Goal: Submit feedback/report problem: Submit feedback/report problem

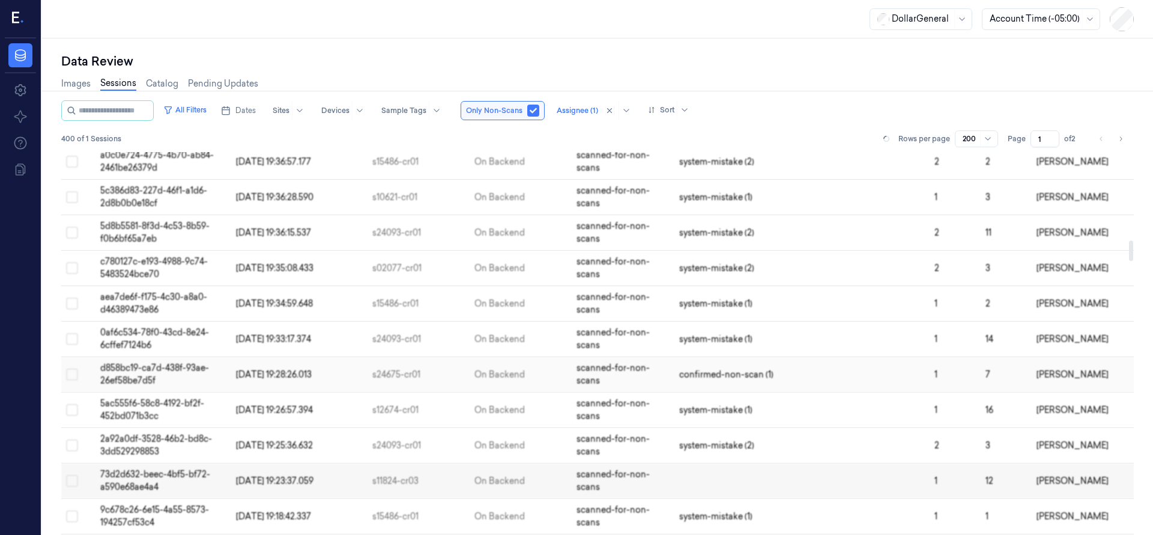
scroll to position [2086, 0]
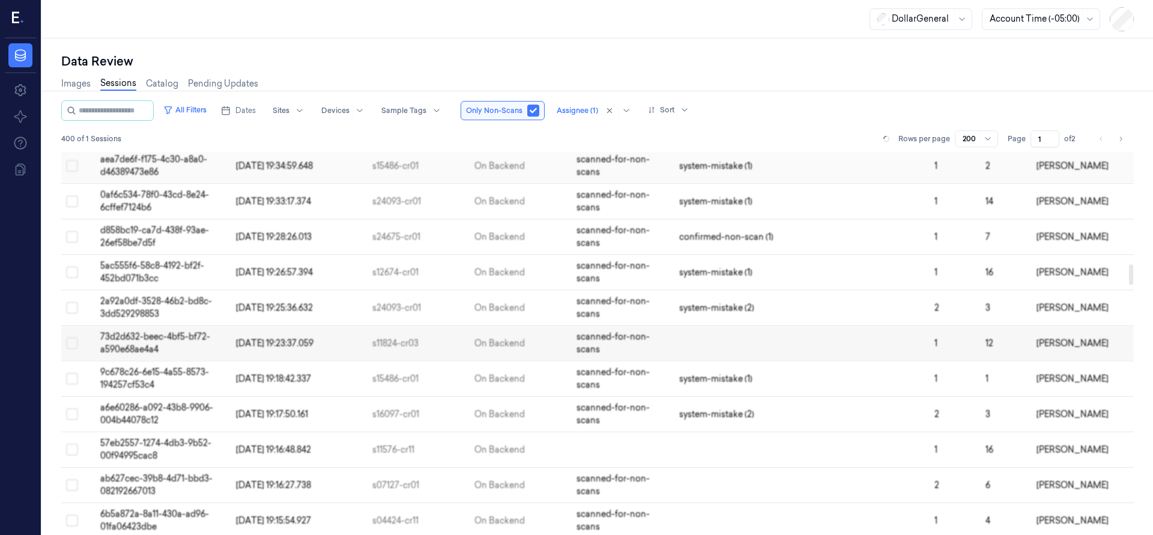
click at [167, 166] on td "aea7de6f-f175-4c30-a8a0-d46389473e86" at bounding box center [164, 165] width 136 height 35
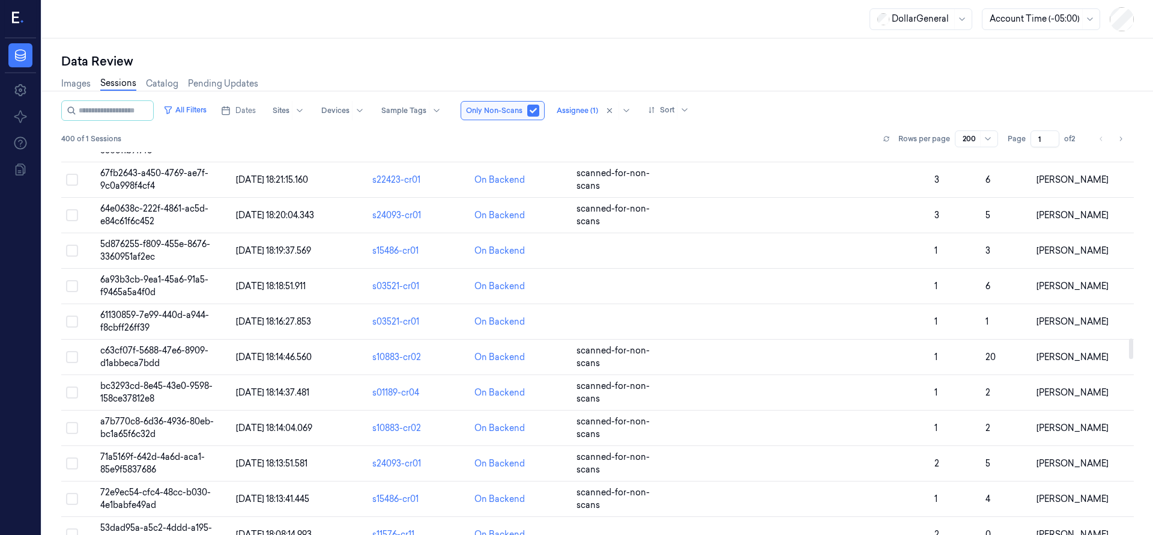
scroll to position [3437, 0]
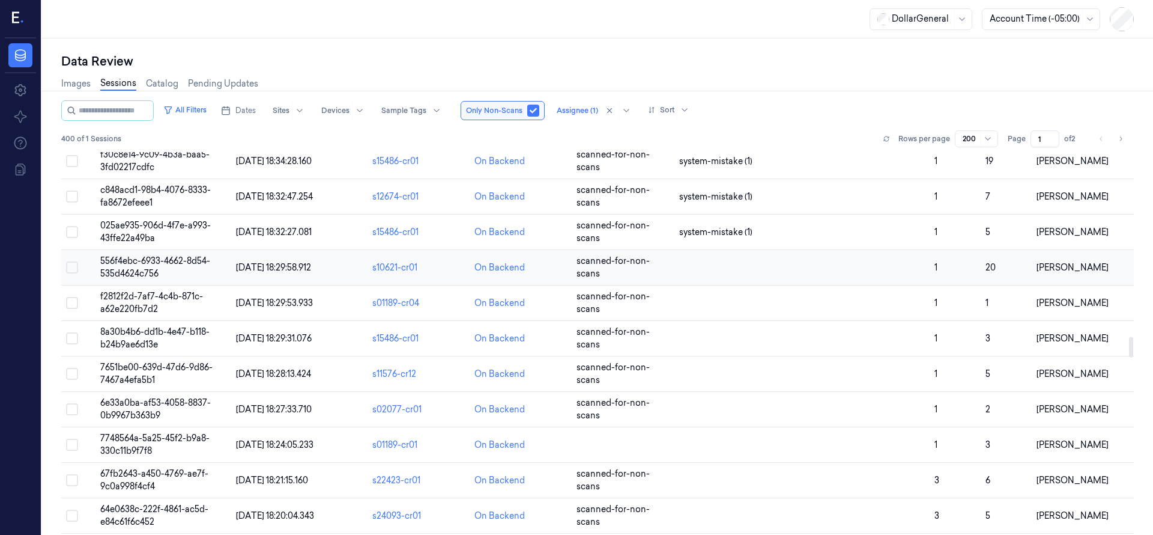
click at [137, 261] on span "556f4ebc-6933-4662-8d54-535d4624c756" at bounding box center [155, 266] width 110 height 23
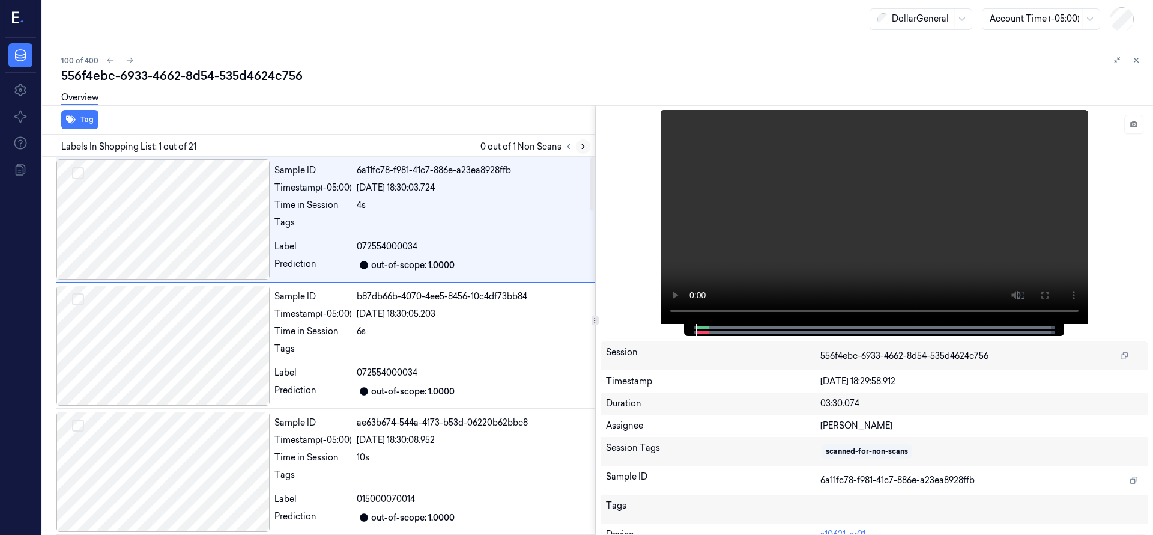
click at [576, 146] on button at bounding box center [583, 146] width 14 height 14
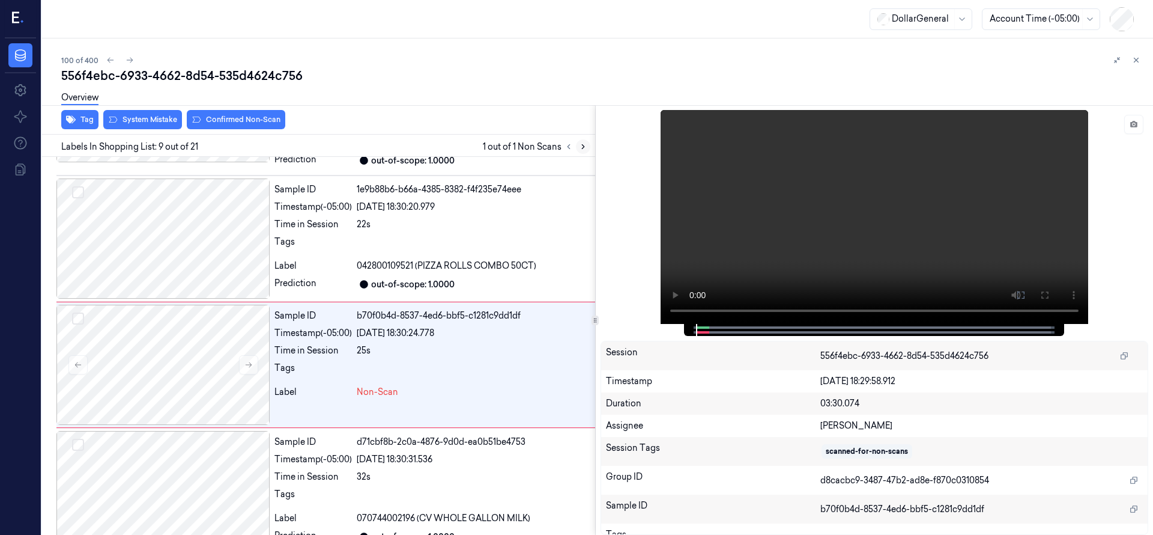
scroll to position [883, 0]
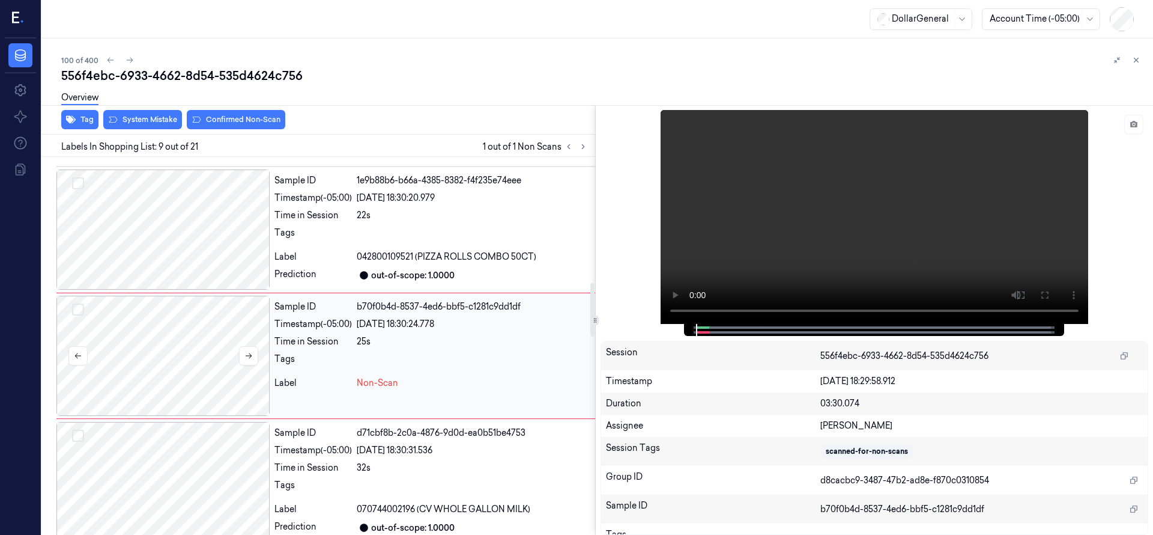
click at [199, 356] on div at bounding box center [162, 356] width 213 height 120
click at [246, 351] on icon at bounding box center [248, 355] width 8 height 8
click at [191, 342] on div at bounding box center [162, 356] width 213 height 120
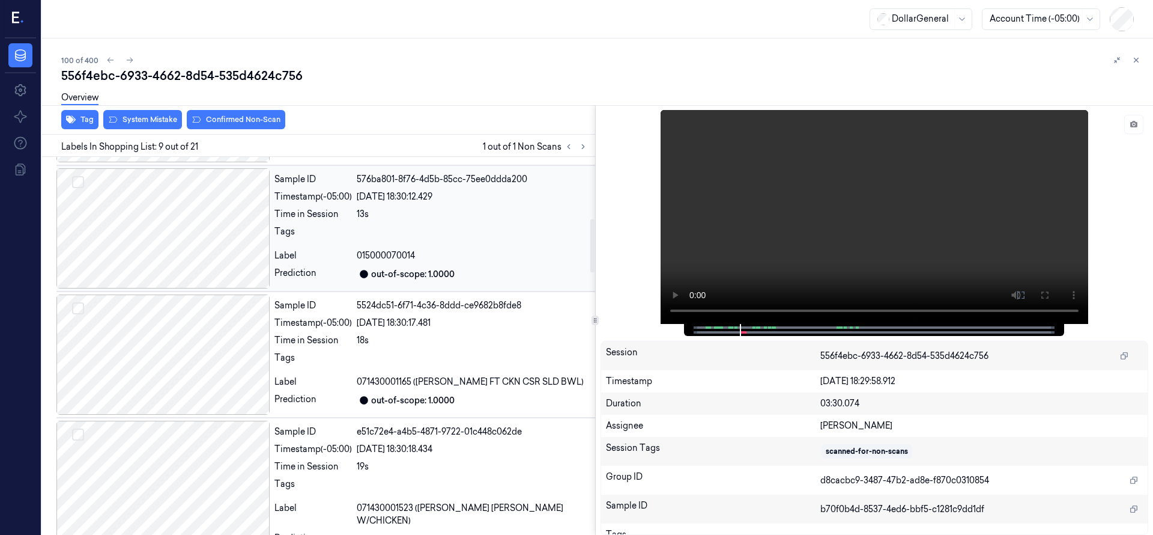
scroll to position [433, 0]
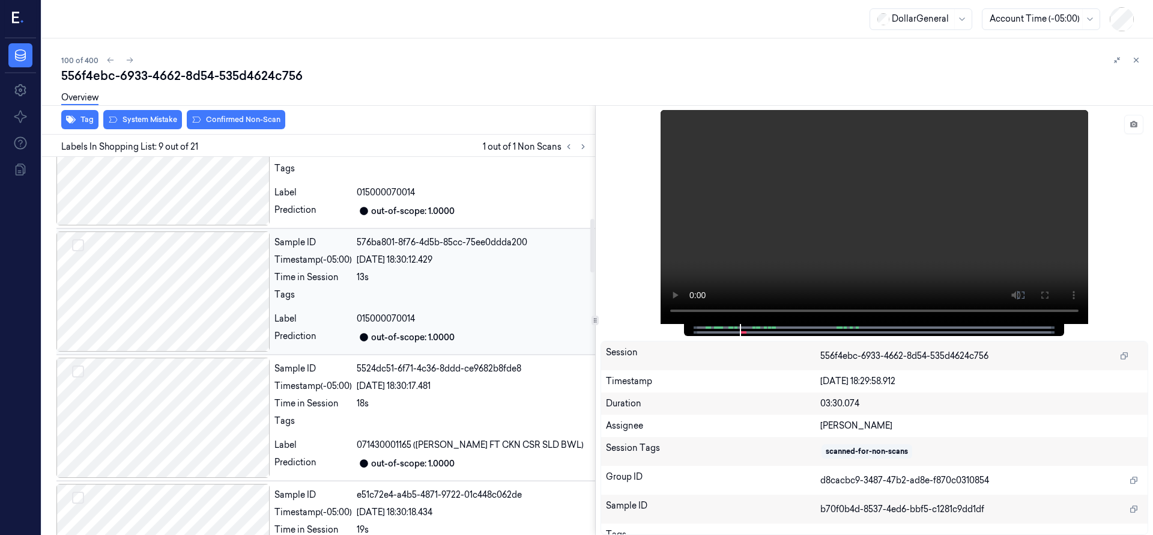
click at [205, 300] on div at bounding box center [162, 291] width 213 height 120
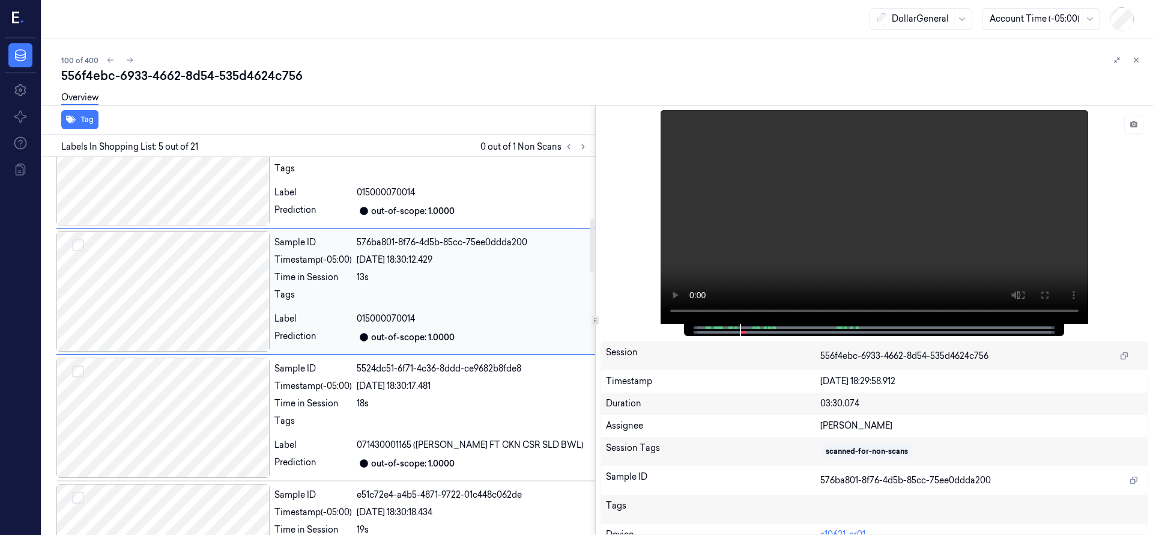
scroll to position [378, 0]
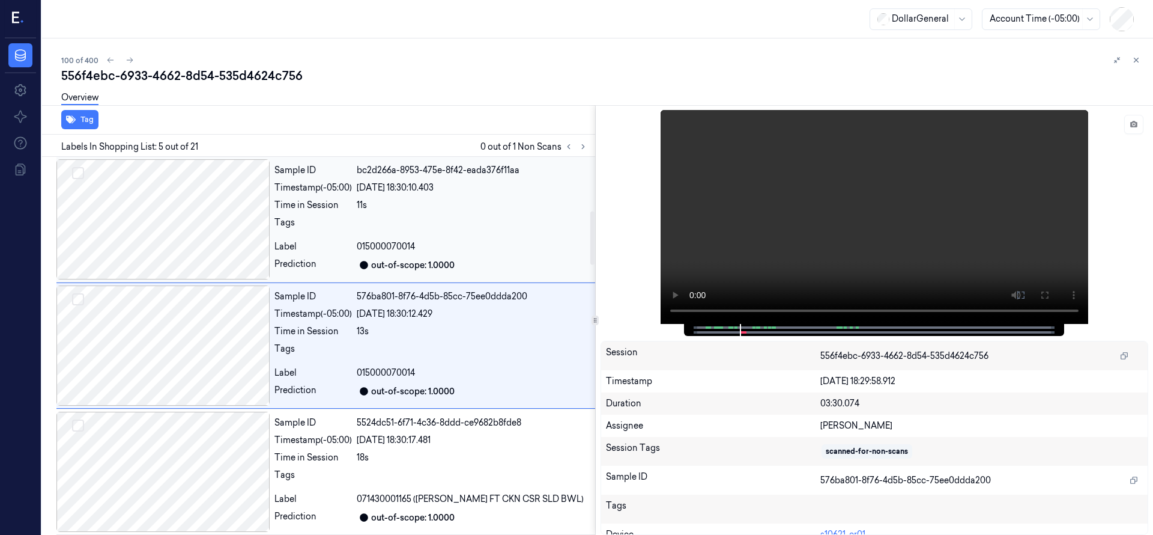
click at [198, 220] on div at bounding box center [162, 219] width 213 height 120
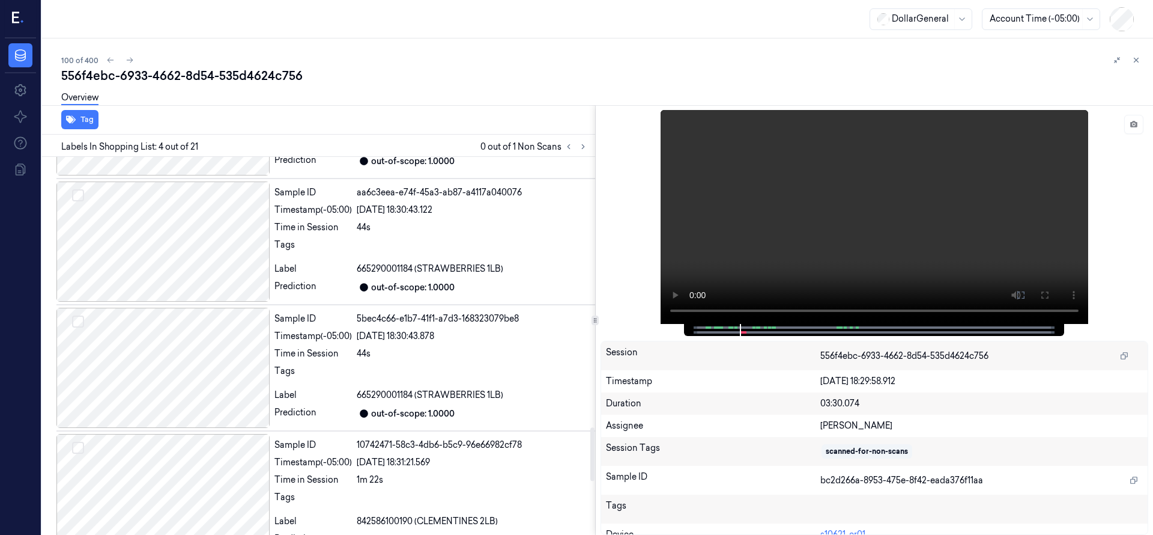
scroll to position [2055, 0]
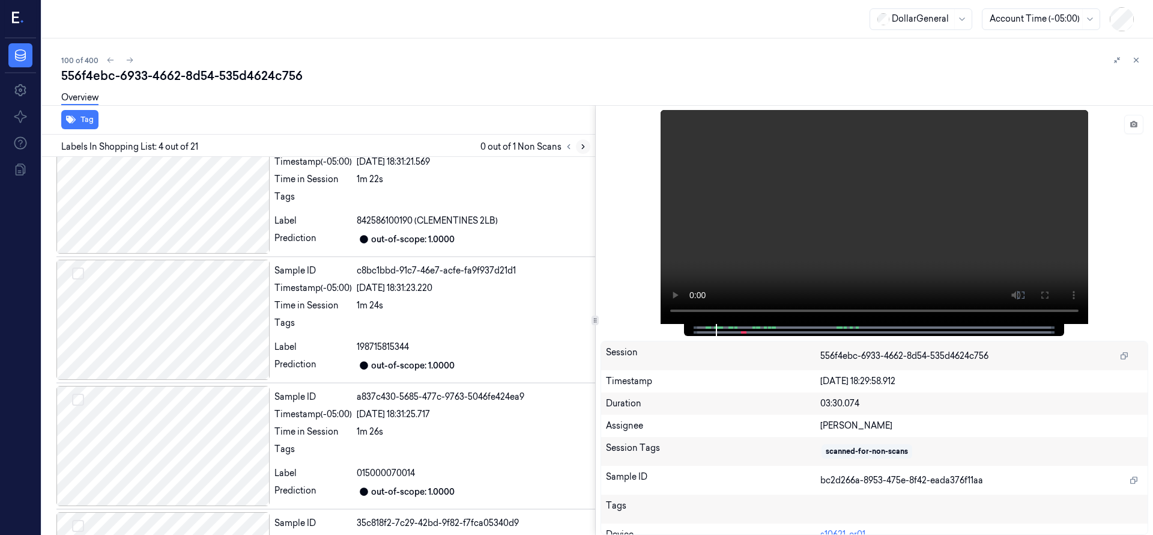
click at [583, 152] on button at bounding box center [583, 146] width 14 height 14
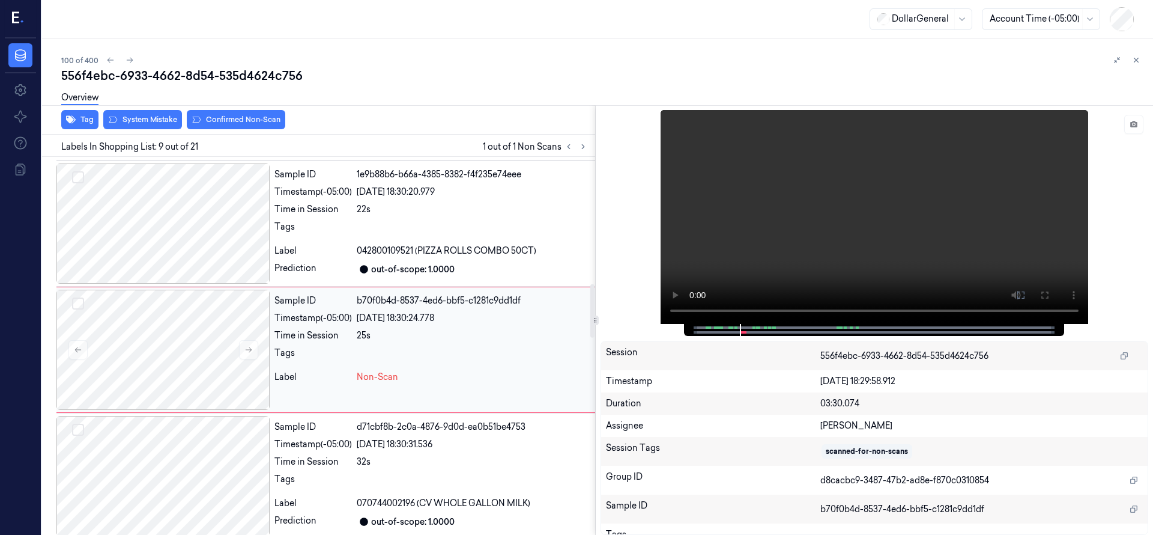
scroll to position [883, 0]
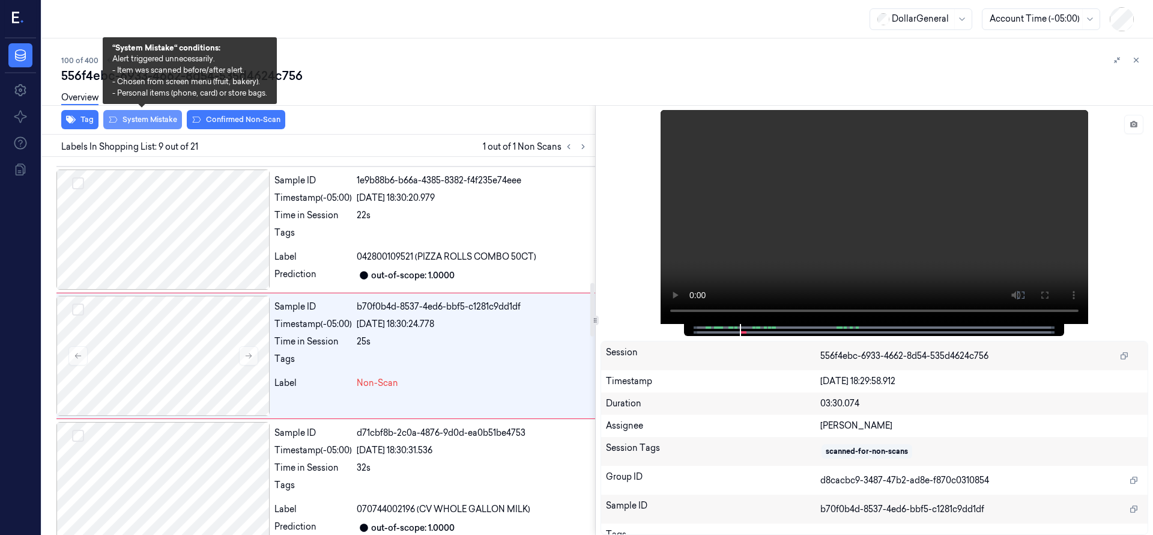
click at [160, 120] on button "System Mistake" at bounding box center [142, 119] width 79 height 19
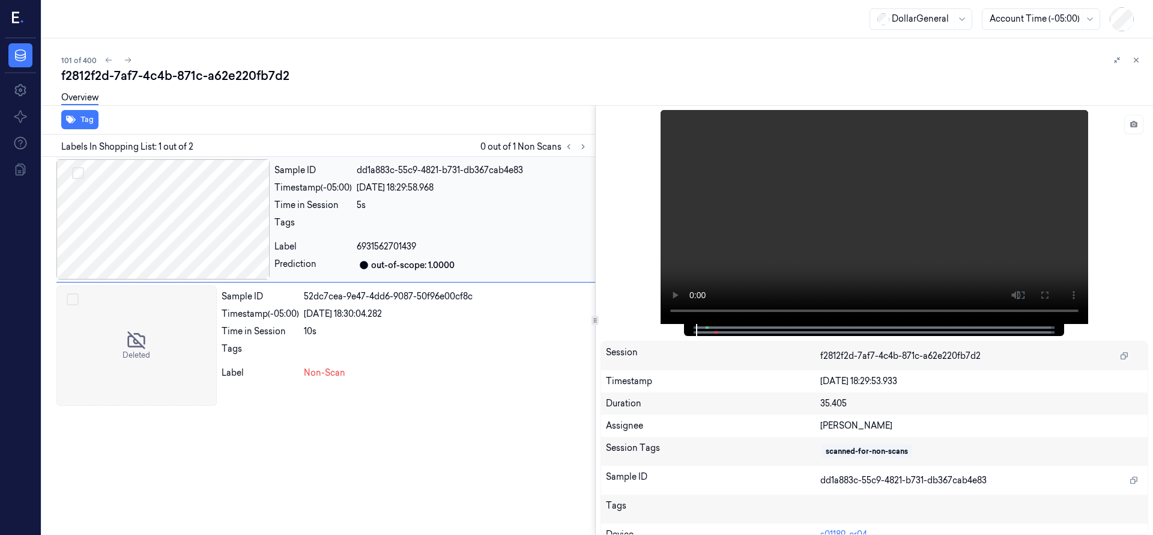
click at [175, 215] on div at bounding box center [162, 219] width 213 height 120
click at [165, 335] on div at bounding box center [136, 345] width 160 height 120
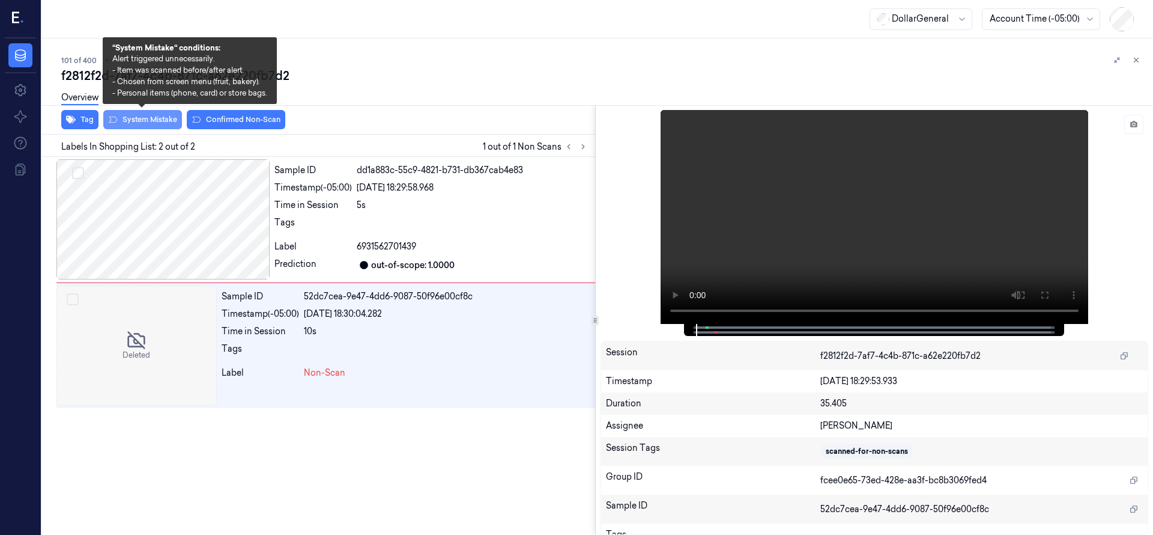
click at [162, 121] on button "System Mistake" at bounding box center [142, 119] width 79 height 19
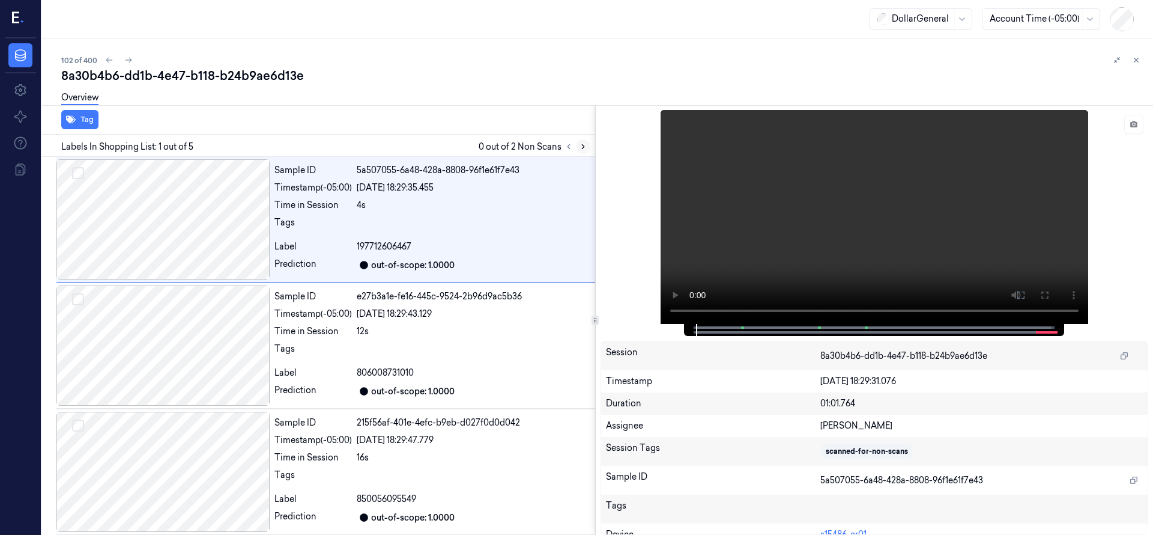
click at [580, 145] on icon at bounding box center [583, 146] width 8 height 8
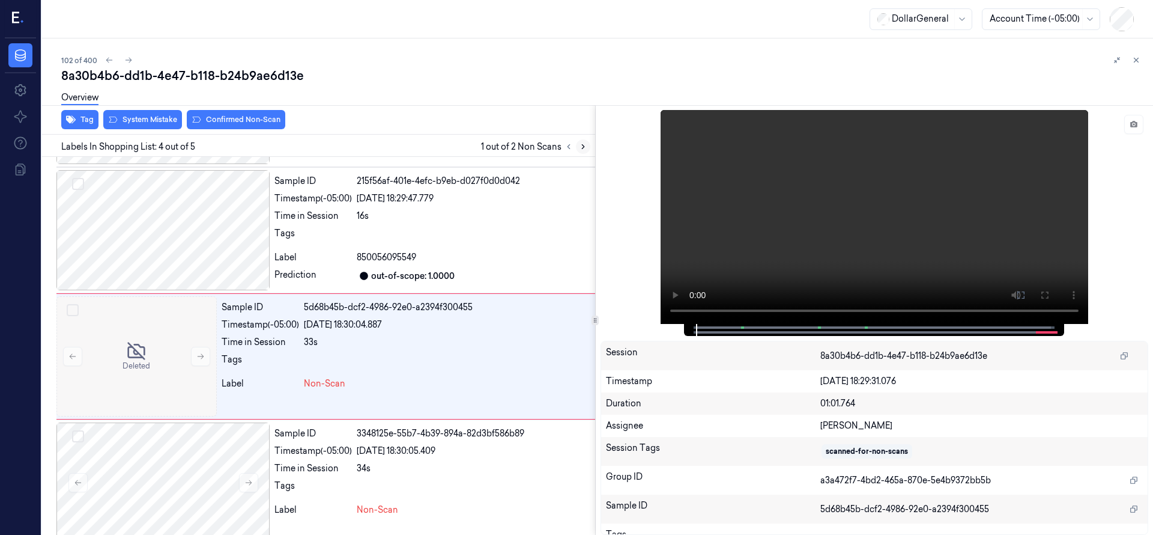
scroll to position [252, 0]
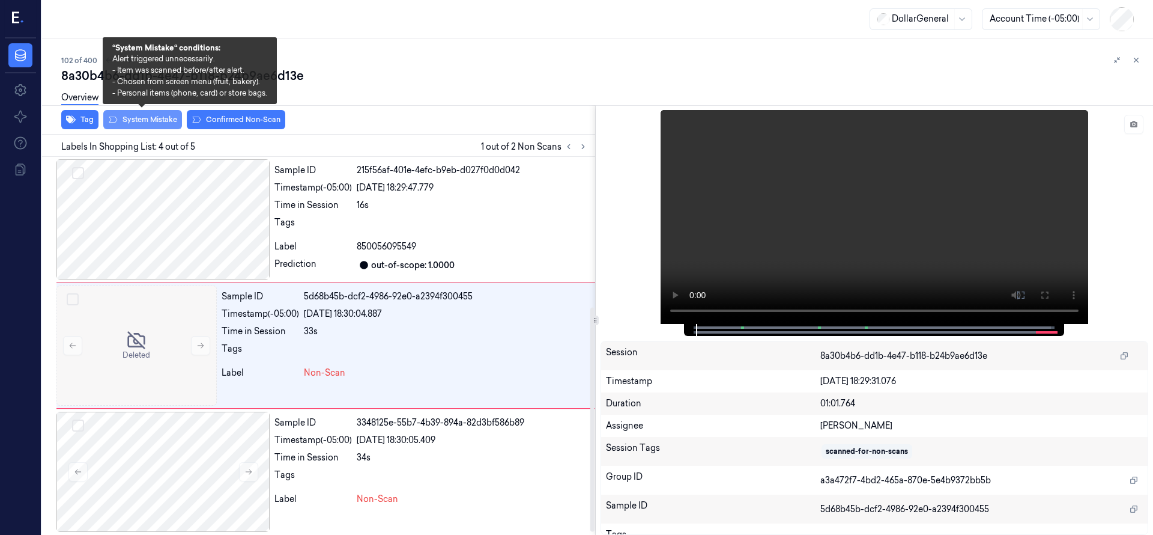
click at [157, 117] on button "System Mistake" at bounding box center [142, 119] width 79 height 19
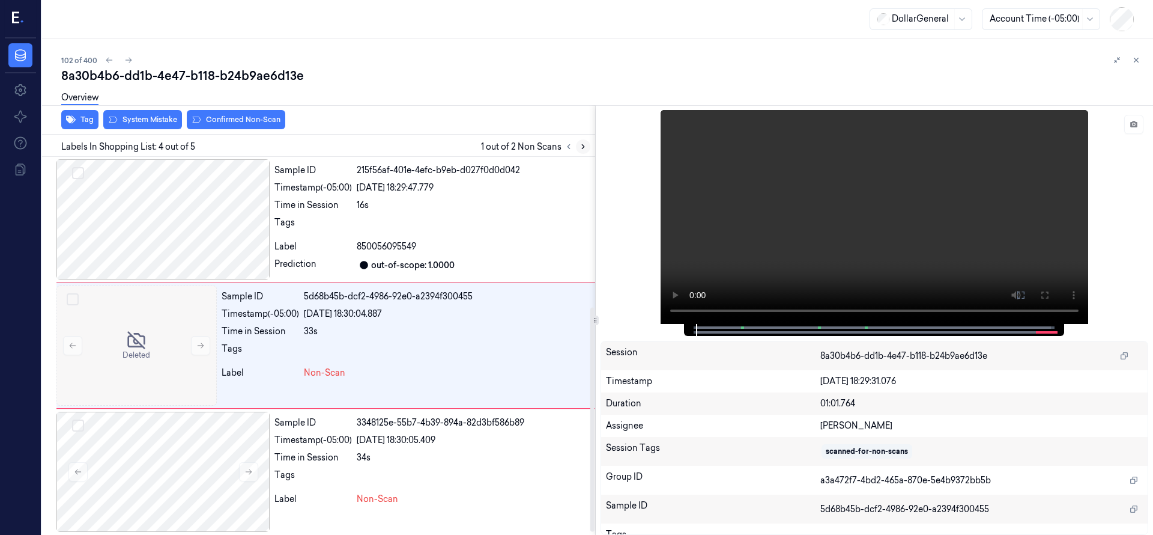
click at [588, 148] on button at bounding box center [583, 146] width 14 height 14
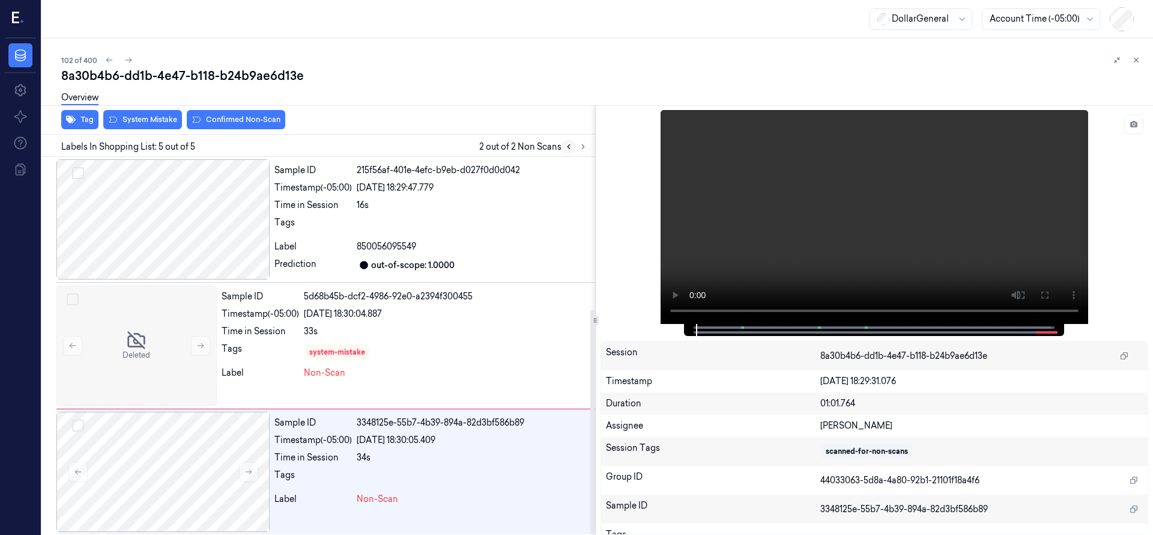
scroll to position [257, 0]
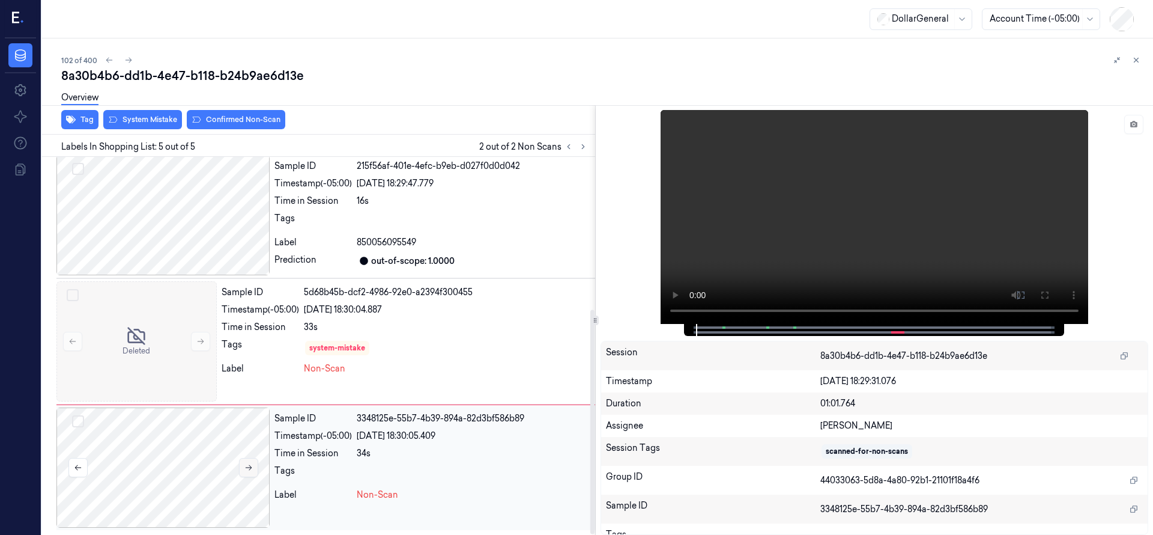
click at [249, 462] on button at bounding box center [248, 467] width 19 height 19
click at [250, 462] on button at bounding box center [248, 467] width 19 height 19
click at [251, 462] on button at bounding box center [248, 467] width 19 height 19
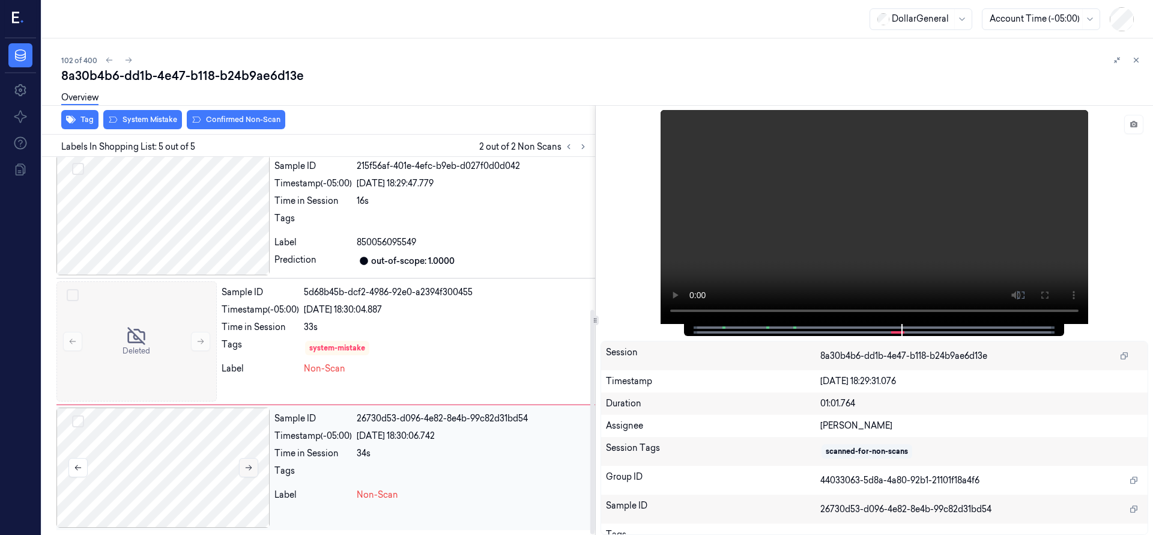
click at [252, 462] on button at bounding box center [248, 467] width 19 height 19
click at [148, 197] on div at bounding box center [162, 215] width 213 height 120
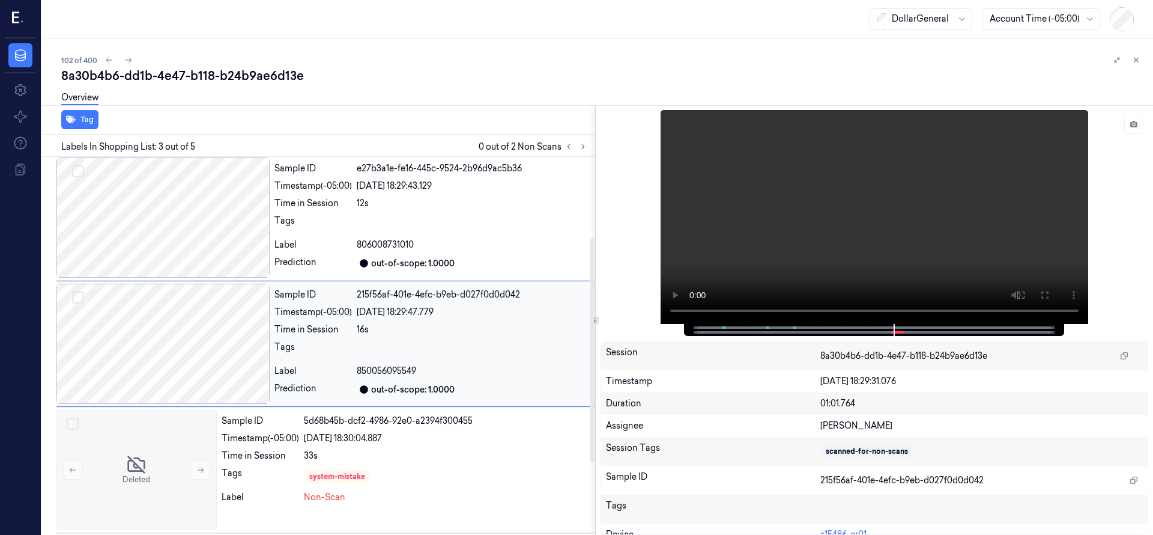
scroll to position [126, 0]
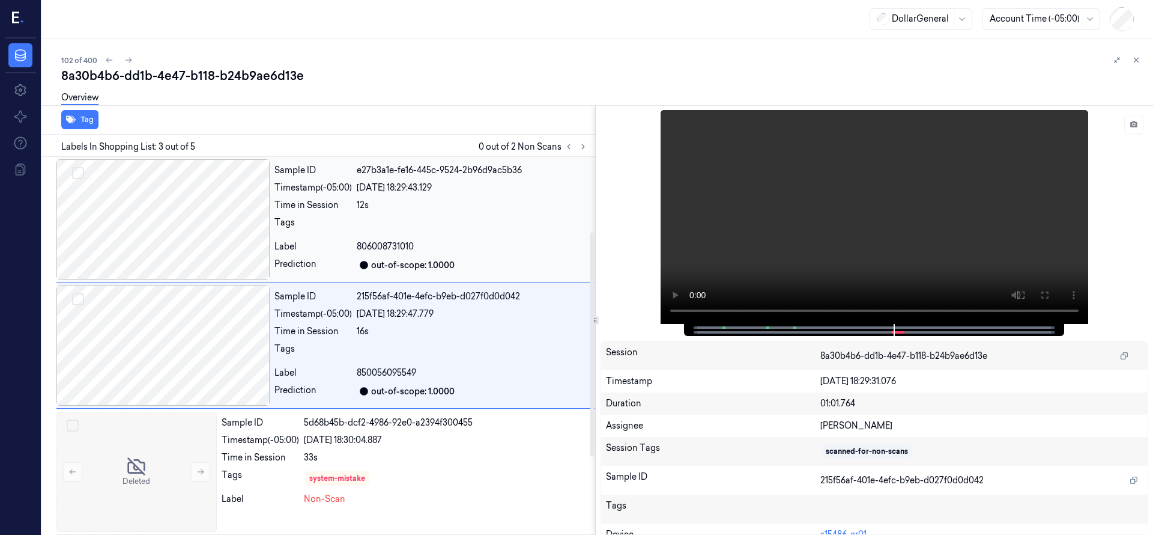
click at [176, 228] on div at bounding box center [162, 219] width 213 height 120
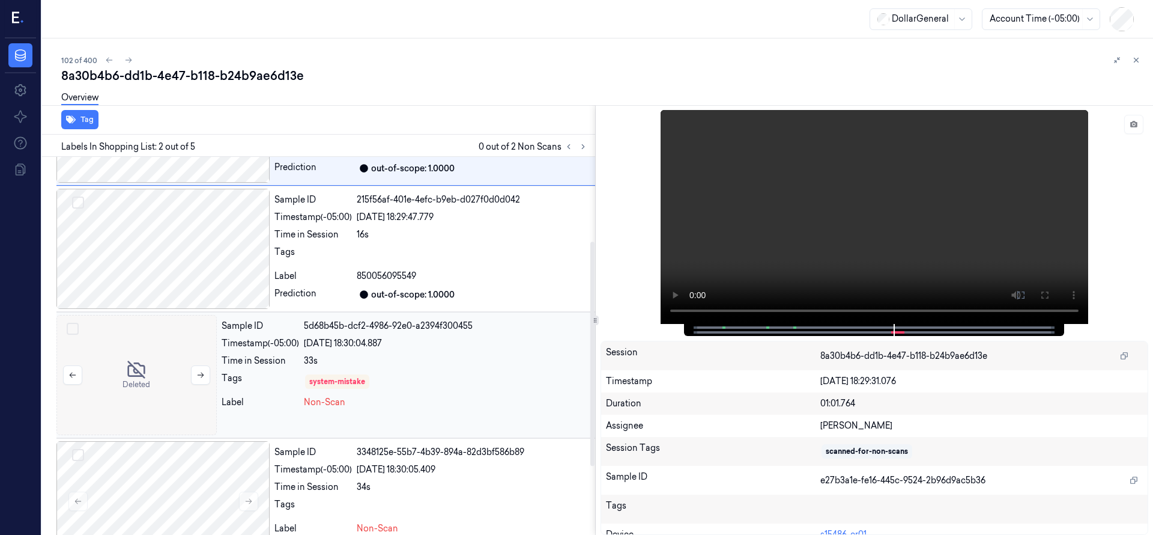
scroll to position [257, 0]
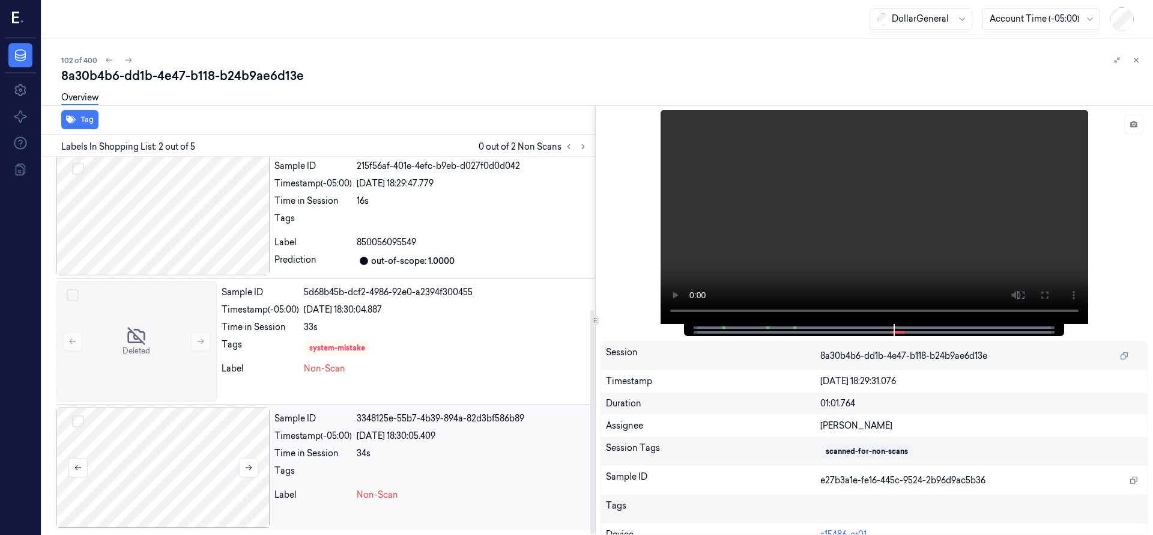
click at [174, 487] on div at bounding box center [162, 467] width 213 height 120
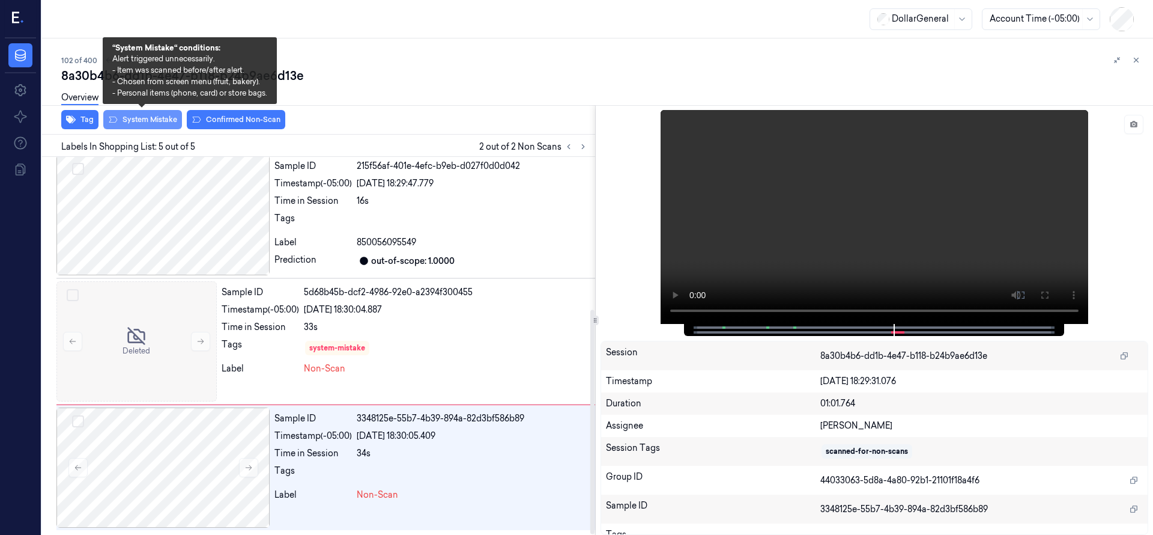
click at [170, 124] on button "System Mistake" at bounding box center [142, 119] width 79 height 19
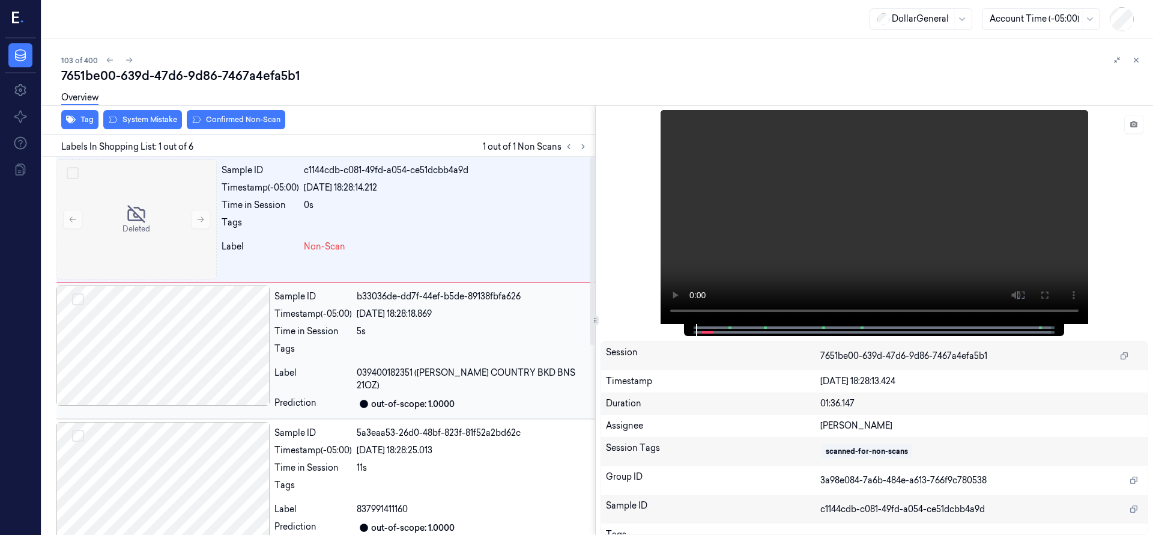
click at [172, 336] on div at bounding box center [162, 345] width 213 height 120
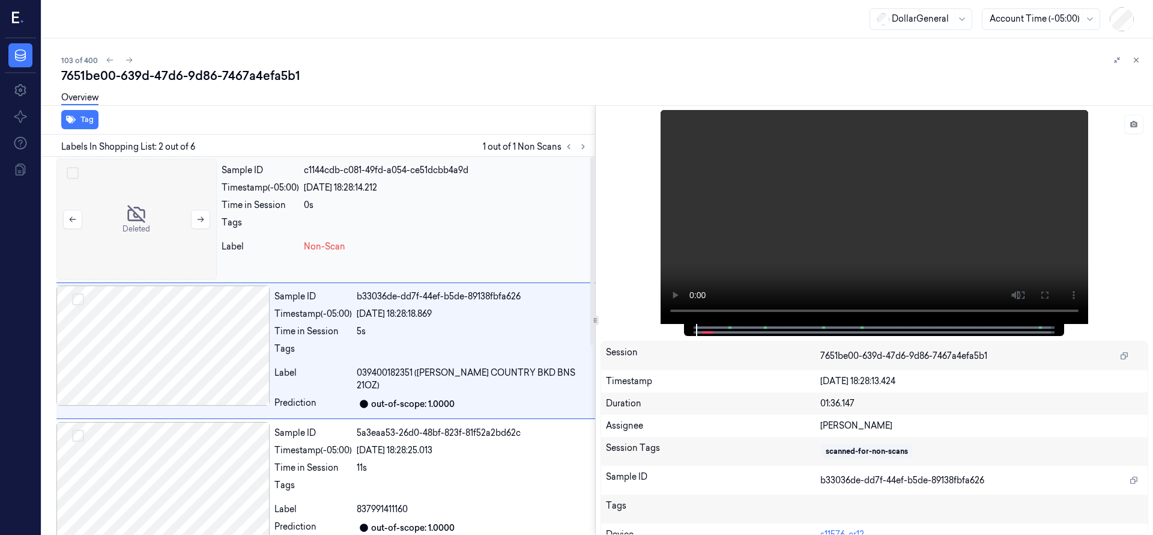
click at [166, 188] on div at bounding box center [136, 219] width 160 height 120
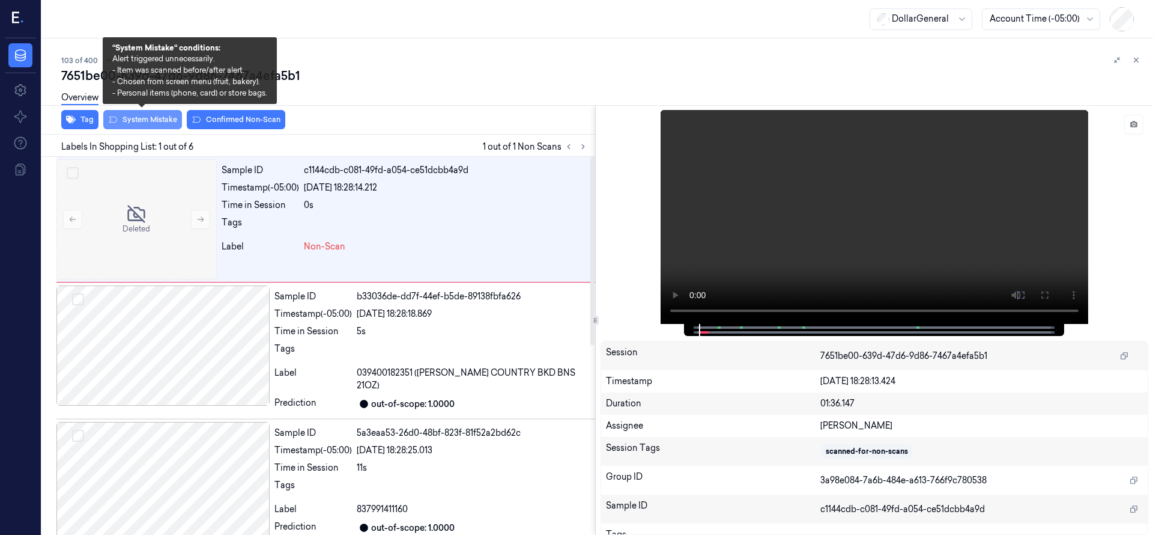
click at [158, 120] on button "System Mistake" at bounding box center [142, 119] width 79 height 19
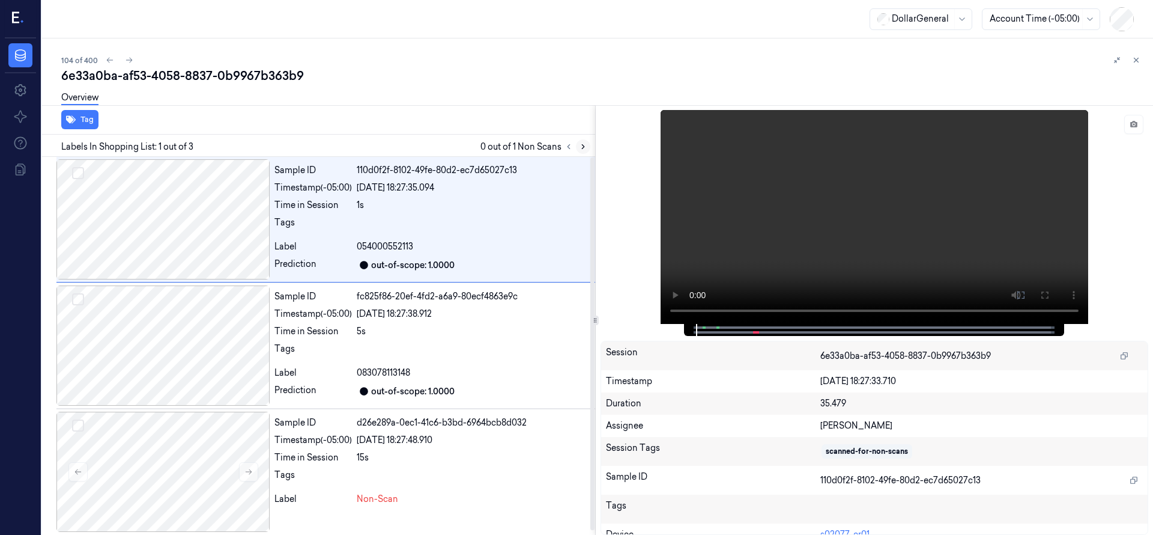
click at [586, 144] on icon at bounding box center [583, 146] width 8 height 8
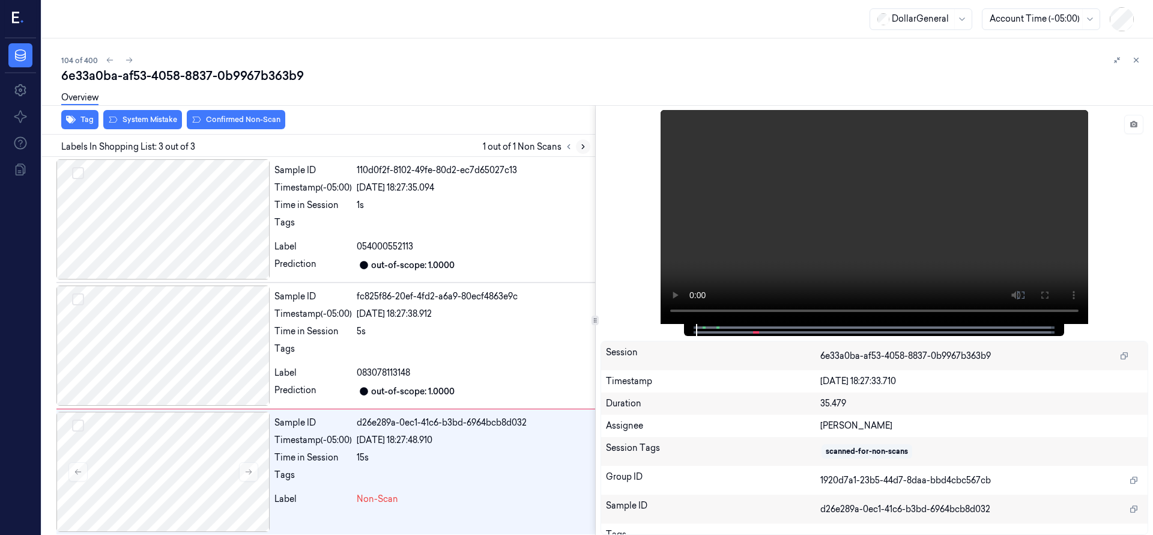
scroll to position [4, 0]
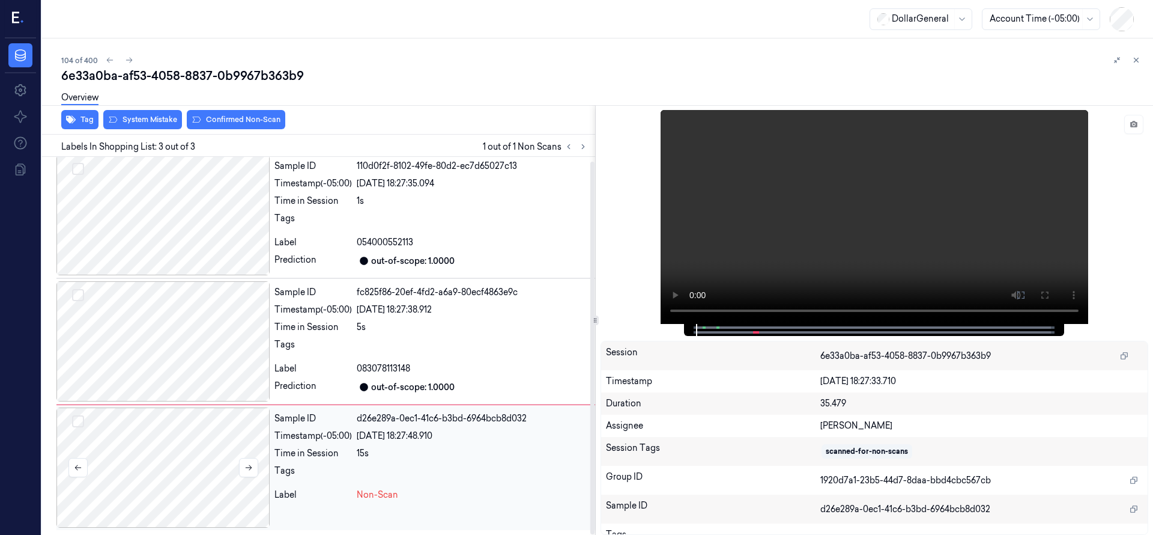
click at [163, 439] on div at bounding box center [162, 467] width 213 height 120
click at [177, 437] on div at bounding box center [162, 467] width 213 height 120
click at [171, 443] on div at bounding box center [162, 467] width 213 height 120
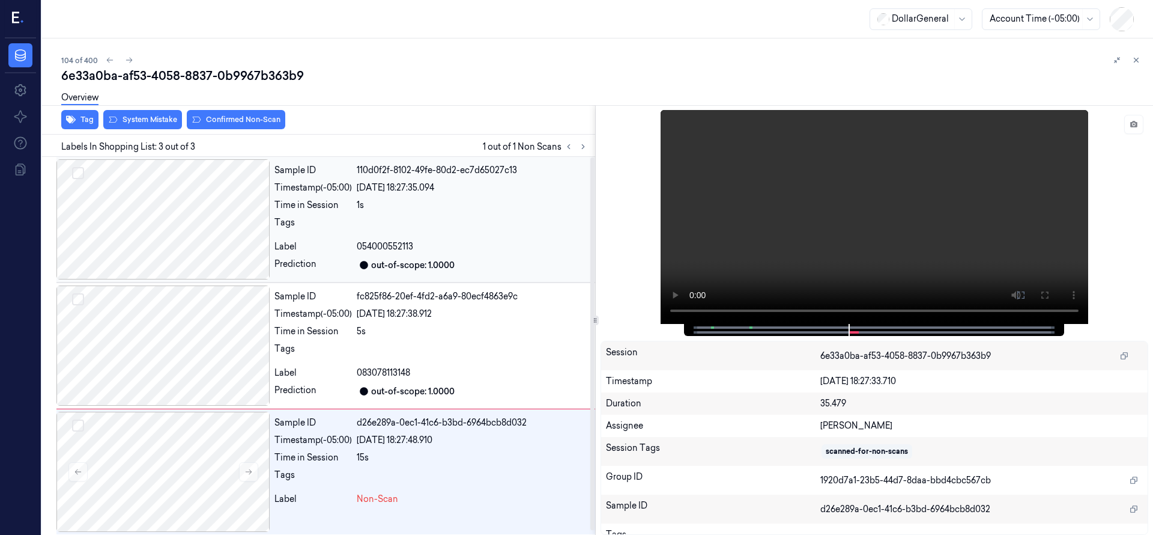
click at [169, 225] on div at bounding box center [162, 219] width 213 height 120
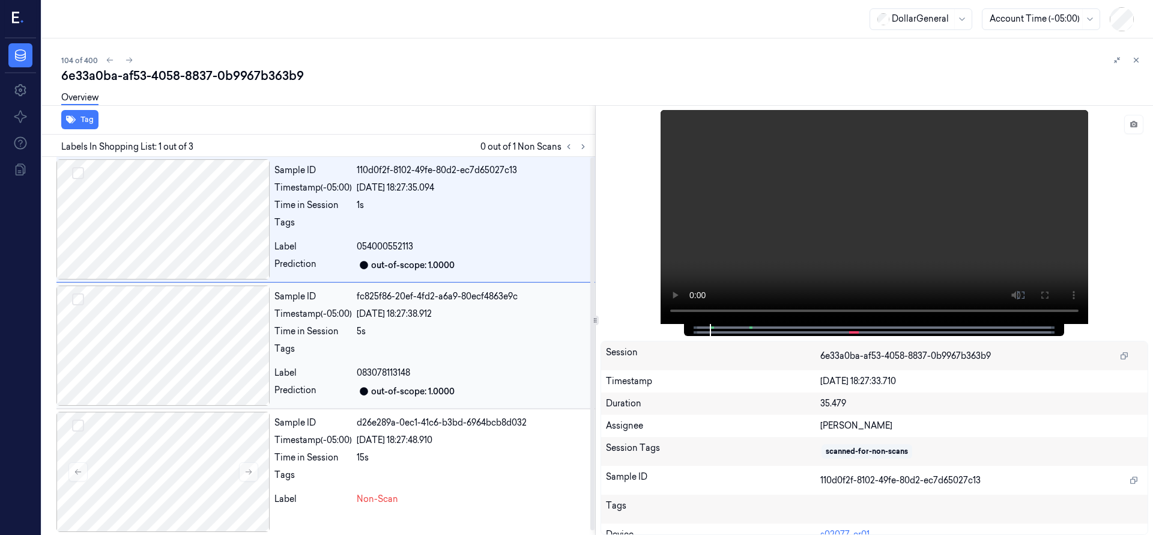
click at [181, 322] on div at bounding box center [162, 345] width 213 height 120
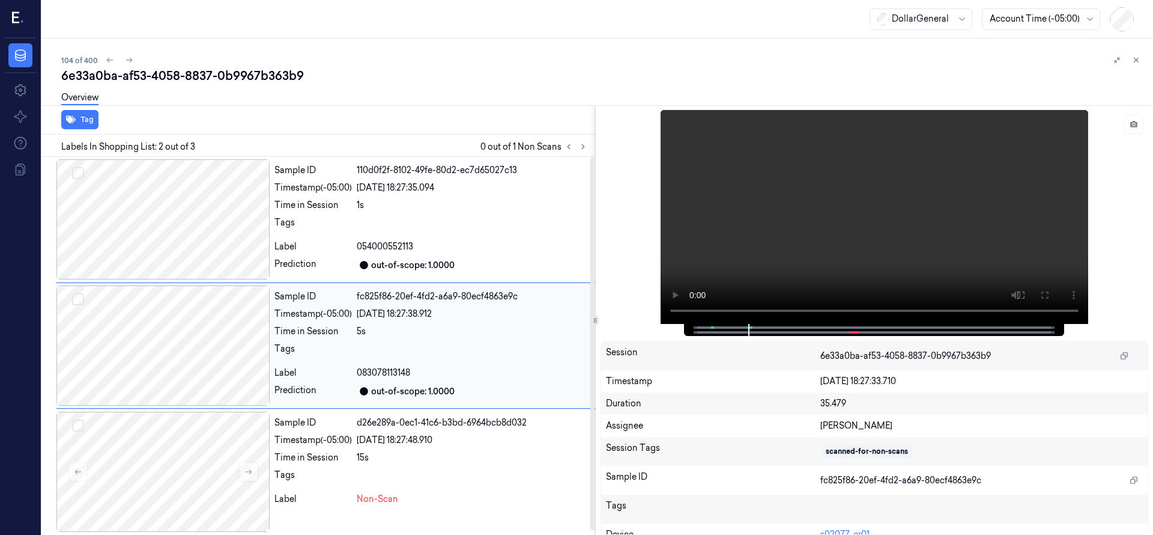
click at [207, 346] on div at bounding box center [162, 345] width 213 height 120
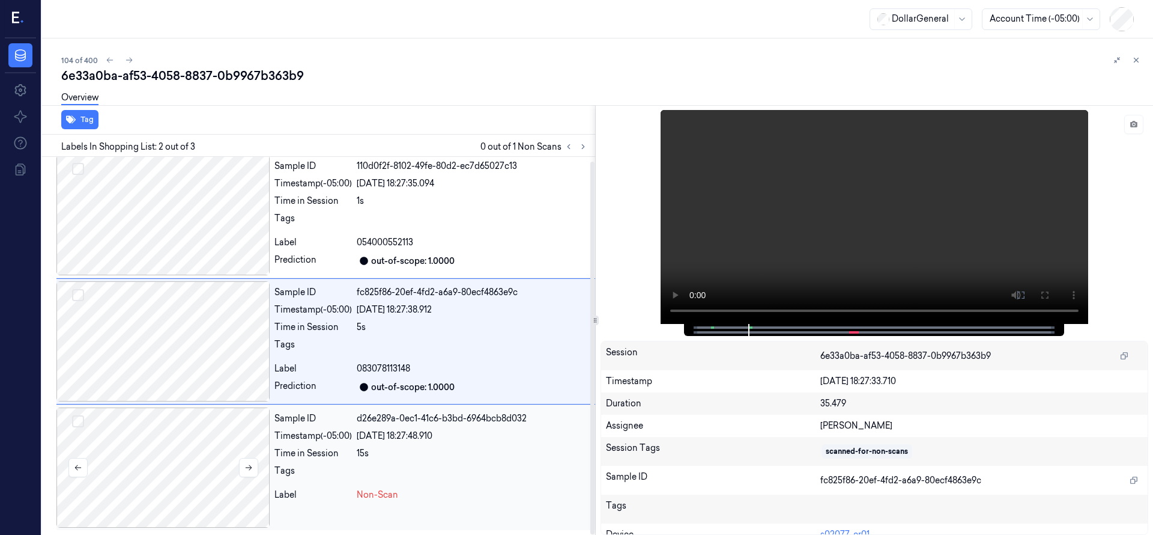
click at [179, 455] on div at bounding box center [162, 467] width 213 height 120
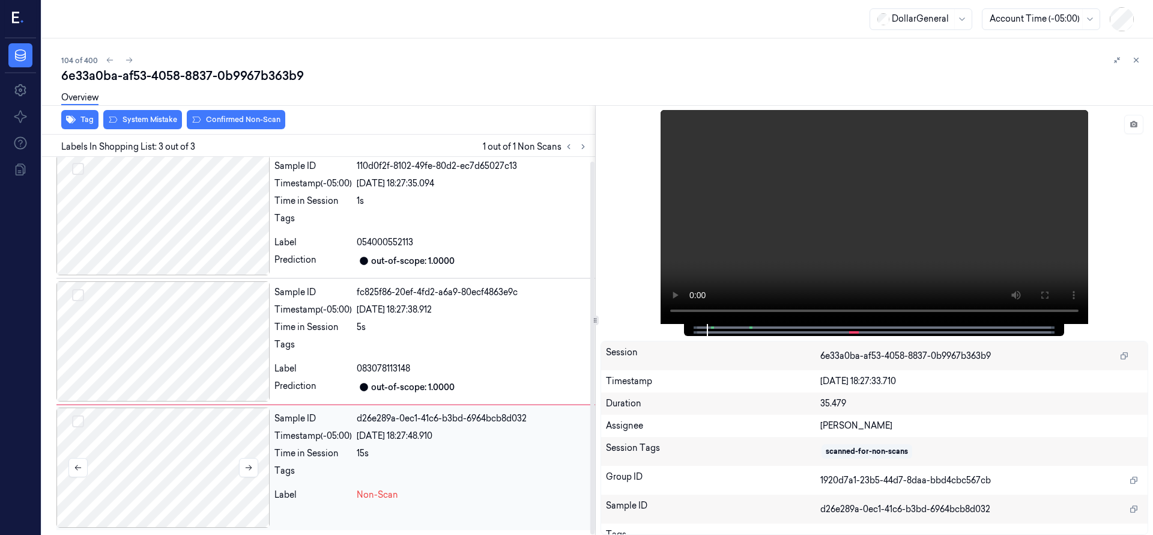
click at [172, 454] on div at bounding box center [162, 467] width 213 height 120
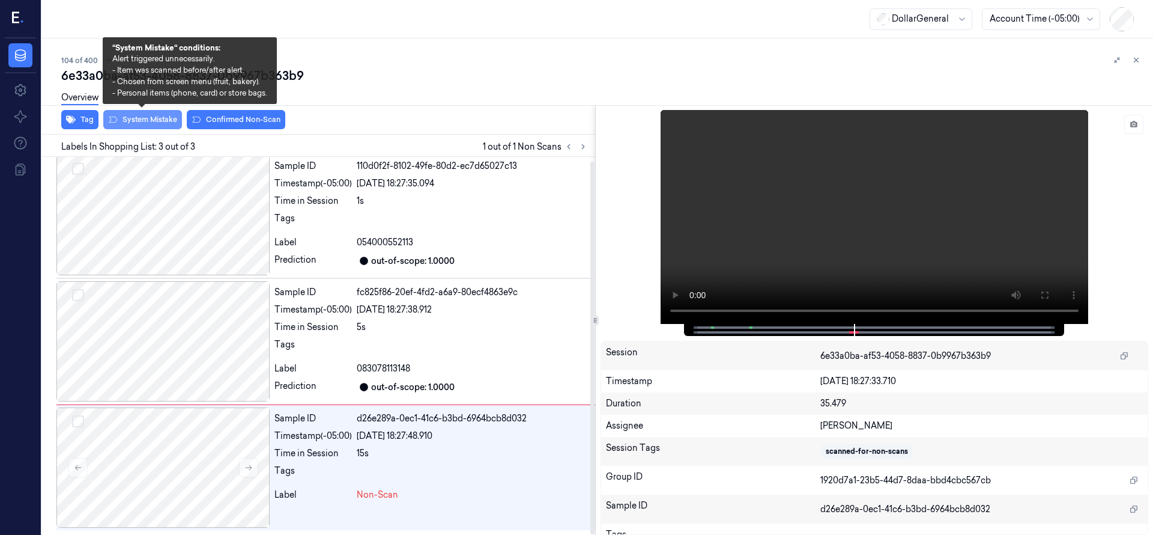
click at [169, 114] on div "Overview" at bounding box center [602, 99] width 1083 height 31
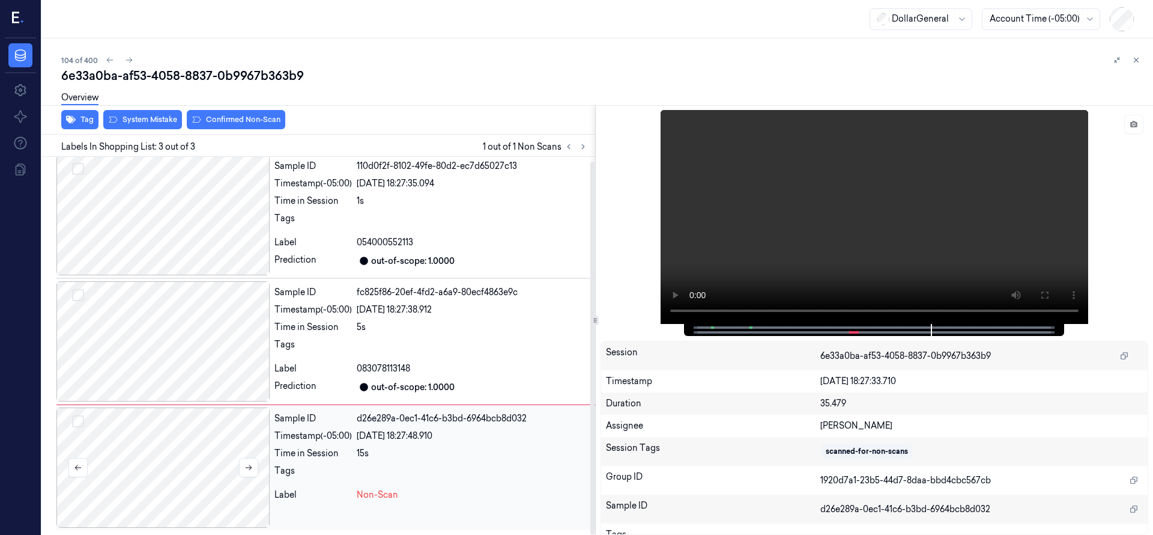
click at [141, 445] on div at bounding box center [162, 467] width 213 height 120
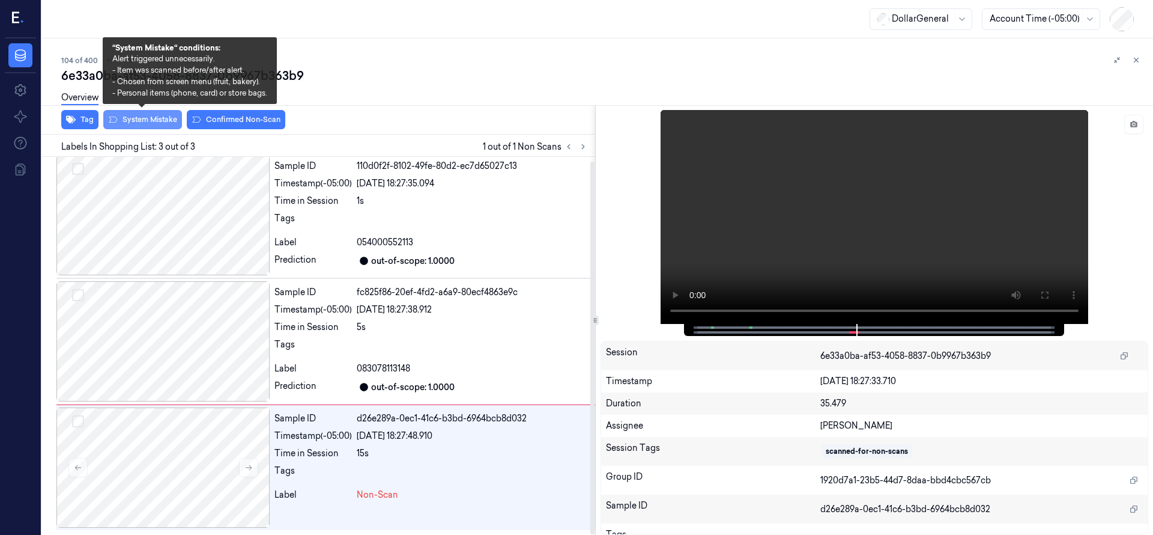
click at [163, 123] on button "System Mistake" at bounding box center [142, 119] width 79 height 19
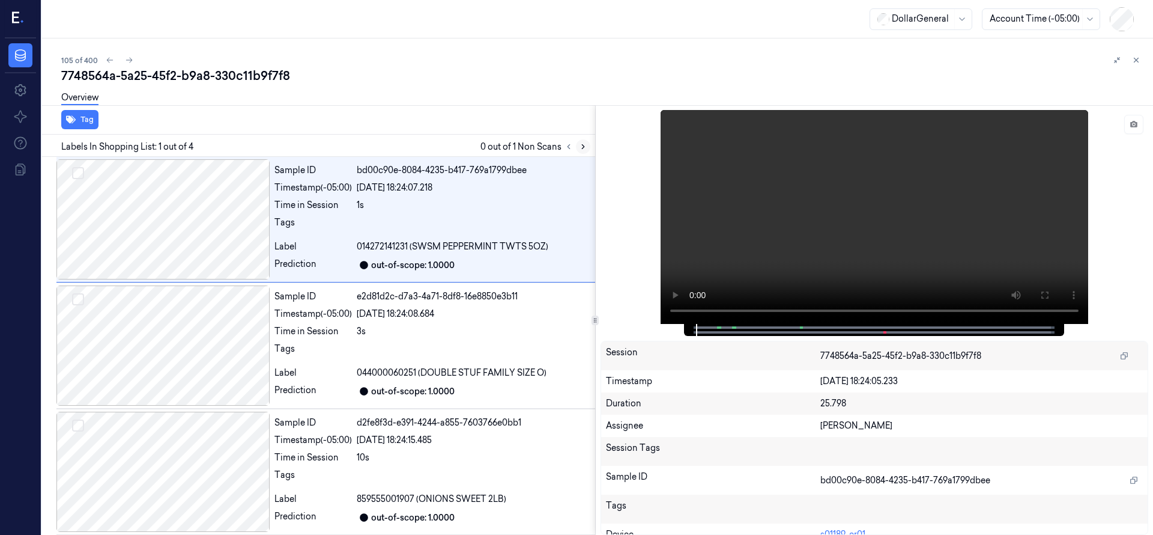
click at [585, 148] on icon at bounding box center [583, 146] width 8 height 8
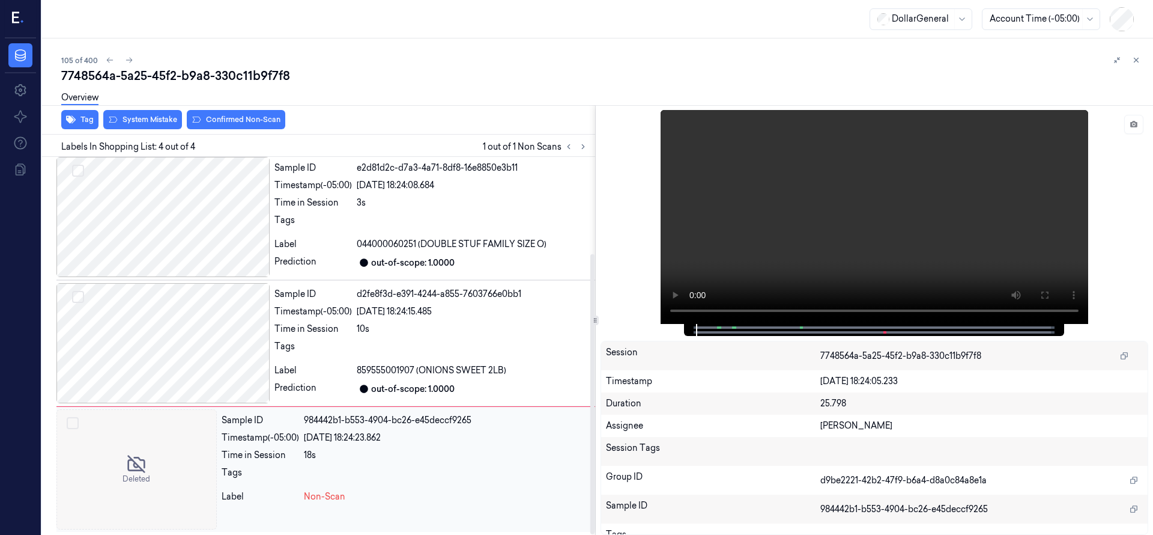
scroll to position [130, 0]
click at [142, 442] on div at bounding box center [136, 467] width 160 height 120
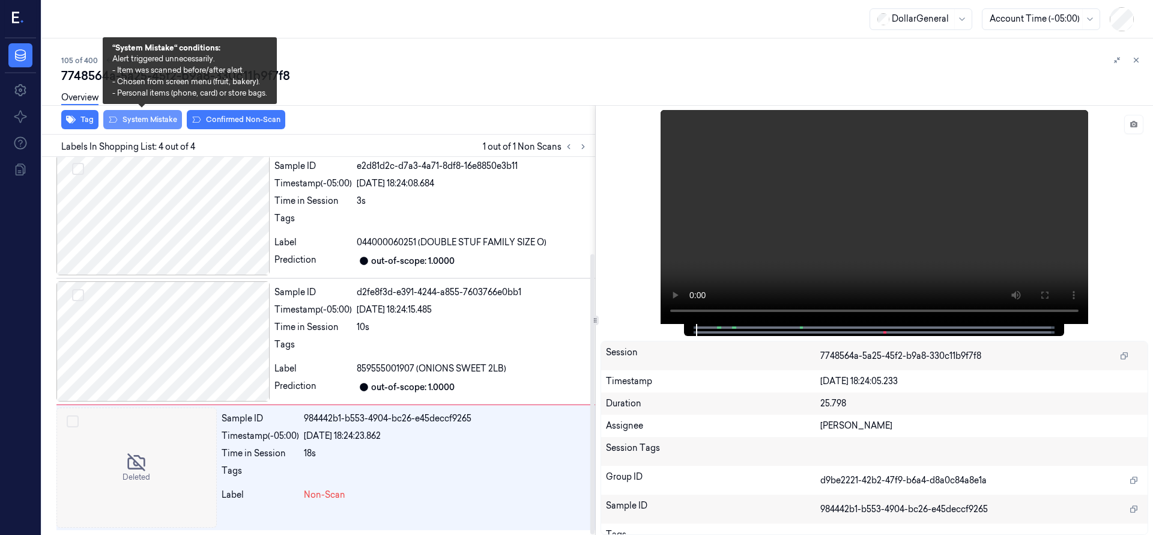
click at [153, 118] on button "System Mistake" at bounding box center [142, 119] width 79 height 19
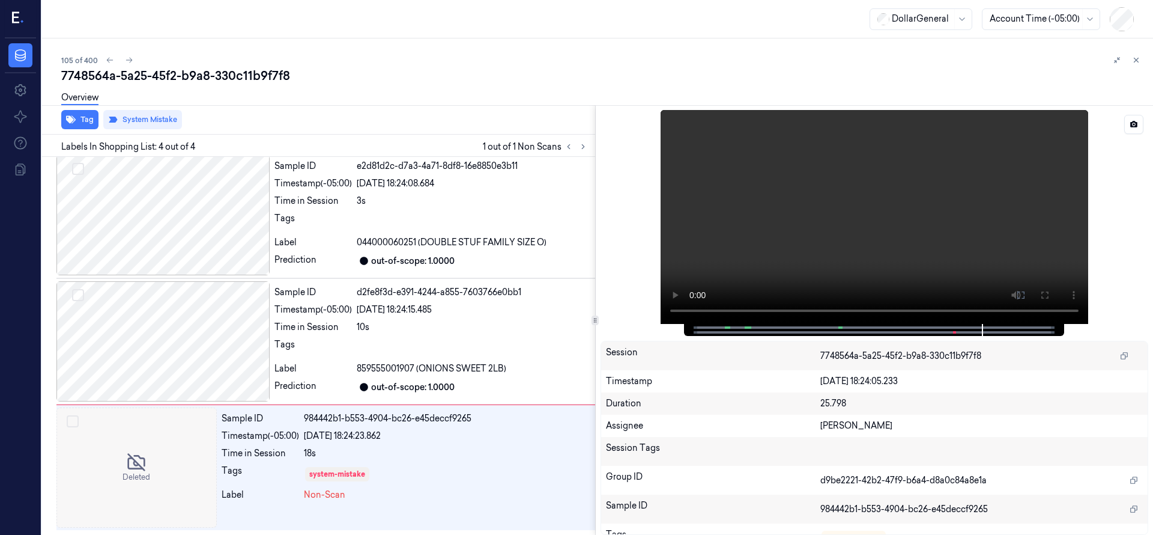
click at [925, 312] on video at bounding box center [875, 217] width 428 height 214
click at [106, 455] on div at bounding box center [136, 467] width 160 height 120
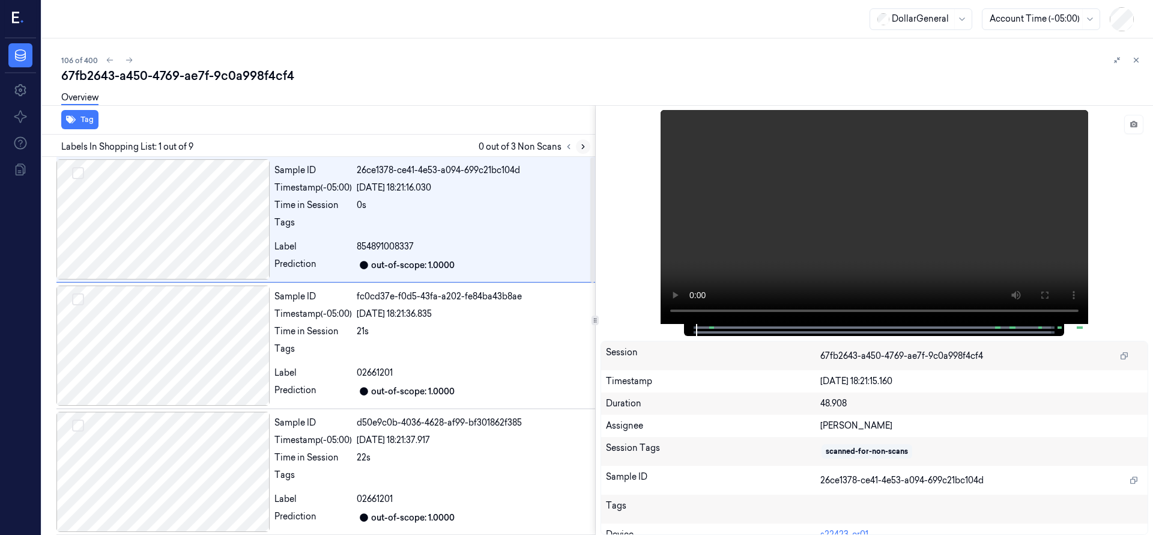
click at [583, 146] on icon at bounding box center [583, 146] width 8 height 8
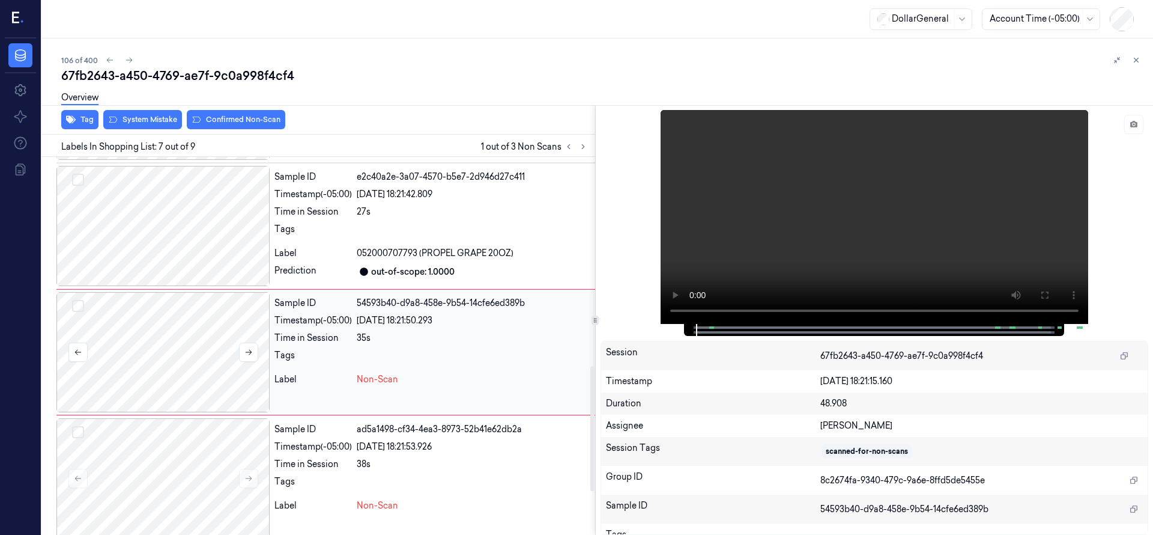
scroll to position [631, 0]
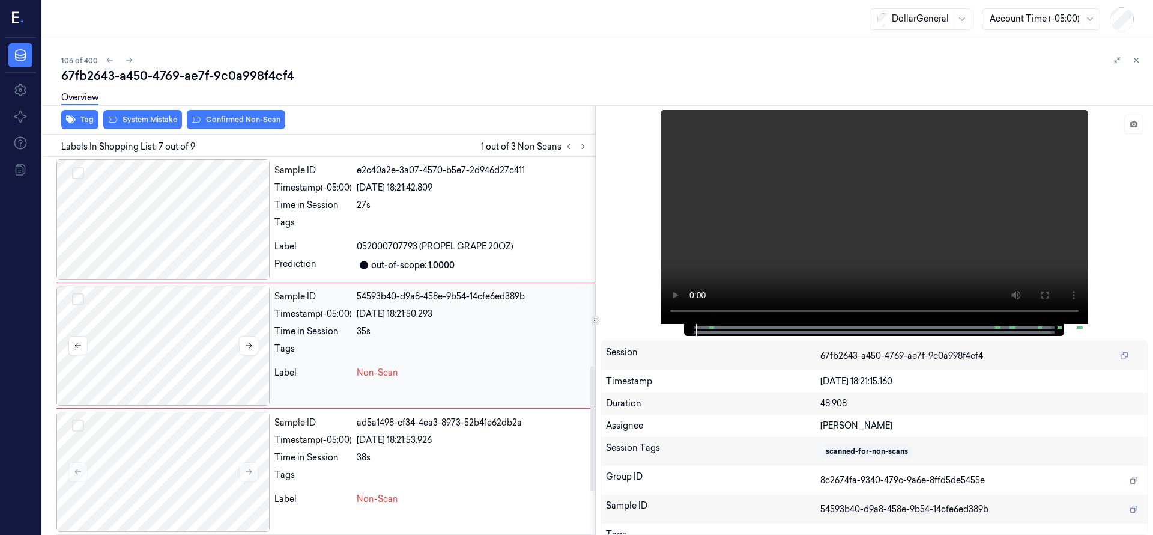
click at [164, 350] on div at bounding box center [162, 345] width 213 height 120
click at [252, 345] on icon at bounding box center [248, 345] width 8 height 8
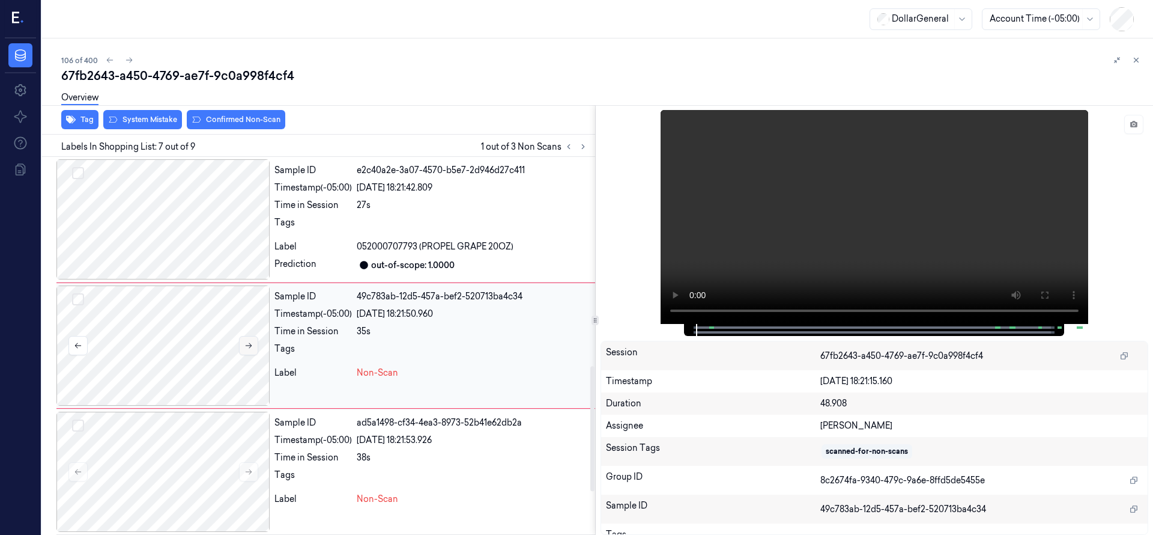
click at [252, 345] on icon at bounding box center [248, 345] width 8 height 8
click at [1134, 124] on icon at bounding box center [1134, 124] width 2 height 2
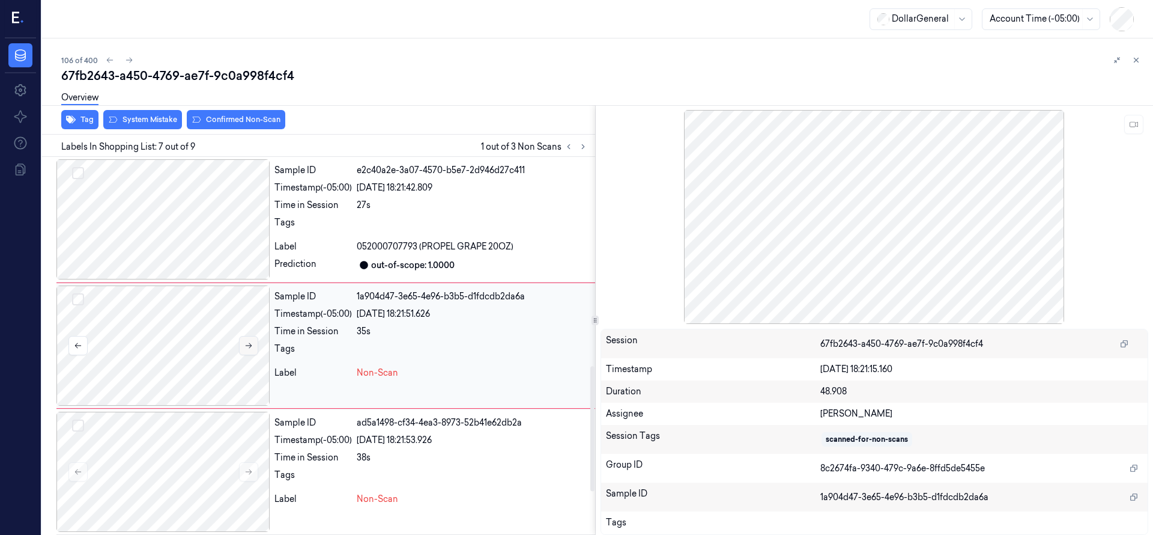
click at [257, 341] on button at bounding box center [248, 345] width 19 height 19
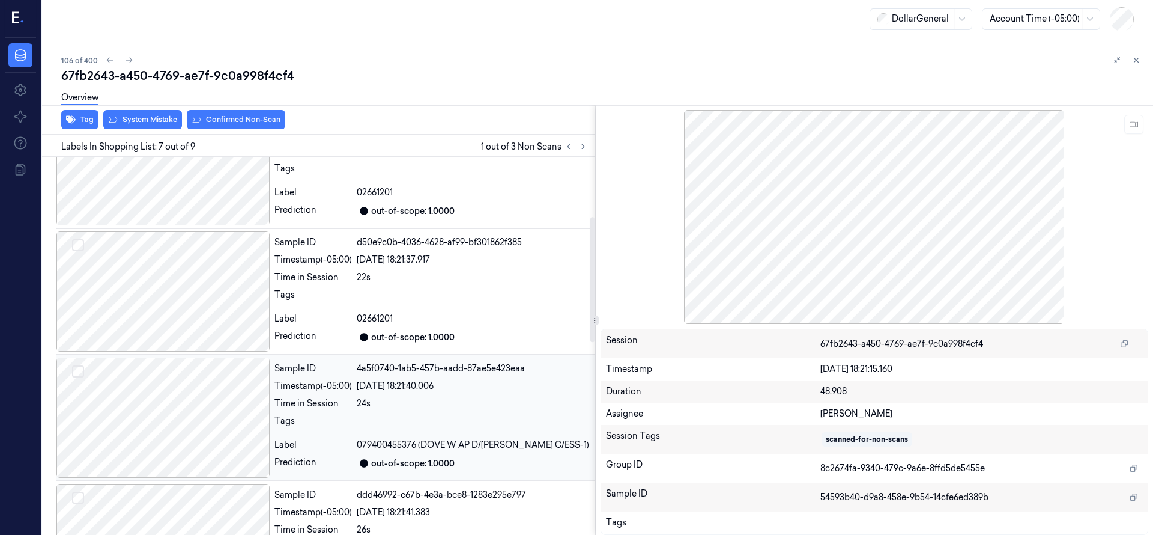
scroll to position [0, 0]
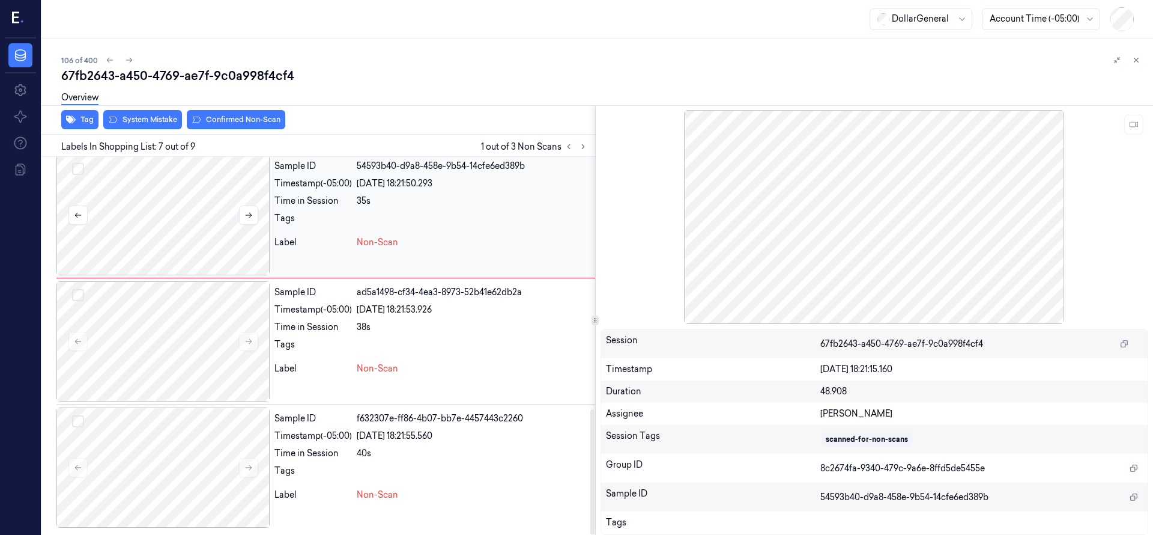
click at [177, 222] on div at bounding box center [162, 215] width 213 height 120
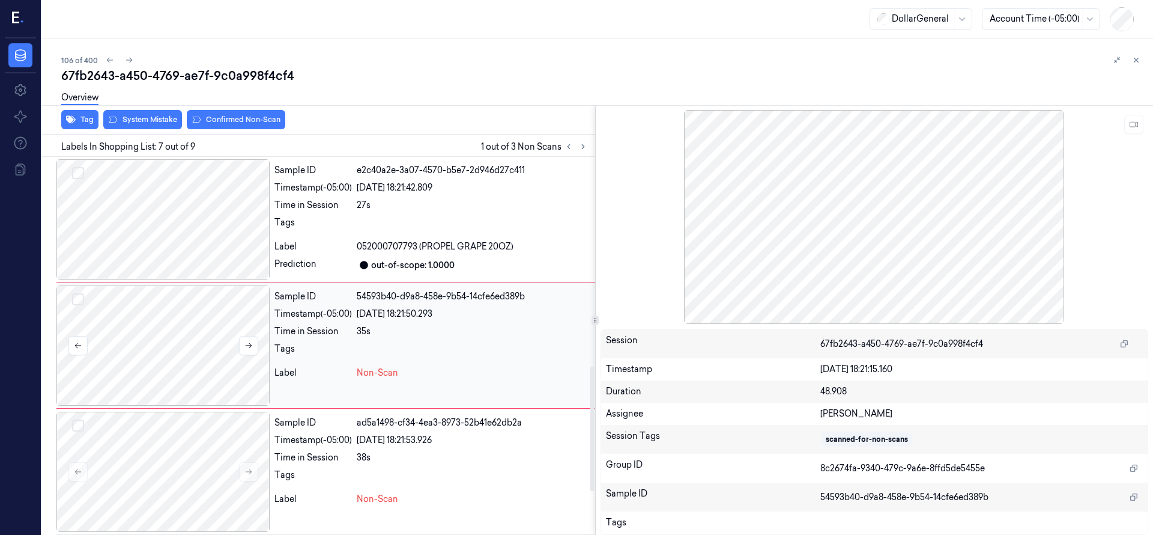
click at [81, 293] on button "Select row" at bounding box center [78, 299] width 12 height 12
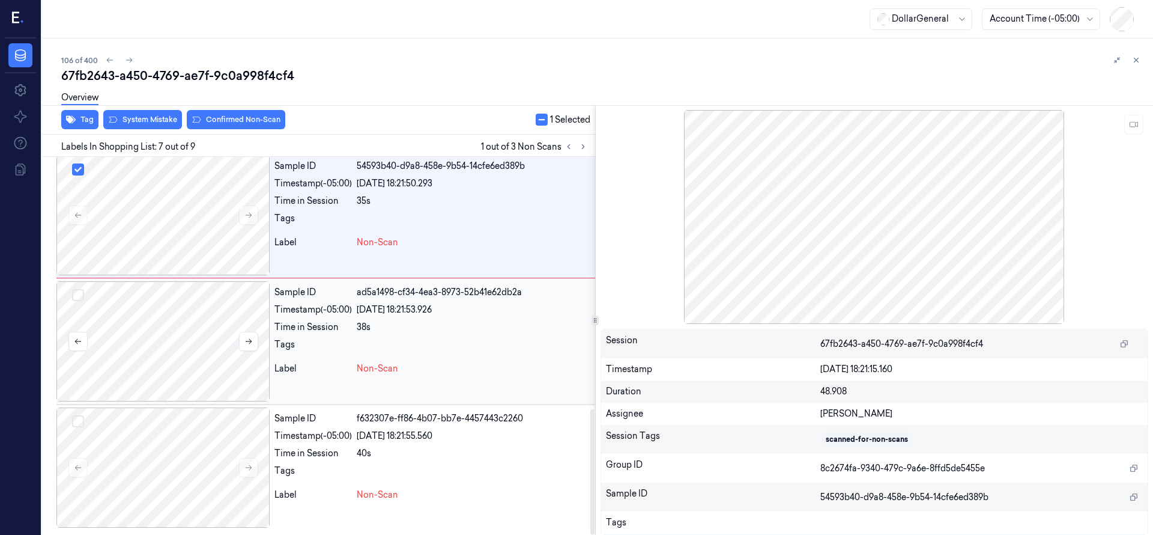
click at [184, 301] on div at bounding box center [162, 341] width 213 height 120
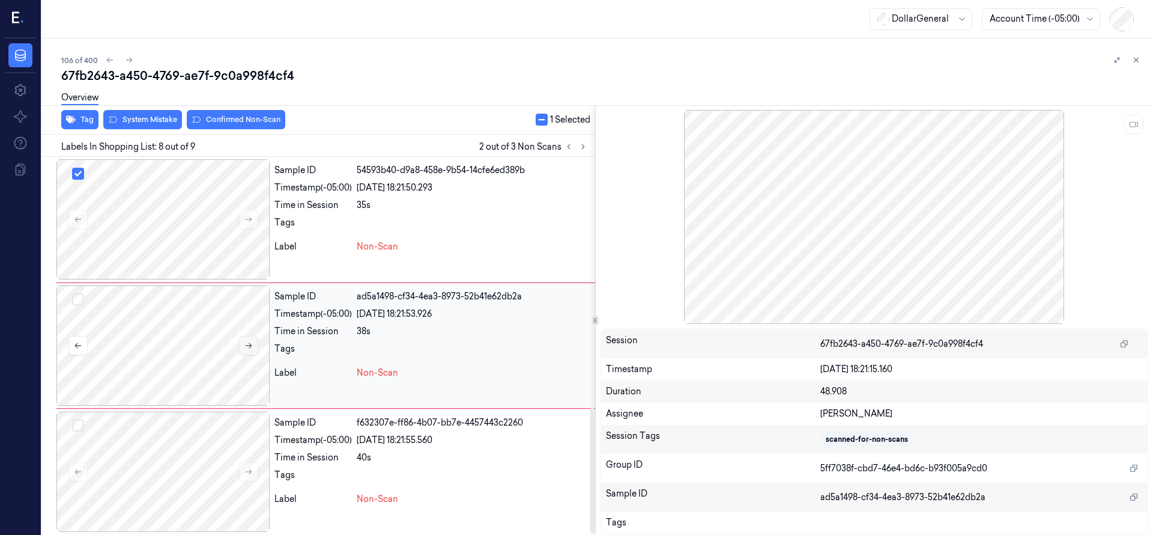
click at [254, 341] on button at bounding box center [248, 345] width 19 height 19
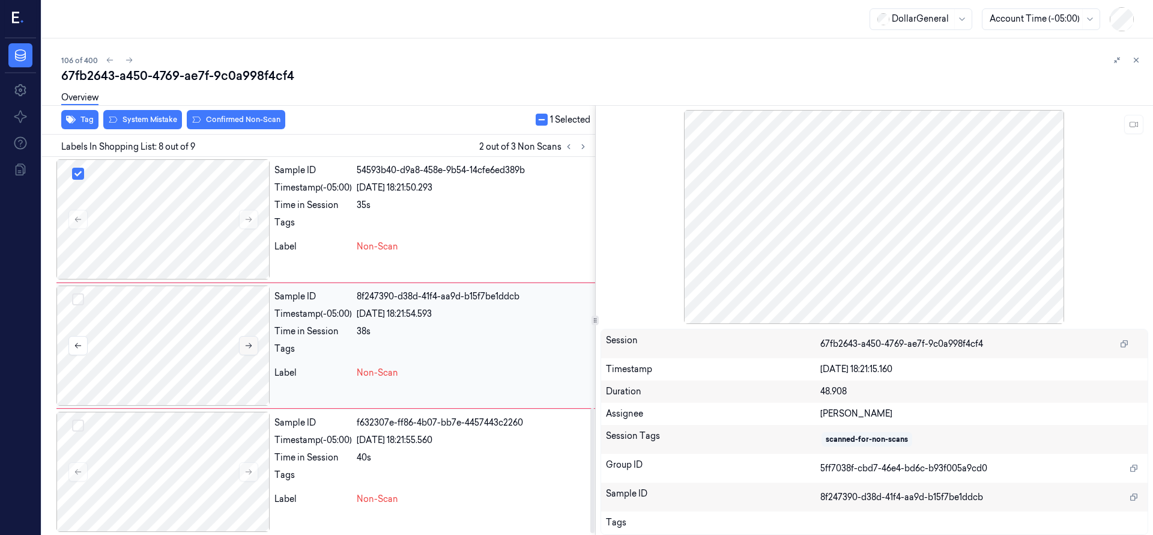
click at [254, 341] on button at bounding box center [248, 345] width 19 height 19
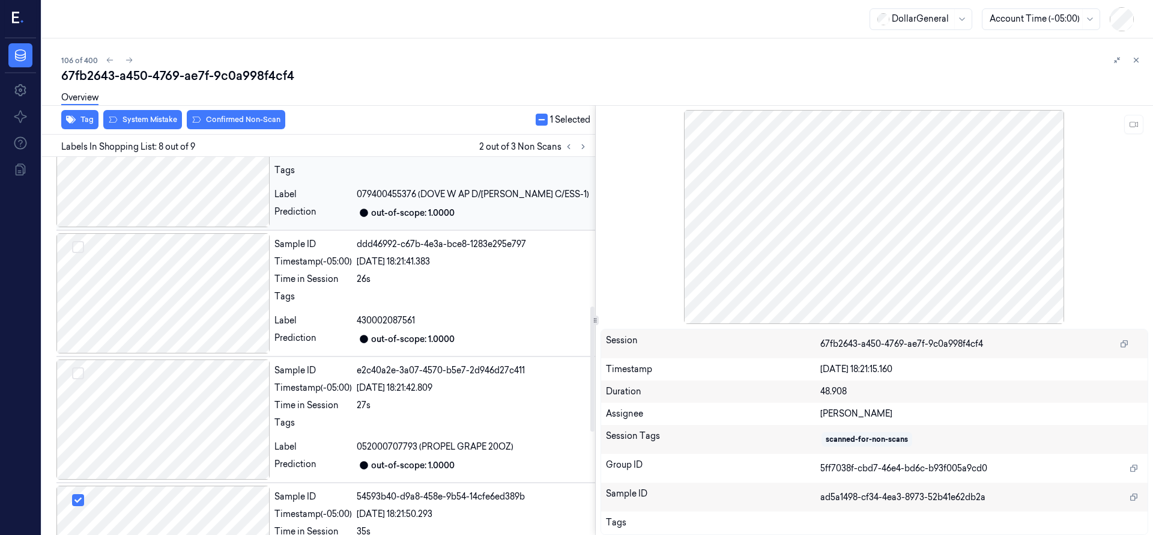
scroll to position [451, 0]
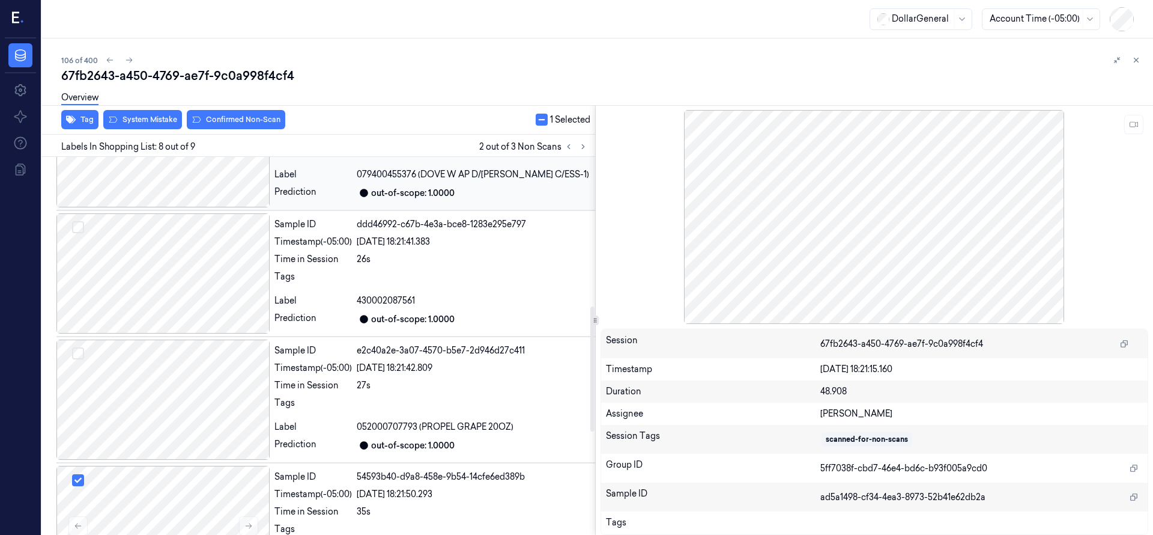
click at [168, 174] on div at bounding box center [162, 147] width 213 height 120
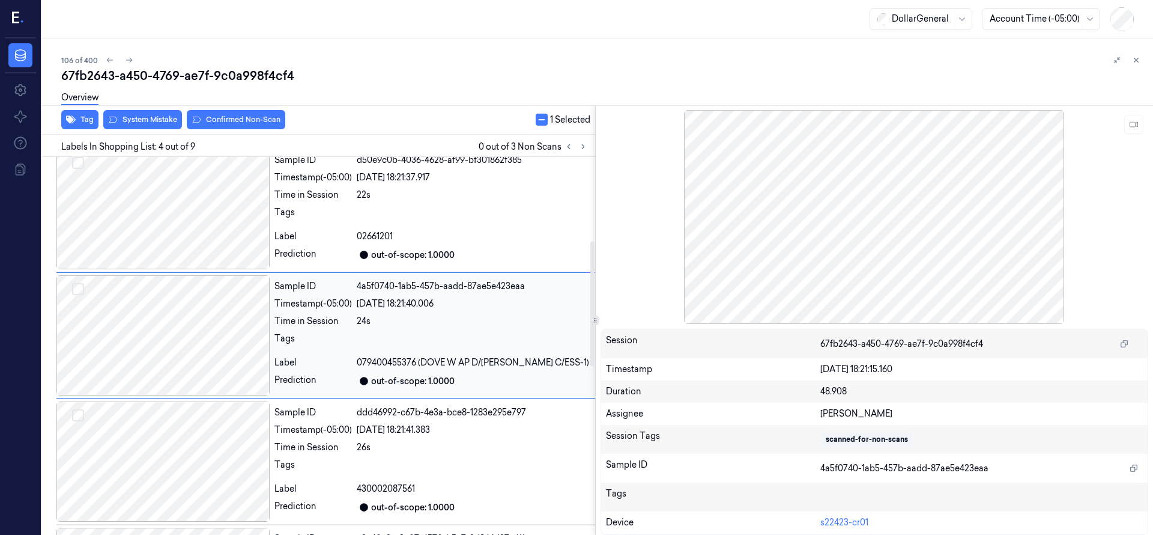
scroll to position [252, 0]
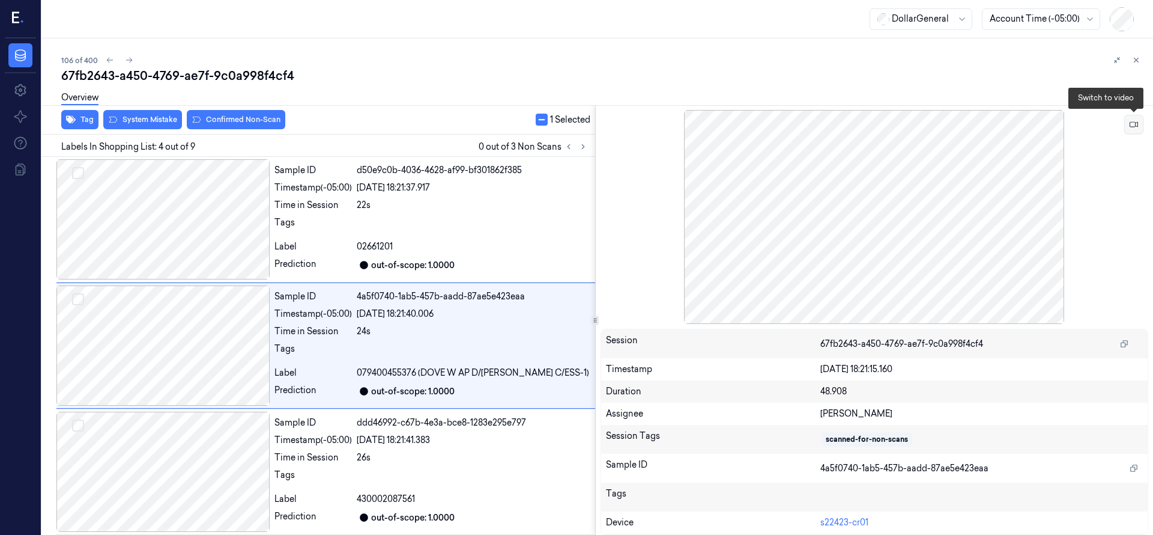
click at [1126, 127] on button at bounding box center [1134, 124] width 19 height 19
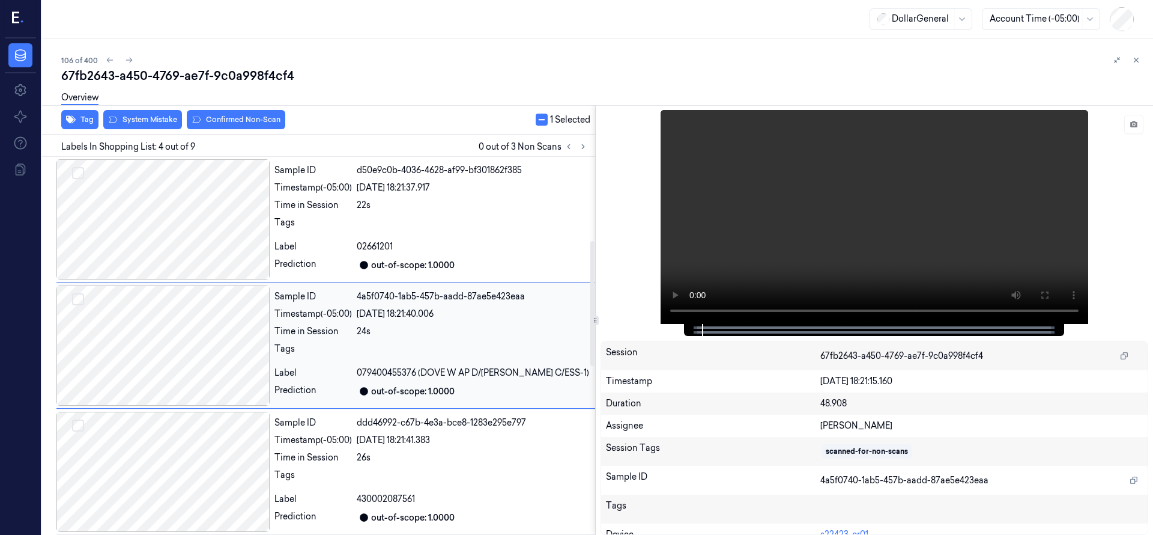
scroll to position [761, 0]
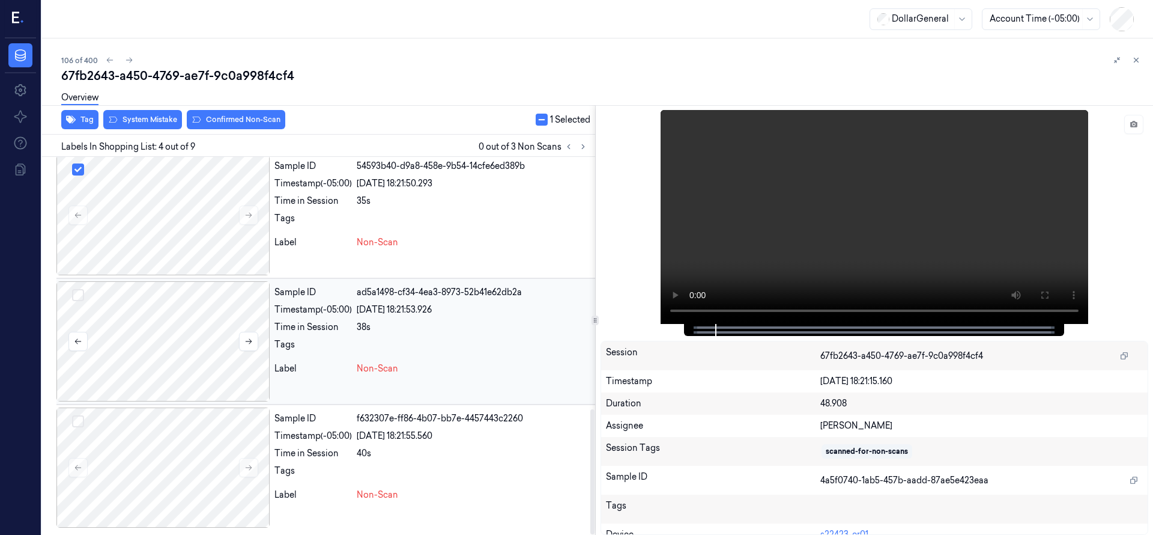
click at [76, 293] on button "Select row" at bounding box center [78, 295] width 12 height 12
click at [165, 493] on div at bounding box center [162, 467] width 213 height 120
click at [252, 465] on icon at bounding box center [248, 467] width 8 height 8
click at [257, 456] on div at bounding box center [162, 467] width 213 height 120
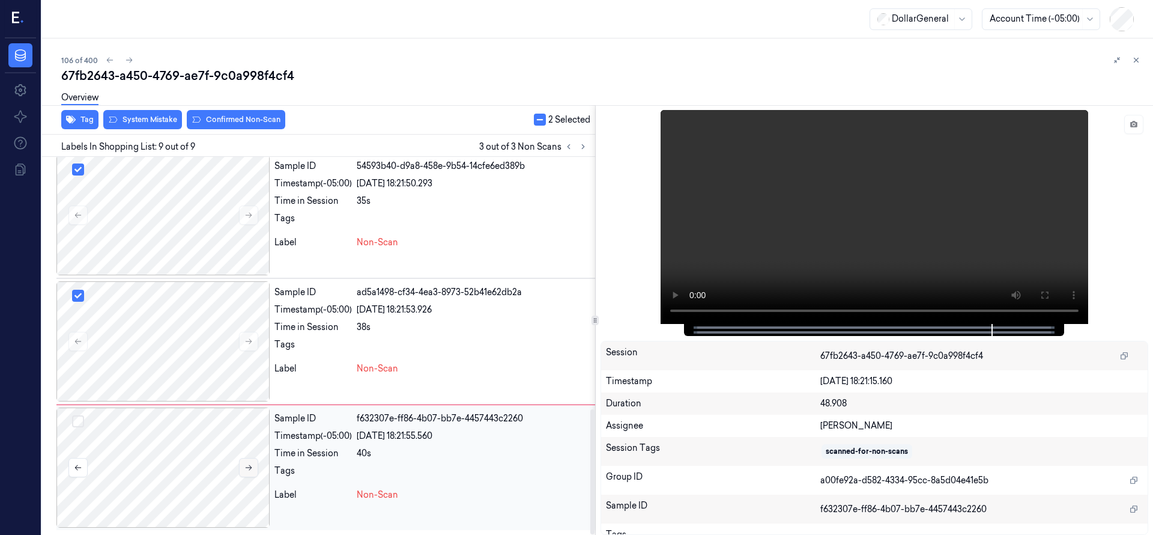
click at [253, 461] on button at bounding box center [248, 467] width 19 height 19
click at [253, 463] on button at bounding box center [248, 467] width 19 height 19
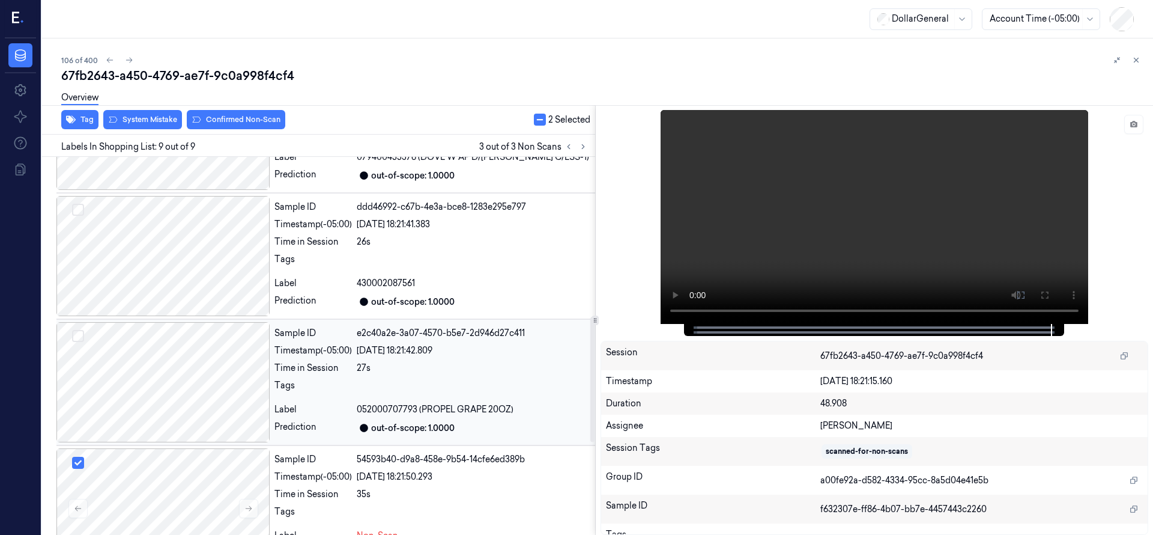
scroll to position [461, 0]
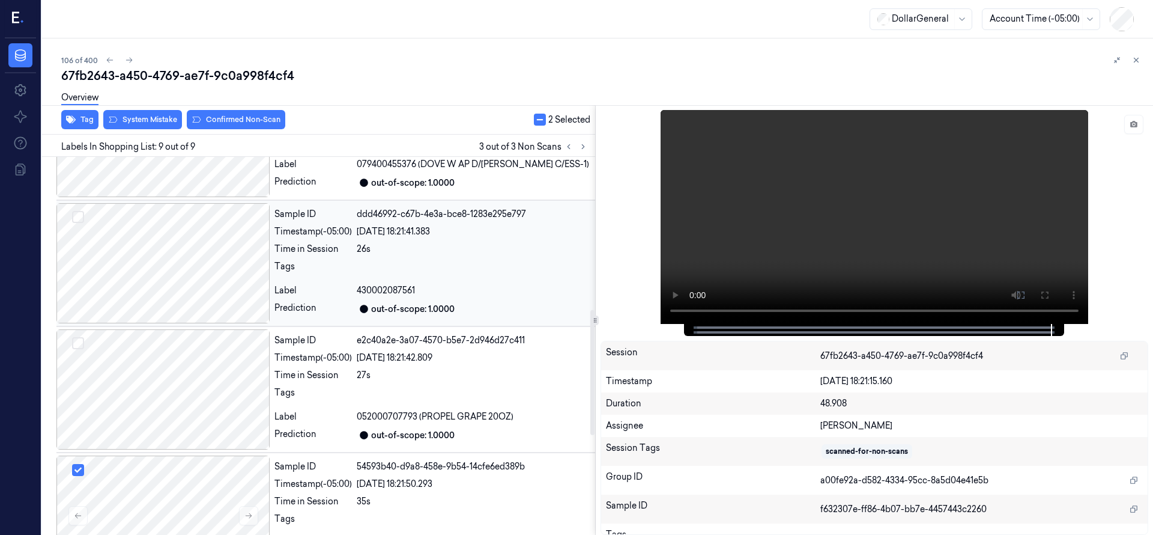
click at [185, 292] on div at bounding box center [162, 263] width 213 height 120
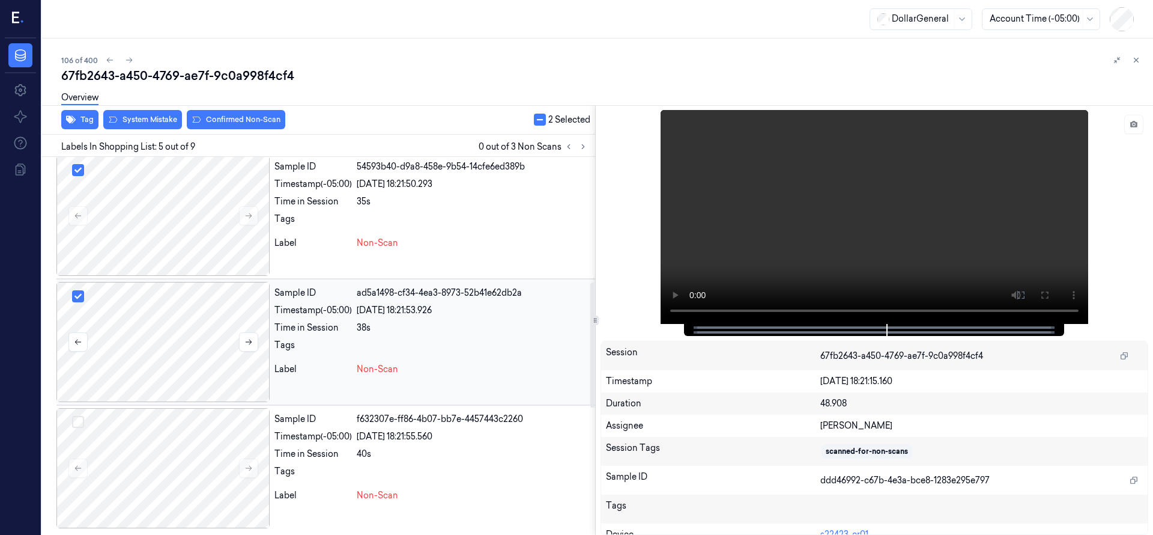
scroll to position [761, 0]
click at [172, 453] on div at bounding box center [162, 467] width 213 height 120
click at [80, 418] on button "Select row" at bounding box center [78, 421] width 12 height 12
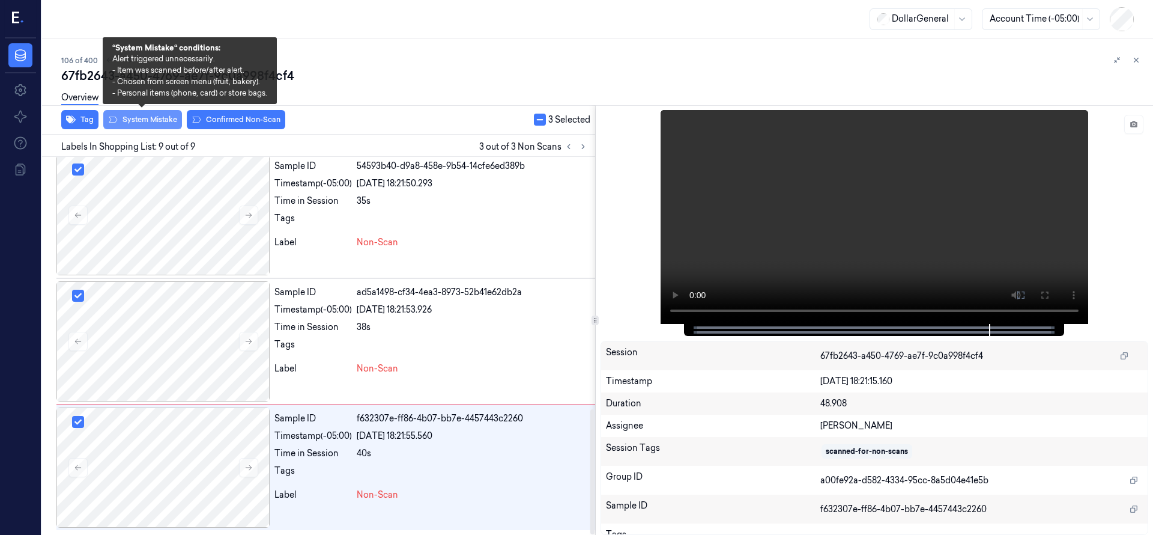
click at [161, 118] on button "System Mistake" at bounding box center [142, 119] width 79 height 19
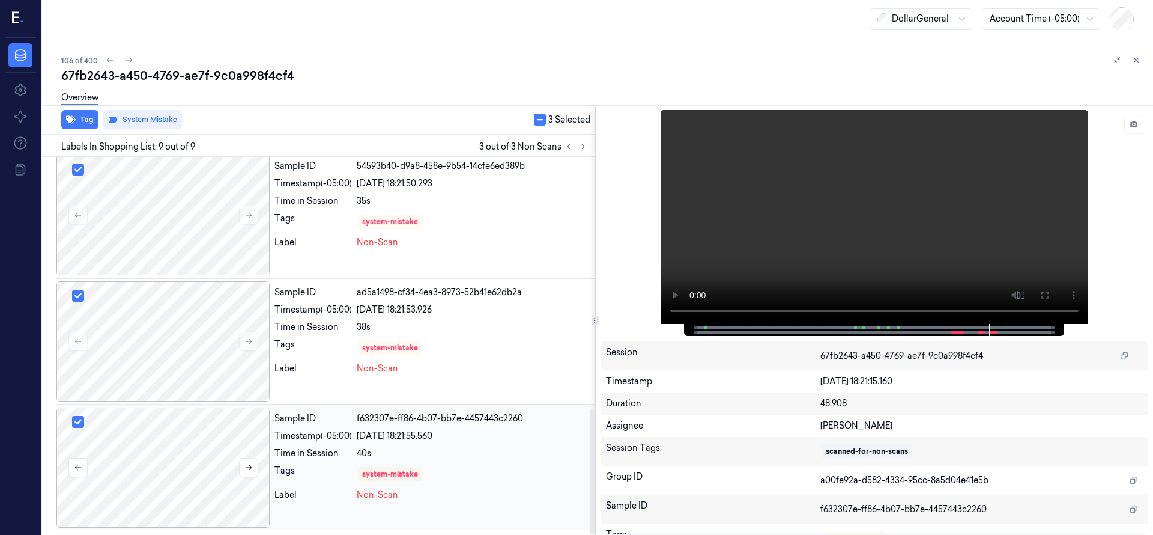
click at [154, 461] on div at bounding box center [162, 467] width 213 height 120
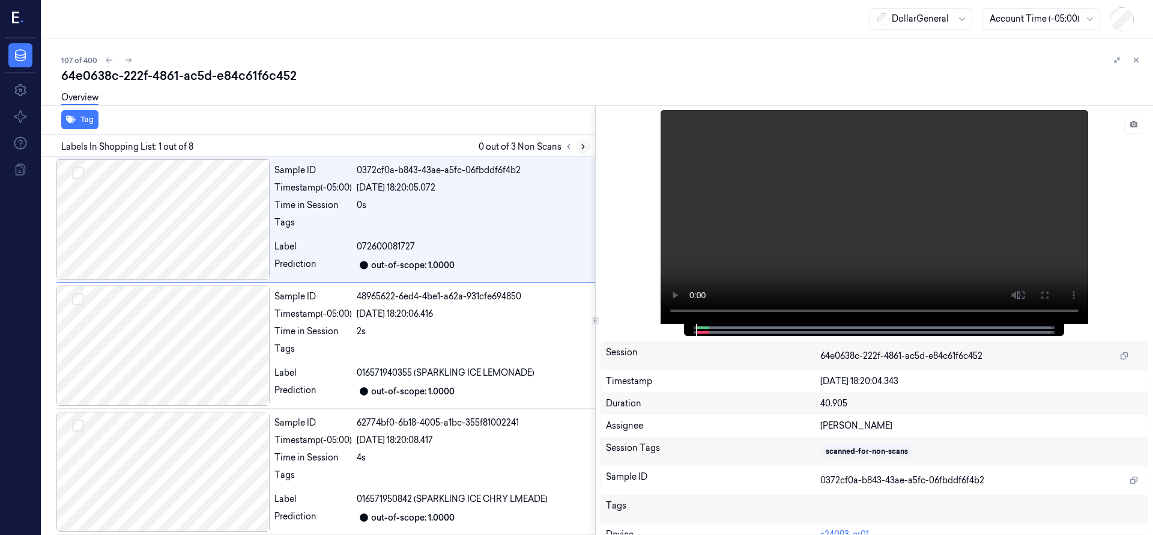
click at [582, 151] on button at bounding box center [583, 146] width 14 height 14
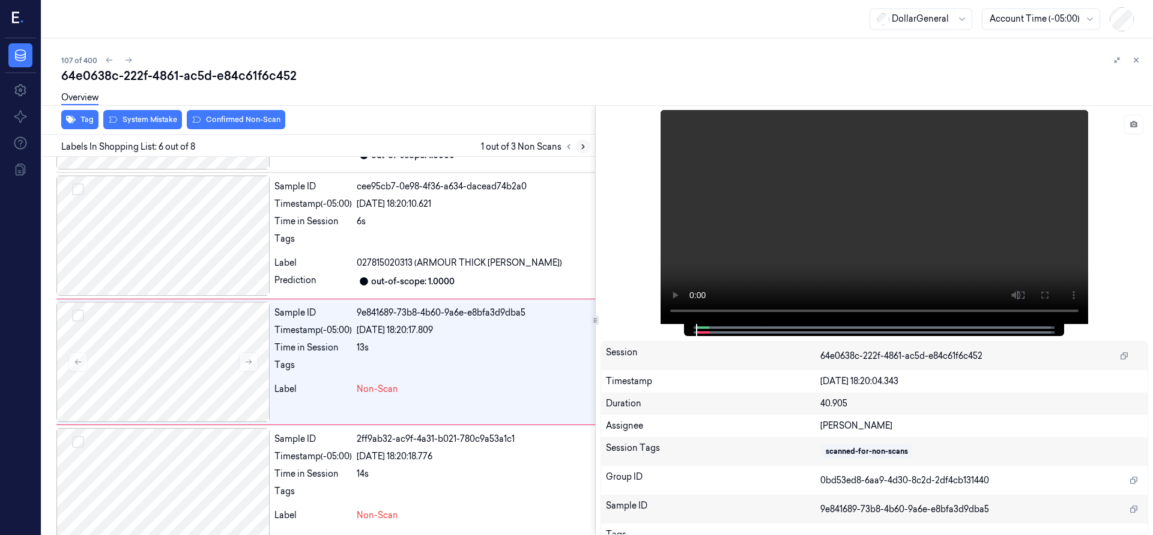
scroll to position [505, 0]
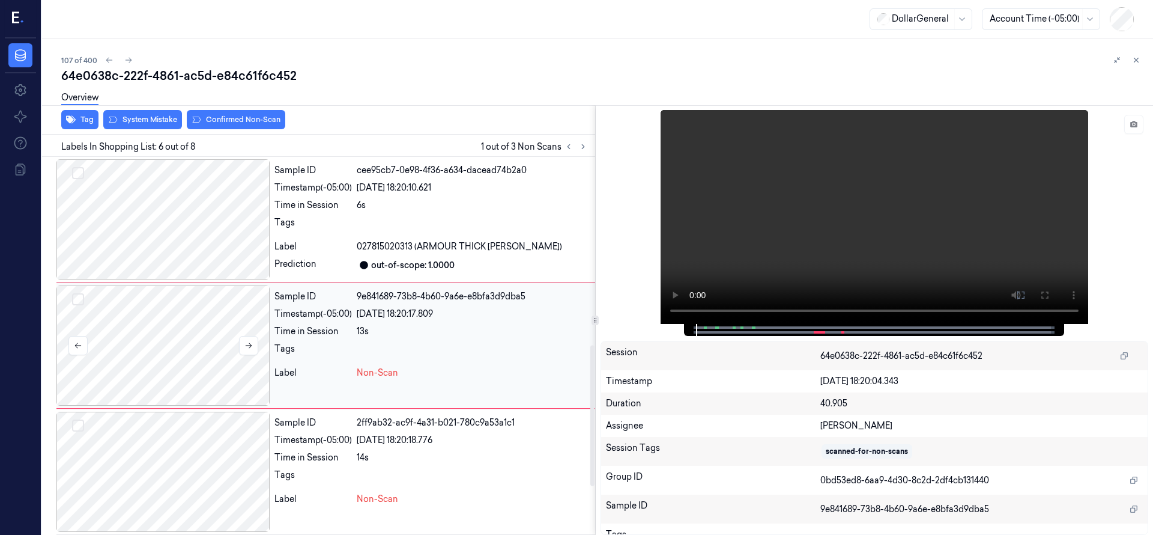
click at [162, 345] on div at bounding box center [162, 345] width 213 height 120
click at [152, 335] on div at bounding box center [162, 345] width 213 height 120
click at [79, 301] on button "Select row" at bounding box center [78, 299] width 12 height 12
click at [80, 428] on button "Select row" at bounding box center [78, 425] width 12 height 12
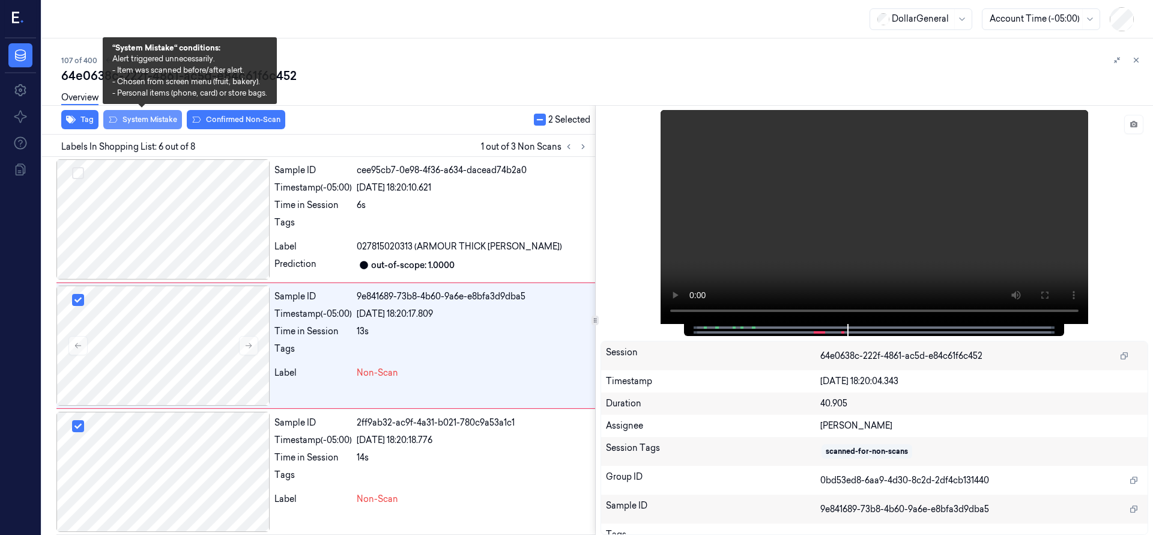
click at [160, 121] on button "System Mistake" at bounding box center [142, 119] width 79 height 19
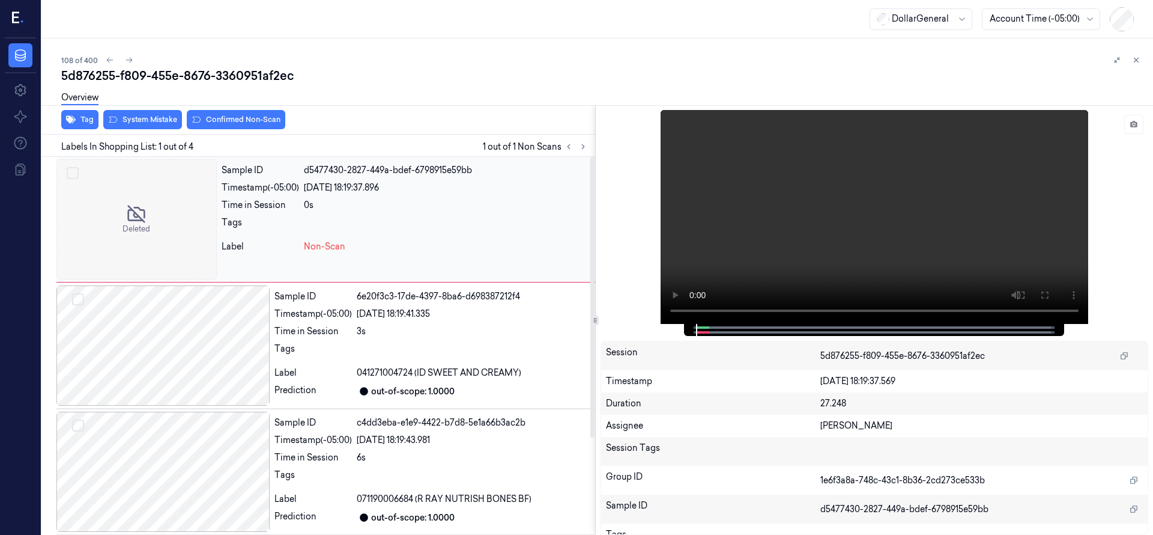
click at [127, 223] on div at bounding box center [136, 219] width 160 height 120
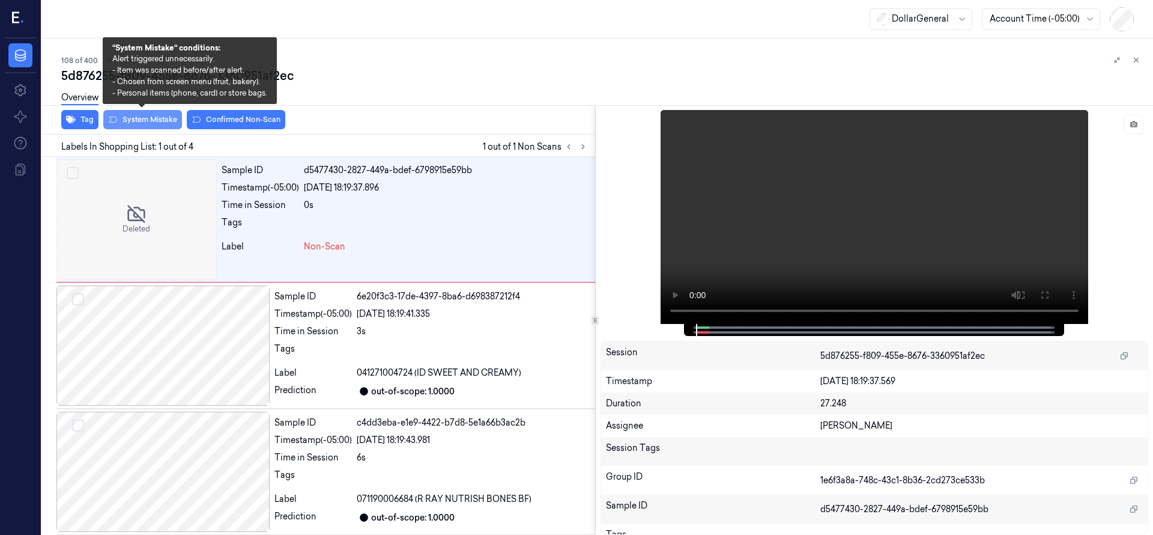
click at [144, 117] on button "System Mistake" at bounding box center [142, 119] width 79 height 19
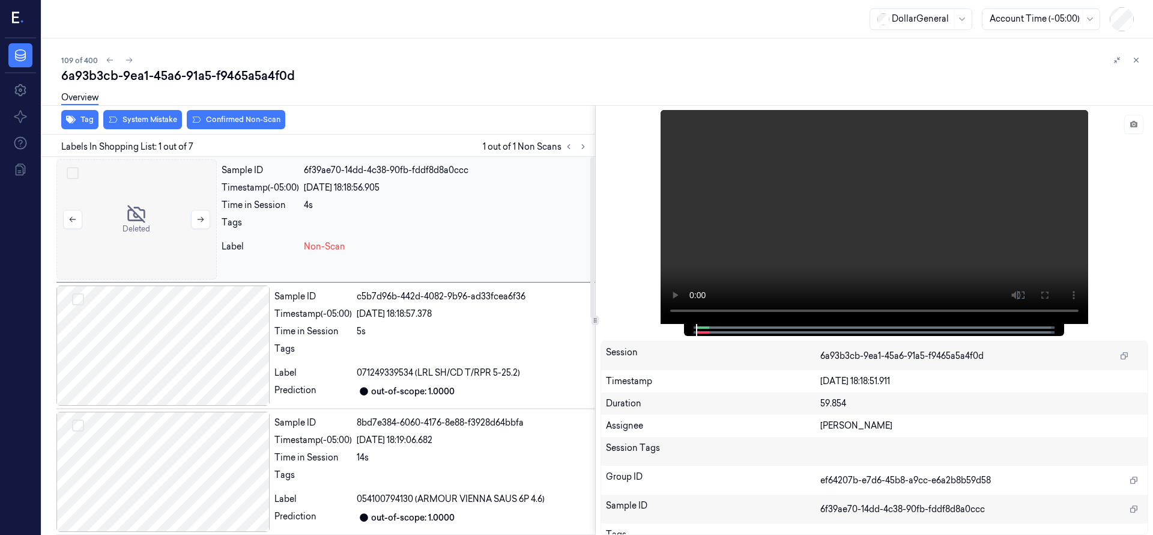
click at [140, 226] on div at bounding box center [136, 219] width 160 height 120
click at [153, 205] on div at bounding box center [136, 219] width 160 height 120
click at [196, 331] on div at bounding box center [162, 345] width 213 height 120
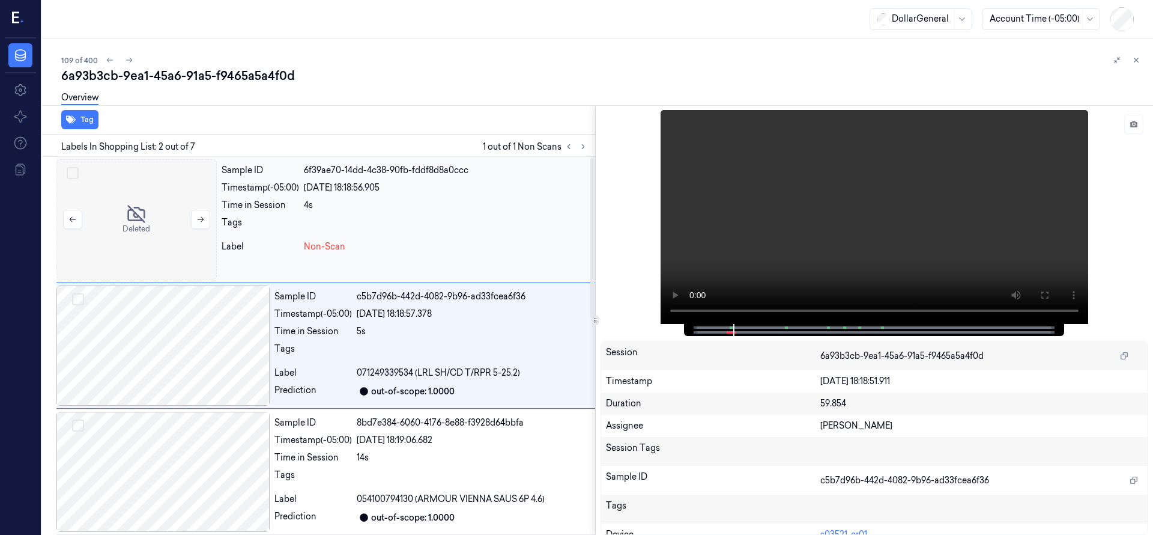
click at [147, 191] on div at bounding box center [136, 219] width 160 height 120
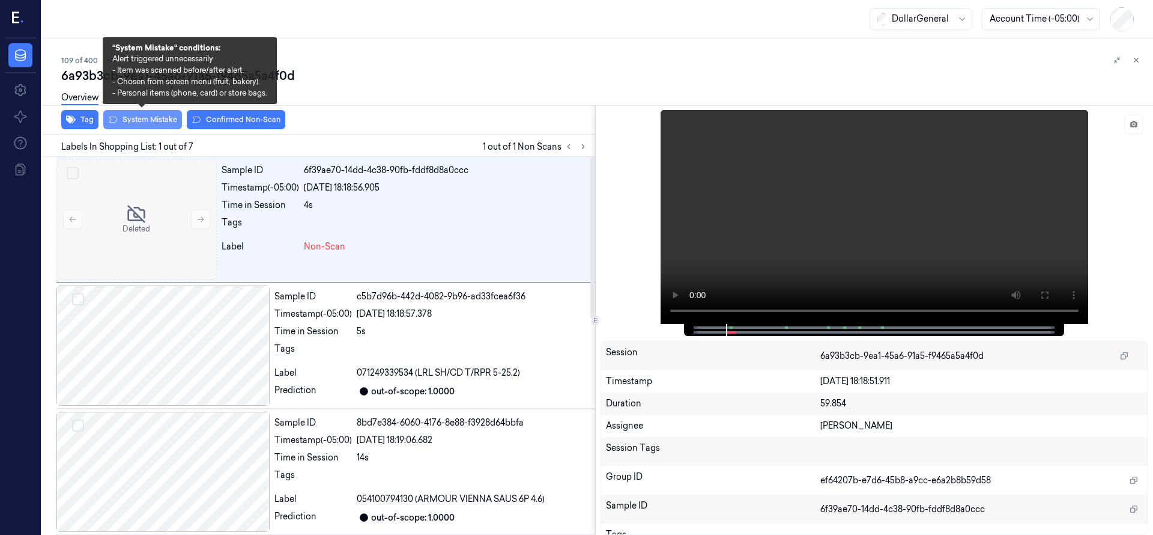
click at [165, 118] on button "System Mistake" at bounding box center [142, 119] width 79 height 19
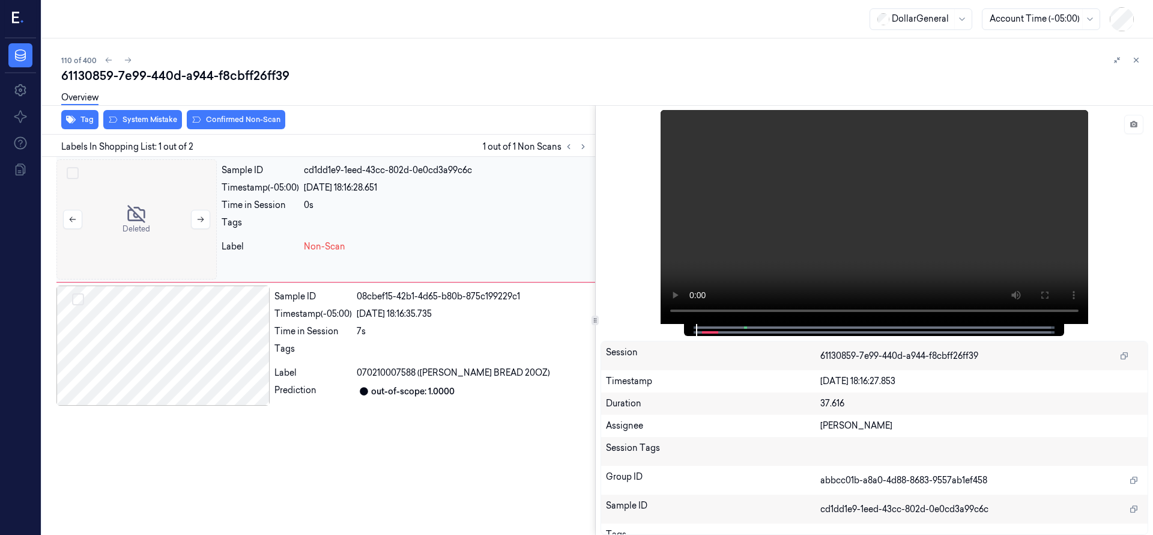
click at [145, 212] on div at bounding box center [136, 219] width 160 height 120
click at [149, 186] on div at bounding box center [136, 219] width 160 height 120
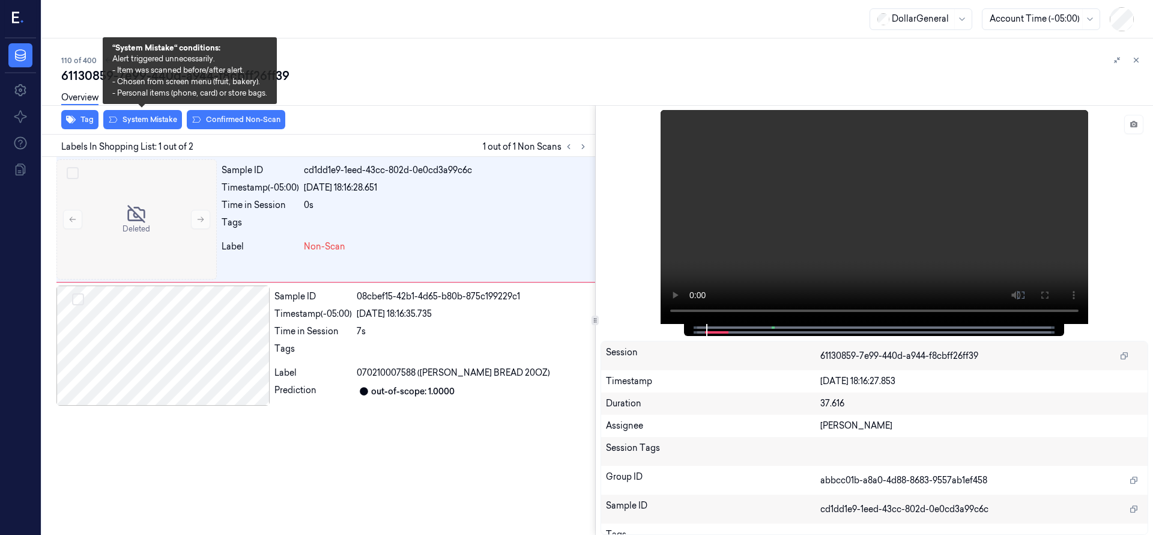
click at [149, 113] on div "Overview" at bounding box center [602, 99] width 1083 height 31
click at [151, 120] on button "System Mistake" at bounding box center [142, 119] width 79 height 19
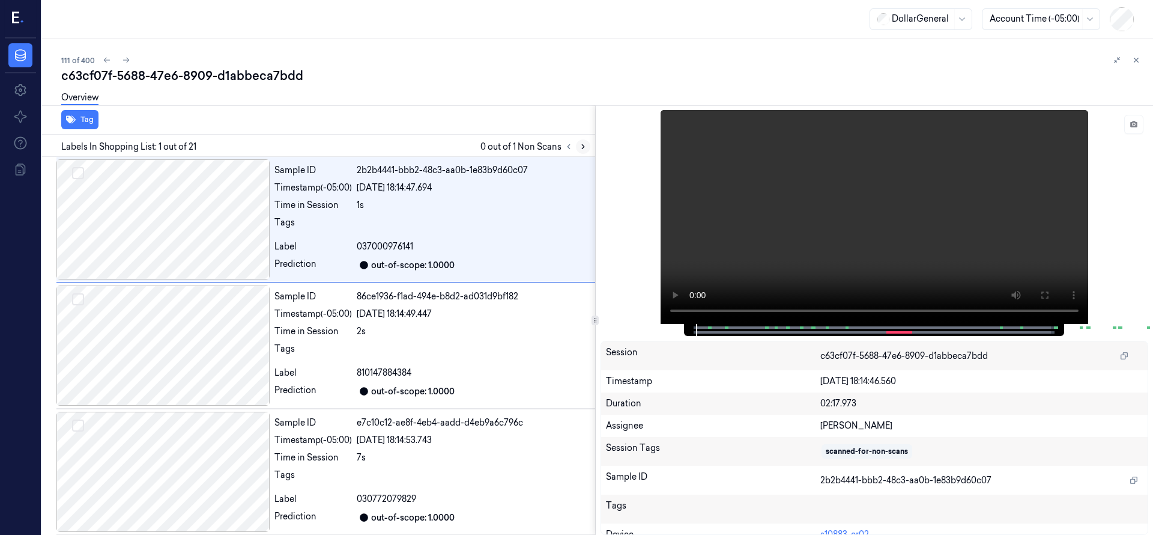
click at [584, 147] on icon at bounding box center [583, 146] width 8 height 8
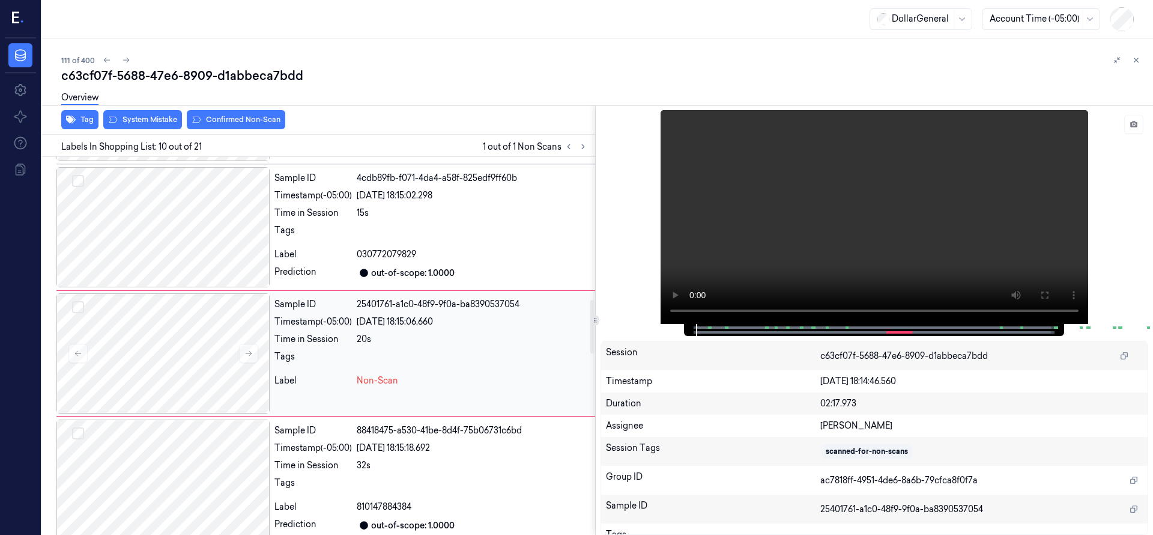
scroll to position [1009, 0]
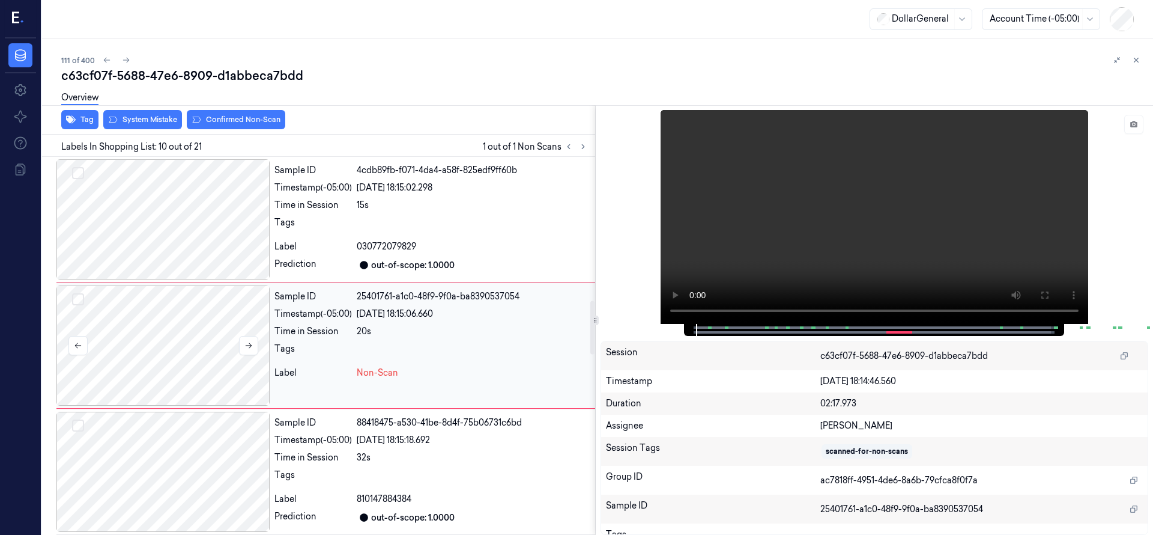
click at [171, 321] on div at bounding box center [162, 345] width 213 height 120
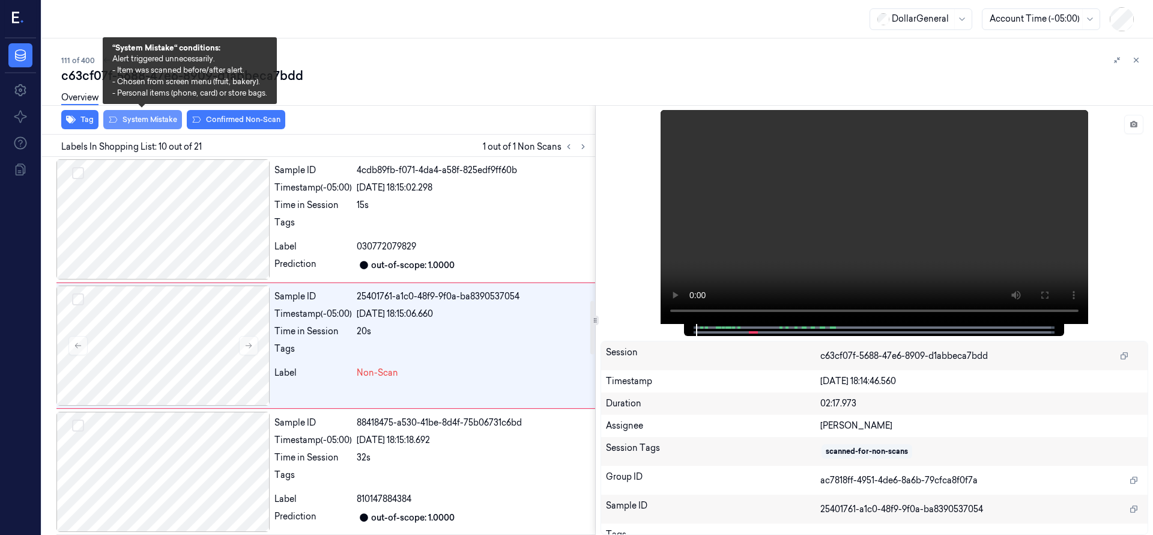
click at [154, 119] on button "System Mistake" at bounding box center [142, 119] width 79 height 19
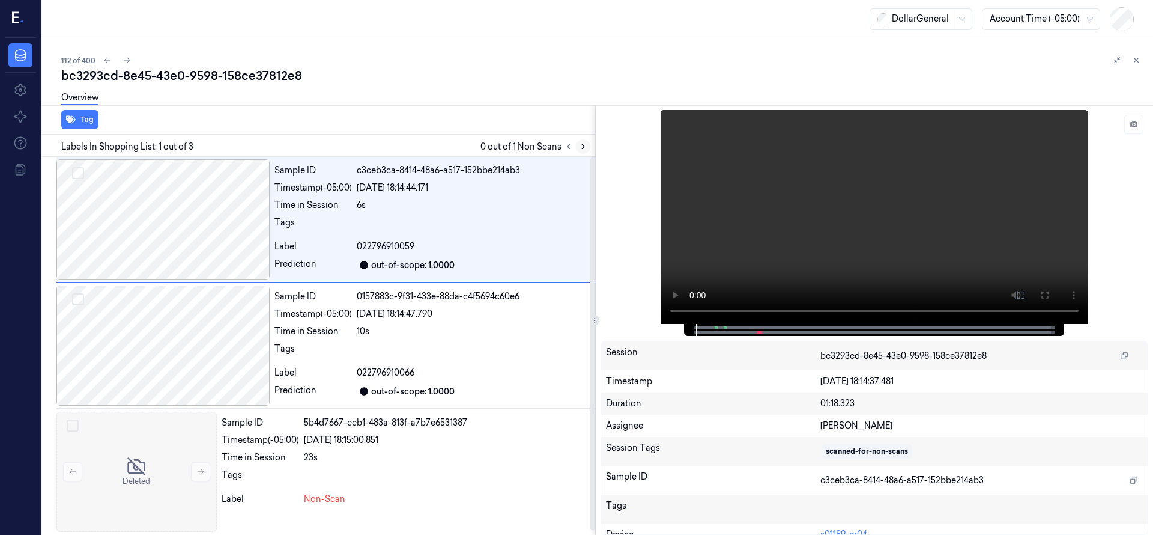
click at [582, 147] on icon at bounding box center [583, 146] width 8 height 8
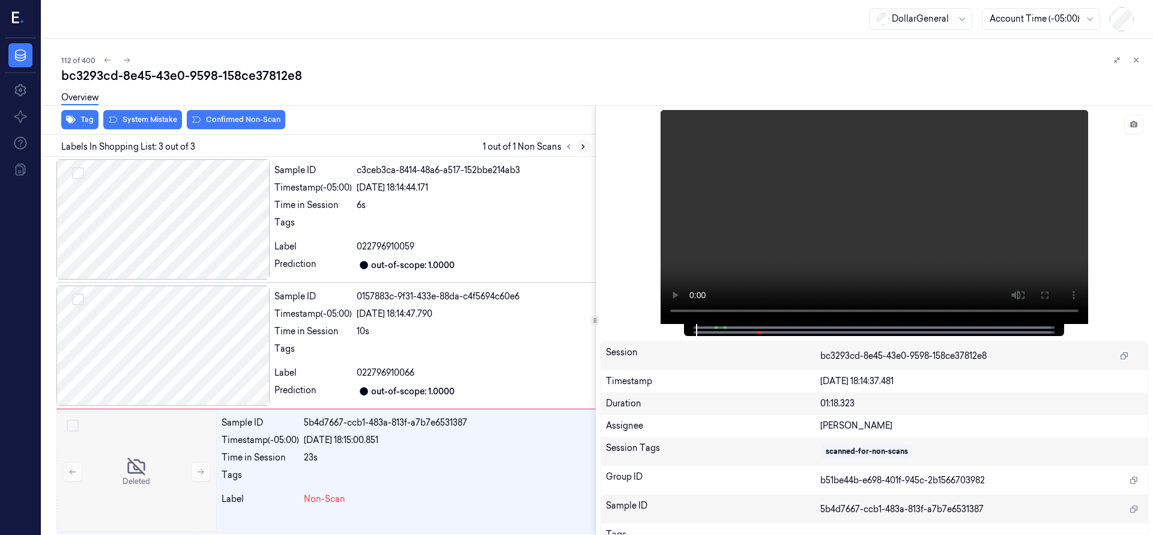
scroll to position [4, 0]
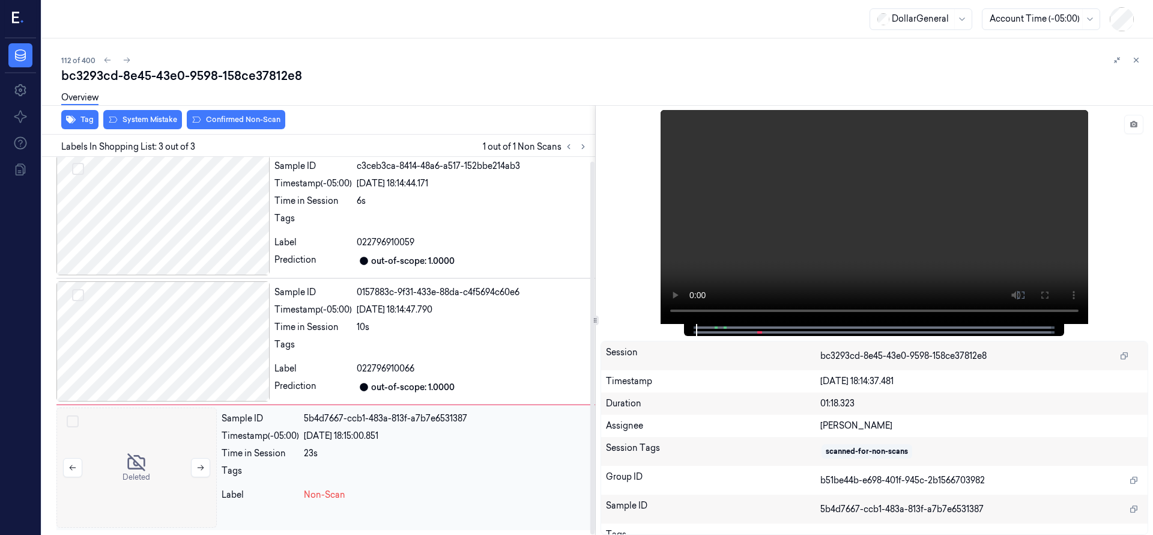
click at [129, 451] on div at bounding box center [136, 467] width 160 height 120
click at [156, 448] on div at bounding box center [136, 467] width 160 height 120
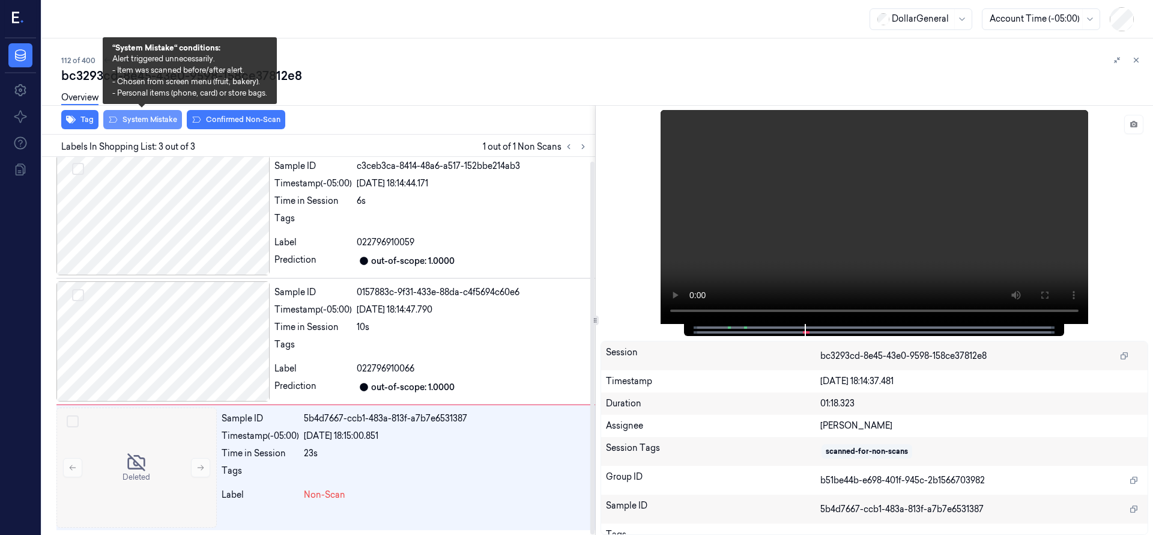
click at [162, 126] on button "System Mistake" at bounding box center [142, 119] width 79 height 19
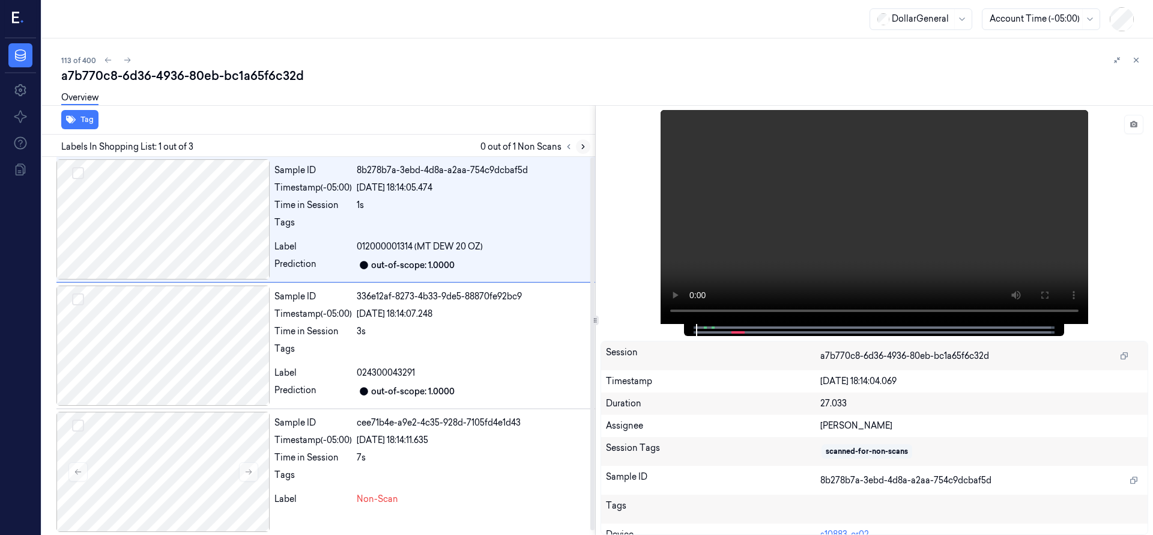
click at [583, 144] on icon at bounding box center [583, 146] width 8 height 8
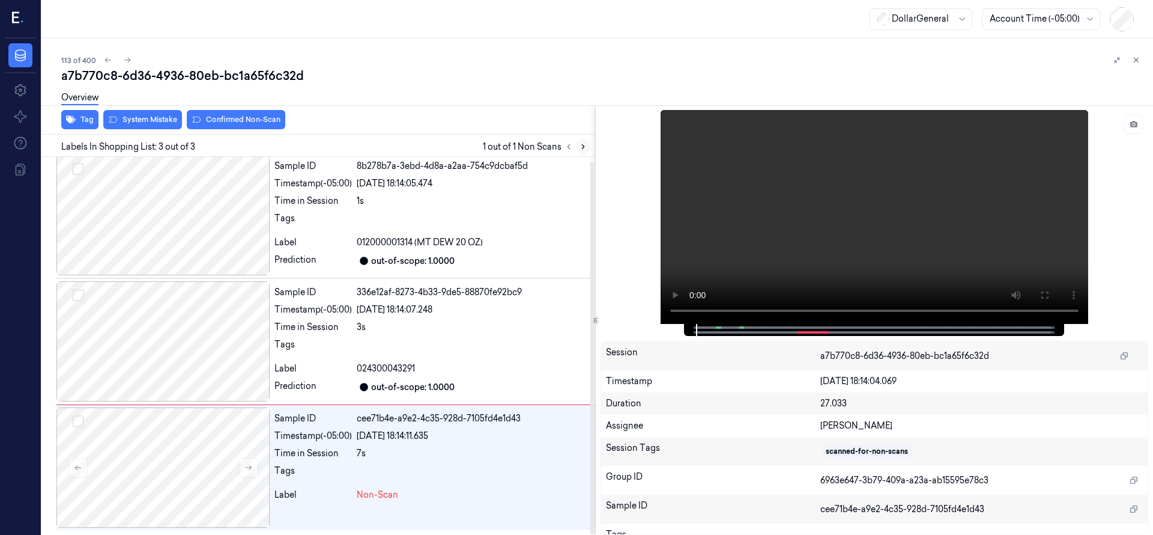
click at [584, 144] on icon at bounding box center [583, 146] width 8 height 8
click at [150, 470] on div at bounding box center [162, 467] width 213 height 120
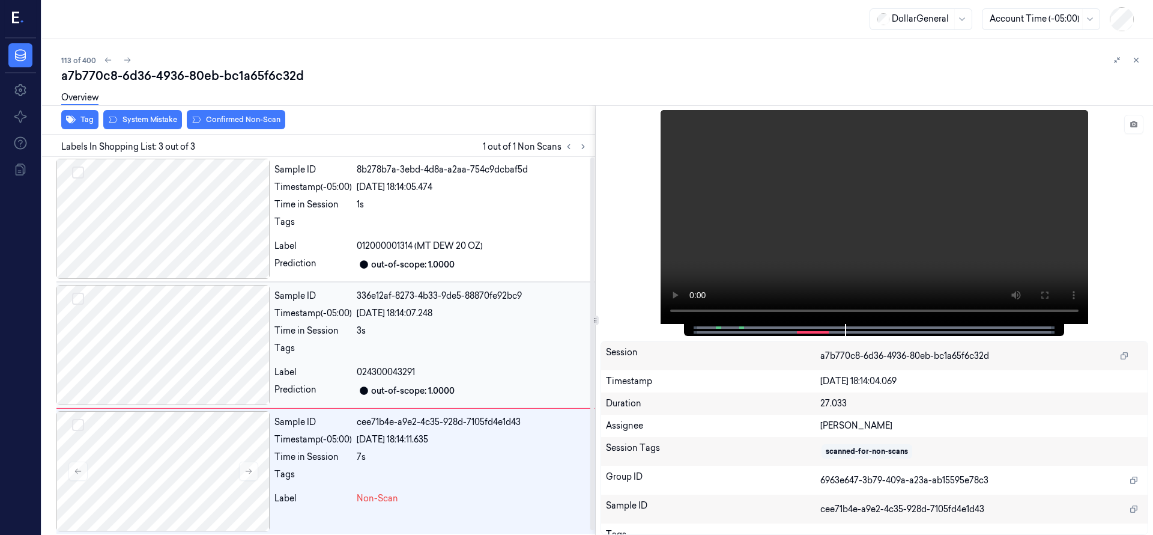
scroll to position [0, 0]
click at [159, 232] on div at bounding box center [162, 219] width 213 height 120
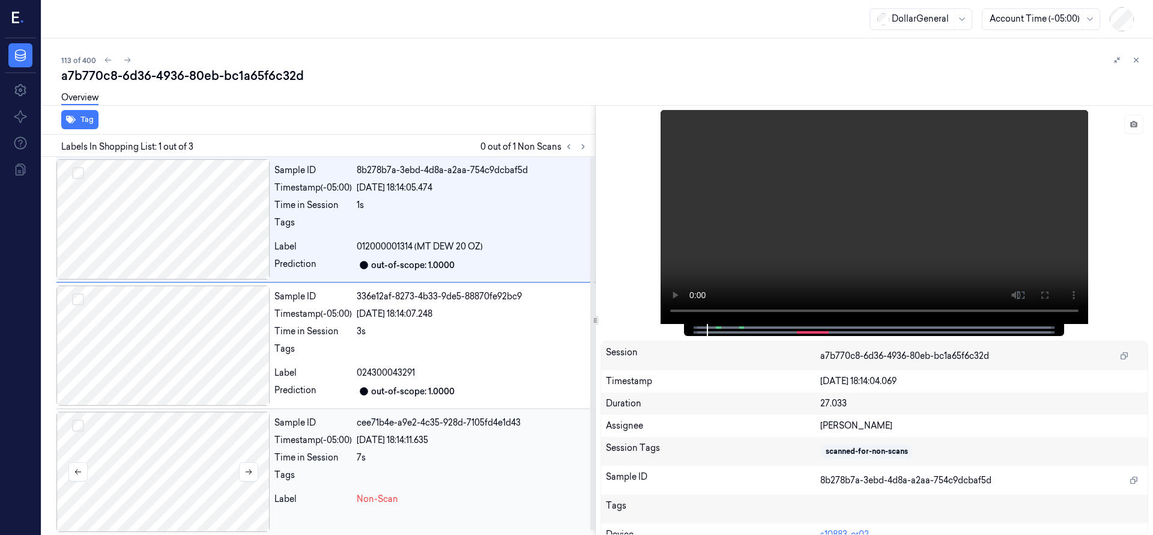
click at [138, 461] on div at bounding box center [162, 472] width 213 height 120
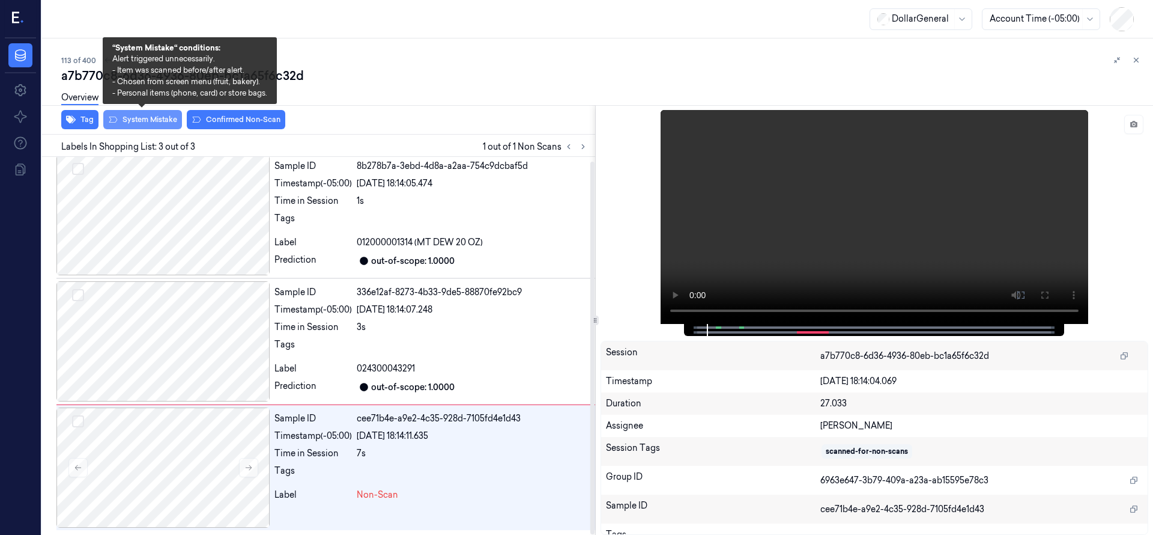
click at [168, 120] on button "System Mistake" at bounding box center [142, 119] width 79 height 19
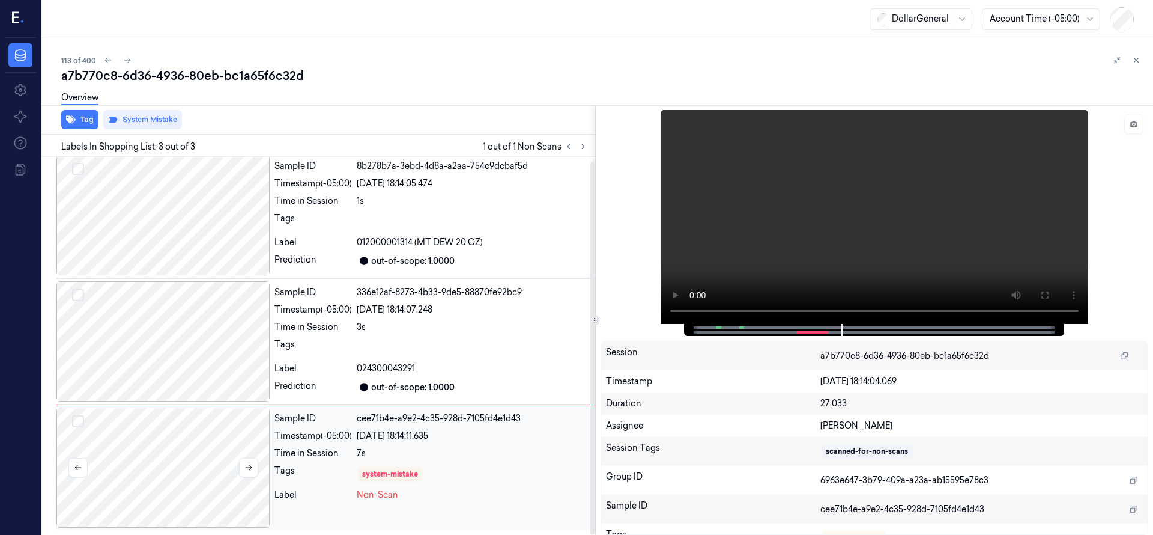
click at [154, 467] on div at bounding box center [162, 467] width 213 height 120
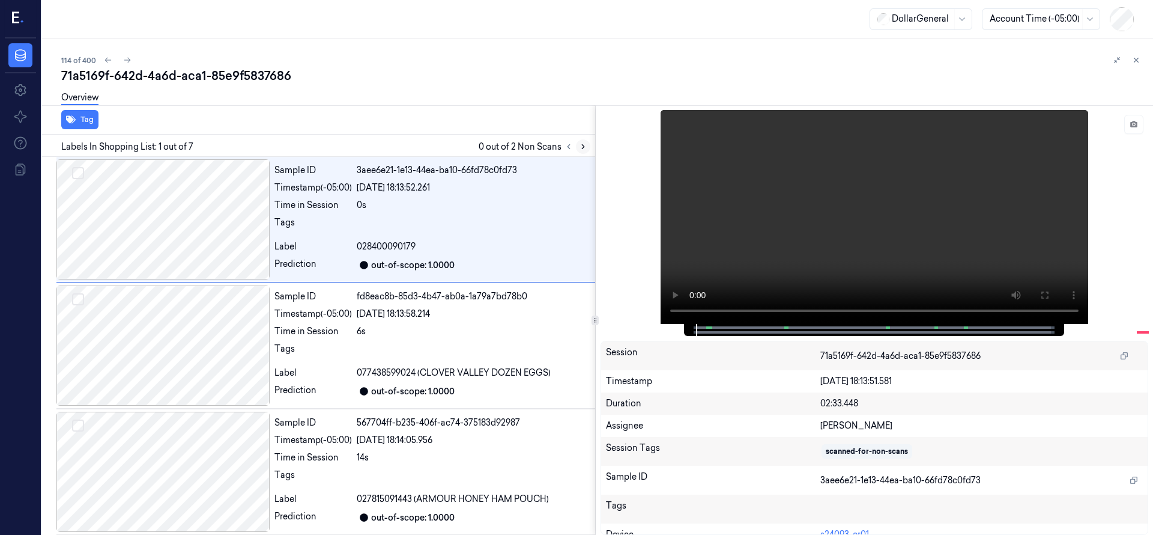
click at [585, 142] on icon at bounding box center [583, 146] width 8 height 8
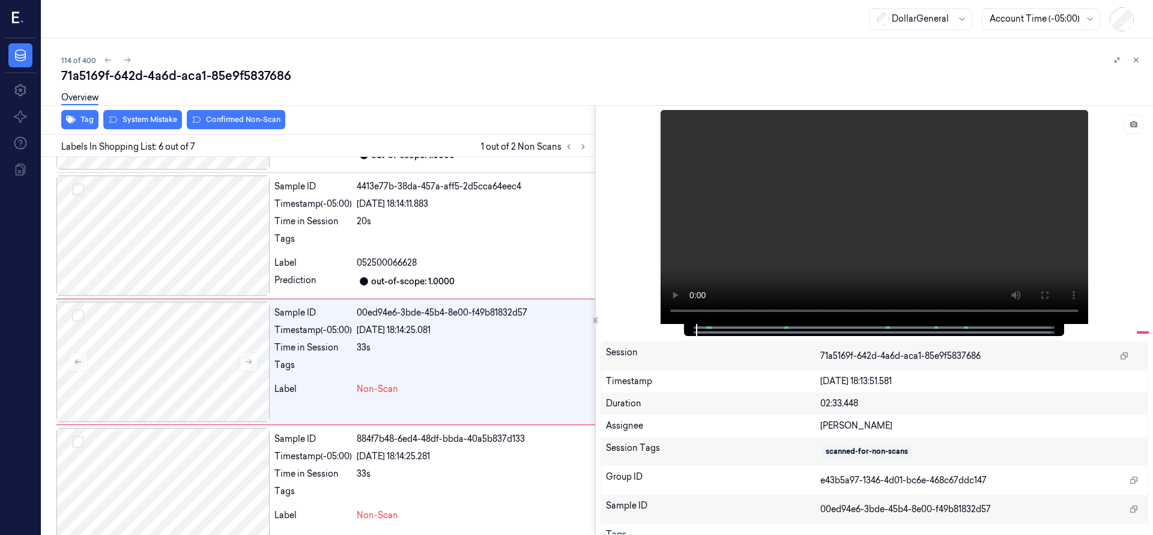
scroll to position [505, 0]
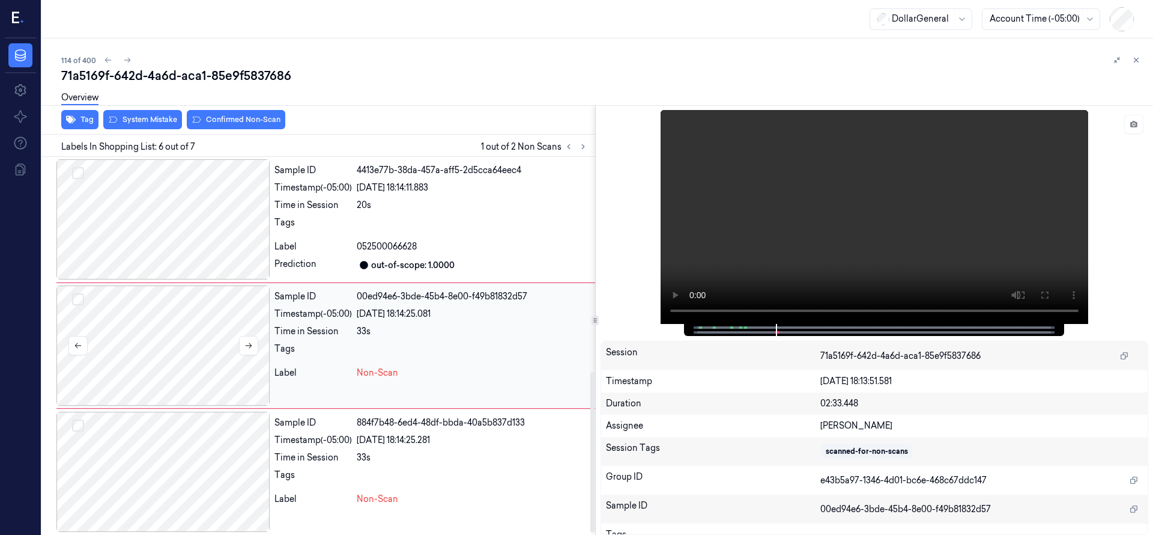
click at [162, 345] on div at bounding box center [162, 345] width 213 height 120
click at [154, 321] on div at bounding box center [162, 345] width 213 height 120
click at [159, 114] on div "Overview" at bounding box center [602, 99] width 1083 height 31
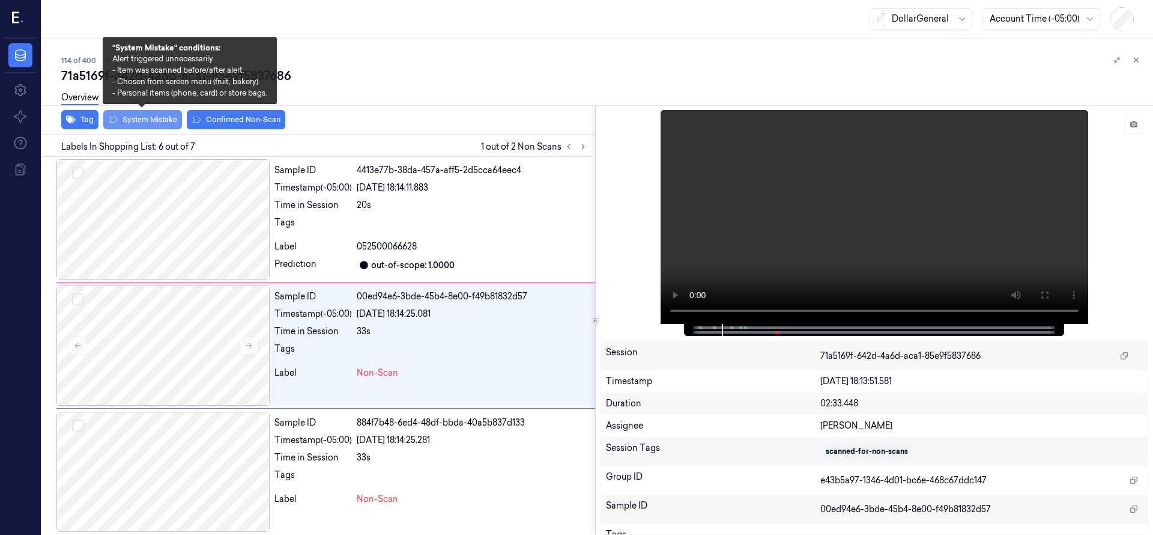
click at [158, 121] on button "System Mistake" at bounding box center [142, 119] width 79 height 19
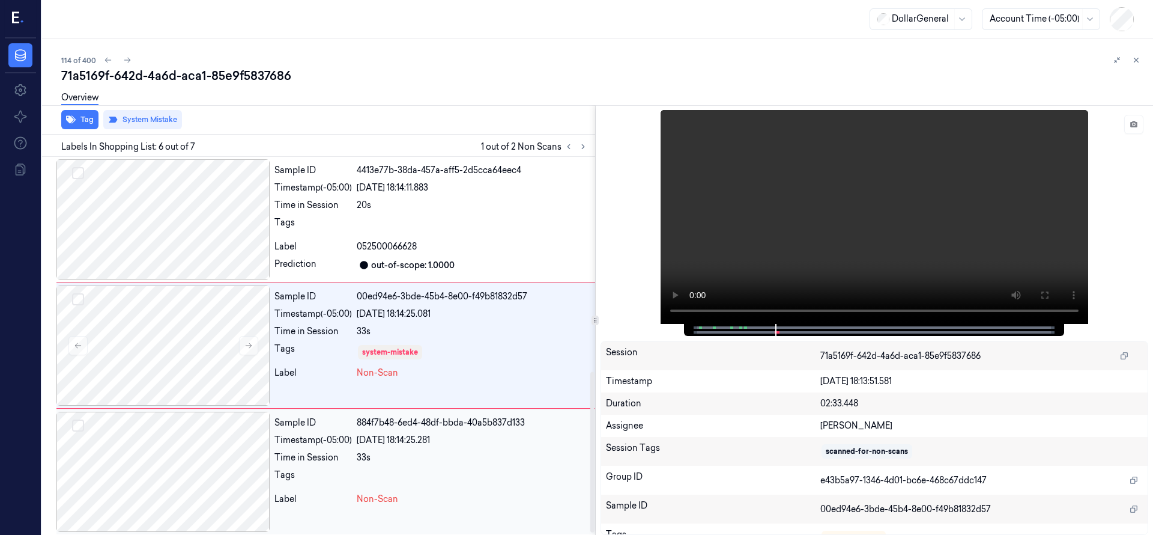
click at [201, 469] on div at bounding box center [162, 472] width 213 height 120
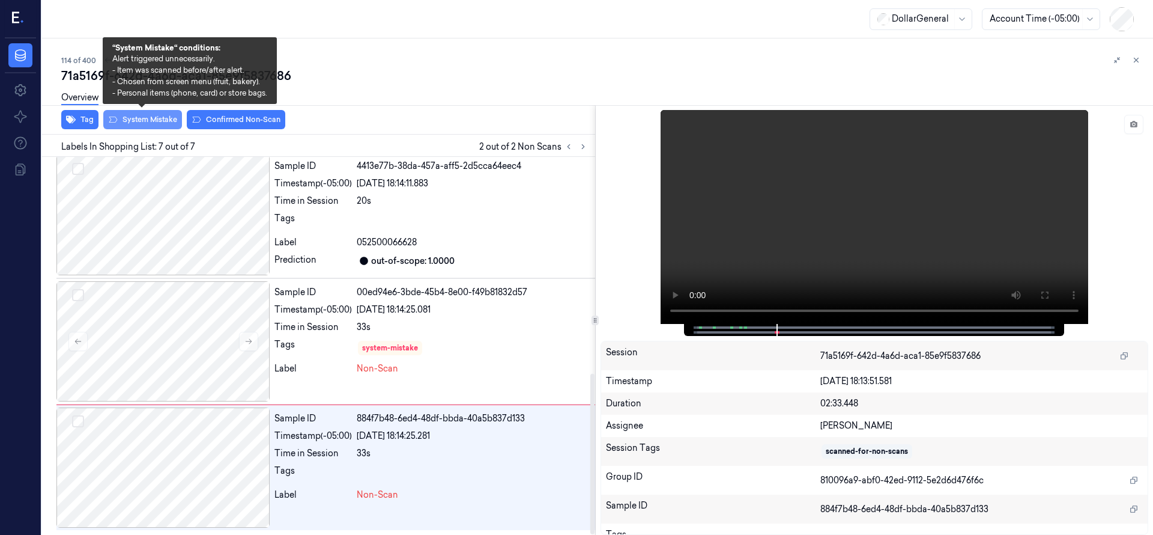
click at [157, 117] on button "System Mistake" at bounding box center [142, 119] width 79 height 19
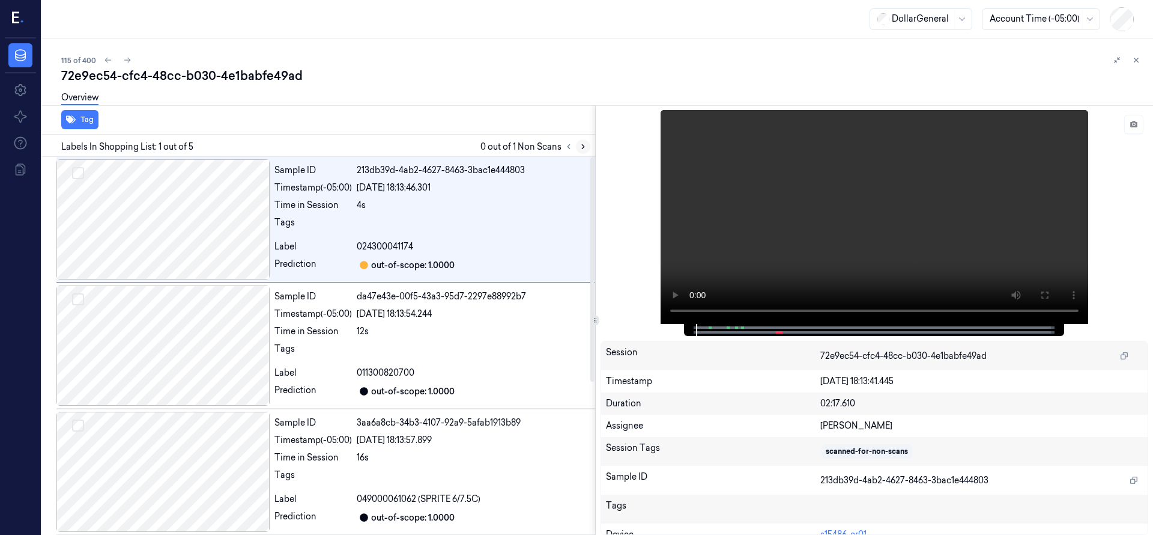
click at [583, 144] on icon at bounding box center [583, 146] width 8 height 8
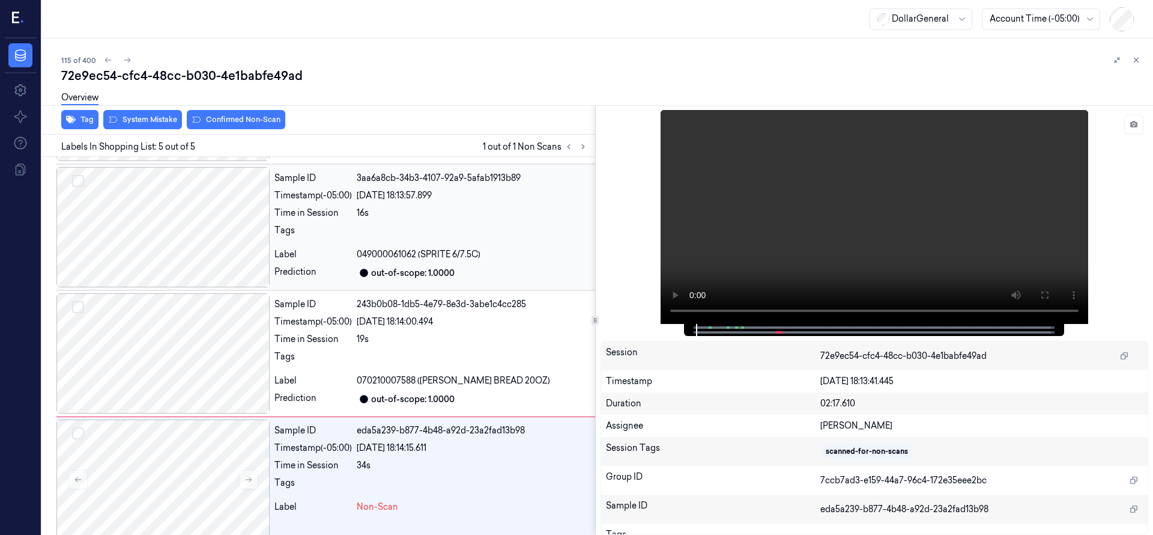
scroll to position [257, 0]
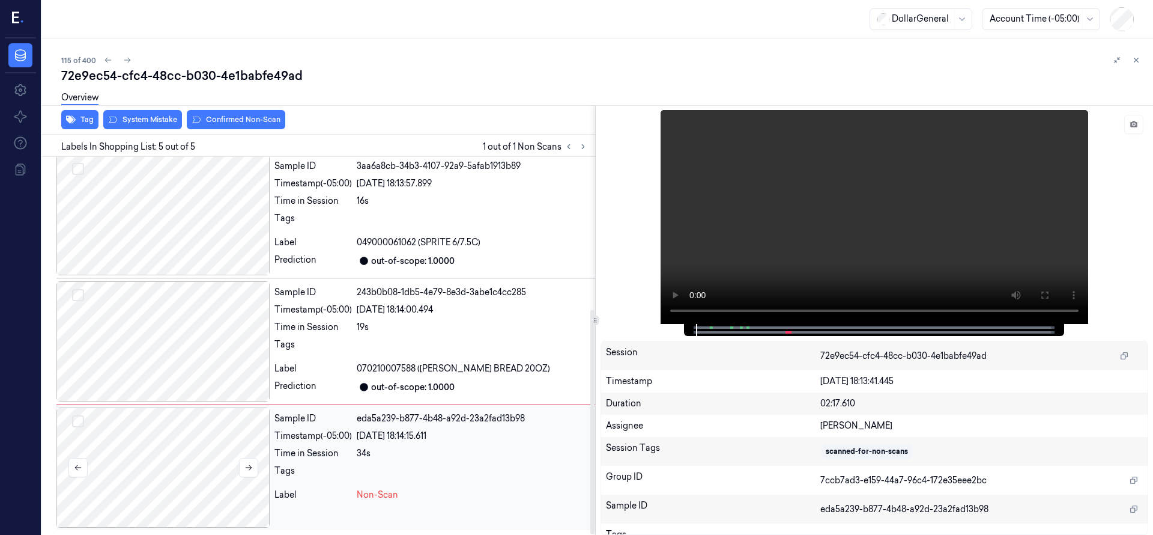
click at [147, 458] on div at bounding box center [162, 467] width 213 height 120
click at [183, 477] on div at bounding box center [162, 467] width 213 height 120
click at [152, 118] on button "System Mistake" at bounding box center [142, 119] width 79 height 19
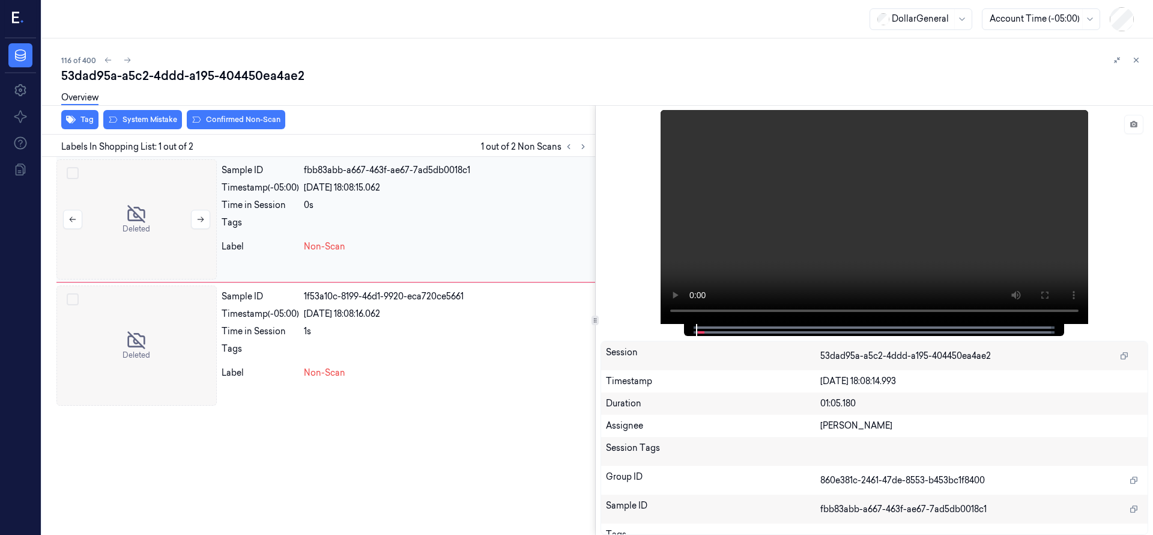
click at [152, 203] on div at bounding box center [136, 219] width 160 height 120
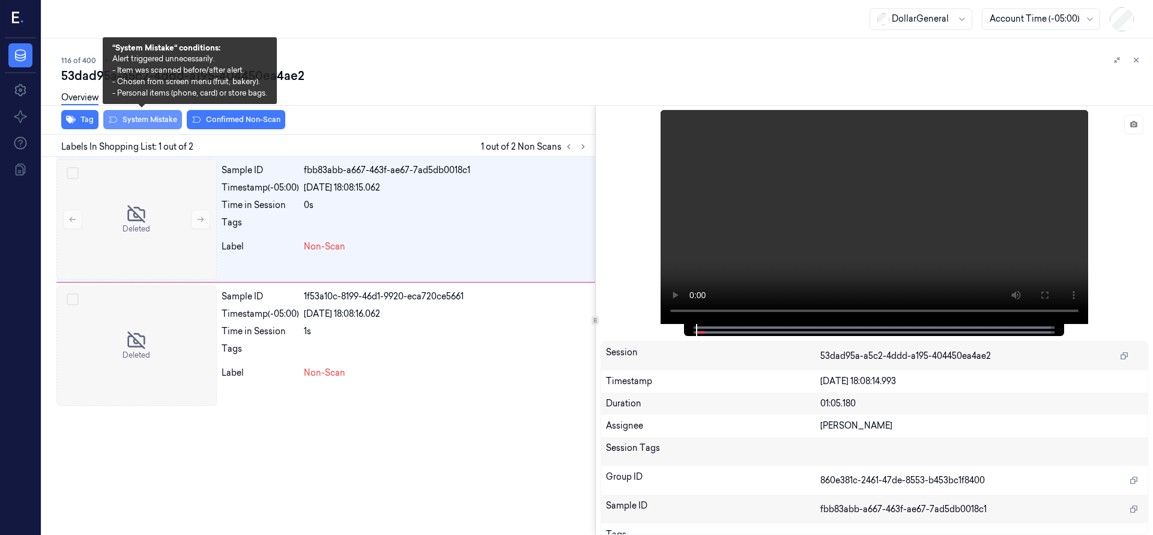
click at [162, 118] on button "System Mistake" at bounding box center [142, 119] width 79 height 19
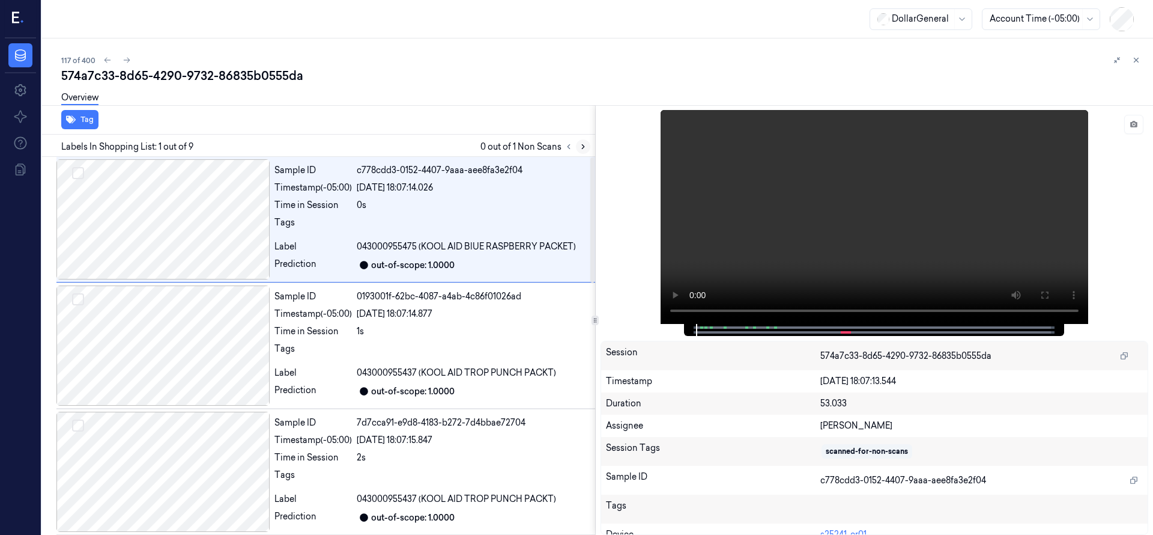
click at [581, 147] on icon at bounding box center [583, 146] width 8 height 8
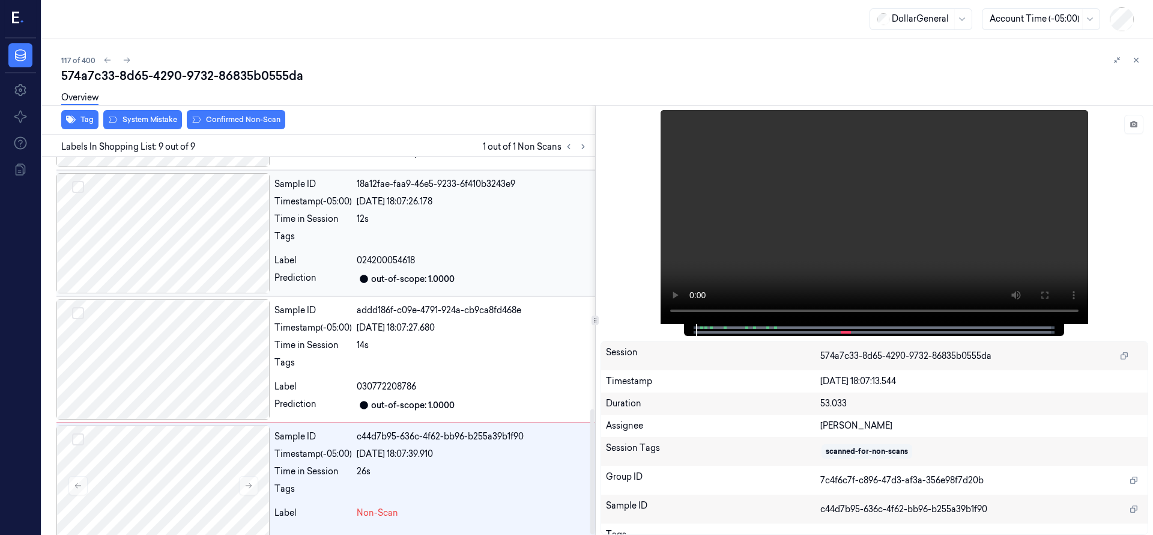
scroll to position [761, 0]
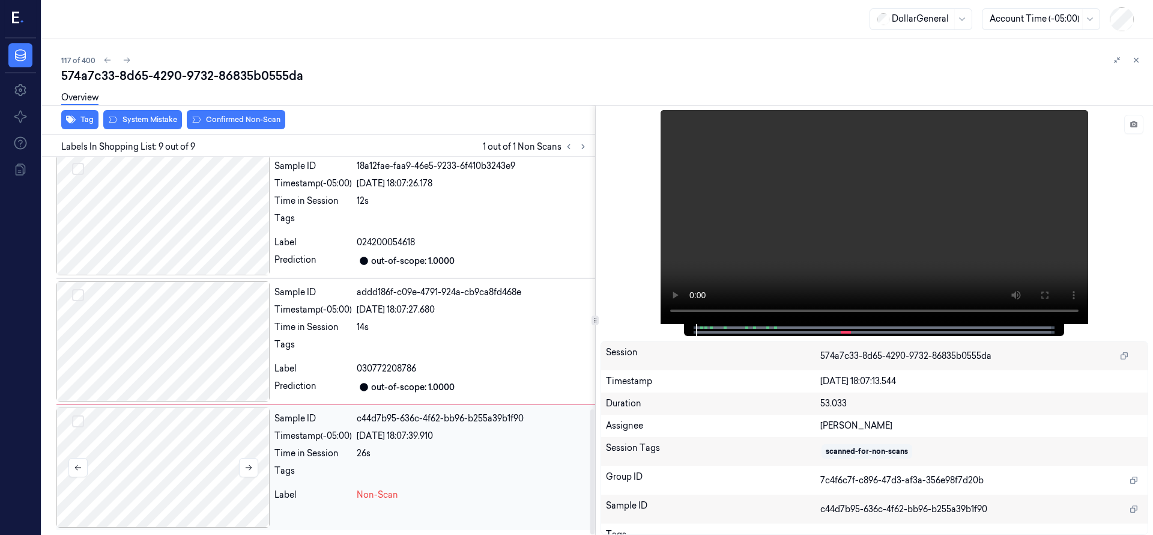
click at [171, 443] on div at bounding box center [162, 467] width 213 height 120
click at [182, 341] on div at bounding box center [162, 341] width 213 height 120
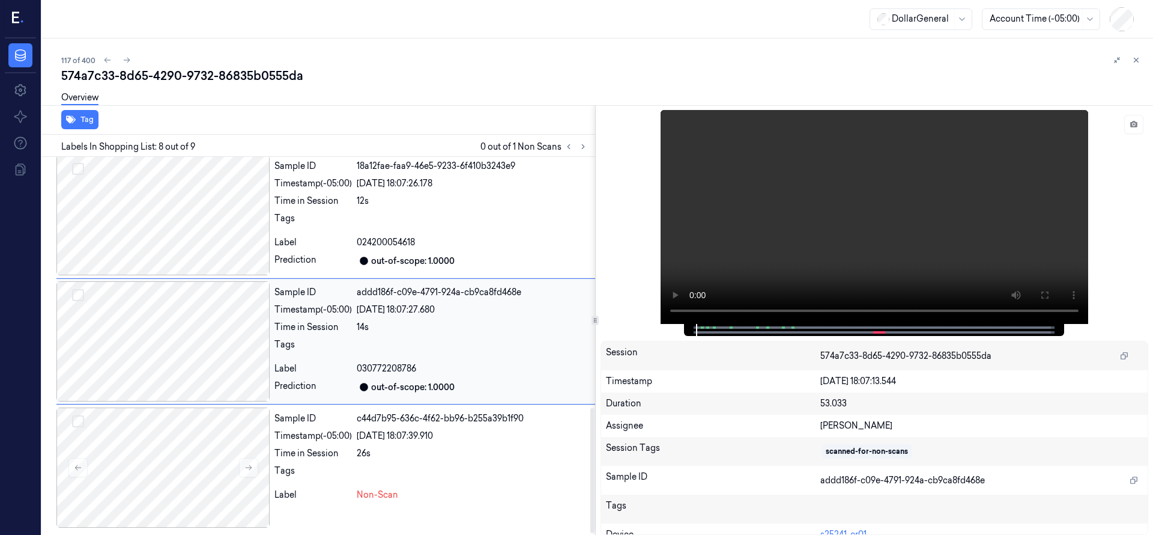
scroll to position [757, 0]
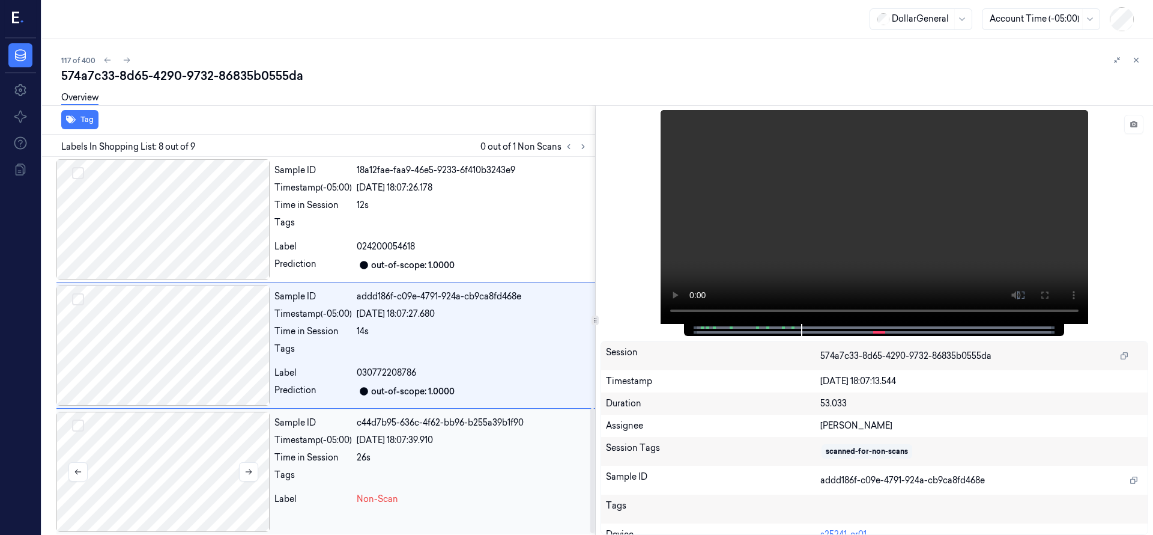
click at [186, 454] on div at bounding box center [162, 472] width 213 height 120
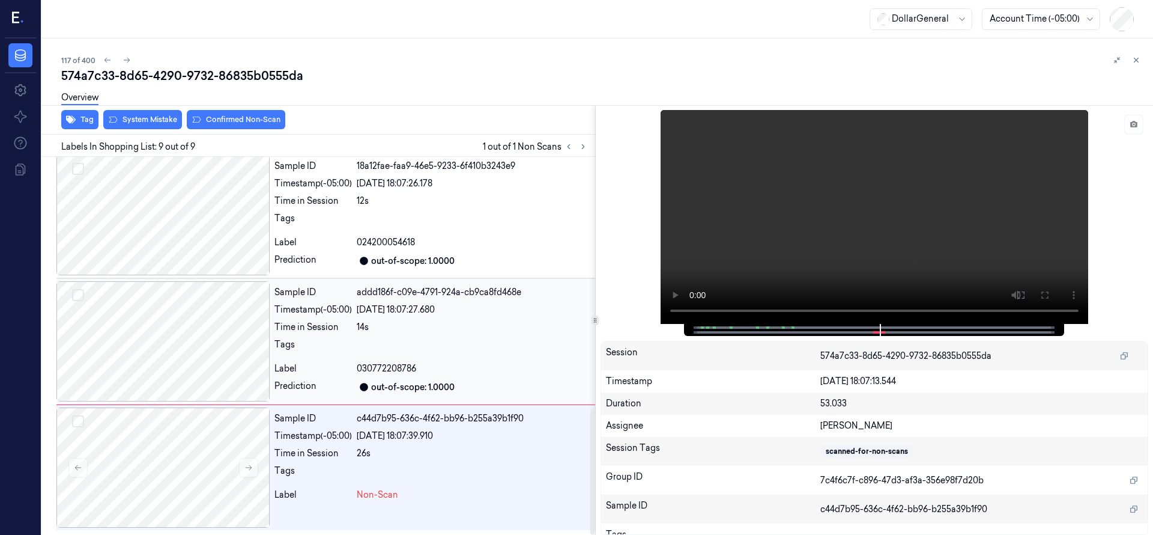
click at [186, 323] on div at bounding box center [162, 341] width 213 height 120
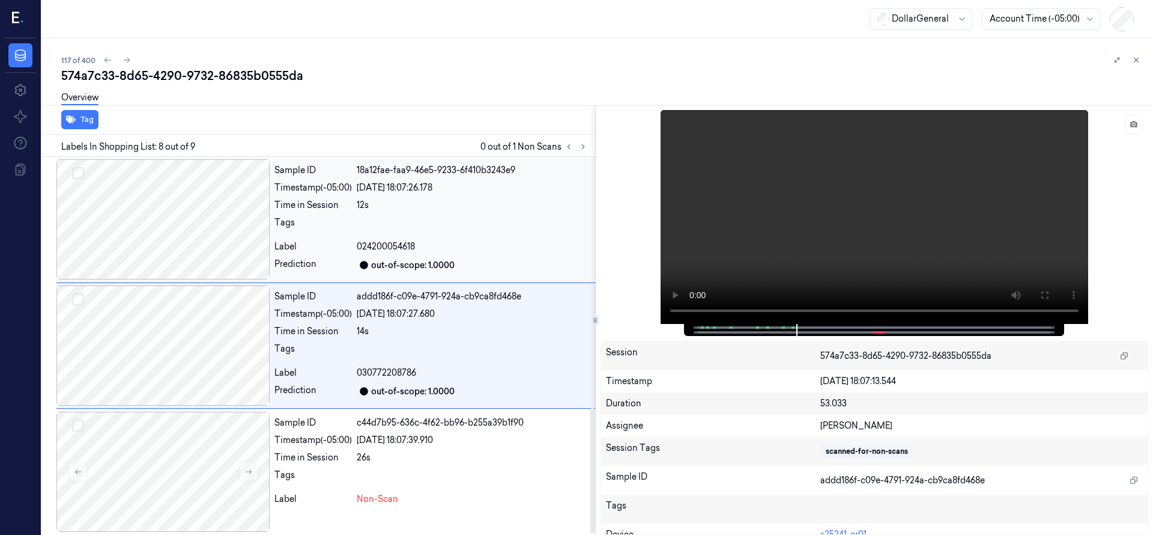
click at [165, 232] on div at bounding box center [162, 219] width 213 height 120
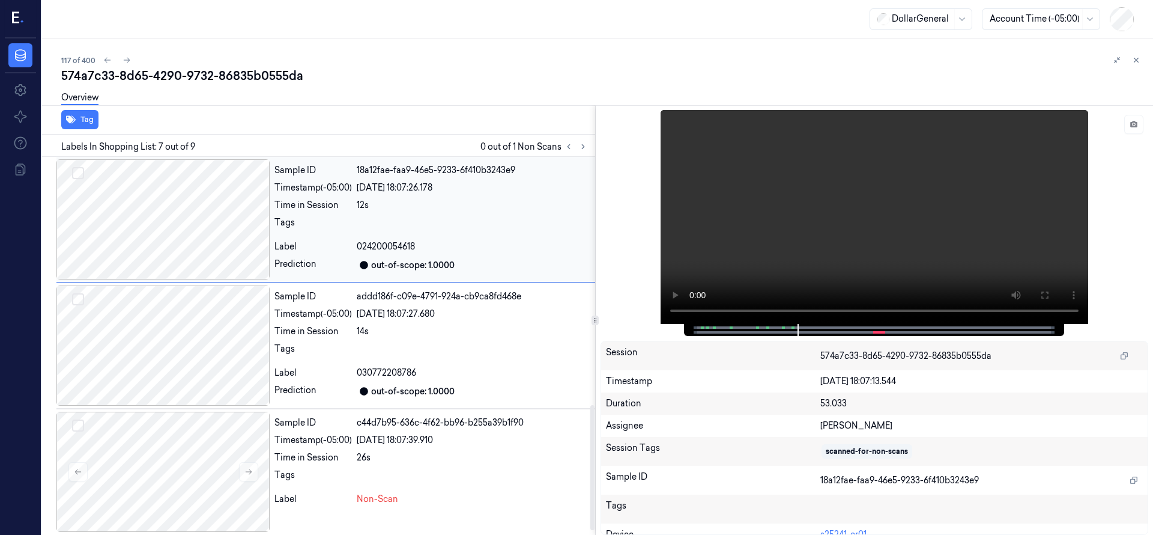
scroll to position [631, 0]
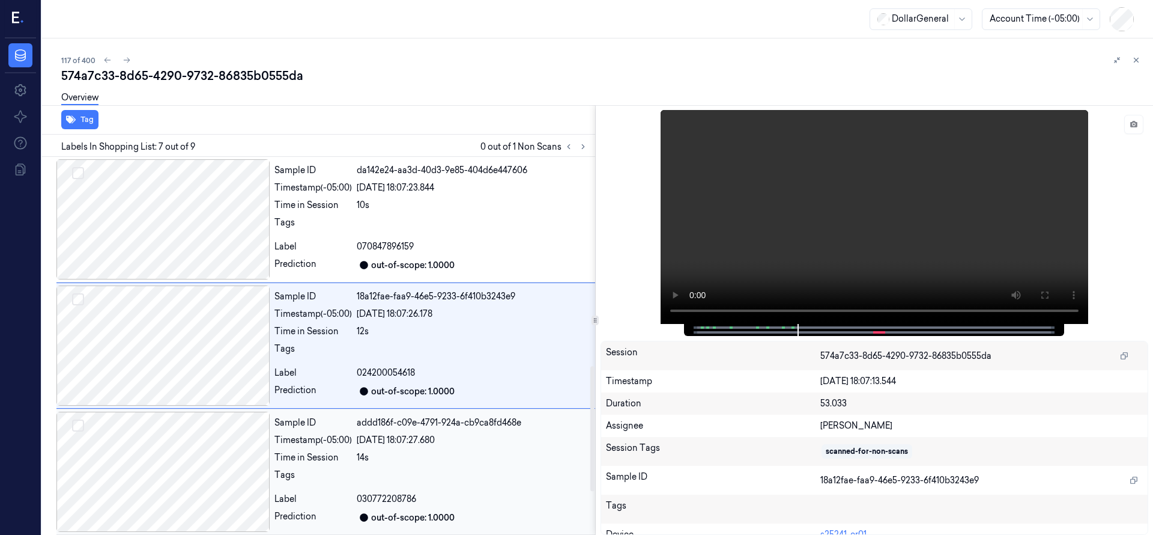
click at [184, 460] on div at bounding box center [162, 472] width 213 height 120
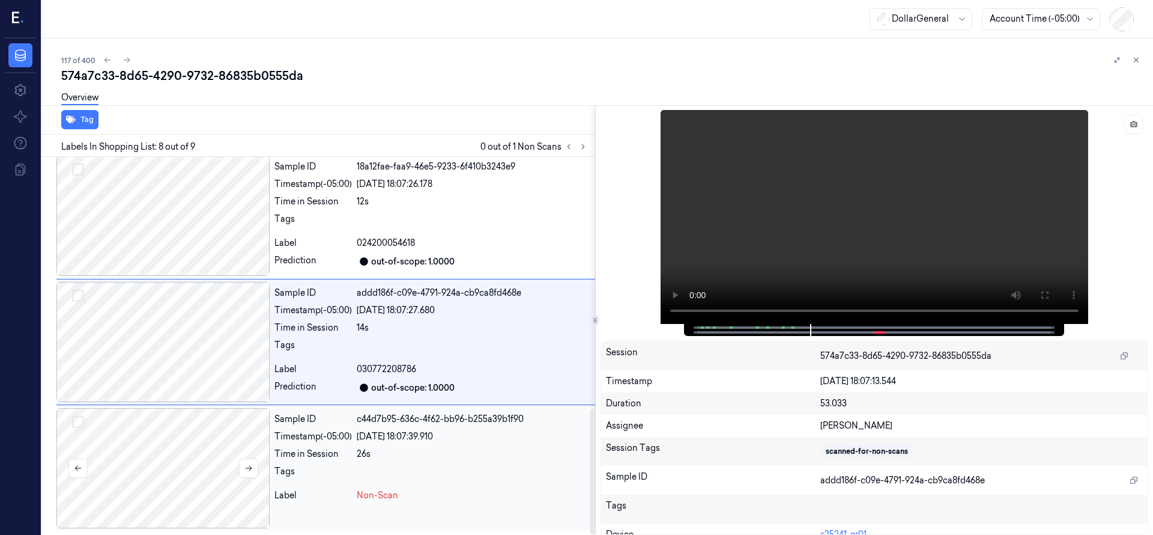
scroll to position [761, 0]
click at [198, 442] on div at bounding box center [162, 467] width 213 height 120
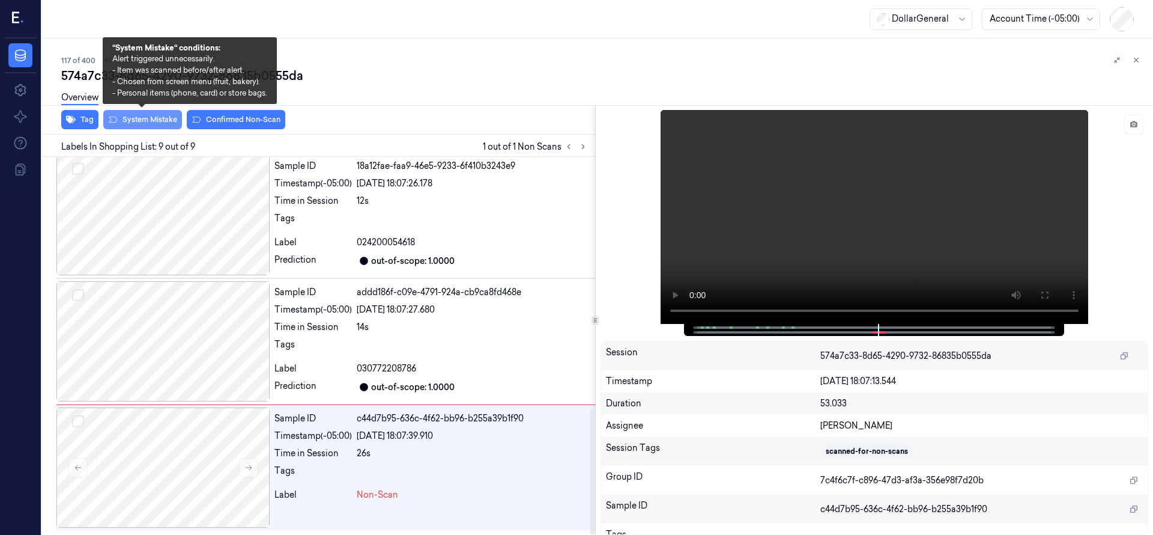
click at [149, 117] on button "System Mistake" at bounding box center [142, 119] width 79 height 19
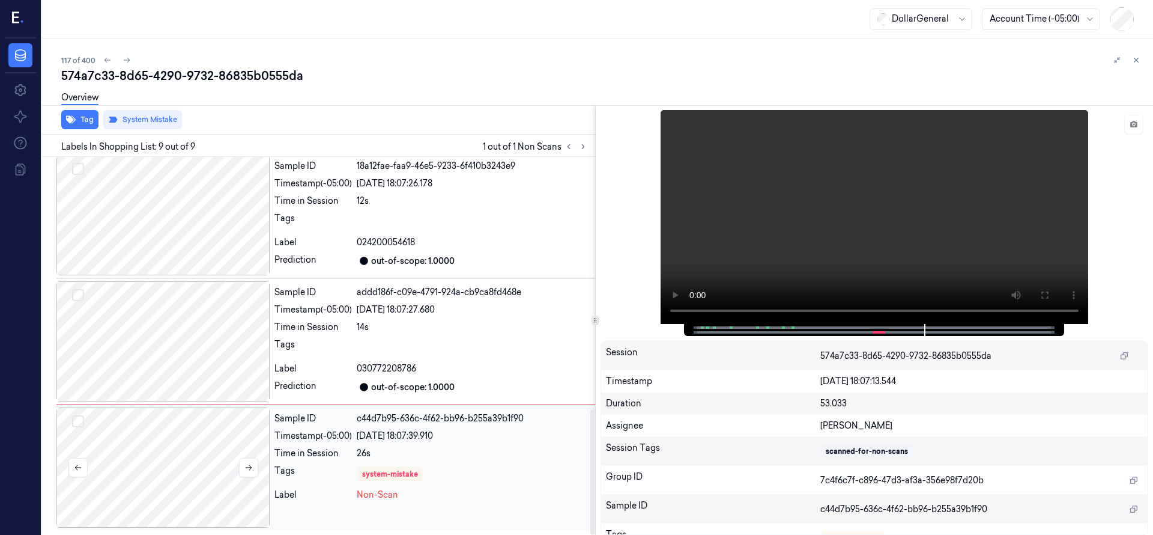
click at [139, 455] on div at bounding box center [162, 467] width 213 height 120
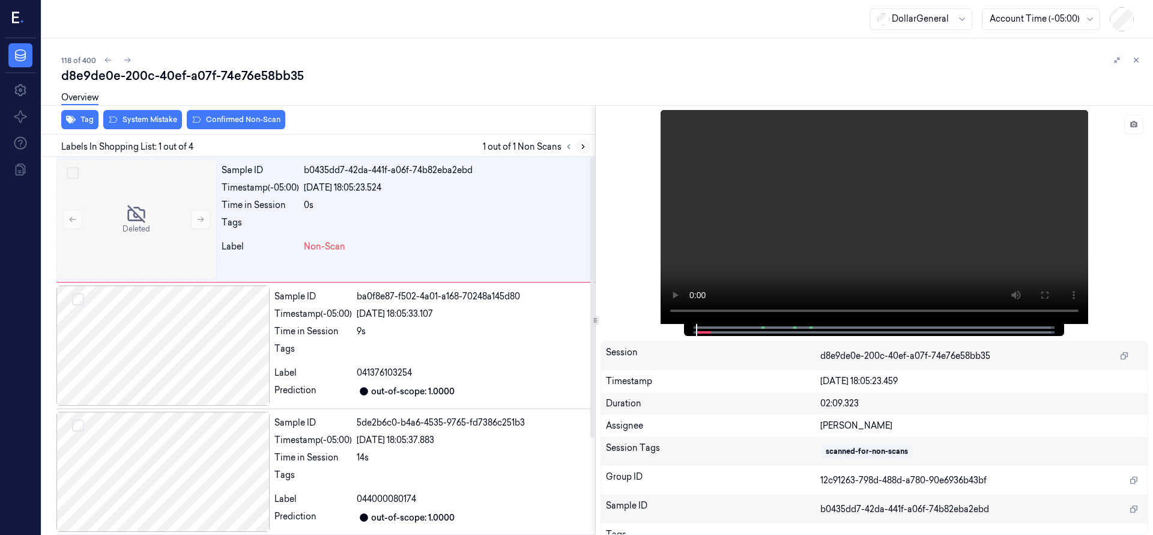
click at [586, 145] on icon at bounding box center [583, 146] width 8 height 8
click at [121, 207] on div at bounding box center [136, 219] width 160 height 120
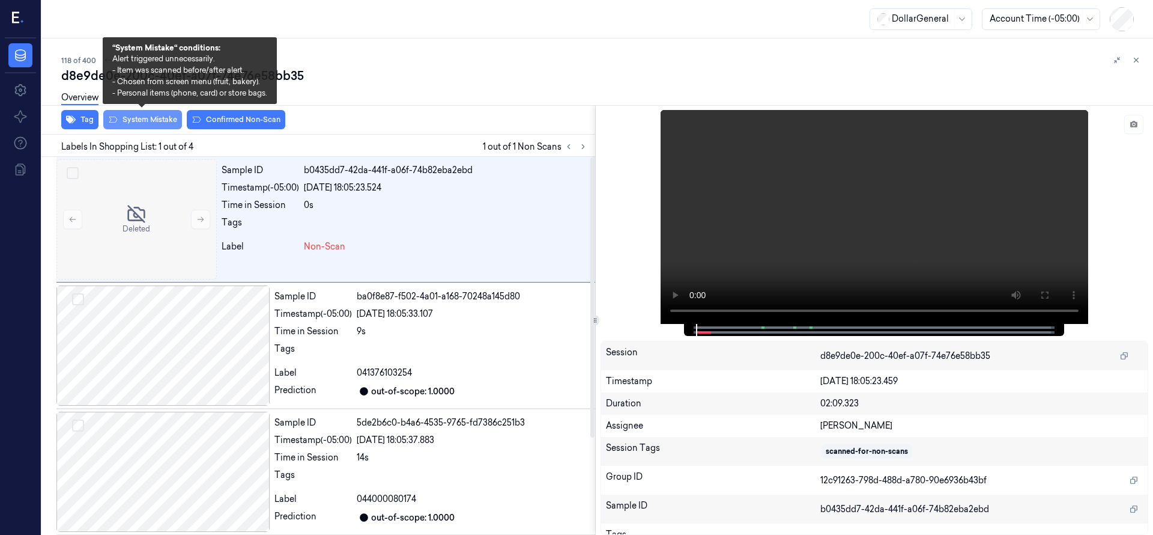
click at [148, 123] on button "System Mistake" at bounding box center [142, 119] width 79 height 19
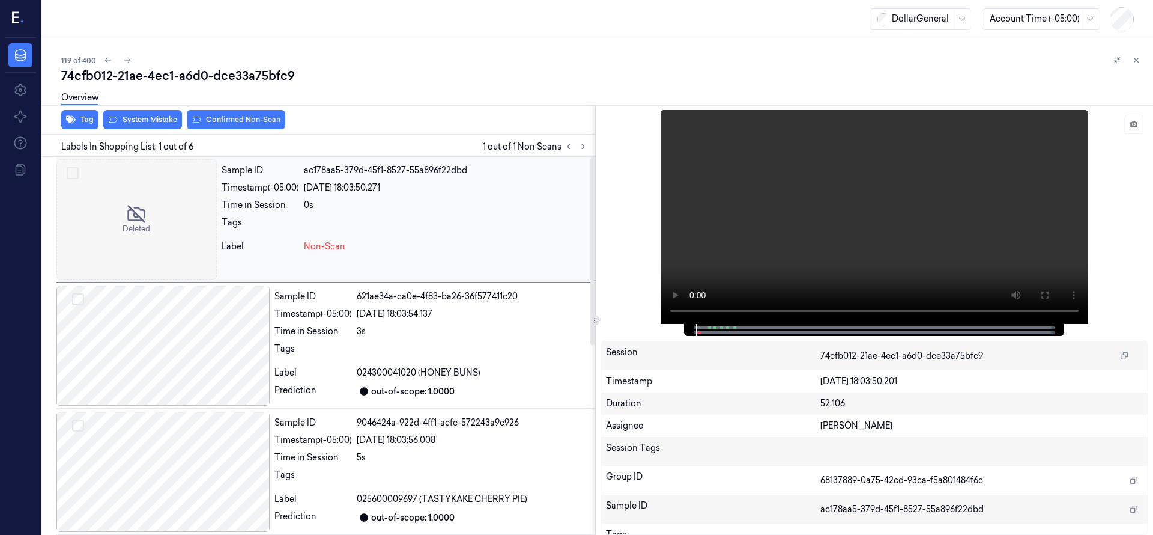
click at [147, 202] on div at bounding box center [136, 219] width 160 height 120
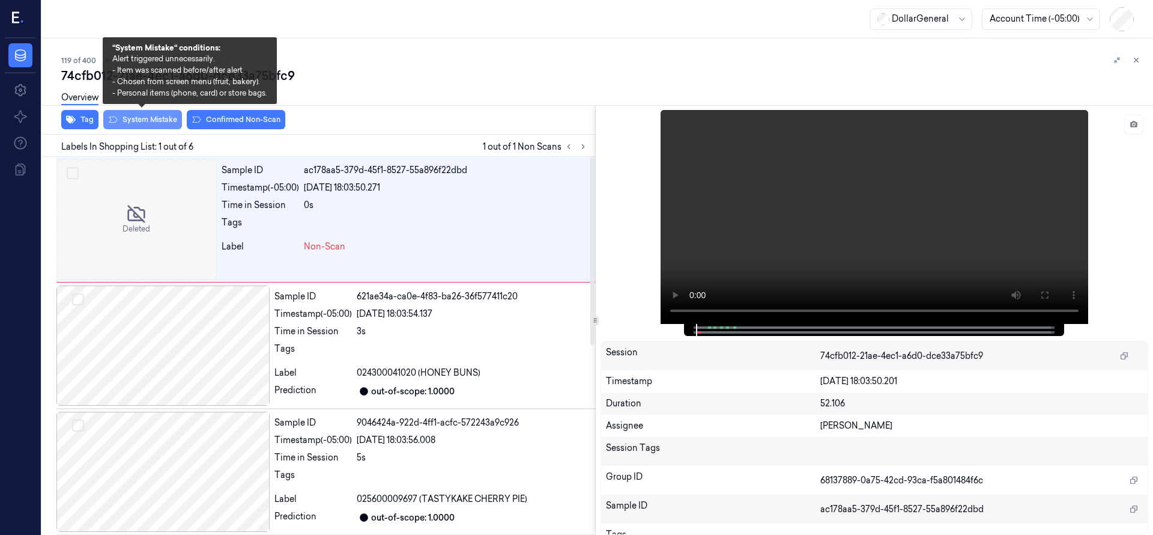
click at [157, 114] on div "Overview" at bounding box center [602, 99] width 1083 height 31
click at [127, 118] on button "System Mistake" at bounding box center [142, 119] width 79 height 19
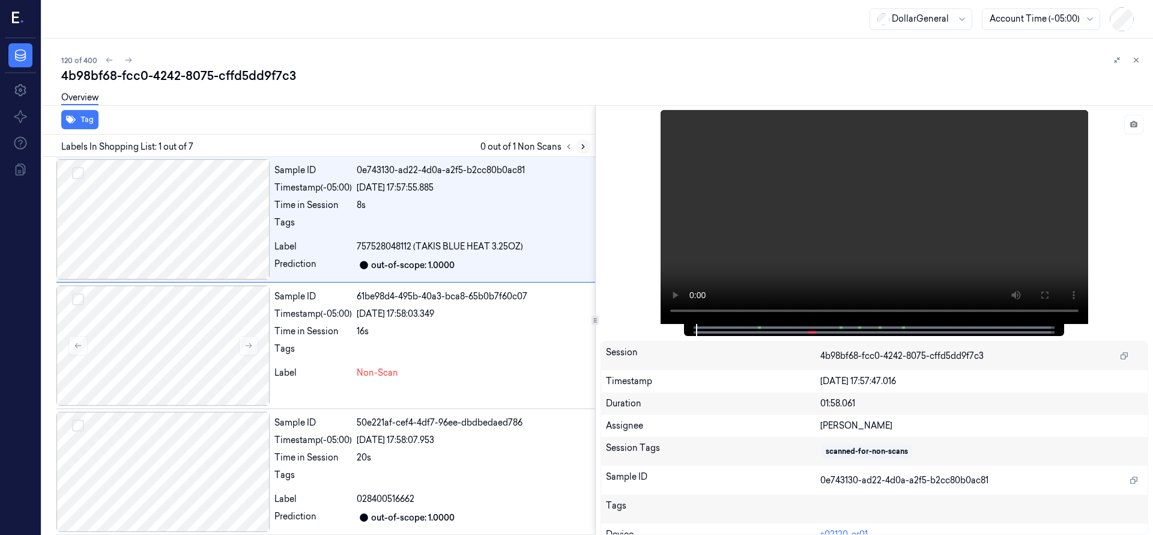
click at [582, 147] on icon at bounding box center [583, 146] width 8 height 8
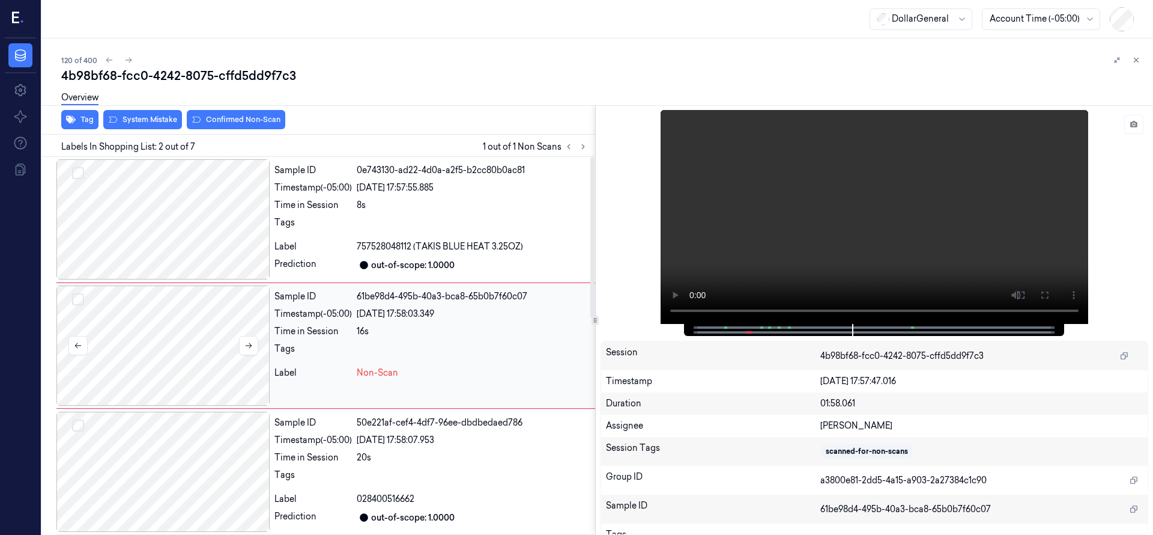
click at [183, 325] on div at bounding box center [162, 345] width 213 height 120
click at [219, 329] on div at bounding box center [162, 345] width 213 height 120
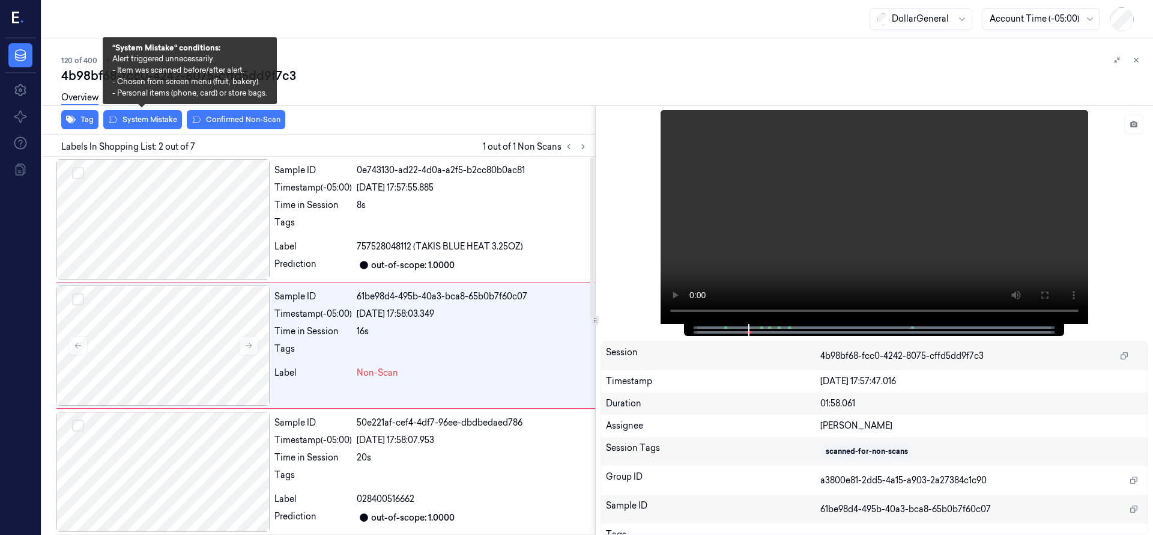
click at [157, 113] on div "Overview" at bounding box center [602, 99] width 1083 height 31
click at [159, 118] on button "System Mistake" at bounding box center [142, 119] width 79 height 19
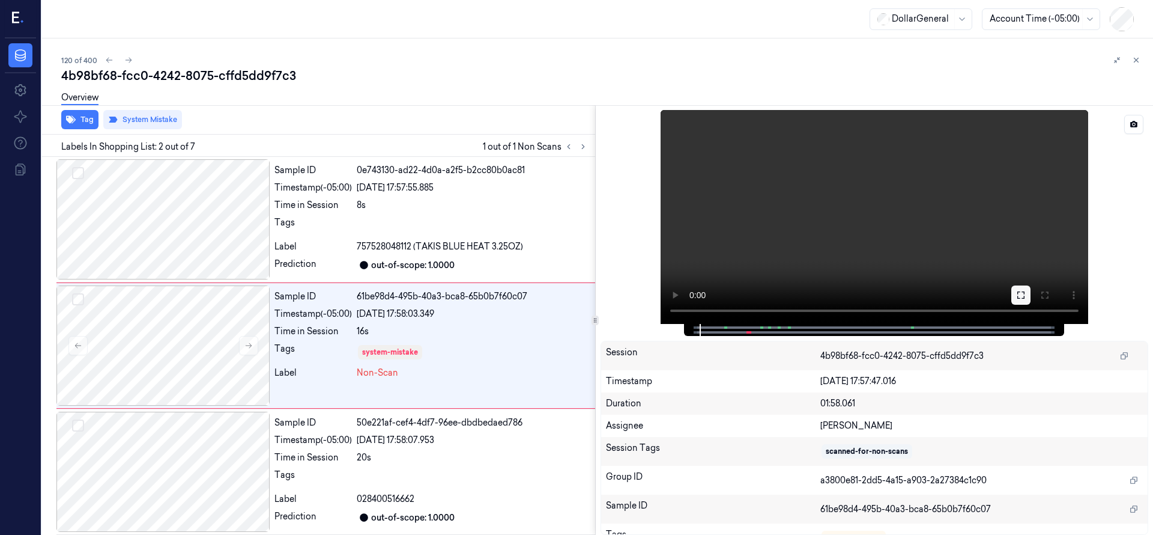
click at [1023, 291] on icon at bounding box center [1021, 295] width 10 height 10
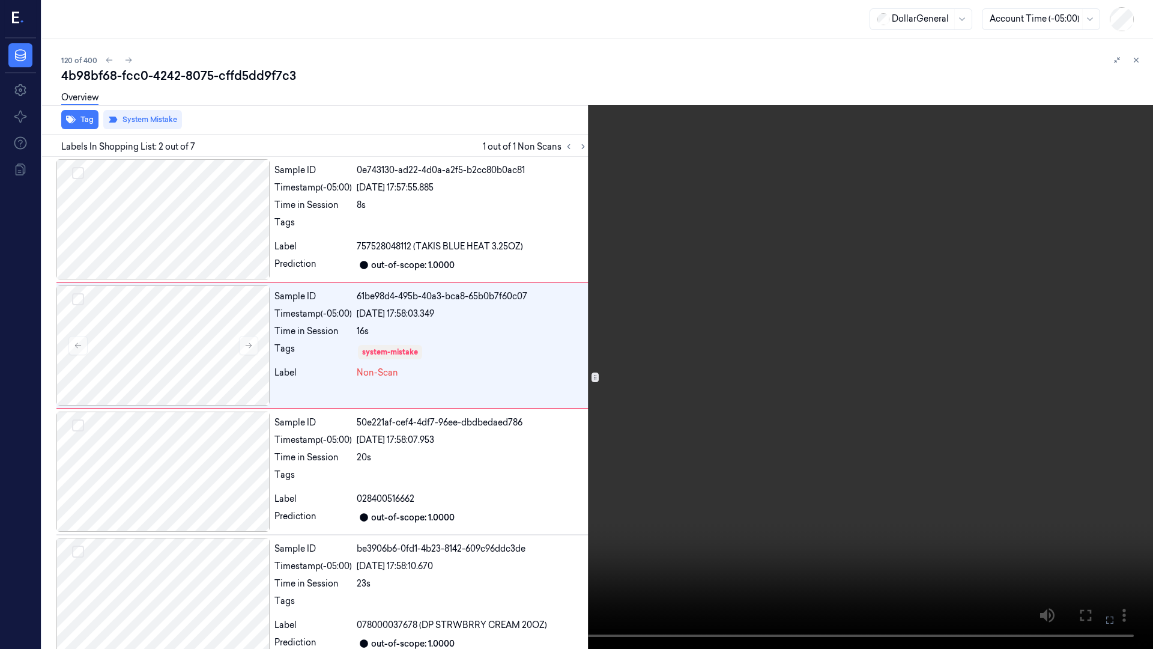
click at [588, 443] on video at bounding box center [576, 324] width 1153 height 649
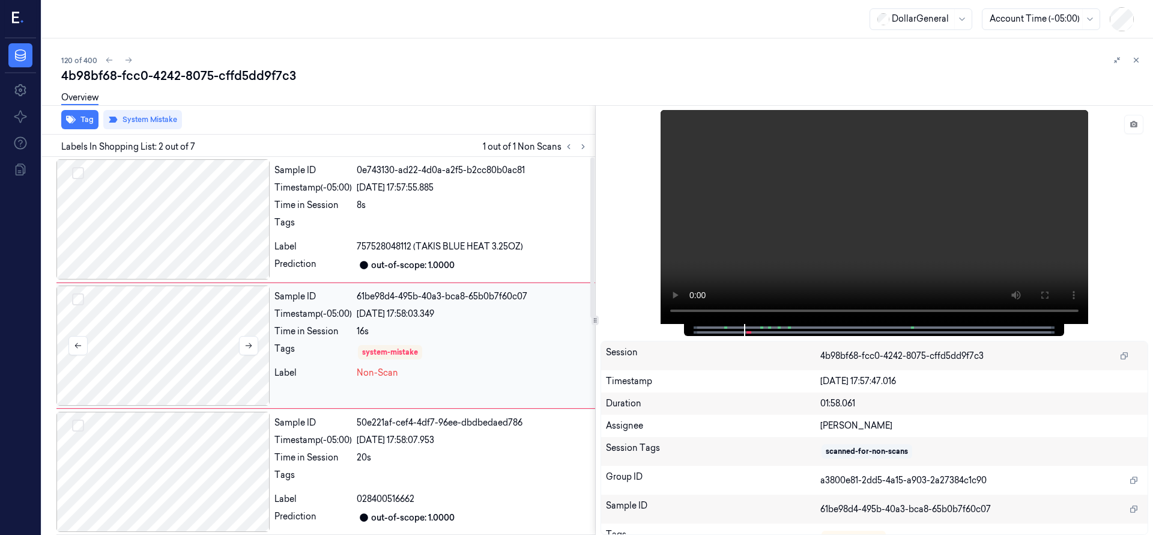
click at [160, 337] on div at bounding box center [162, 345] width 213 height 120
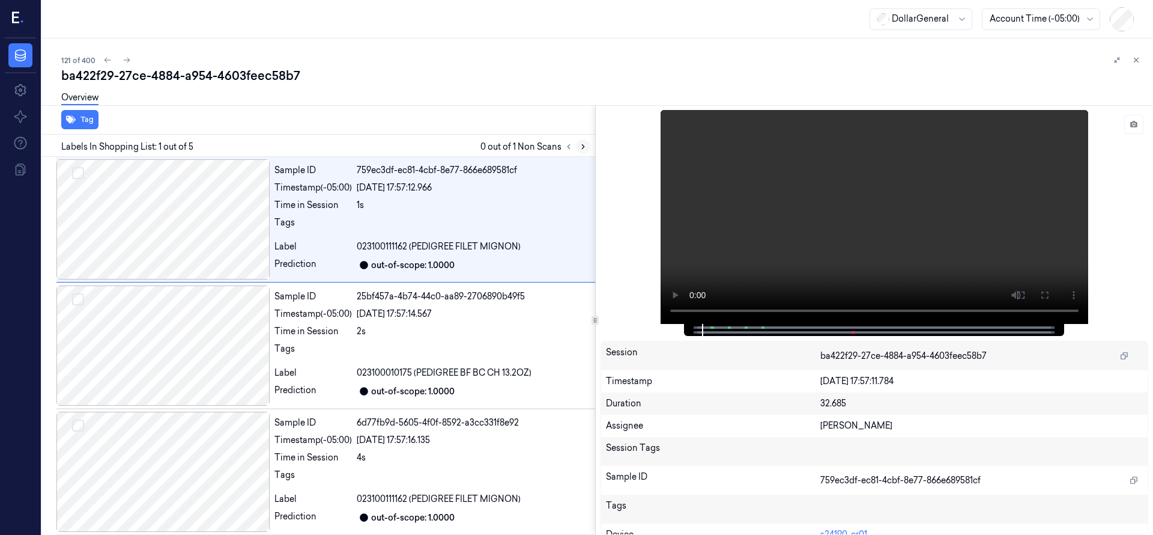
click at [583, 150] on icon at bounding box center [583, 146] width 8 height 8
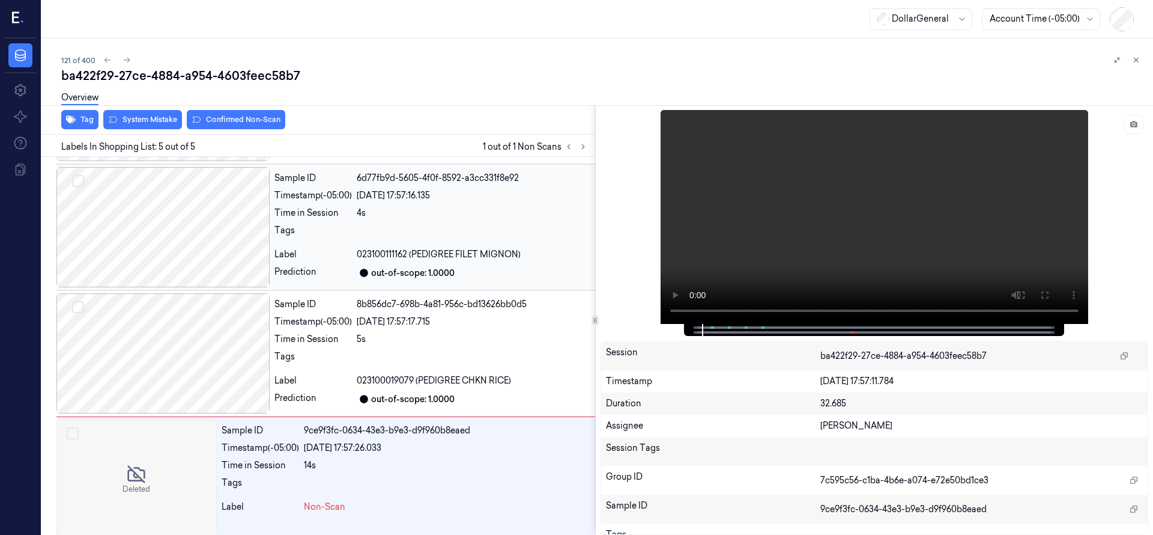
scroll to position [257, 0]
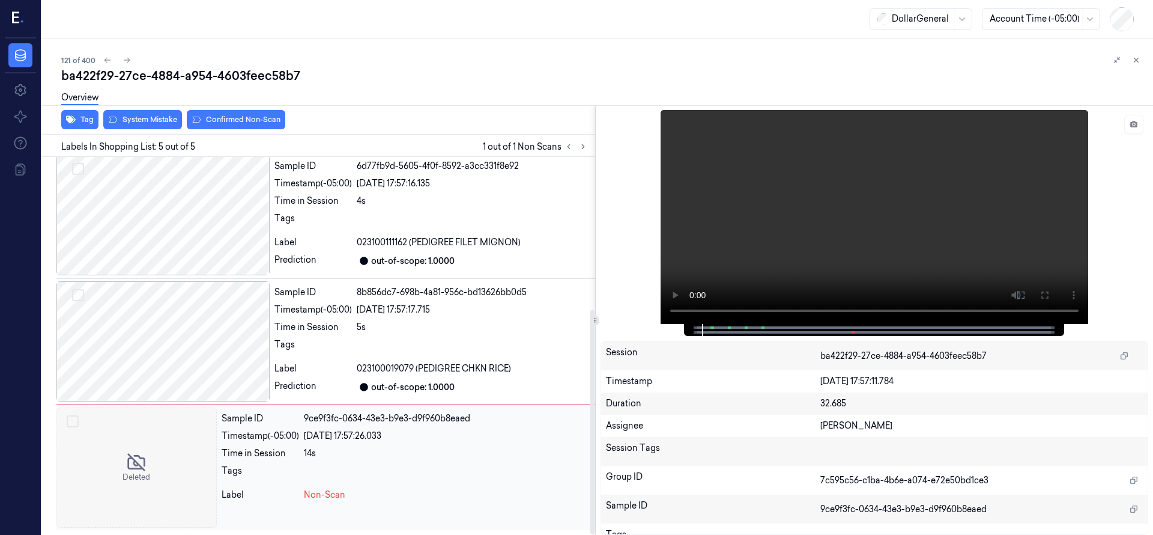
click at [148, 472] on div at bounding box center [136, 467] width 160 height 120
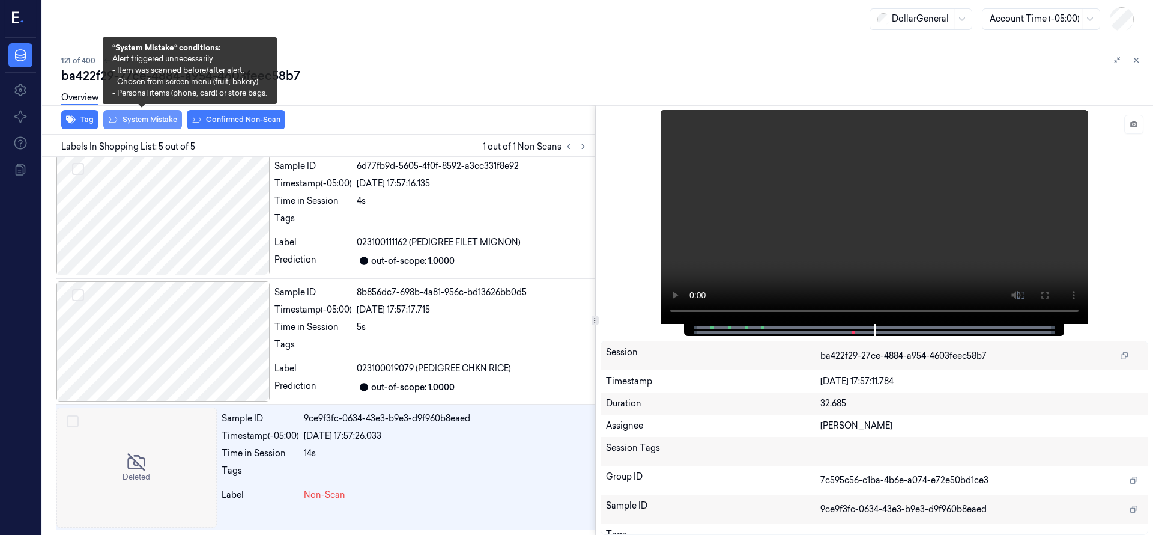
click at [168, 120] on button "System Mistake" at bounding box center [142, 119] width 79 height 19
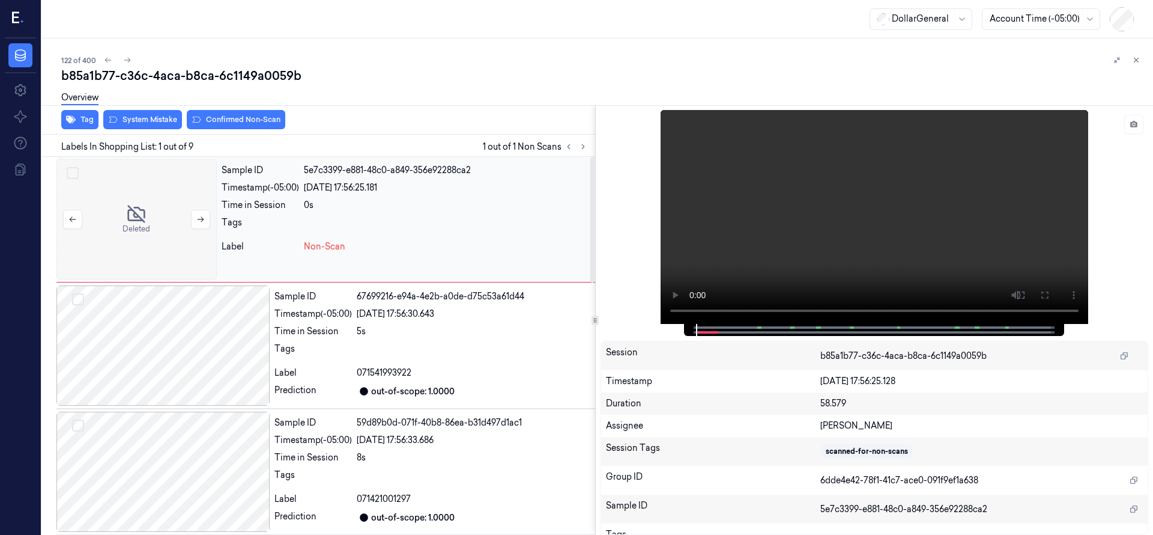
click at [164, 191] on div at bounding box center [136, 219] width 160 height 120
click at [158, 121] on button "System Mistake" at bounding box center [142, 119] width 79 height 19
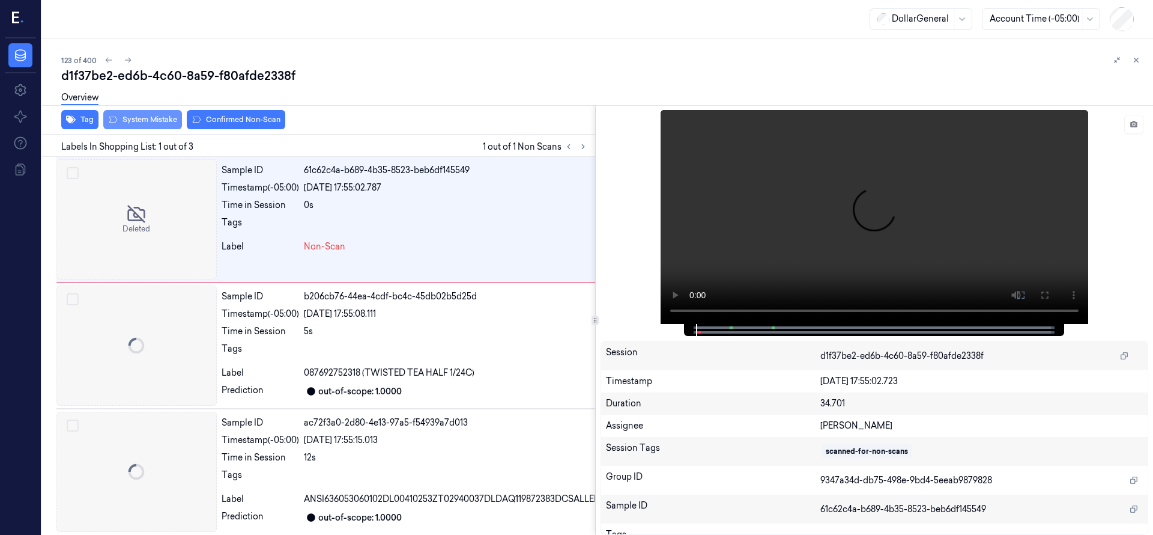
scroll to position [0, 19]
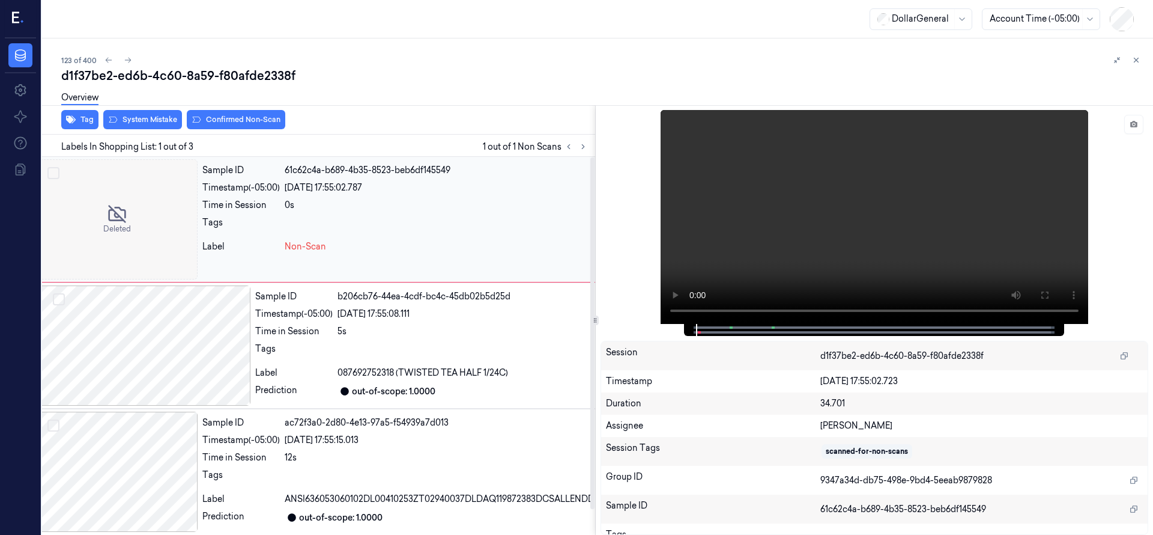
click at [130, 195] on div at bounding box center [117, 219] width 160 height 120
click at [143, 114] on div "Overview" at bounding box center [602, 99] width 1083 height 31
click at [273, 333] on div "Time in Session" at bounding box center [293, 331] width 77 height 13
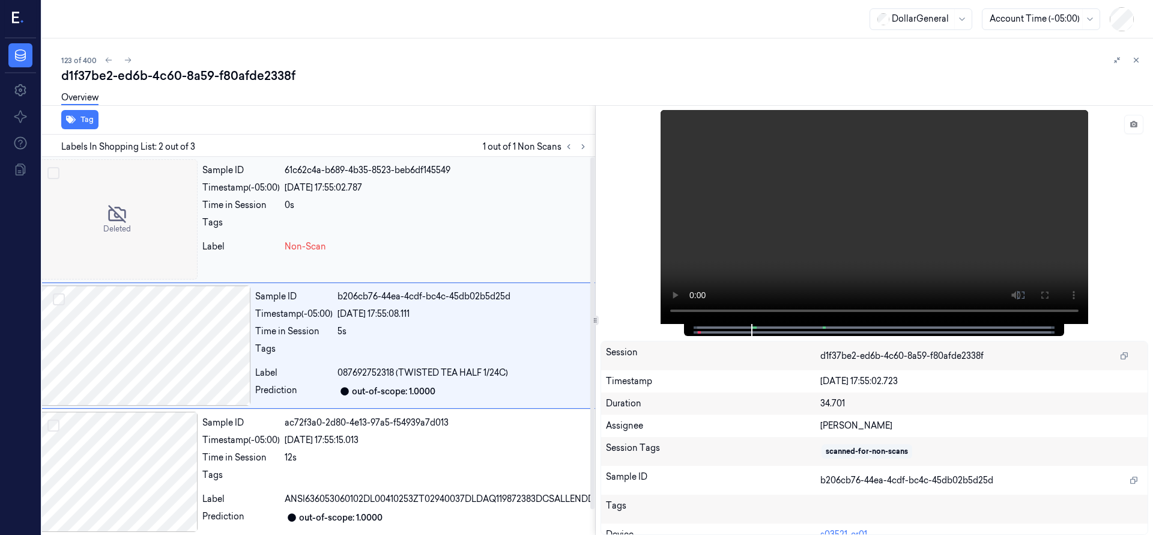
click at [265, 214] on div "Sample ID 61c62c4a-b689-4b35-8523-beb6df145549 Timestamp (-05:00) 19/08/2025 17…" at bounding box center [1030, 219] width 1664 height 120
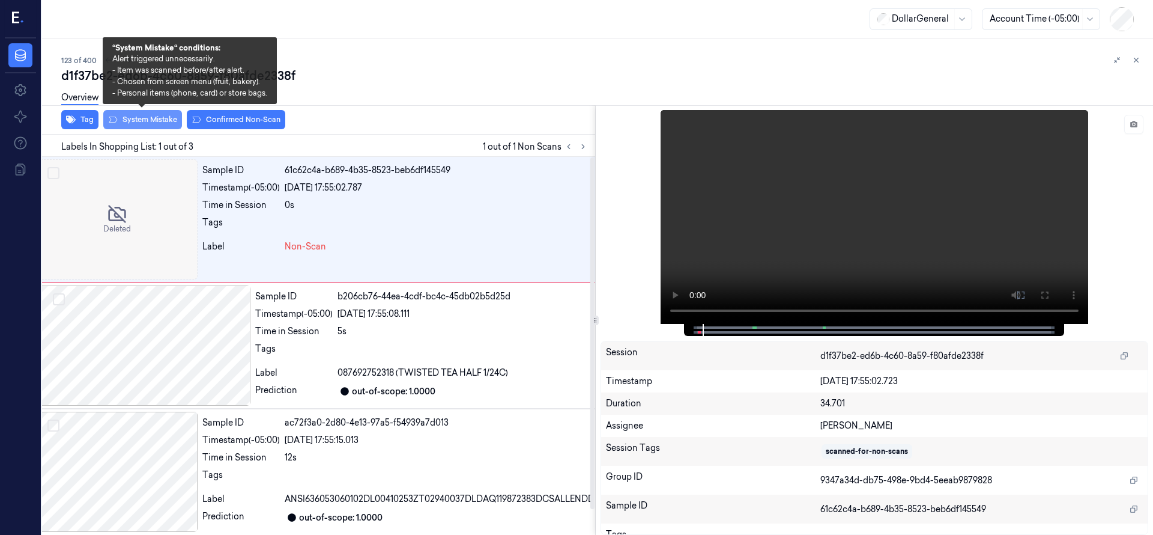
click at [162, 121] on button "System Mistake" at bounding box center [142, 119] width 79 height 19
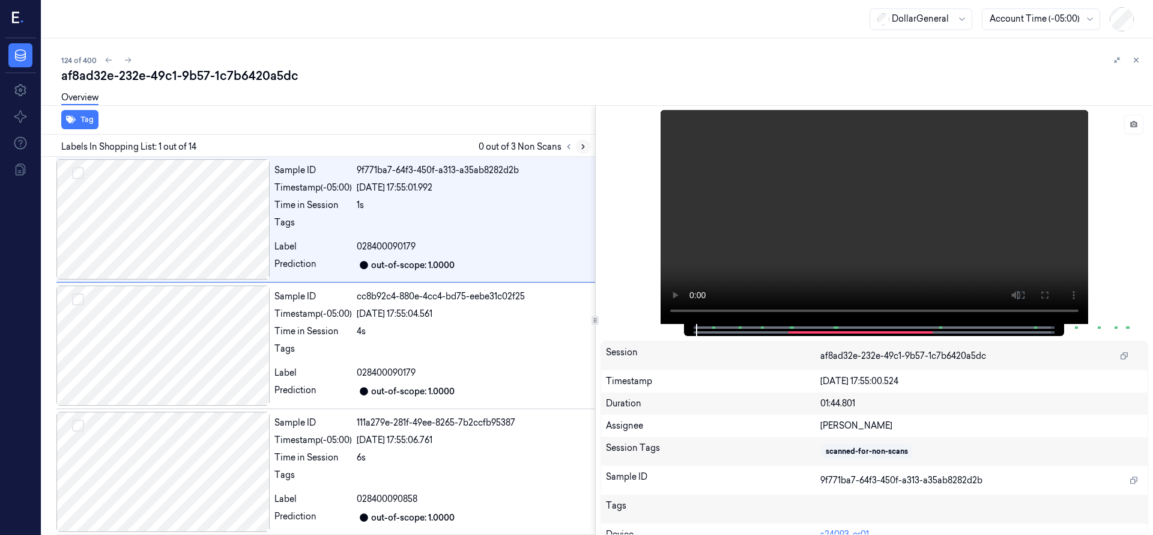
click at [585, 147] on icon at bounding box center [583, 146] width 8 height 8
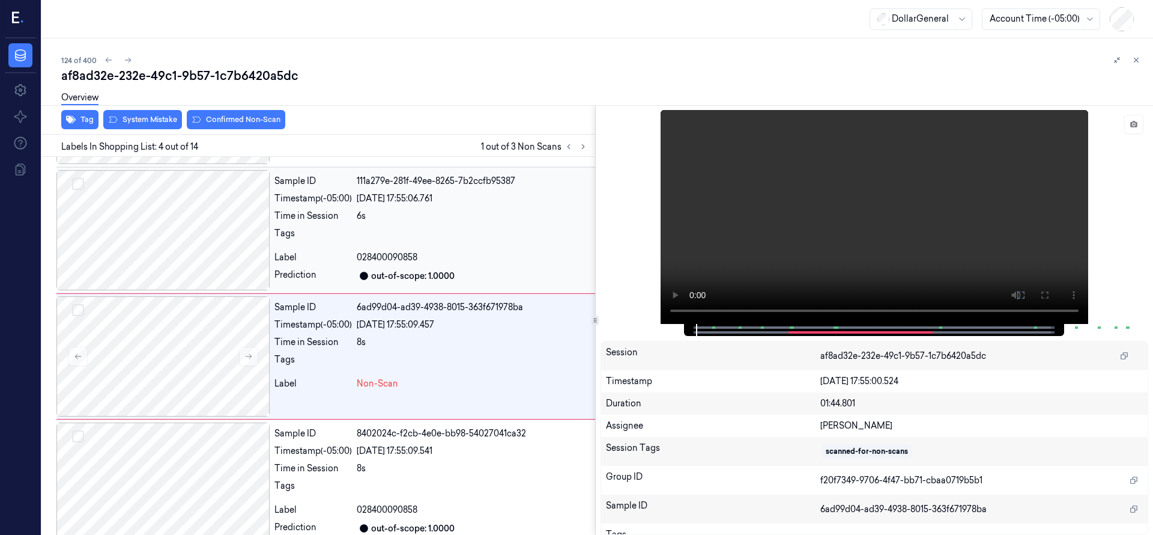
scroll to position [252, 0]
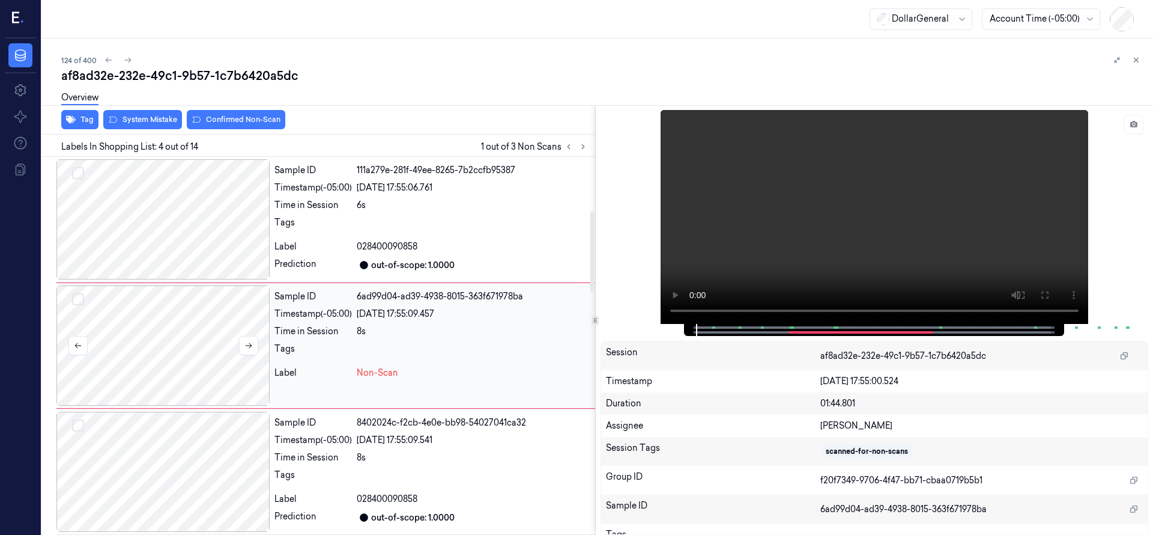
click at [123, 336] on div at bounding box center [162, 345] width 213 height 120
click at [160, 344] on div at bounding box center [162, 345] width 213 height 120
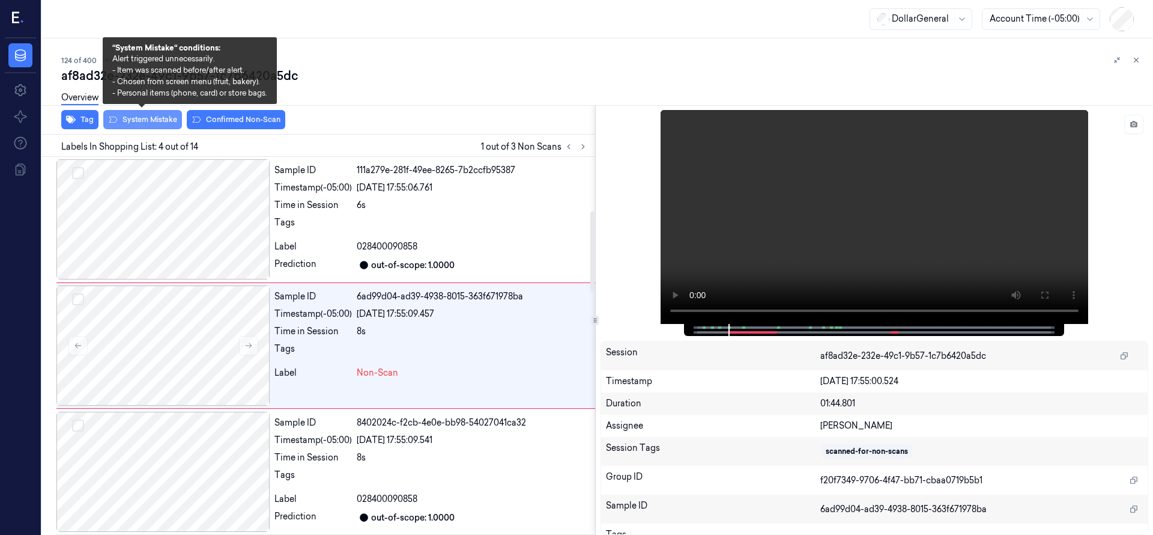
click at [146, 121] on button "System Mistake" at bounding box center [142, 119] width 79 height 19
click at [153, 121] on button "System Mistake" at bounding box center [142, 119] width 79 height 19
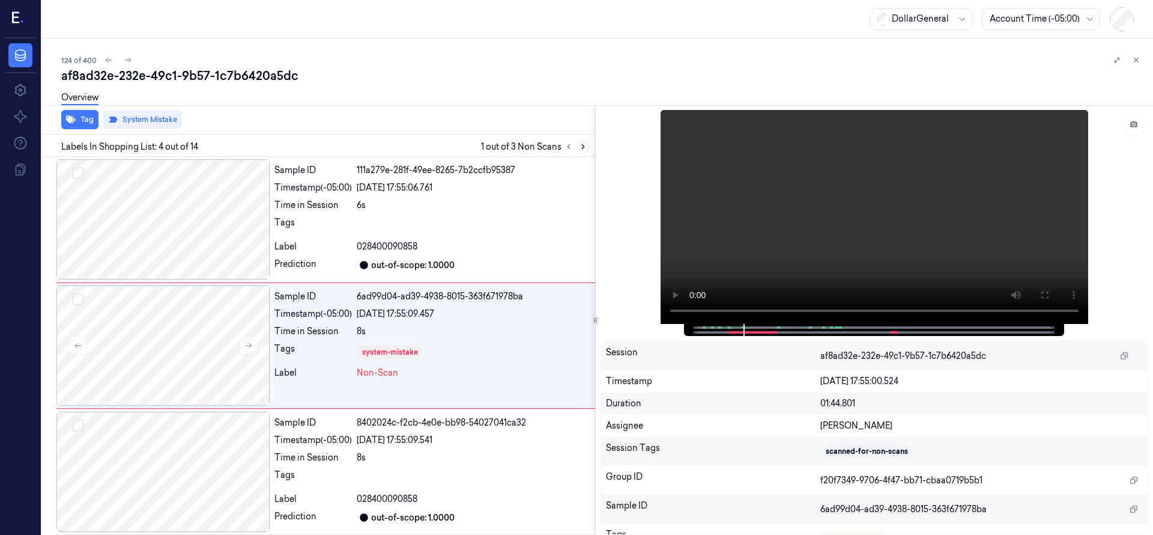
click at [583, 148] on icon at bounding box center [583, 146] width 8 height 8
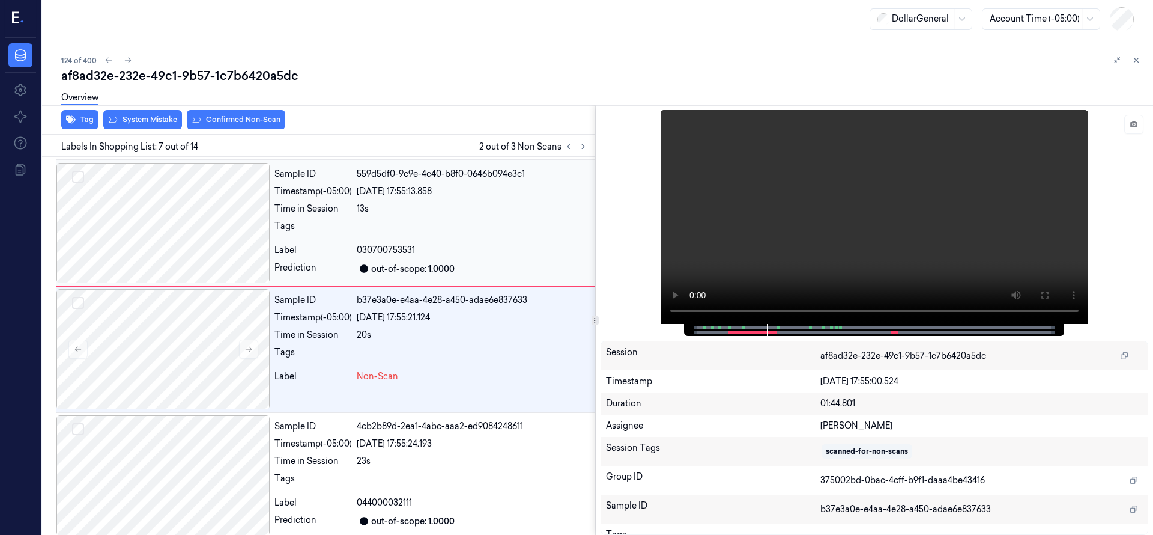
scroll to position [631, 0]
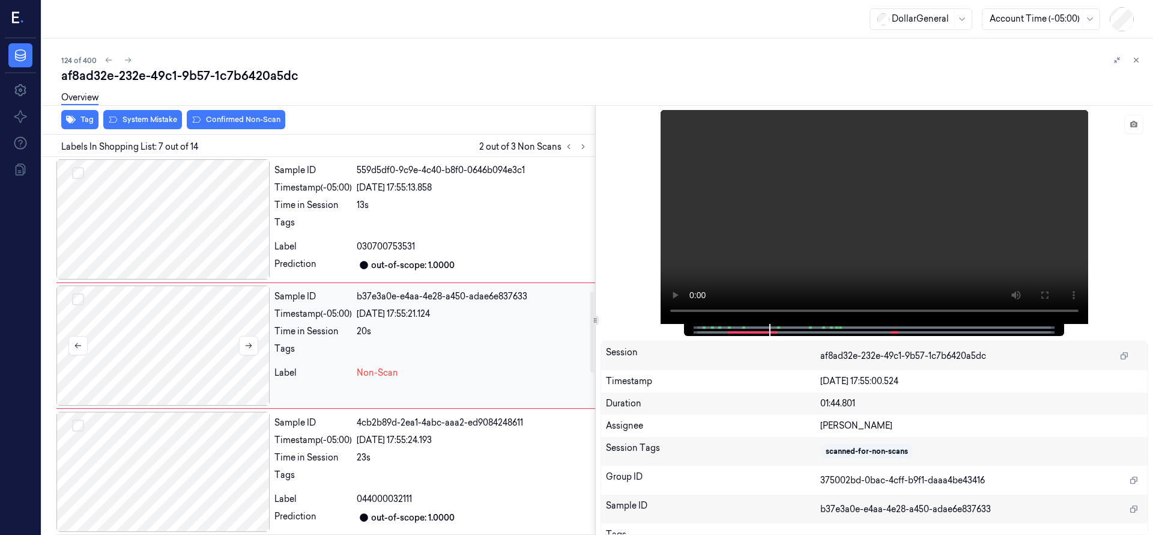
click at [191, 331] on div at bounding box center [162, 345] width 213 height 120
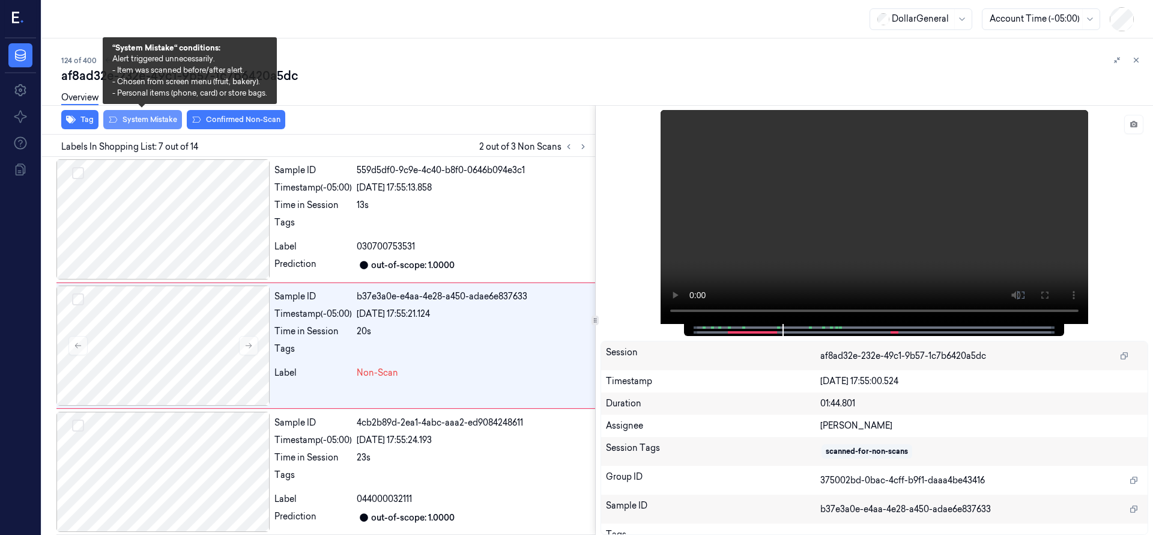
click at [152, 123] on button "System Mistake" at bounding box center [142, 119] width 79 height 19
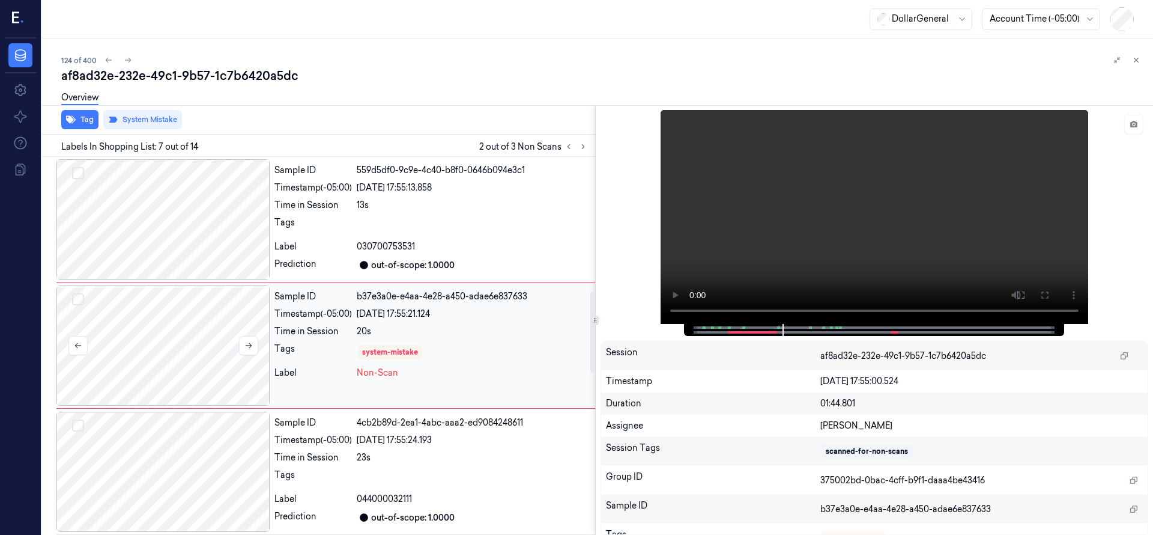
click at [195, 319] on div at bounding box center [162, 345] width 213 height 120
click at [582, 140] on button at bounding box center [583, 146] width 14 height 14
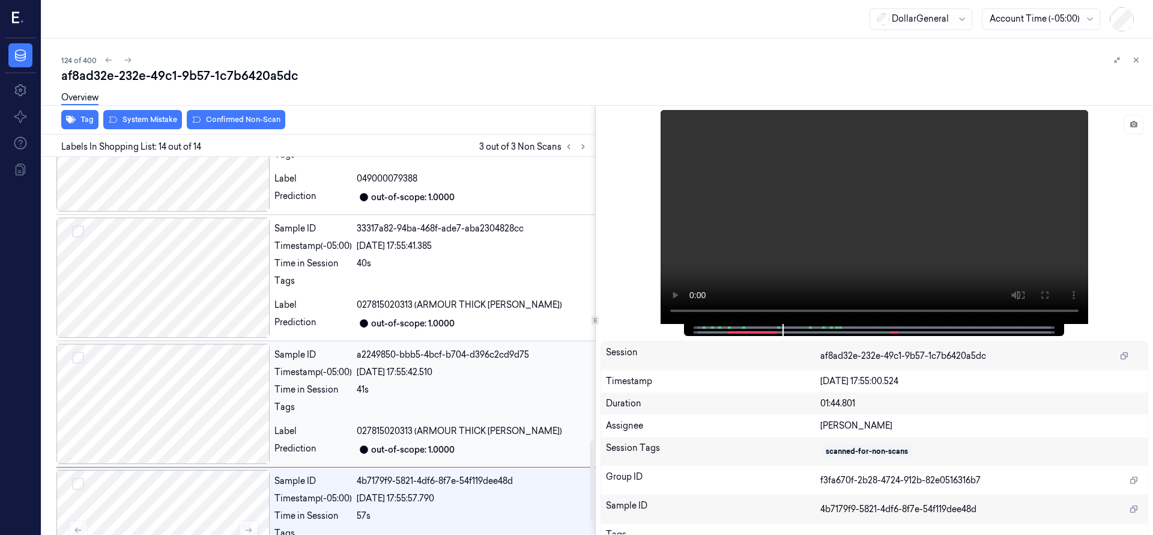
scroll to position [1392, 0]
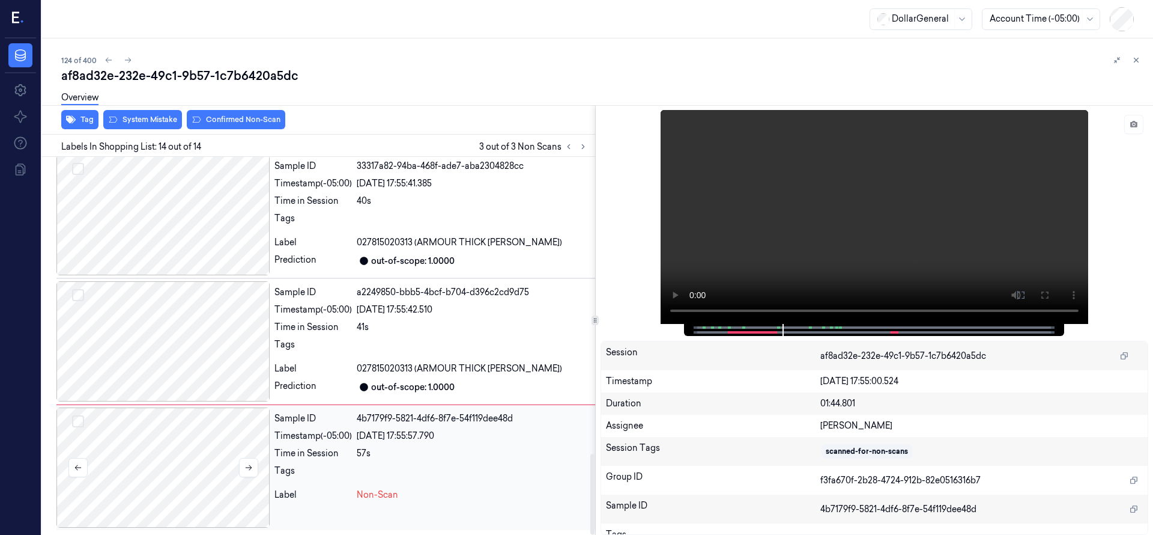
click at [163, 464] on div at bounding box center [162, 467] width 213 height 120
click at [245, 464] on icon at bounding box center [248, 467] width 8 height 8
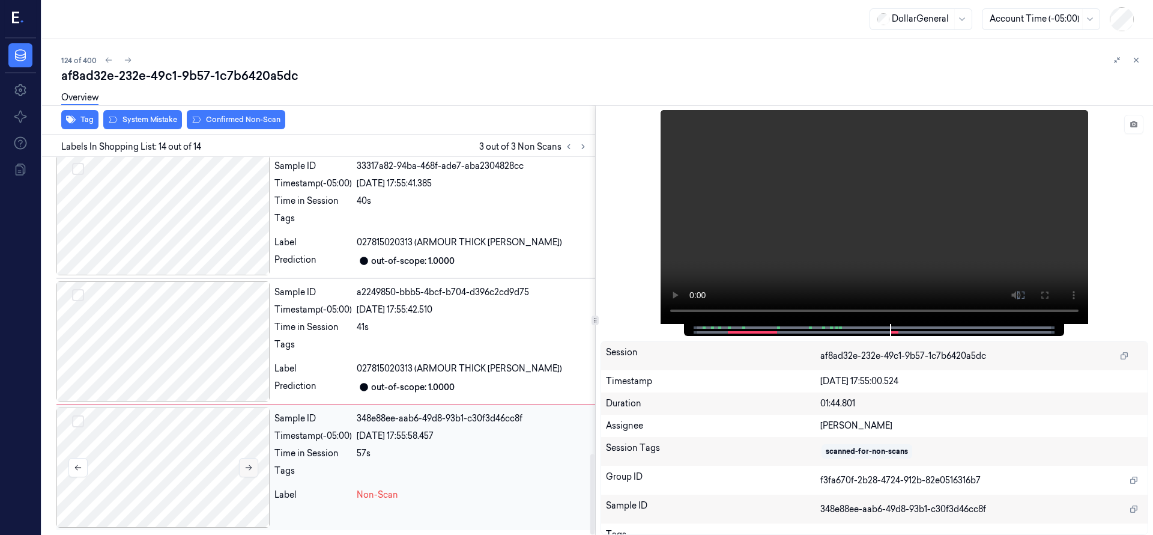
click at [246, 466] on icon at bounding box center [248, 467] width 8 height 8
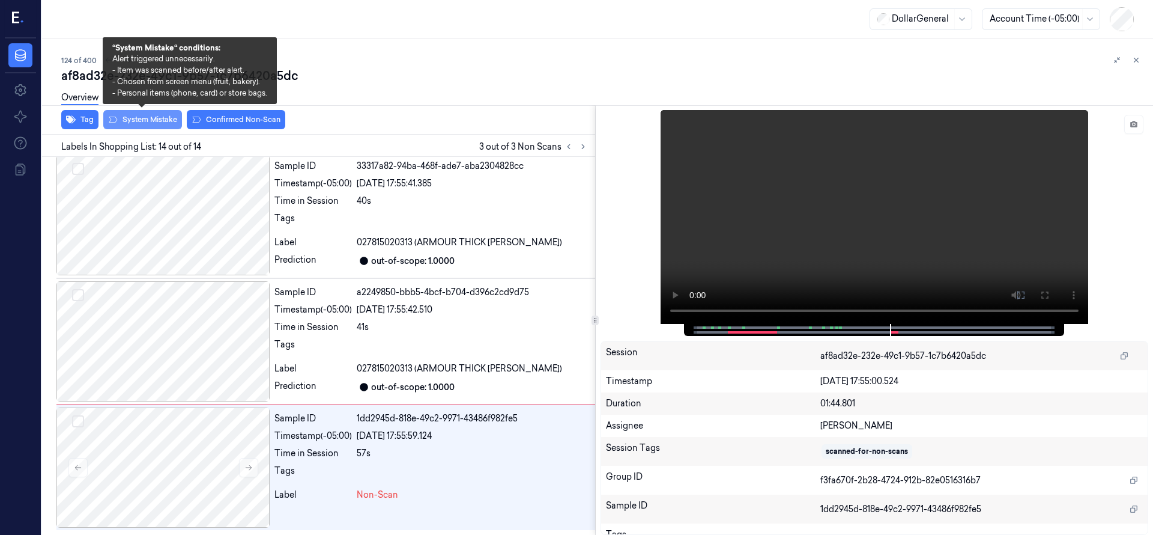
click at [146, 121] on button "System Mistake" at bounding box center [142, 119] width 79 height 19
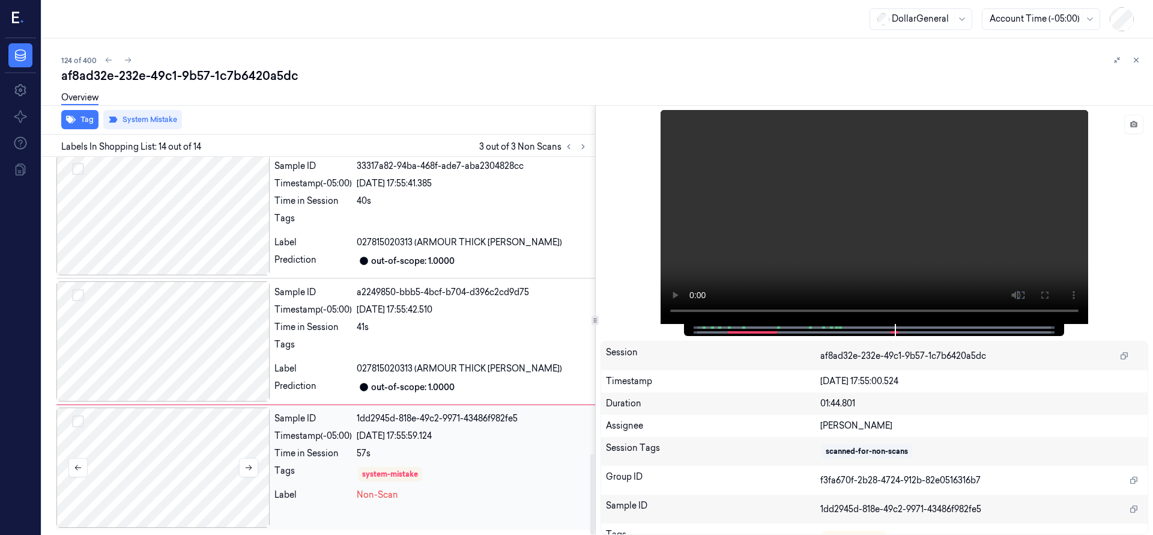
click at [160, 422] on div at bounding box center [162, 467] width 213 height 120
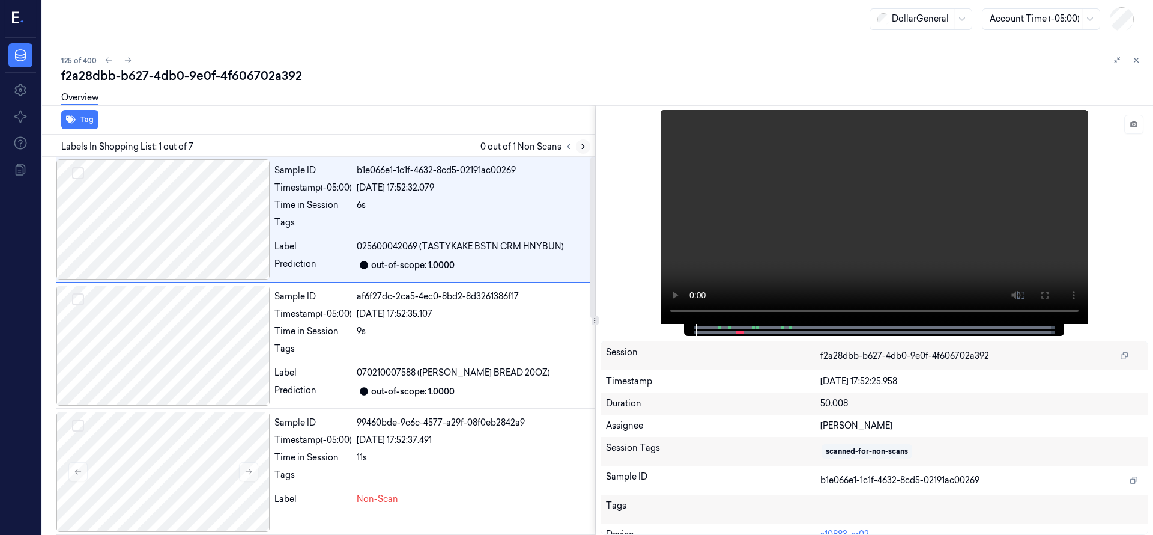
click at [587, 150] on icon at bounding box center [583, 146] width 8 height 8
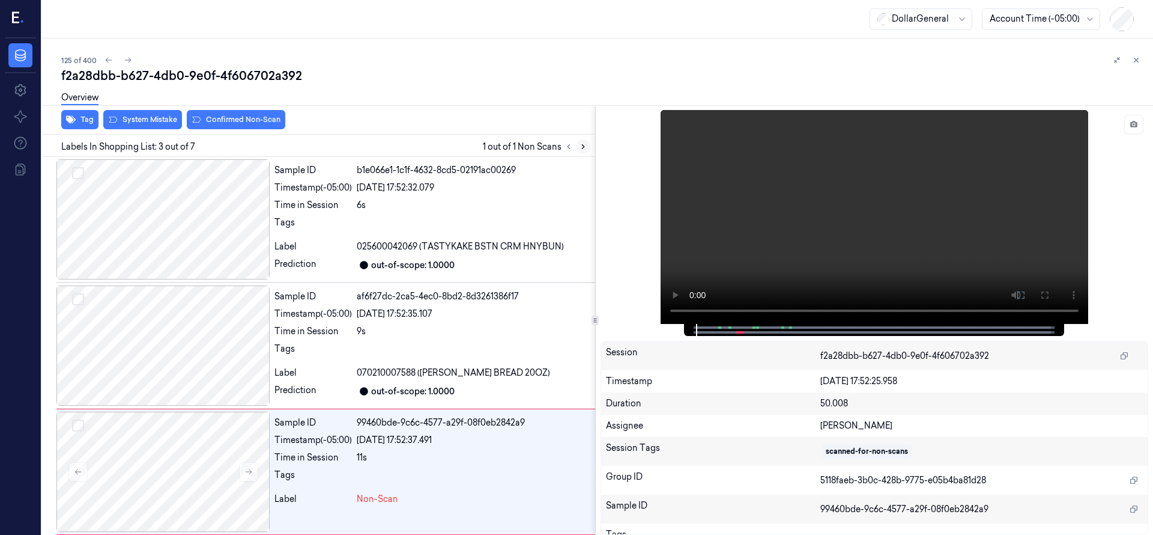
scroll to position [126, 0]
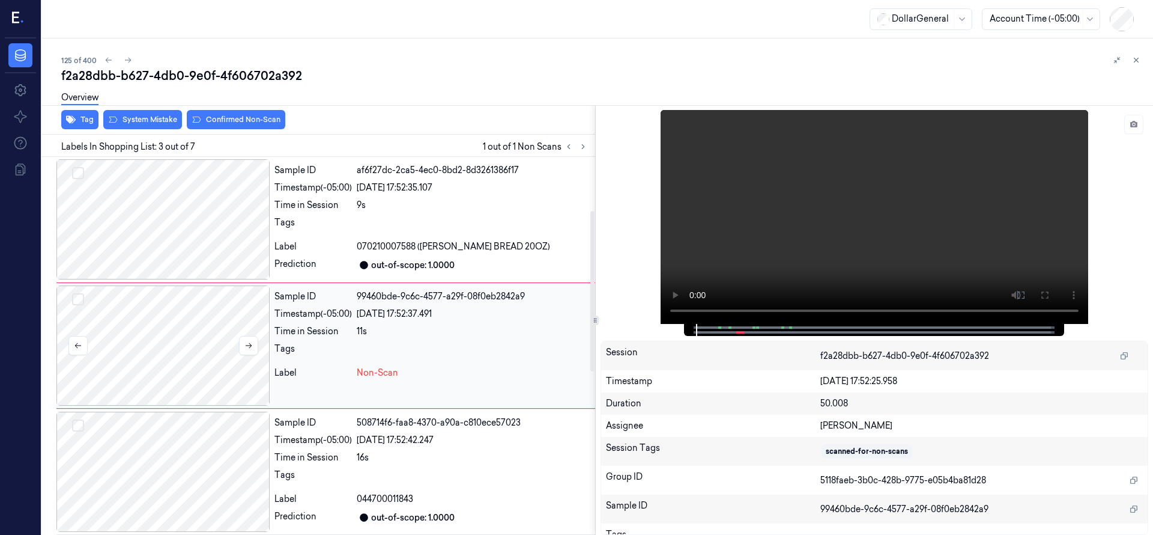
click at [132, 336] on div at bounding box center [162, 345] width 213 height 120
click at [248, 341] on icon at bounding box center [248, 345] width 8 height 8
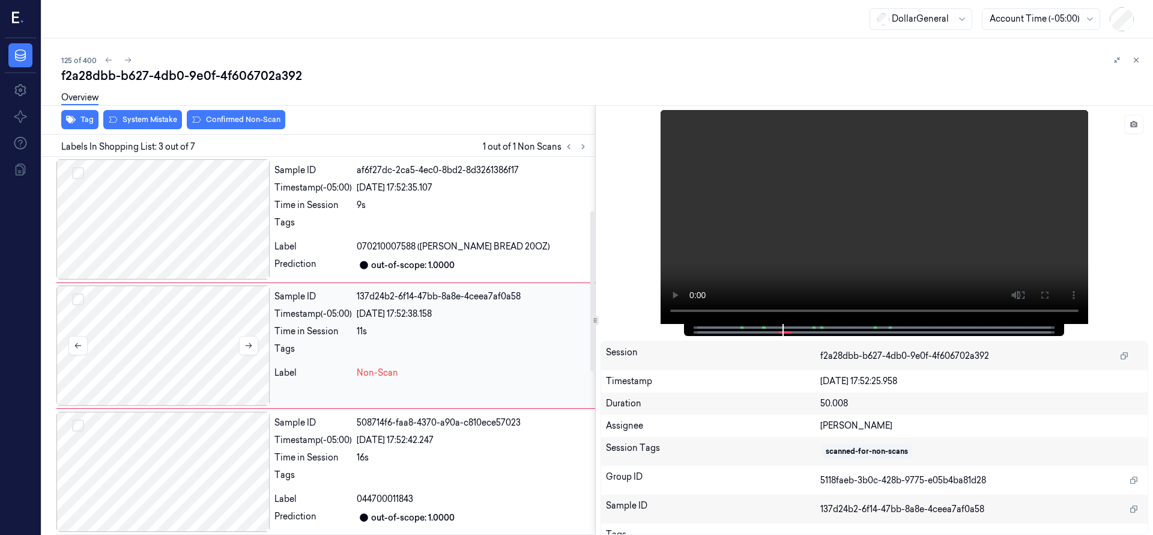
scroll to position [0, 0]
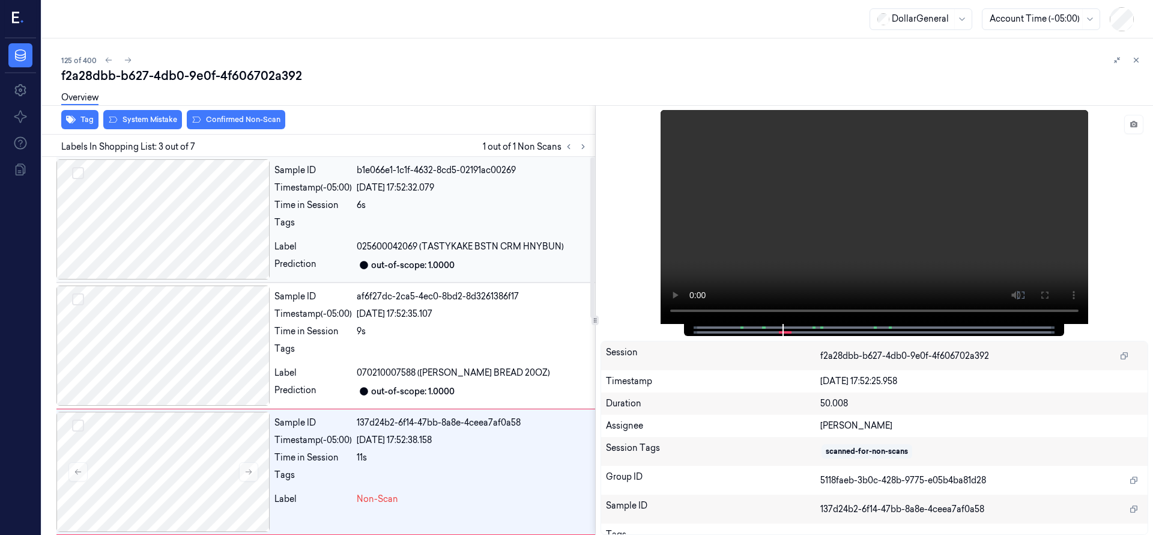
click at [203, 229] on div at bounding box center [162, 219] width 213 height 120
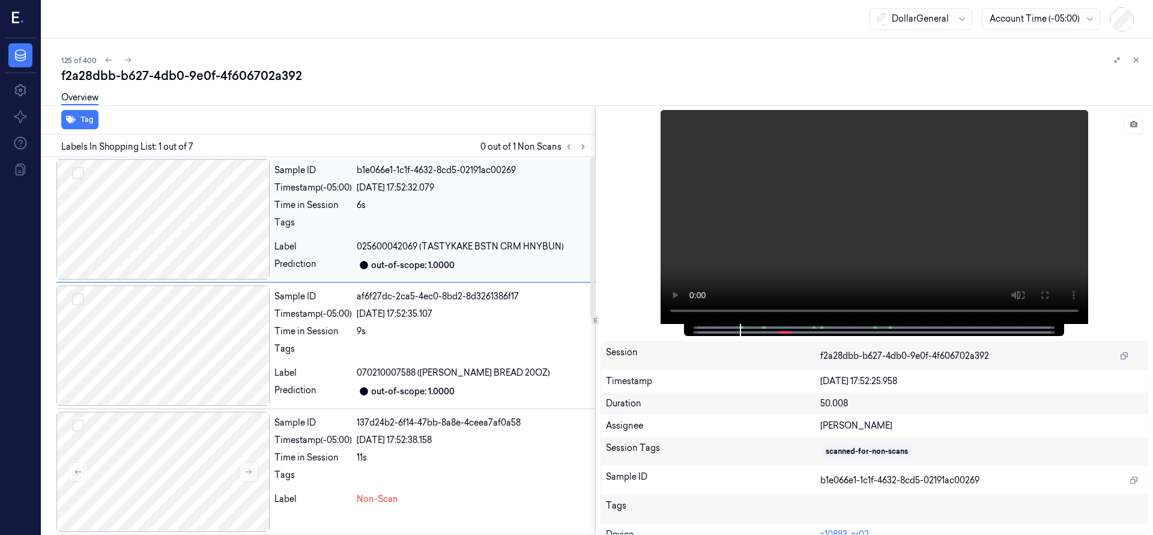
click at [204, 237] on div at bounding box center [162, 219] width 213 height 120
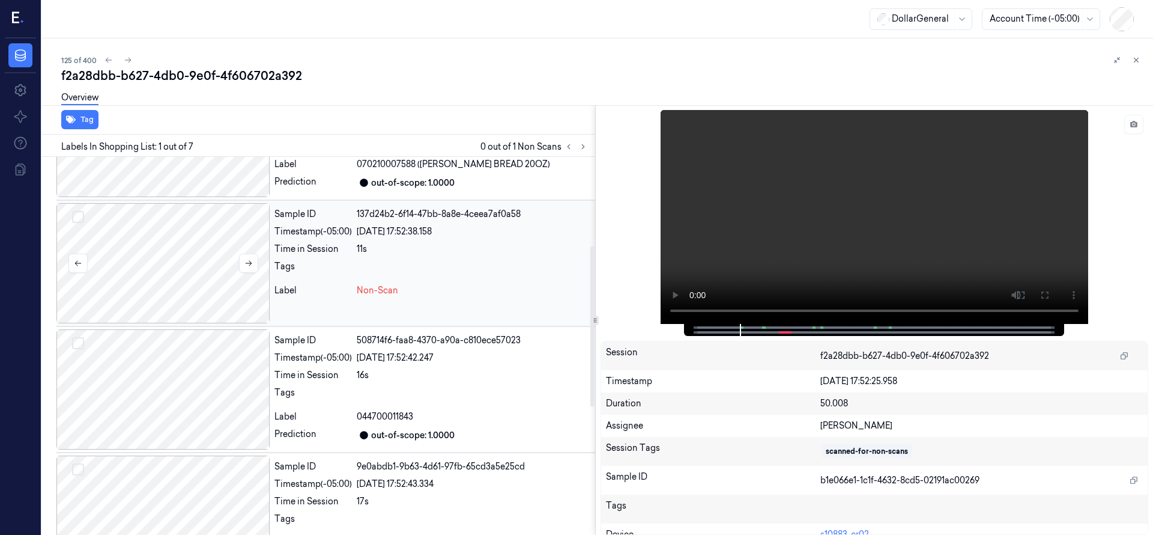
click at [178, 264] on div at bounding box center [162, 263] width 213 height 120
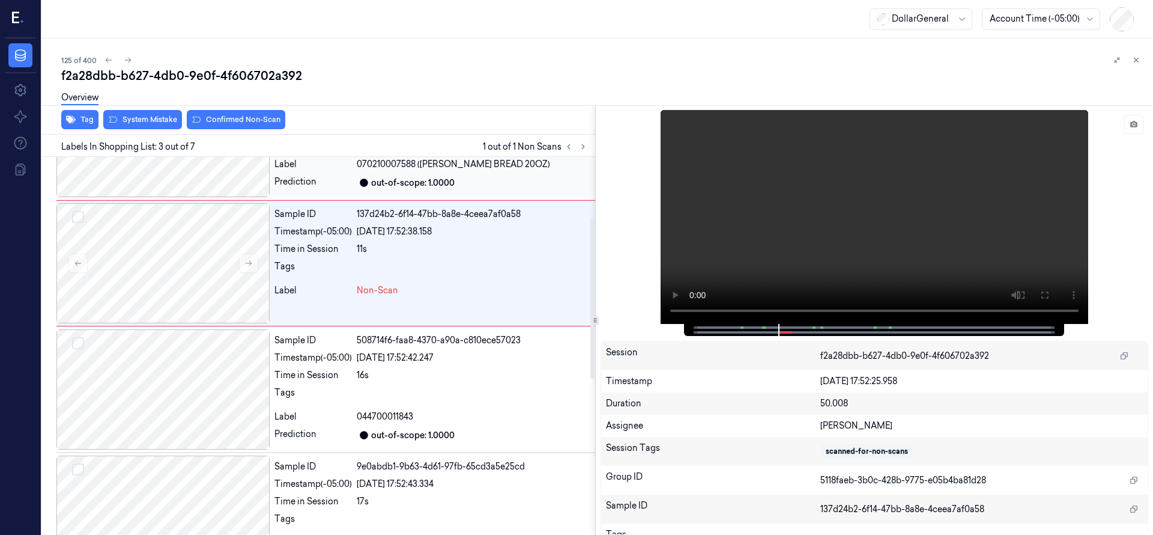
scroll to position [126, 0]
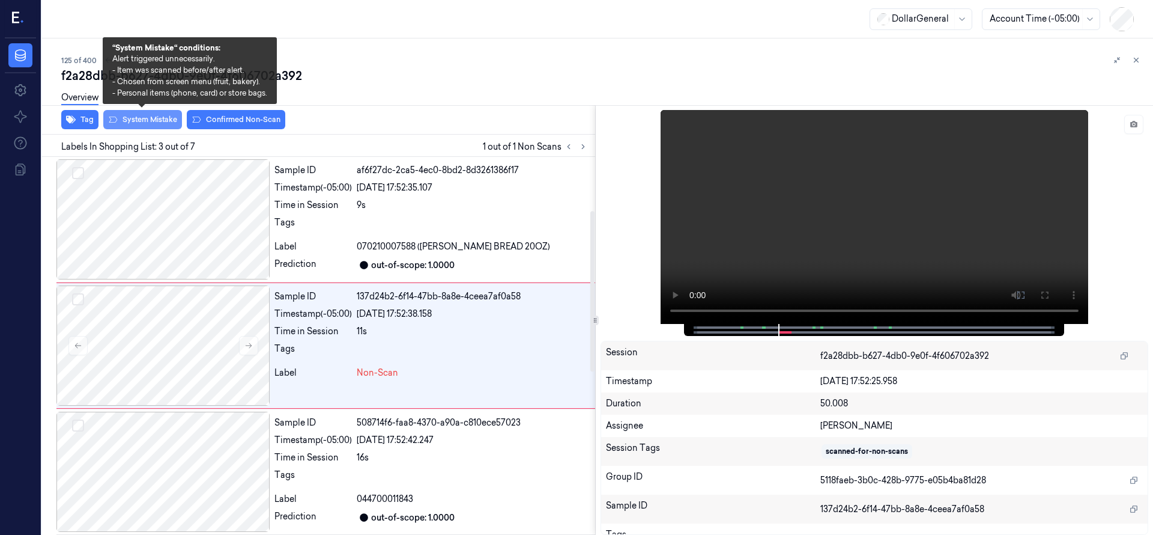
click at [162, 120] on button "System Mistake" at bounding box center [142, 119] width 79 height 19
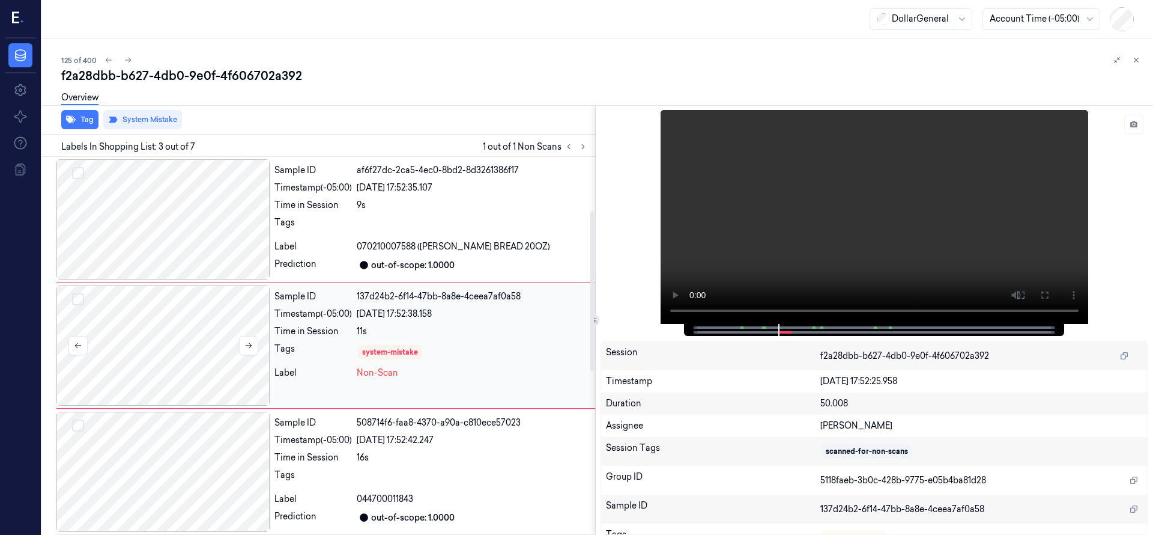
click at [187, 329] on div at bounding box center [162, 345] width 213 height 120
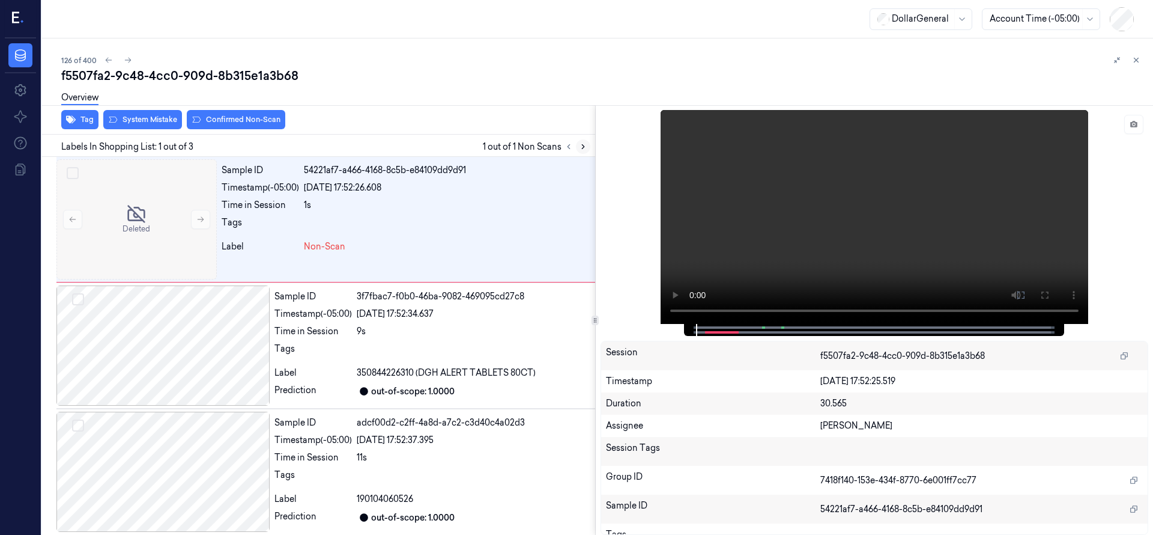
click at [586, 147] on icon at bounding box center [583, 146] width 8 height 8
click at [161, 213] on div at bounding box center [136, 219] width 160 height 120
click at [146, 120] on button "System Mistake" at bounding box center [142, 119] width 79 height 19
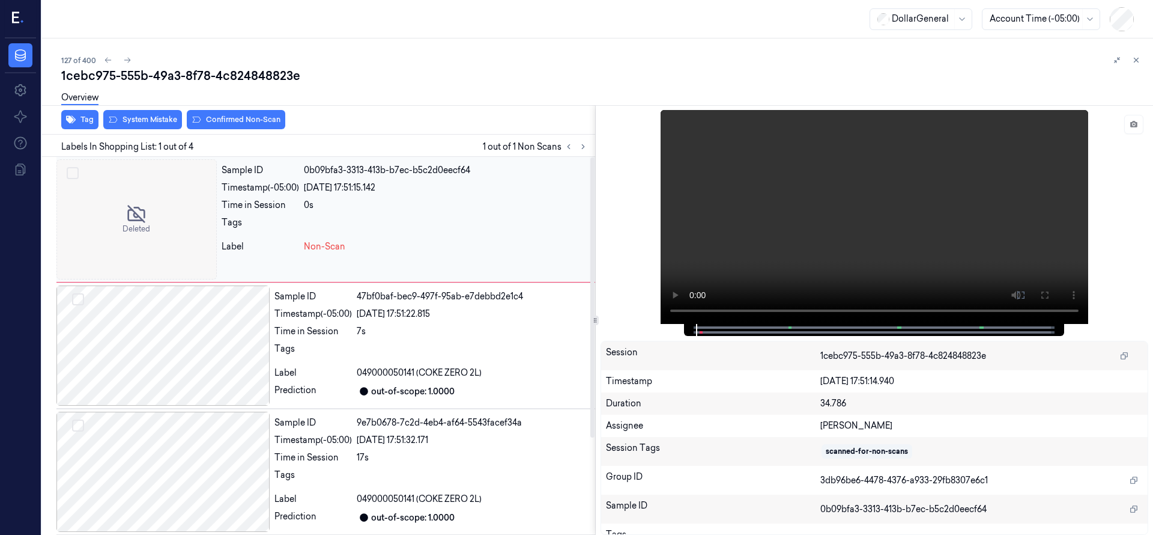
click at [141, 209] on div at bounding box center [136, 219] width 160 height 120
click at [155, 111] on div "Overview" at bounding box center [602, 99] width 1083 height 31
click at [155, 116] on button "System Mistake" at bounding box center [142, 119] width 79 height 19
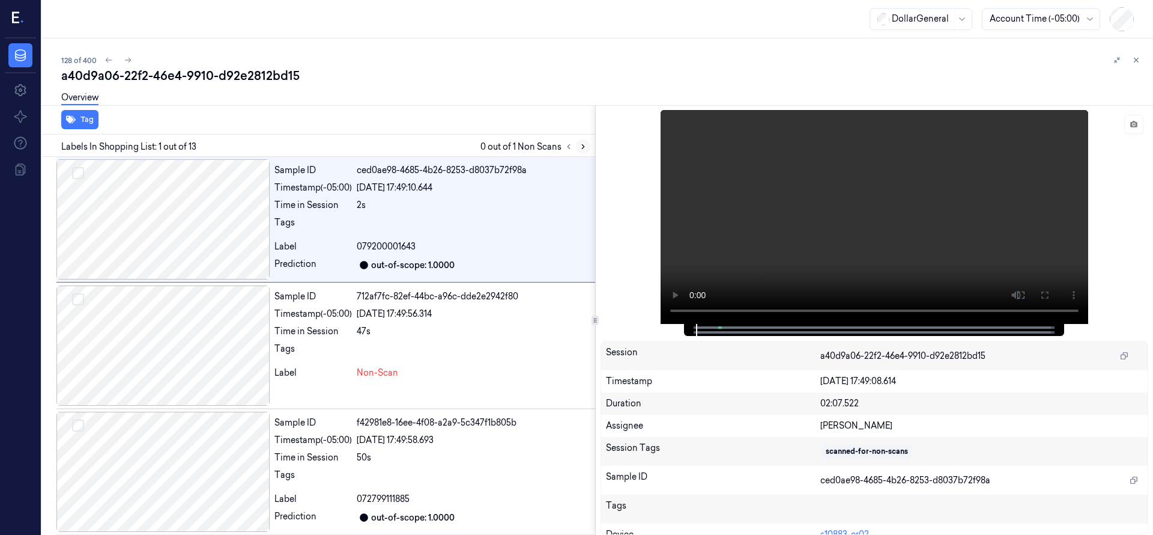
click at [583, 147] on icon at bounding box center [583, 147] width 2 height 4
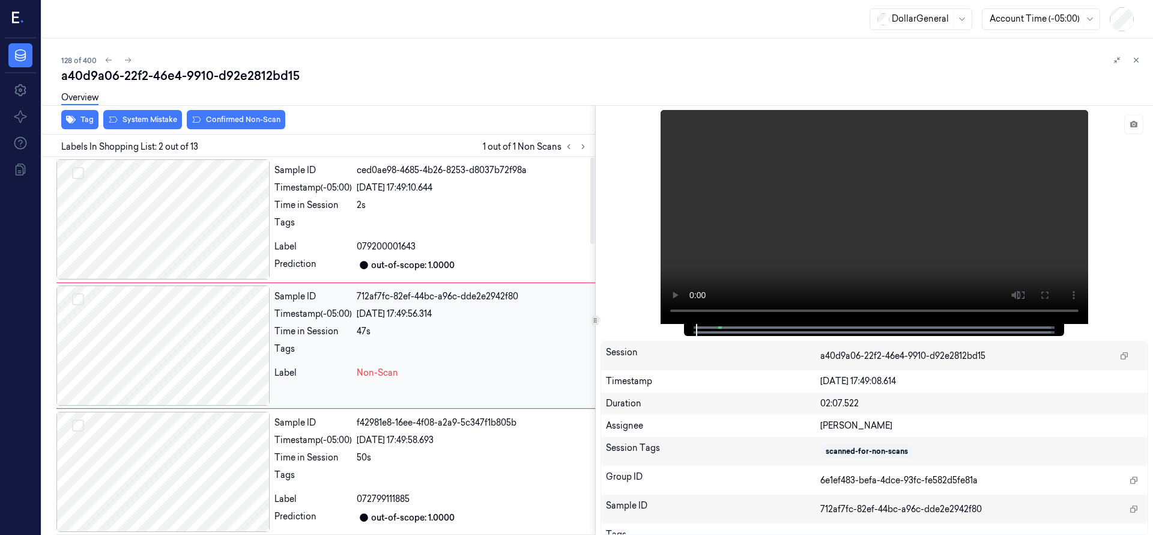
click at [186, 333] on div at bounding box center [162, 345] width 213 height 120
click at [184, 331] on div at bounding box center [162, 345] width 213 height 120
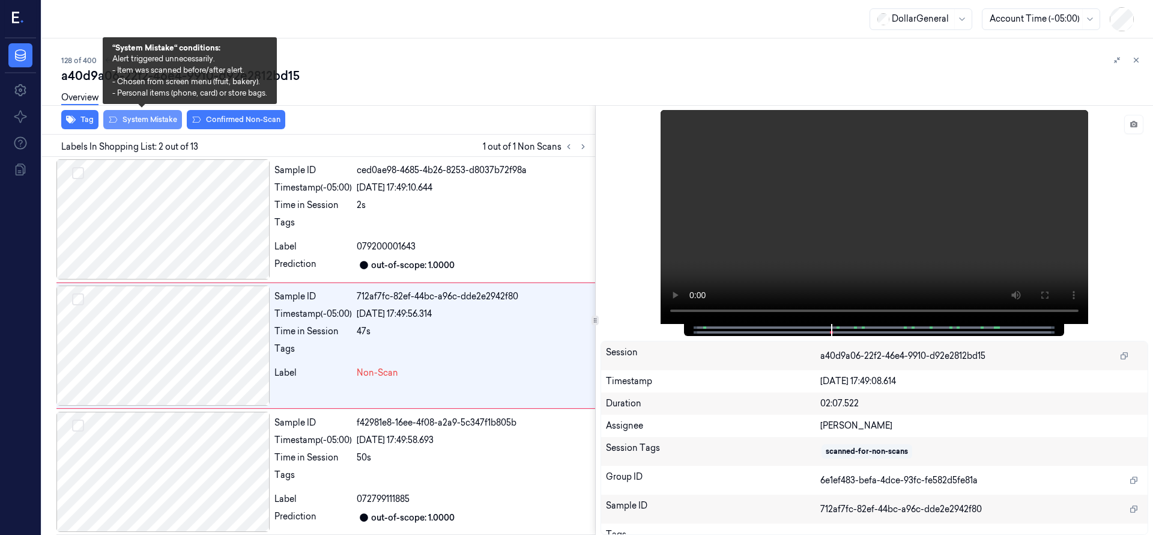
click at [157, 129] on button "System Mistake" at bounding box center [142, 119] width 79 height 19
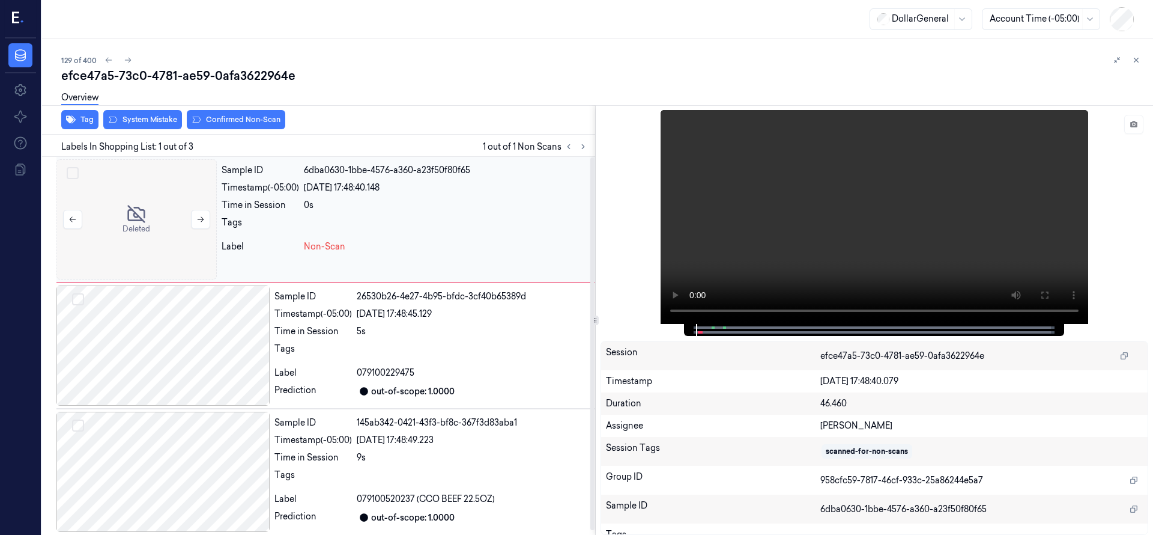
click at [124, 208] on div at bounding box center [136, 219] width 160 height 120
click at [154, 125] on button "System Mistake" at bounding box center [142, 119] width 79 height 19
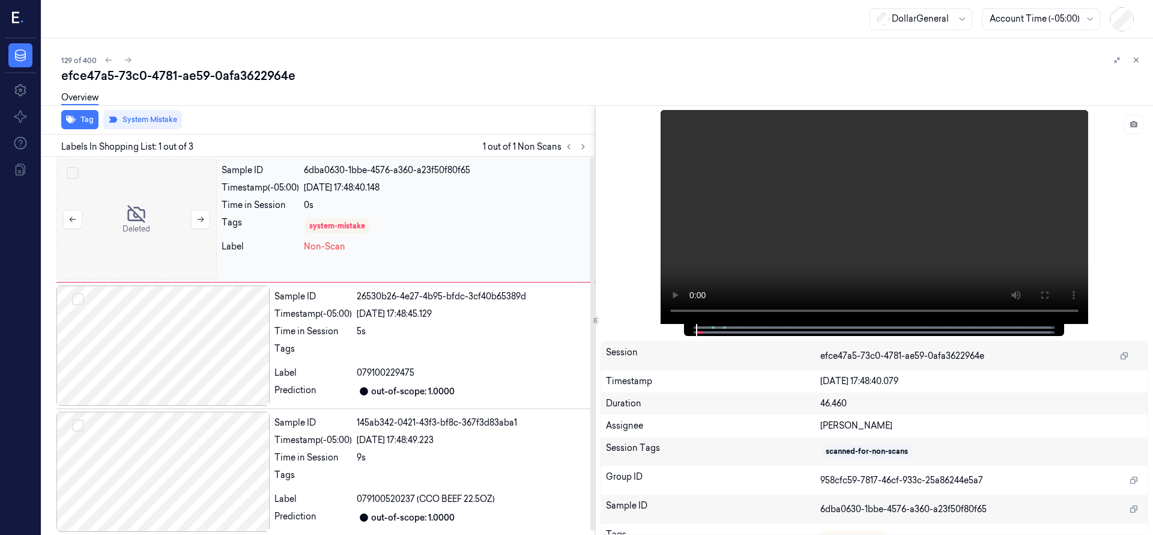
click at [141, 202] on div at bounding box center [136, 219] width 160 height 120
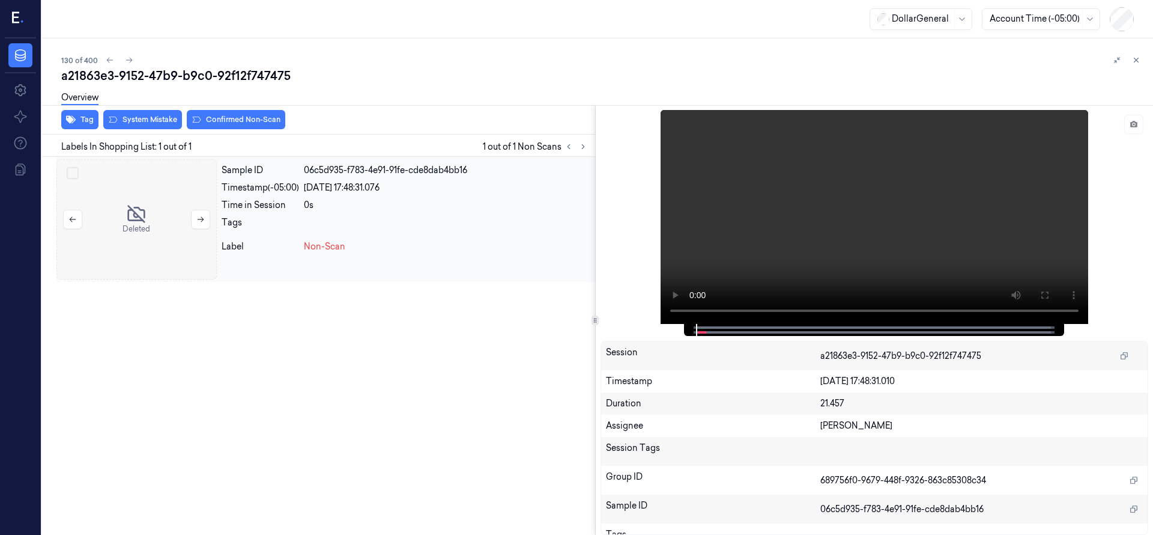
click at [147, 190] on div at bounding box center [136, 219] width 160 height 120
click at [151, 121] on button "System Mistake" at bounding box center [142, 119] width 79 height 19
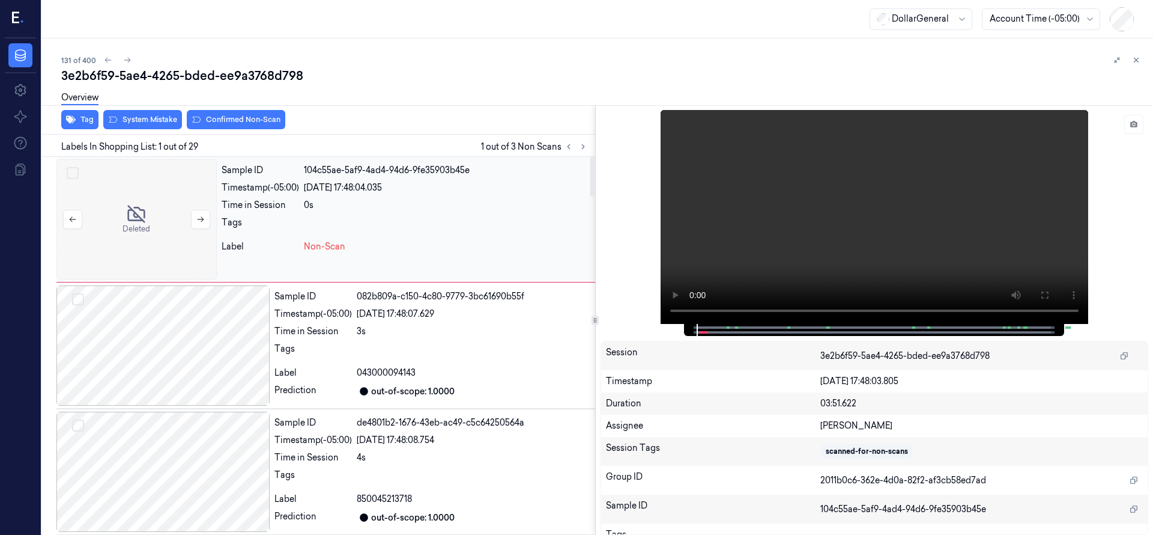
click at [127, 199] on div at bounding box center [136, 219] width 160 height 120
click at [146, 124] on button "System Mistake" at bounding box center [142, 119] width 79 height 19
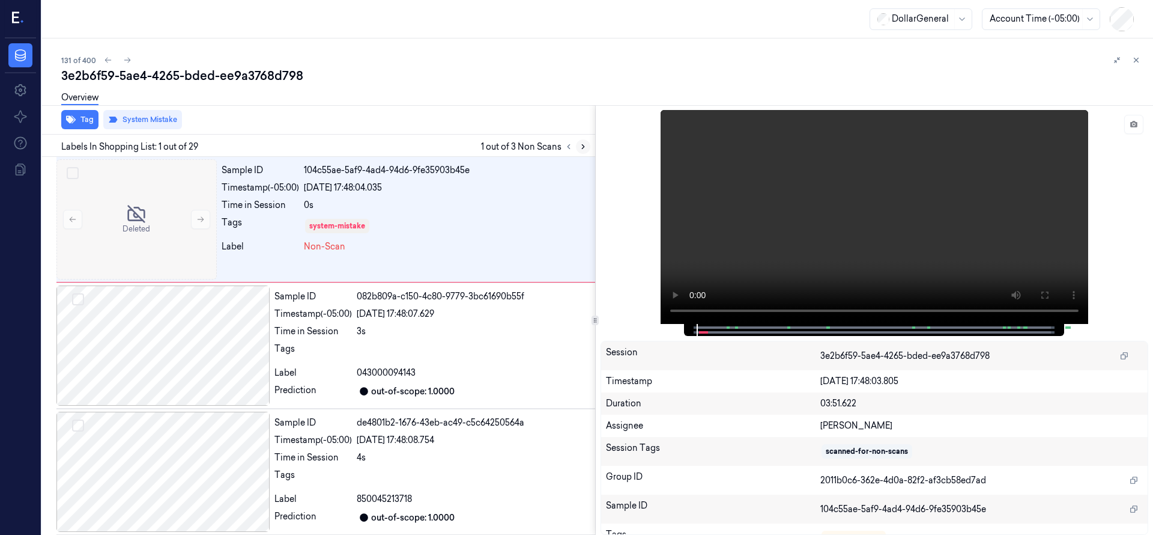
click at [588, 148] on button at bounding box center [583, 146] width 14 height 14
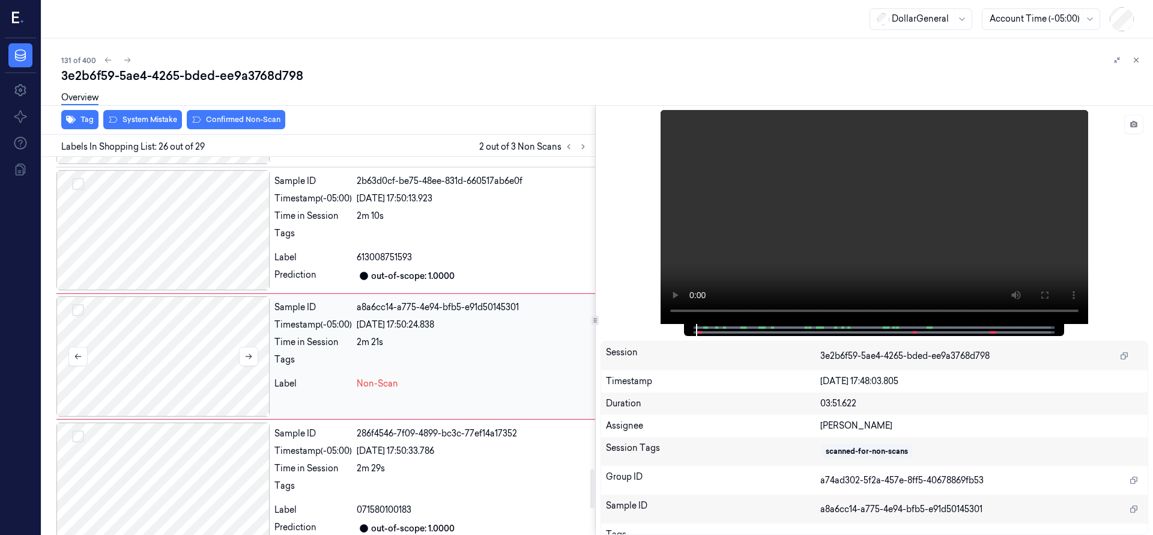
scroll to position [3028, 0]
click at [173, 324] on div at bounding box center [162, 356] width 213 height 120
click at [245, 351] on icon at bounding box center [248, 355] width 8 height 8
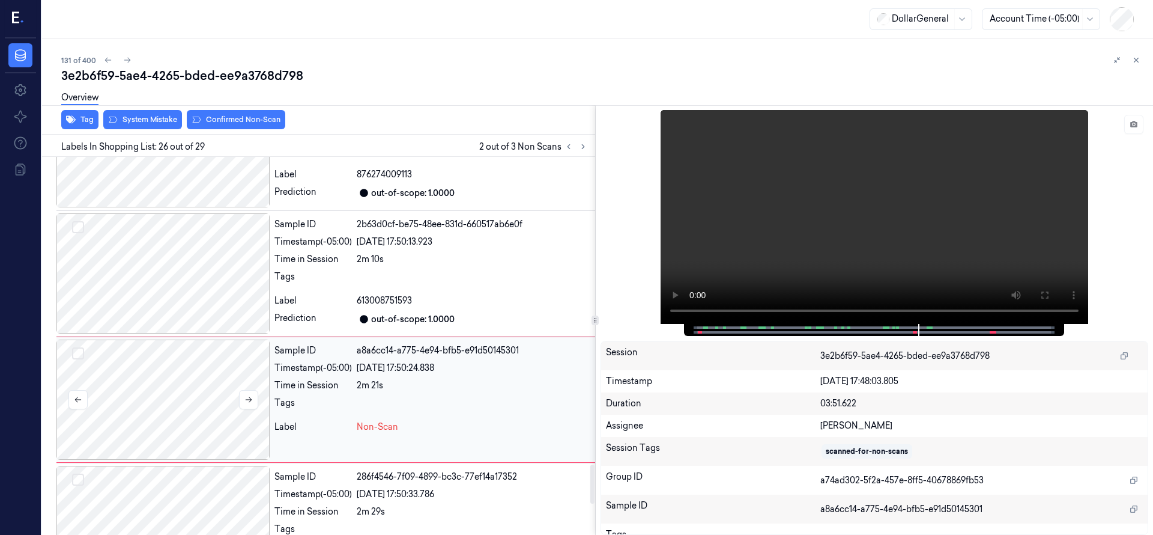
click at [178, 359] on div at bounding box center [162, 399] width 213 height 120
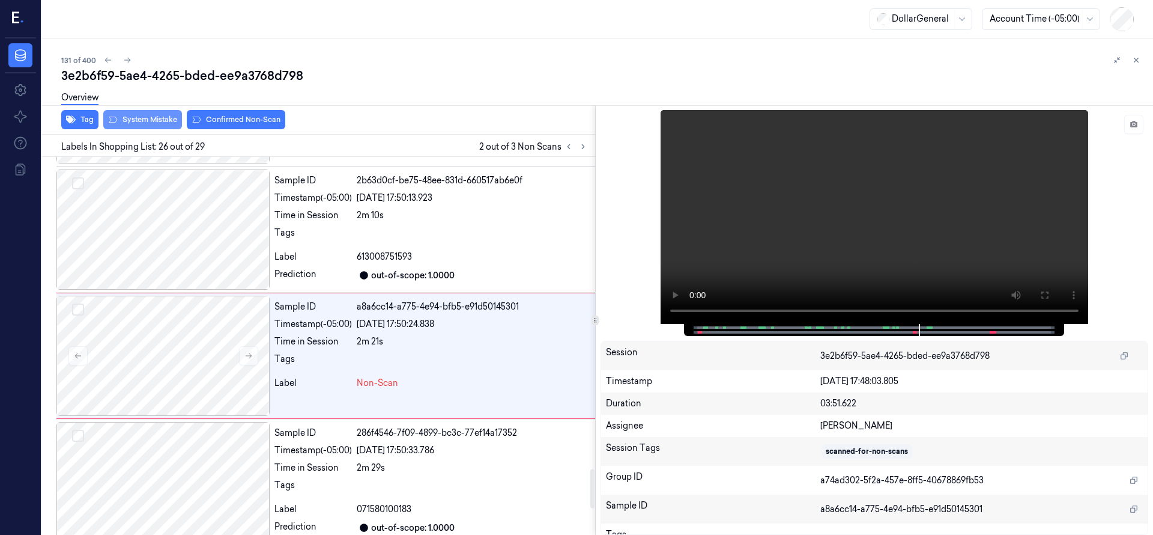
click at [158, 122] on button "System Mistake" at bounding box center [142, 119] width 79 height 19
click at [585, 147] on icon at bounding box center [583, 146] width 8 height 8
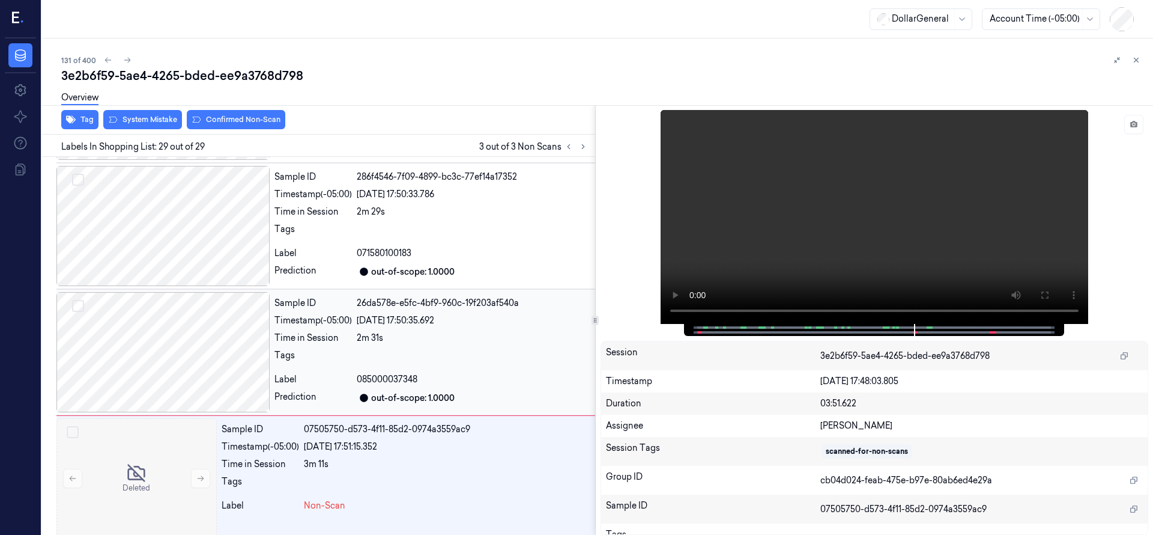
scroll to position [3284, 0]
click at [165, 445] on div at bounding box center [136, 478] width 160 height 120
click at [160, 116] on button "System Mistake" at bounding box center [142, 119] width 79 height 19
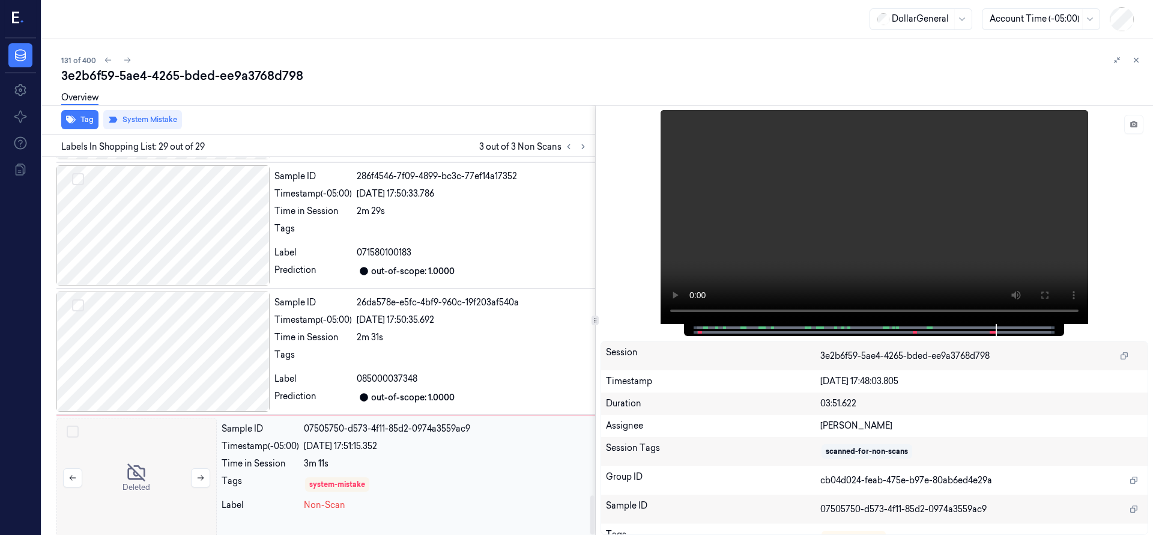
click at [163, 420] on div at bounding box center [136, 478] width 160 height 120
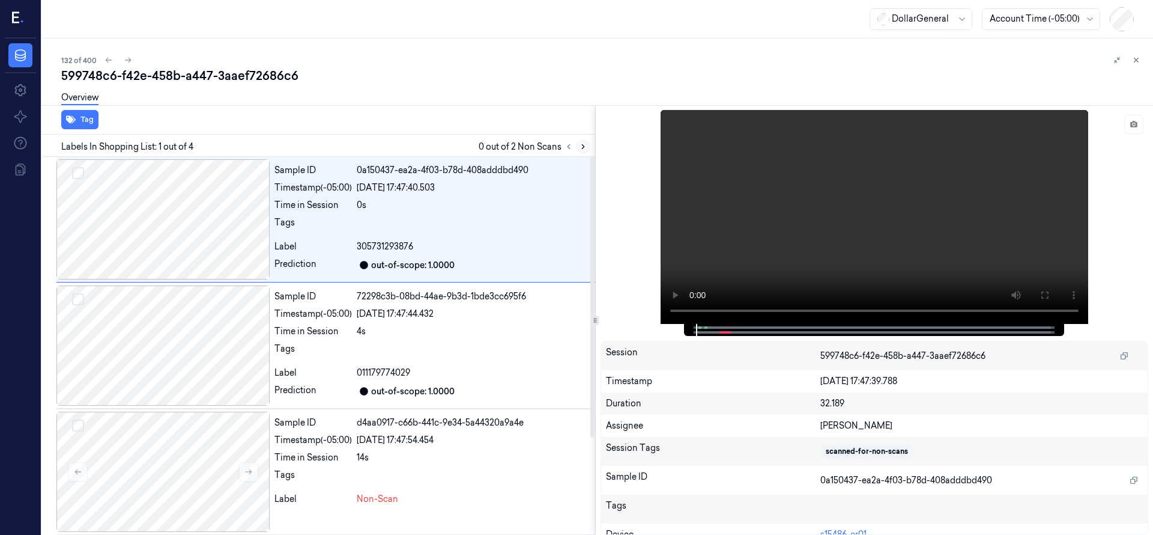
click at [588, 142] on button at bounding box center [583, 146] width 14 height 14
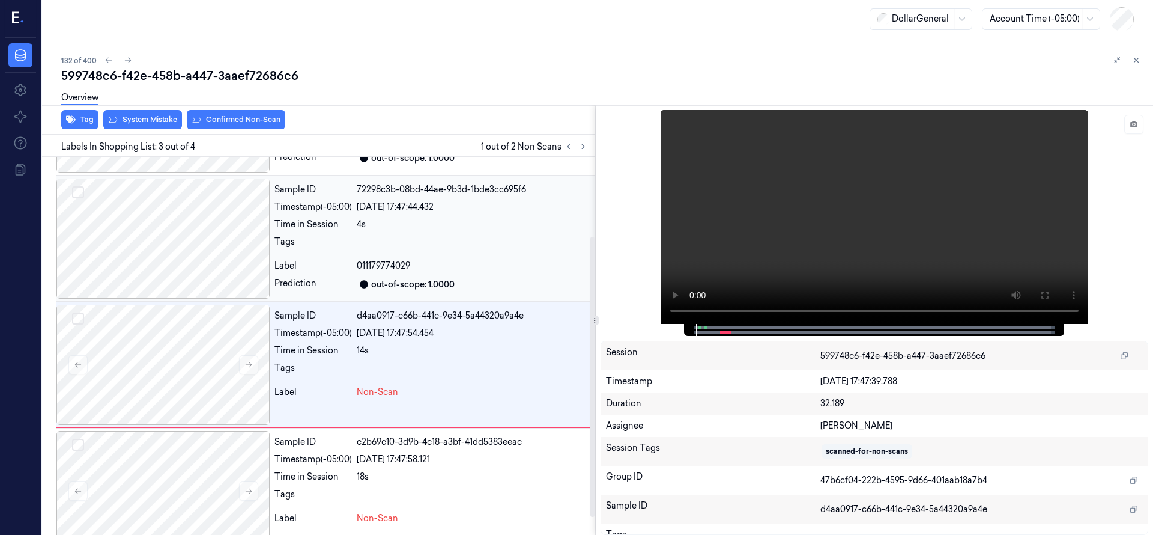
scroll to position [126, 0]
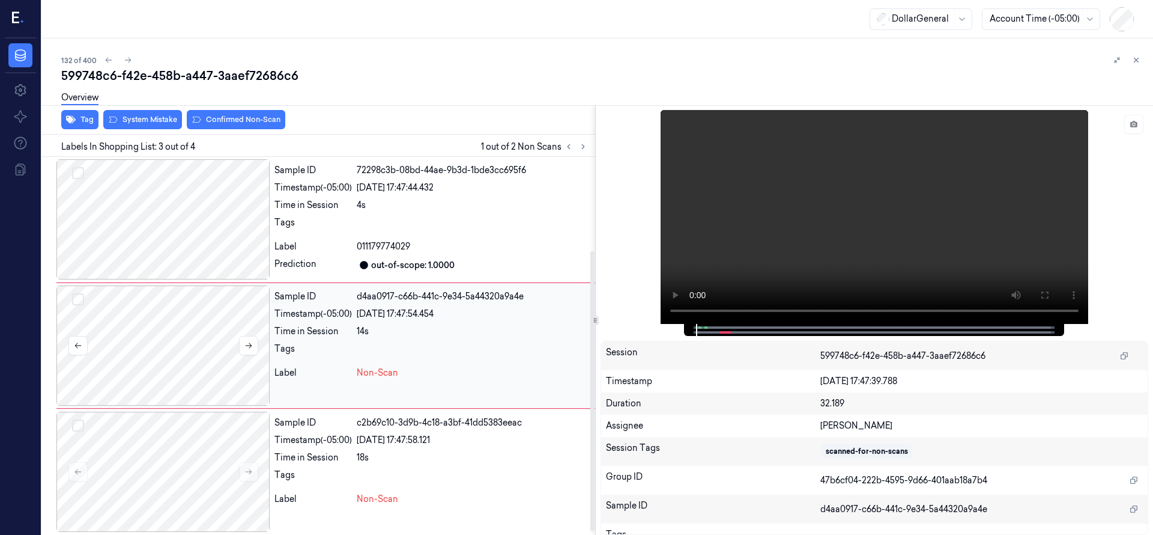
click at [126, 360] on div at bounding box center [162, 345] width 213 height 120
click at [258, 347] on button at bounding box center [248, 345] width 19 height 19
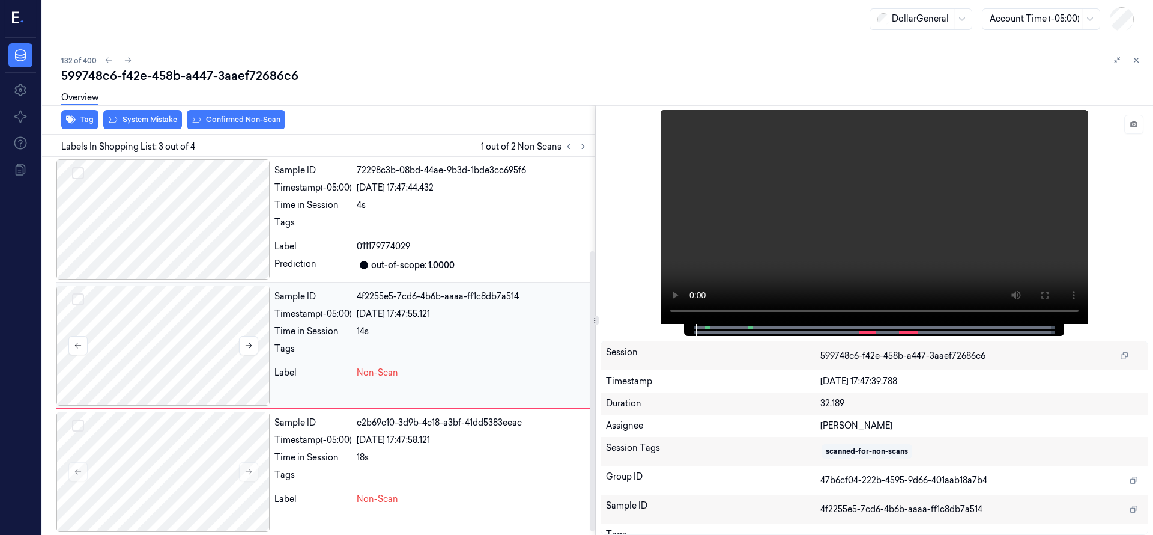
click at [160, 353] on div at bounding box center [162, 345] width 213 height 120
click at [84, 300] on button "Select row" at bounding box center [78, 299] width 12 height 12
click at [83, 422] on button "Select row" at bounding box center [78, 425] width 12 height 12
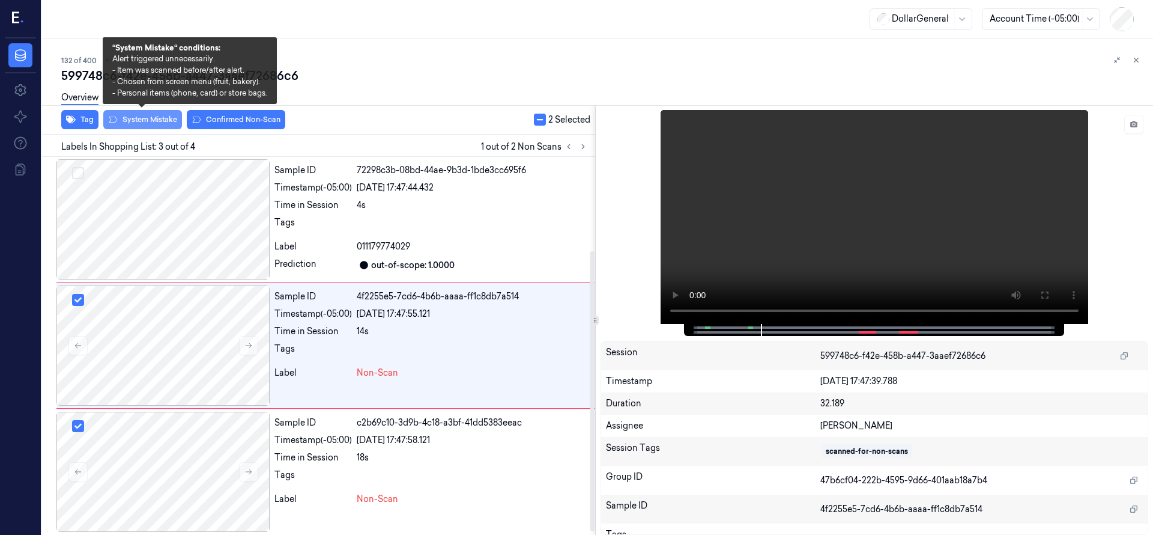
click at [144, 121] on button "System Mistake" at bounding box center [142, 119] width 79 height 19
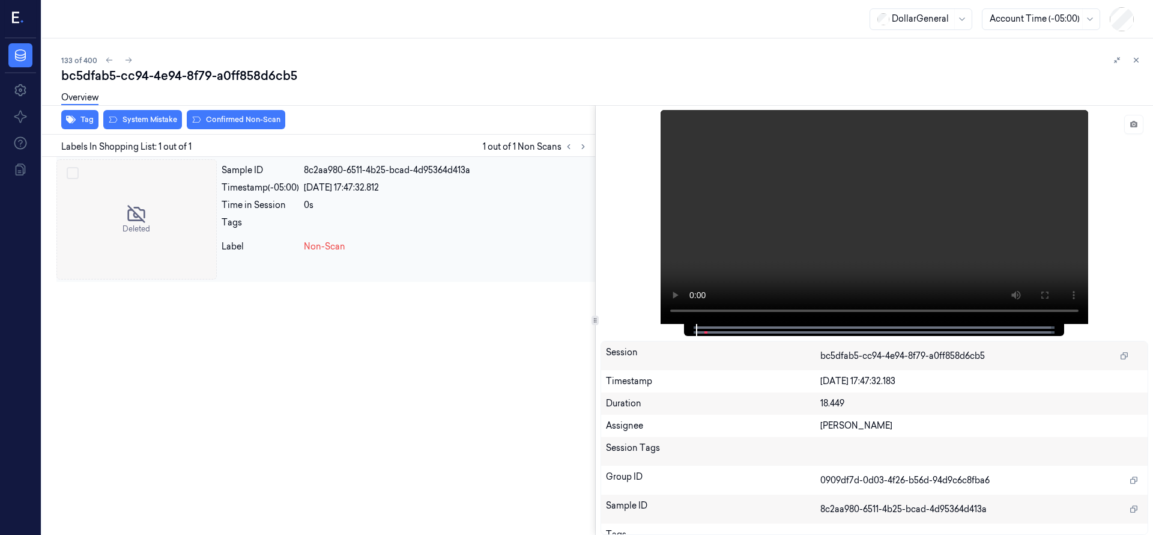
drag, startPoint x: 97, startPoint y: 216, endPoint x: 101, endPoint y: 211, distance: 6.4
click at [97, 216] on div at bounding box center [136, 219] width 160 height 120
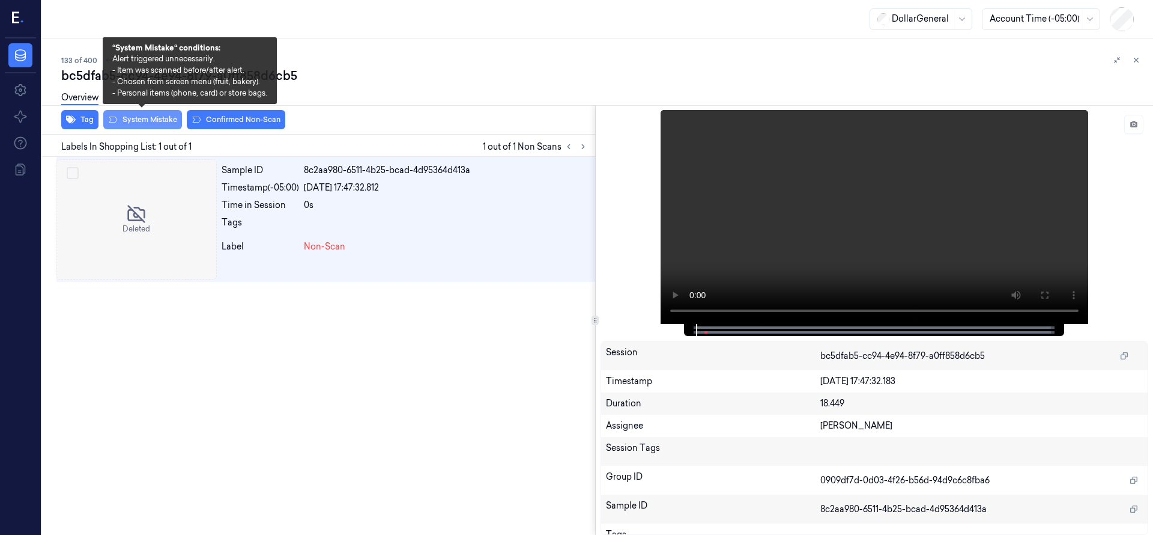
click at [120, 118] on button "System Mistake" at bounding box center [142, 119] width 79 height 19
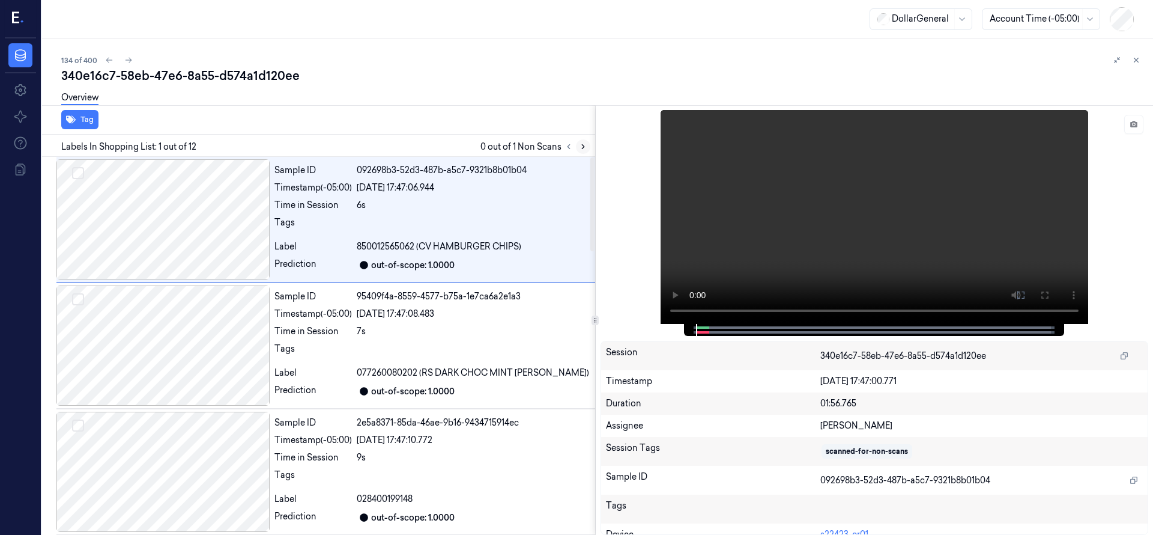
click at [583, 145] on icon at bounding box center [583, 147] width 2 height 4
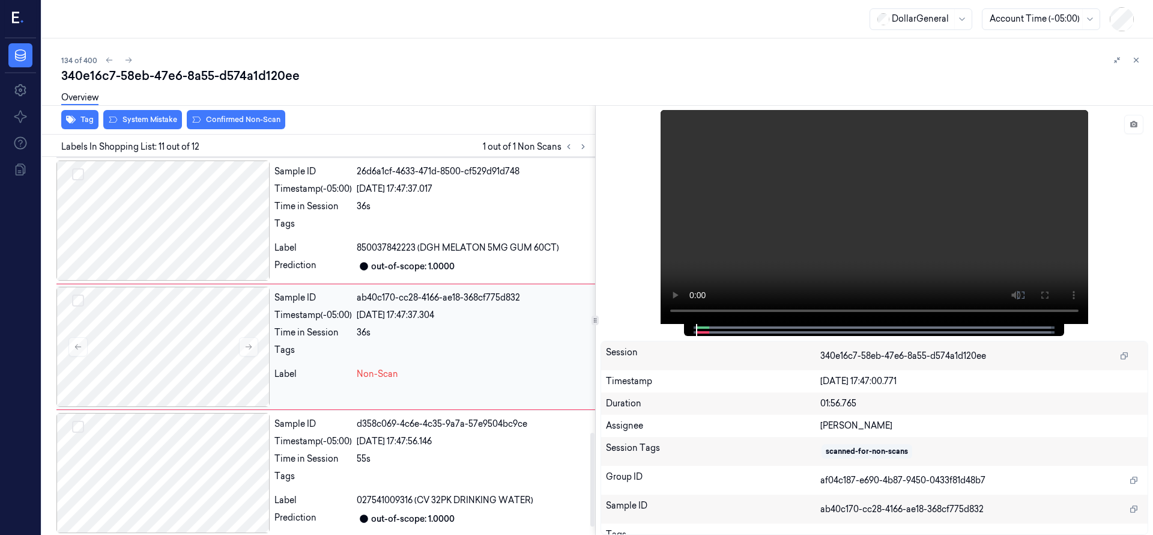
scroll to position [1135, 0]
click at [189, 364] on div at bounding box center [162, 345] width 213 height 120
click at [246, 341] on icon at bounding box center [248, 345] width 8 height 8
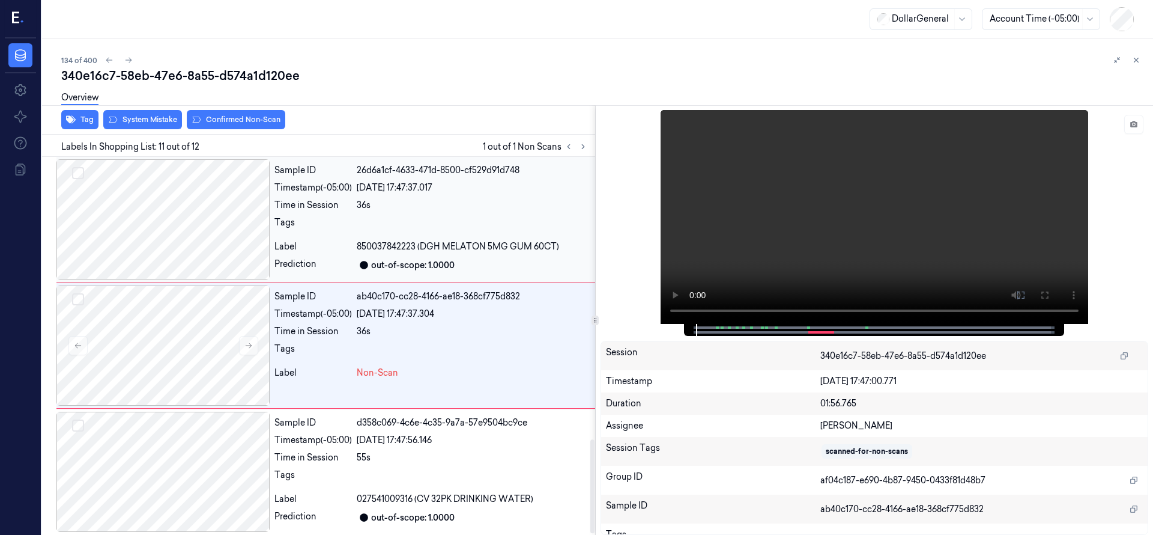
click at [188, 237] on div at bounding box center [162, 219] width 213 height 120
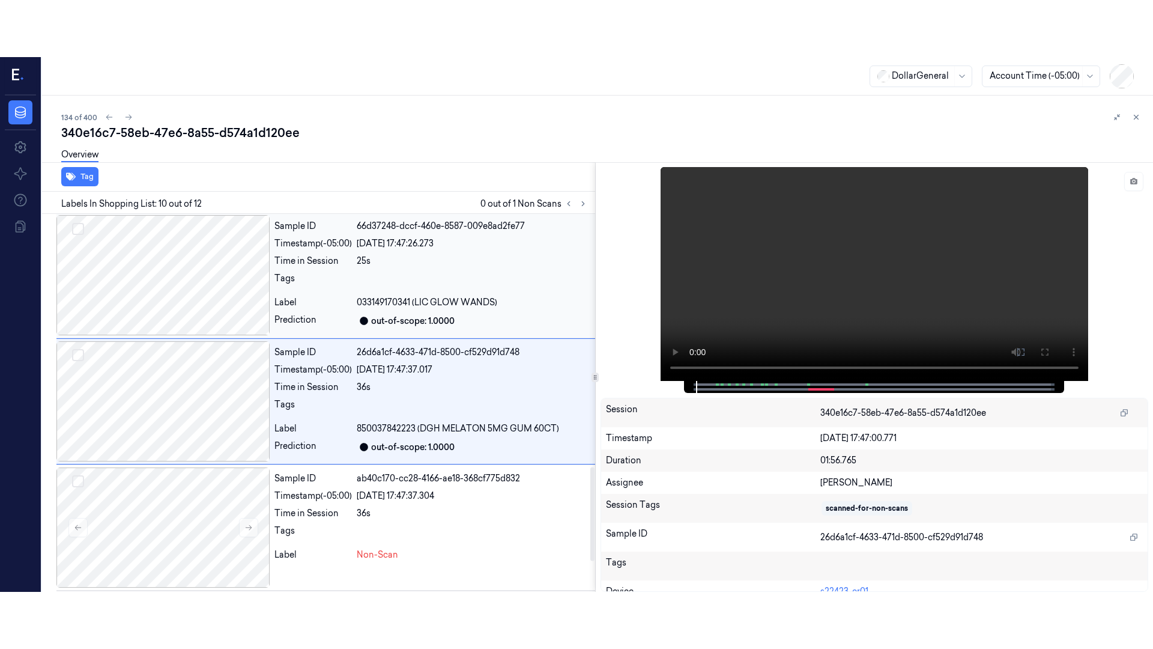
scroll to position [1009, 0]
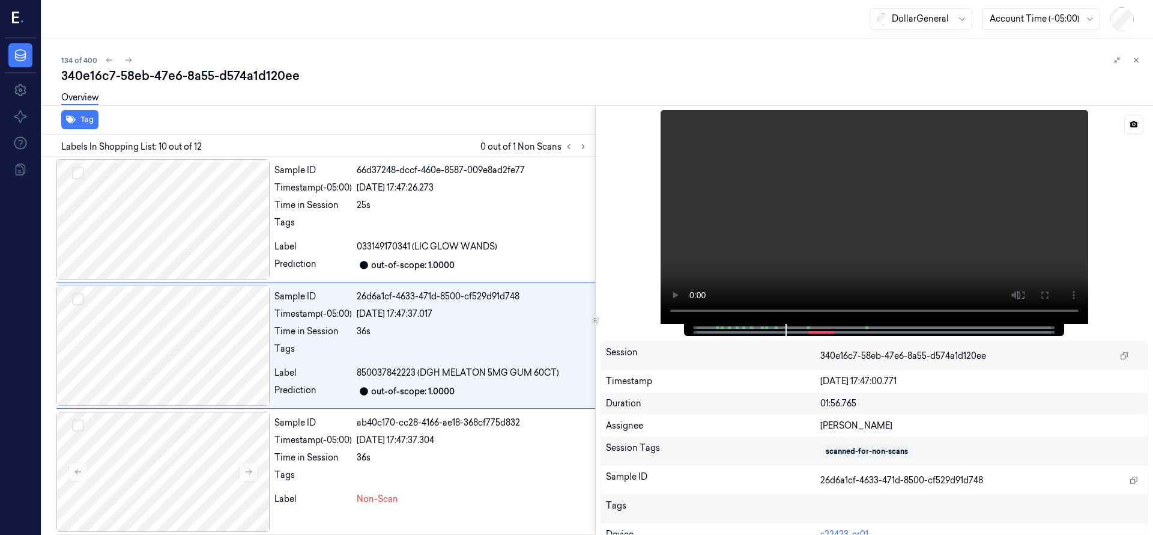
click at [796, 222] on video at bounding box center [875, 217] width 428 height 214
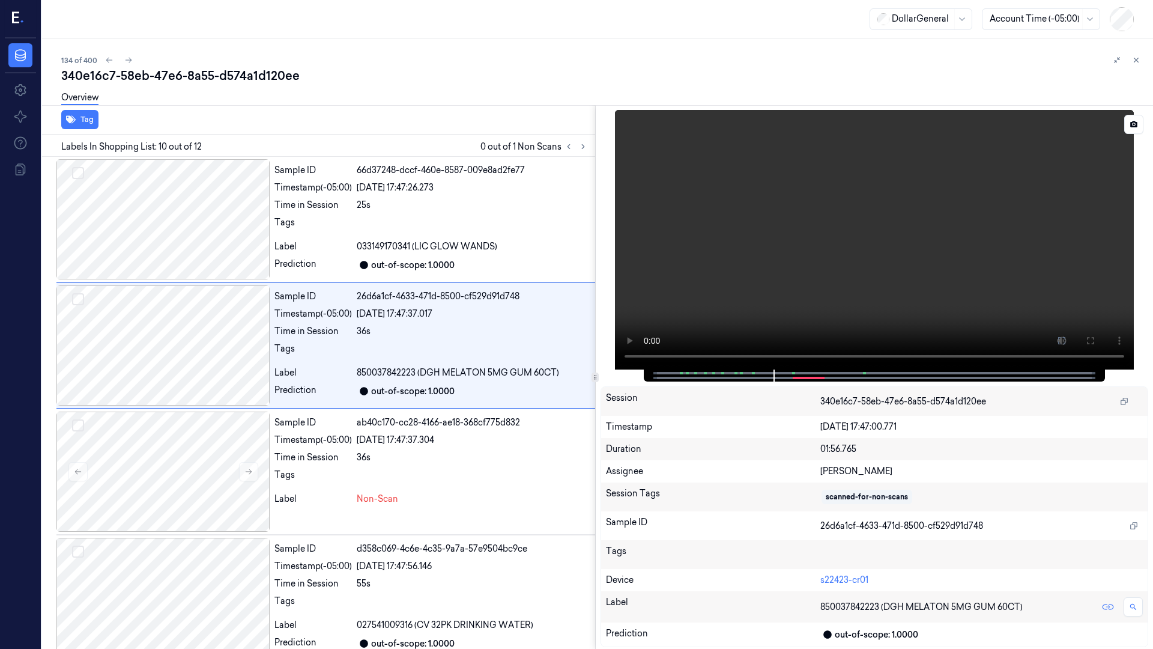
click at [615, 369] on video at bounding box center [874, 240] width 519 height 260
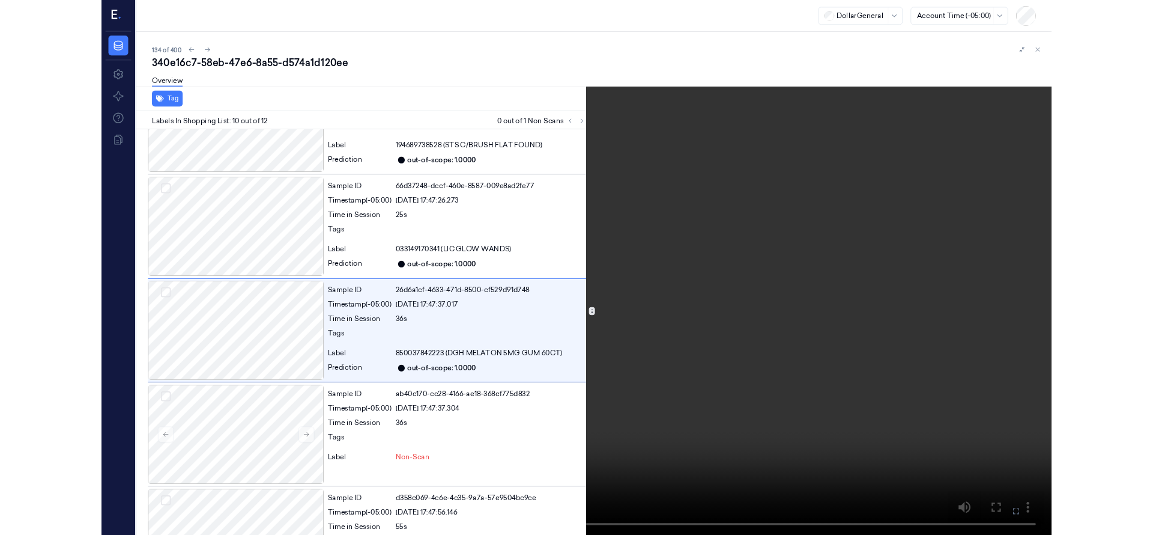
scroll to position [952, 0]
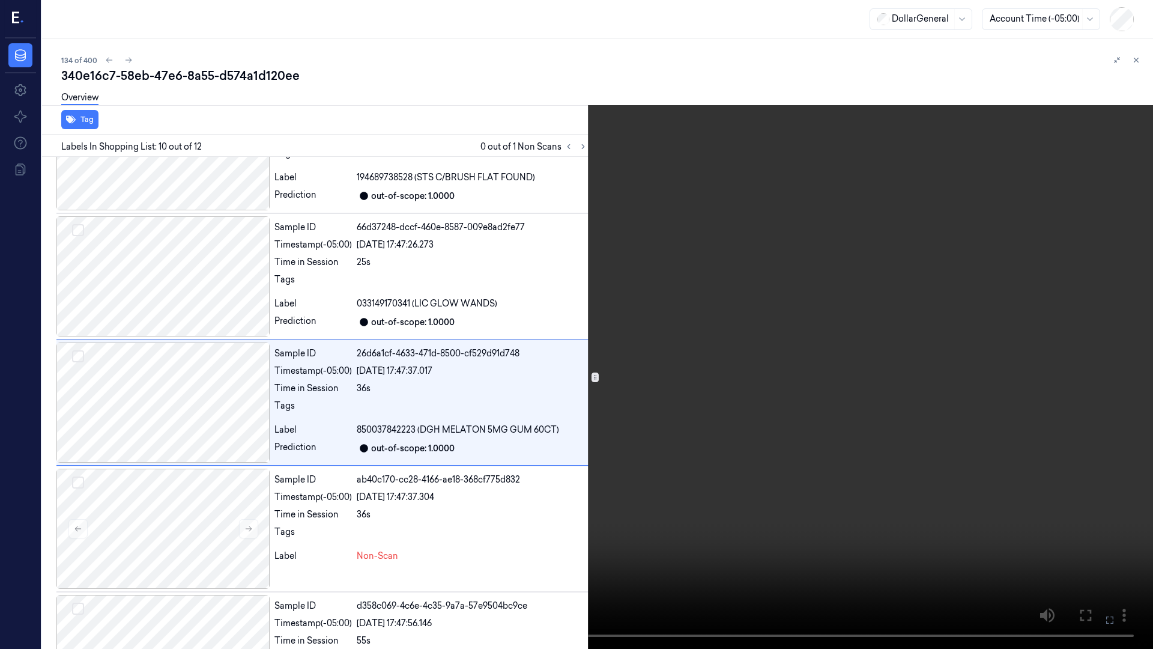
click at [478, 534] on video at bounding box center [576, 324] width 1153 height 649
click at [479, 534] on video at bounding box center [576, 324] width 1153 height 649
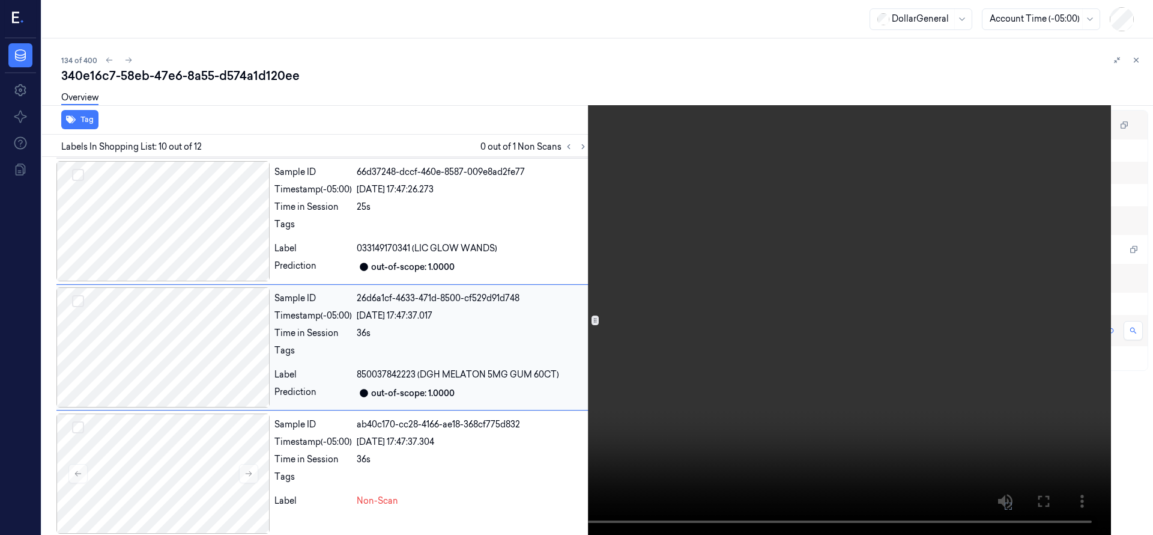
scroll to position [1009, 0]
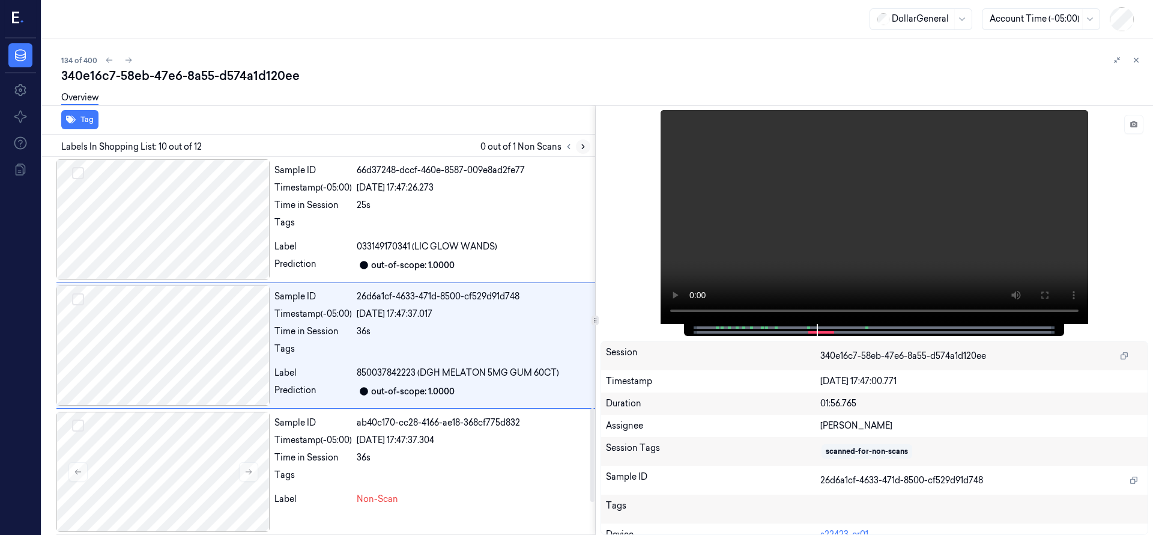
click at [581, 148] on icon at bounding box center [583, 146] width 8 height 8
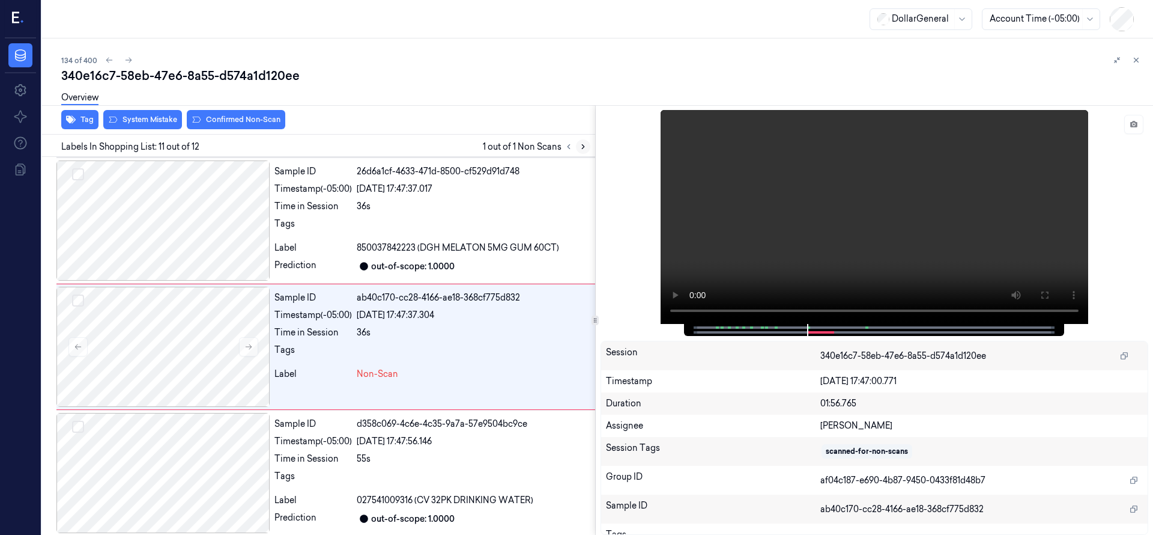
scroll to position [1135, 0]
click at [188, 241] on div at bounding box center [162, 219] width 213 height 120
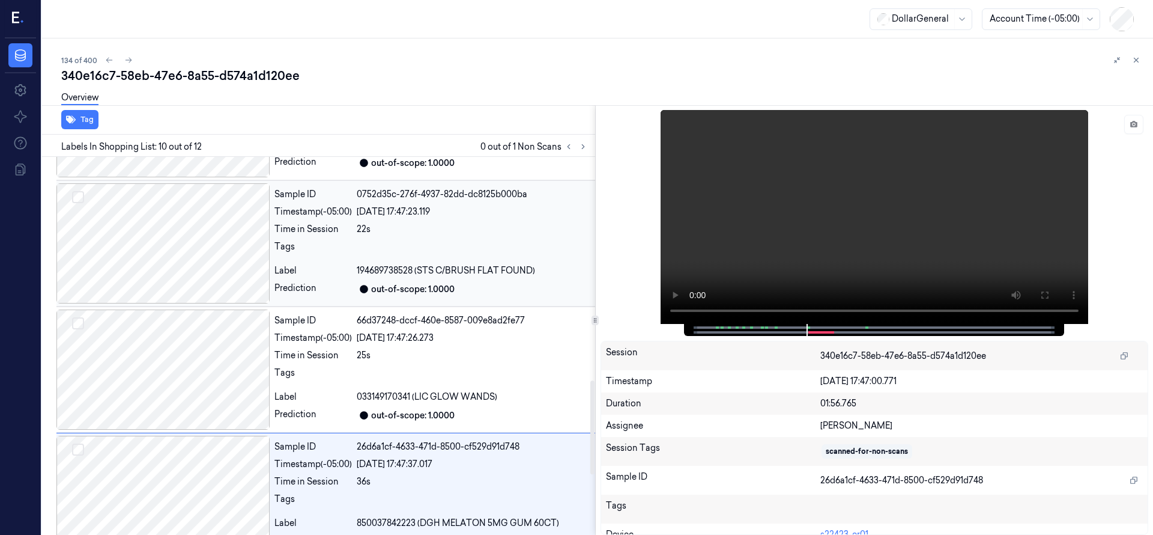
scroll to position [1140, 0]
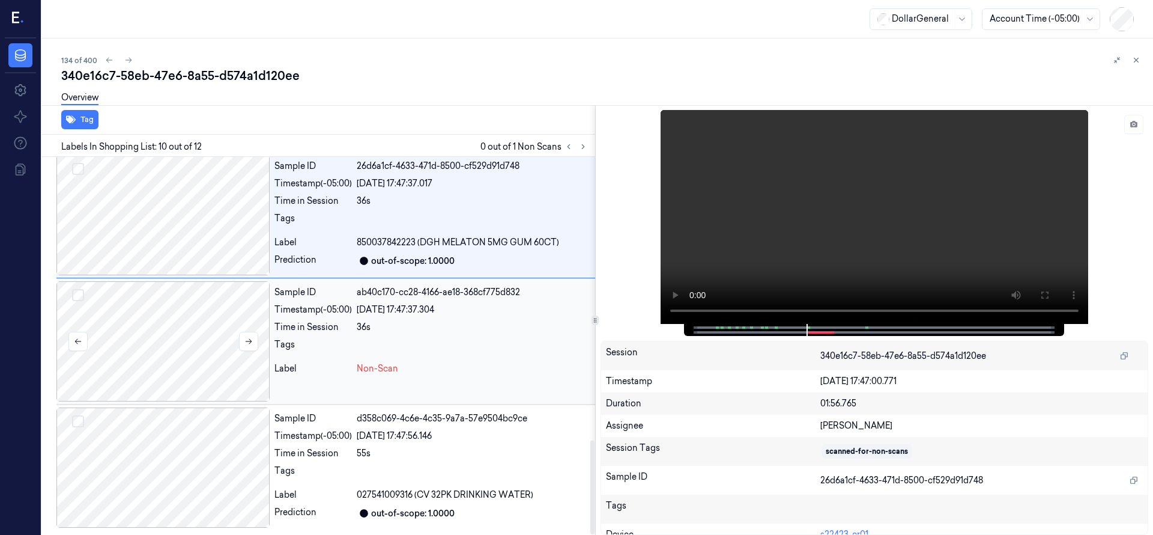
click at [190, 312] on div at bounding box center [162, 341] width 213 height 120
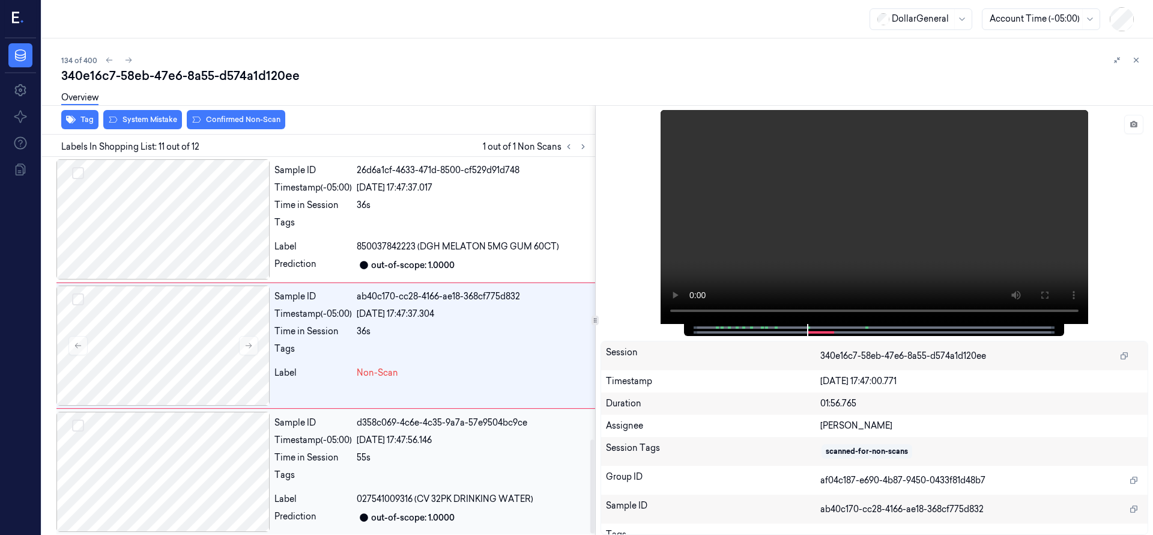
click at [202, 471] on div at bounding box center [162, 472] width 213 height 120
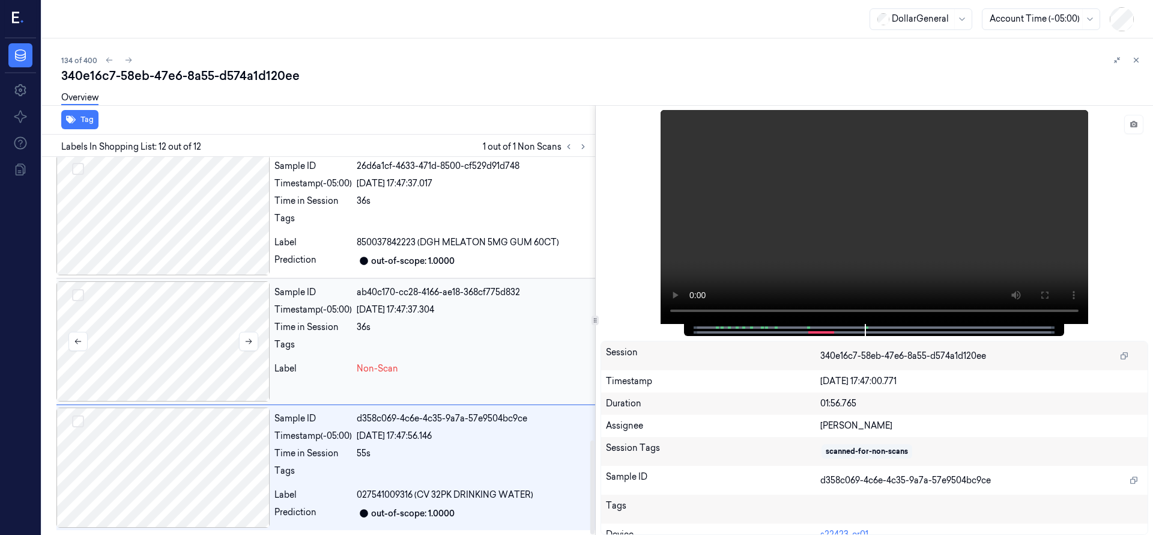
click at [203, 336] on div at bounding box center [162, 341] width 213 height 120
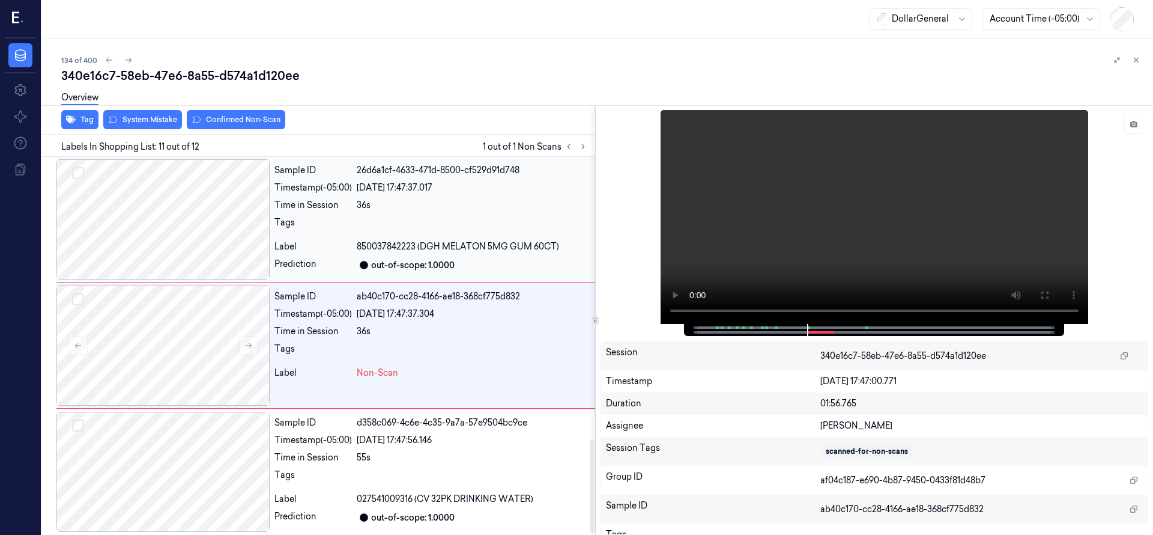
click at [200, 273] on div at bounding box center [162, 219] width 213 height 120
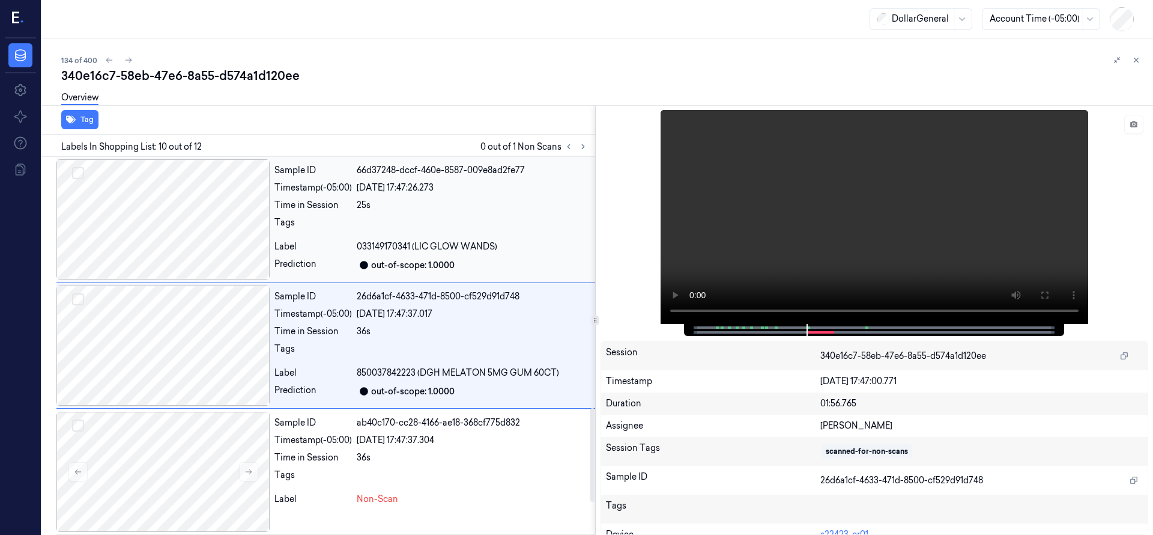
click at [185, 246] on div at bounding box center [162, 219] width 213 height 120
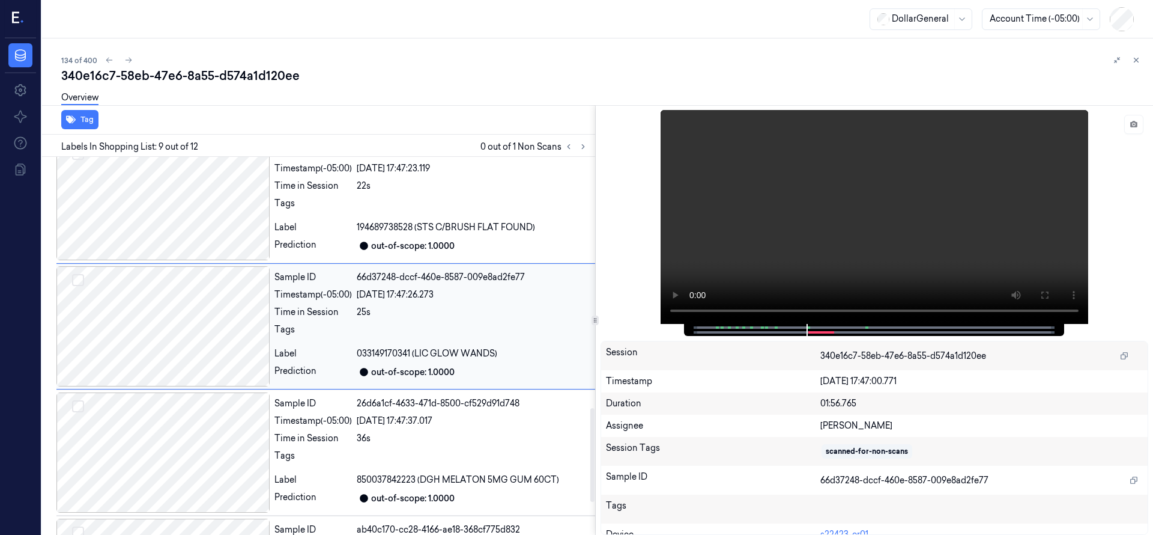
scroll to position [883, 0]
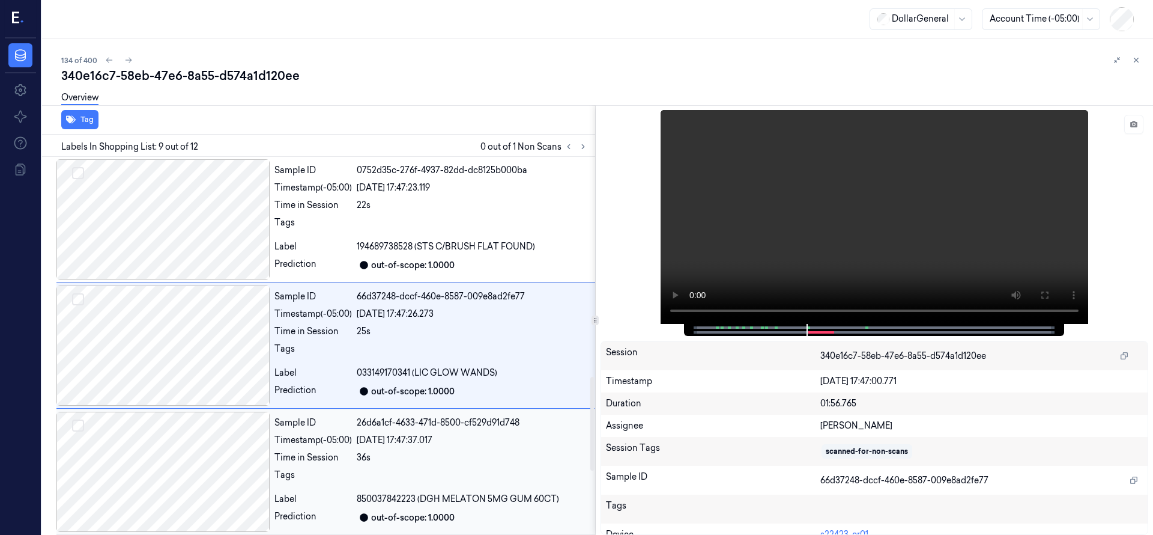
click at [192, 439] on div at bounding box center [162, 472] width 213 height 120
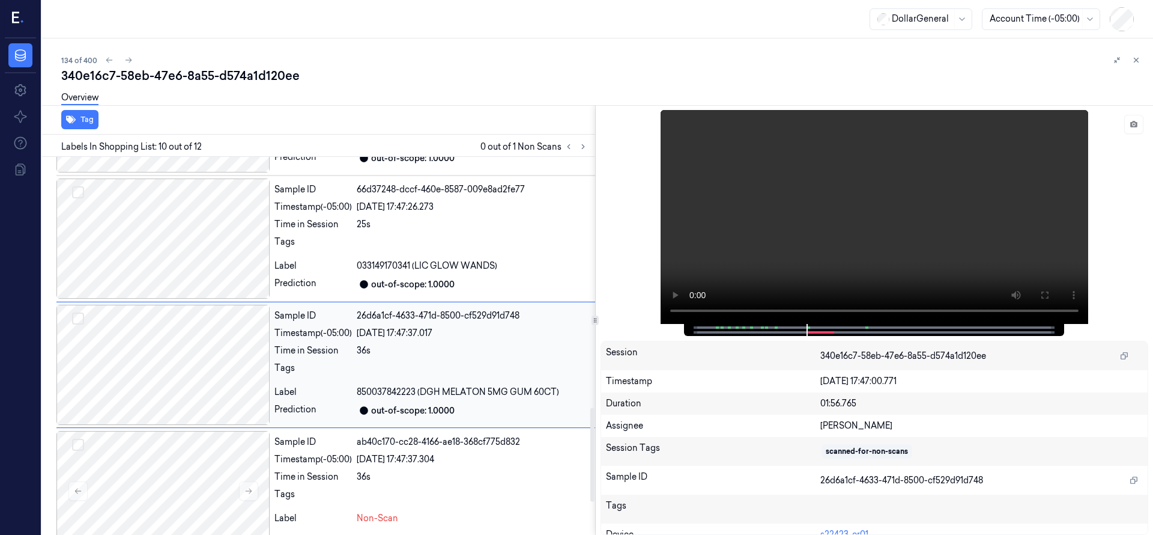
scroll to position [1009, 0]
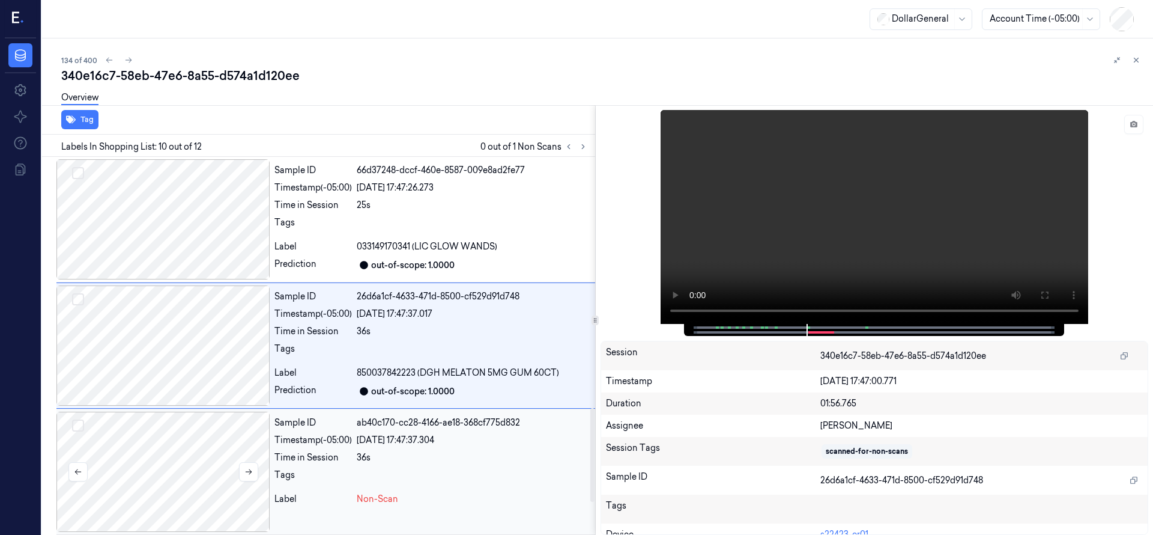
click at [202, 434] on div at bounding box center [162, 472] width 213 height 120
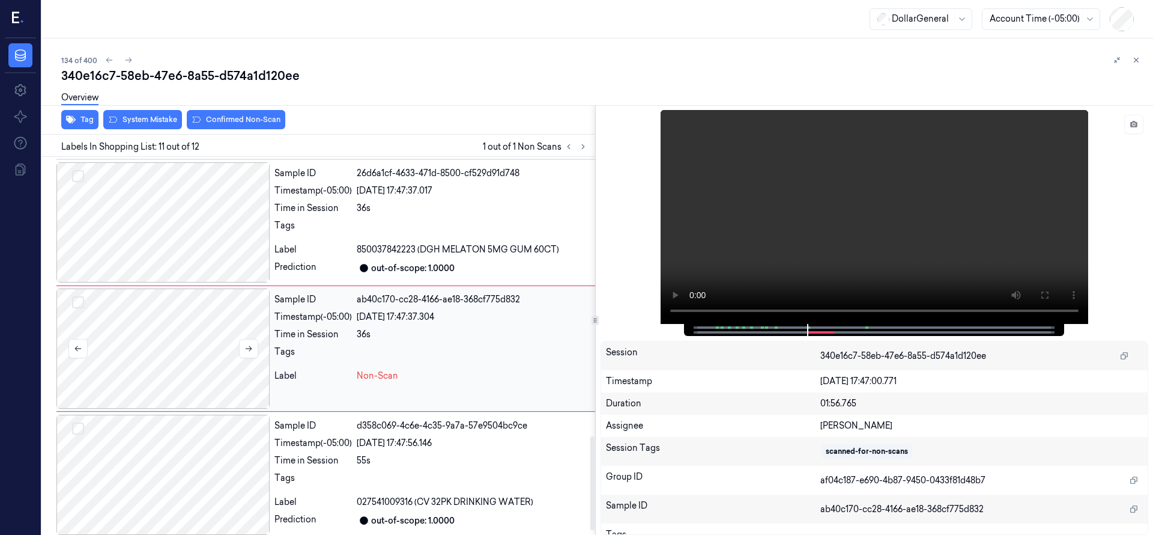
scroll to position [1135, 0]
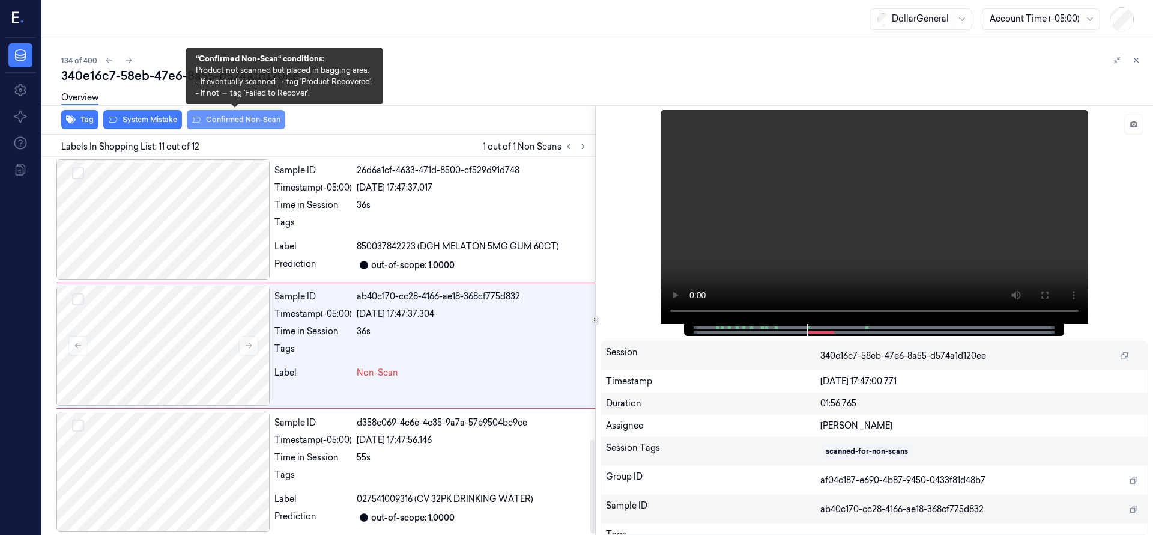
click at [235, 123] on button "Confirmed Non-Scan" at bounding box center [236, 119] width 99 height 19
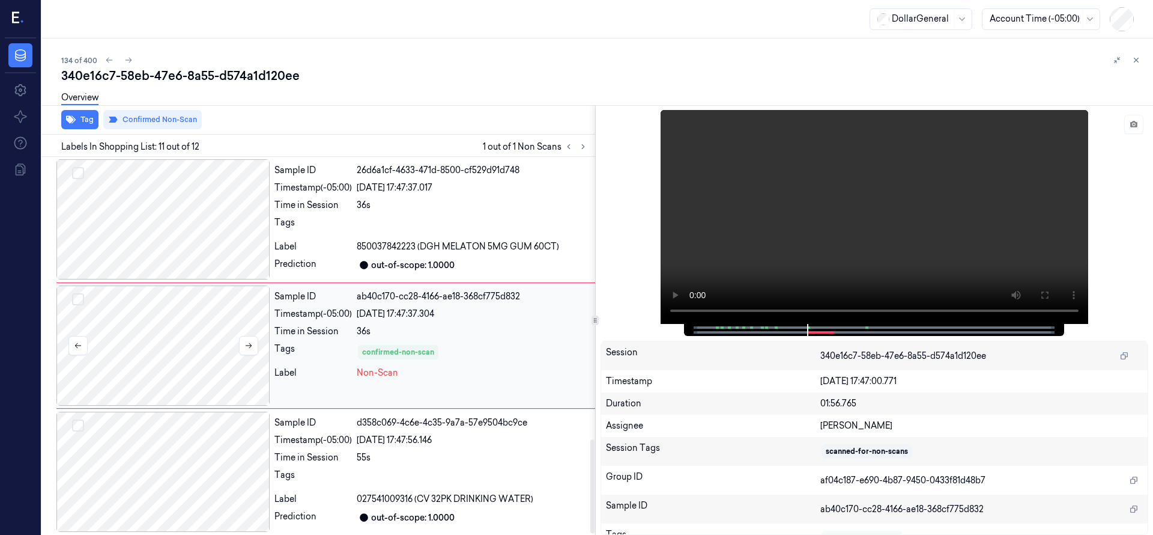
click at [182, 318] on div at bounding box center [162, 345] width 213 height 120
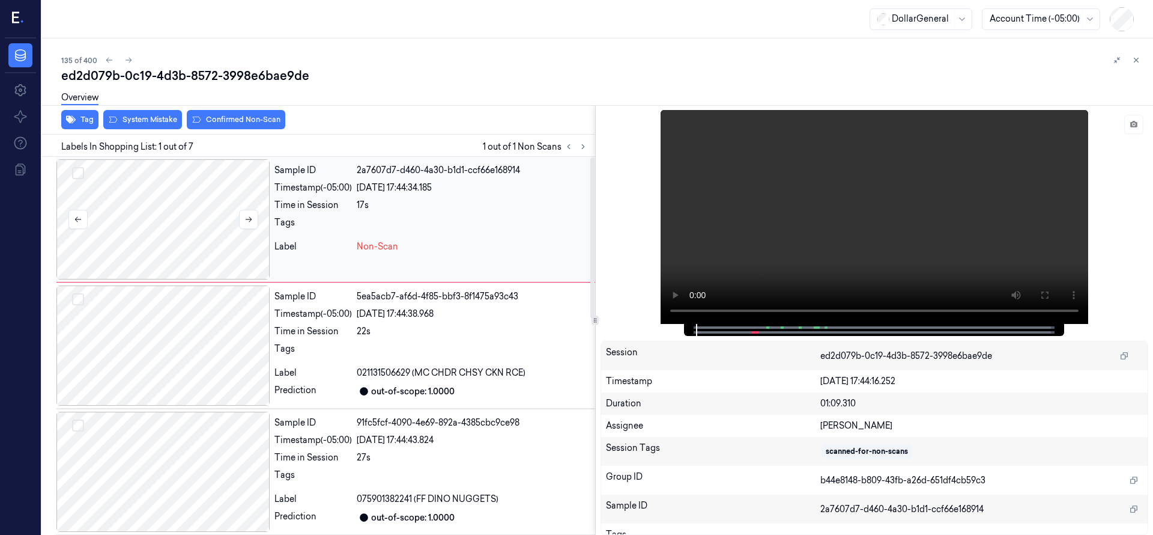
click at [207, 217] on div at bounding box center [162, 219] width 213 height 120
click at [200, 205] on div at bounding box center [162, 219] width 213 height 120
click at [254, 223] on button at bounding box center [248, 219] width 19 height 19
click at [134, 214] on div at bounding box center [162, 219] width 213 height 120
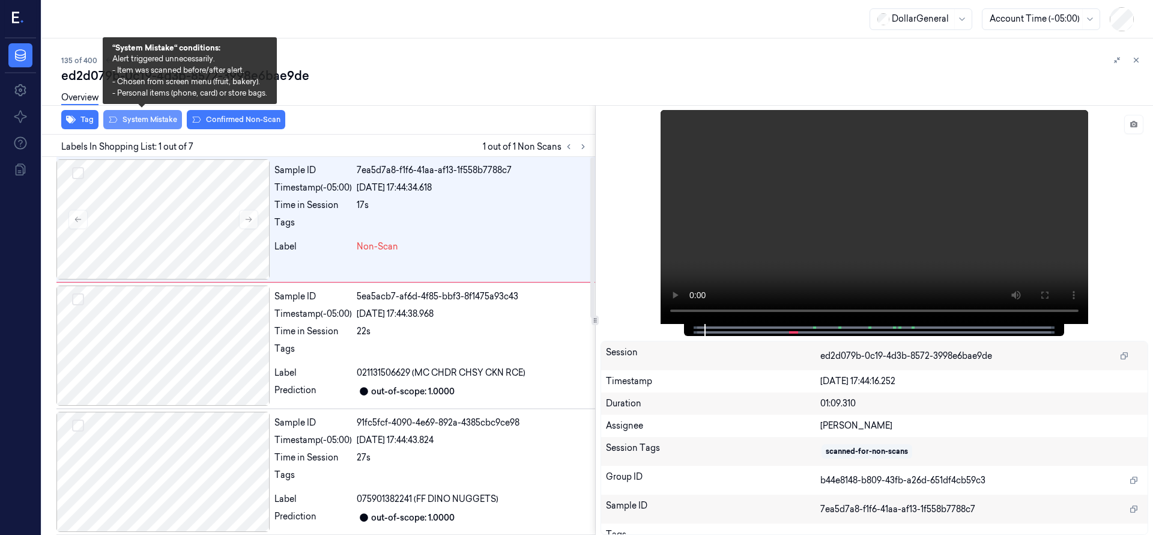
click at [140, 121] on button "System Mistake" at bounding box center [142, 119] width 79 height 19
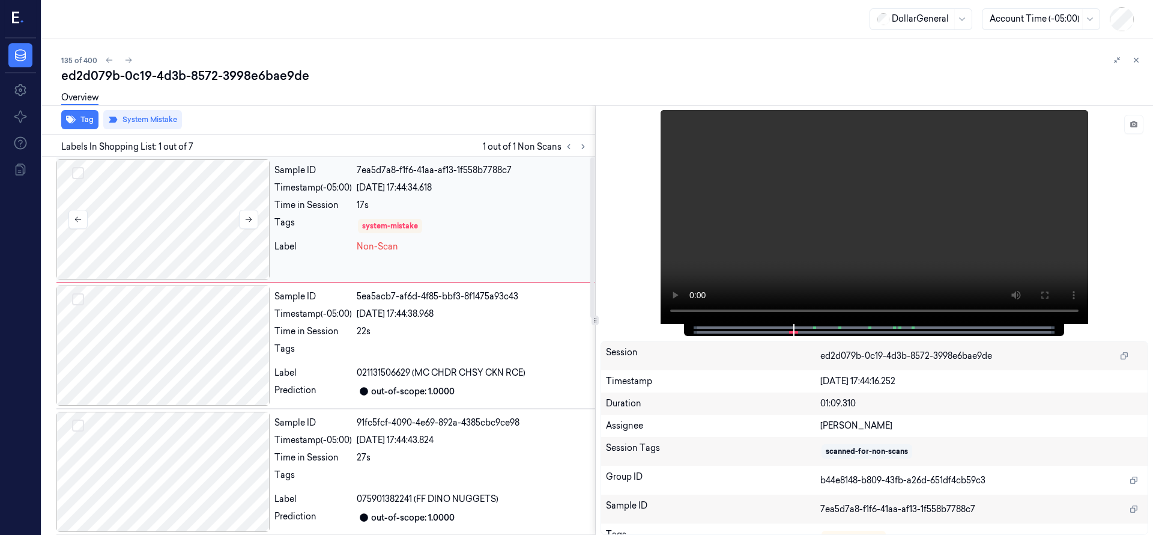
click at [159, 207] on div at bounding box center [162, 219] width 213 height 120
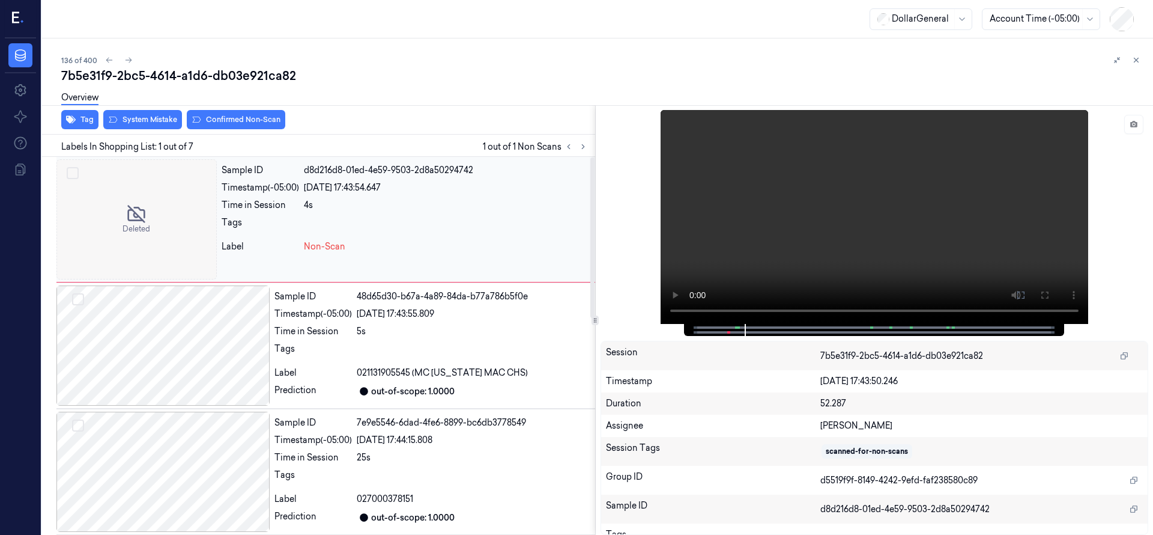
click at [144, 220] on div at bounding box center [136, 219] width 160 height 120
click at [654, 318] on div at bounding box center [875, 217] width 548 height 214
click at [691, 320] on video at bounding box center [875, 217] width 428 height 214
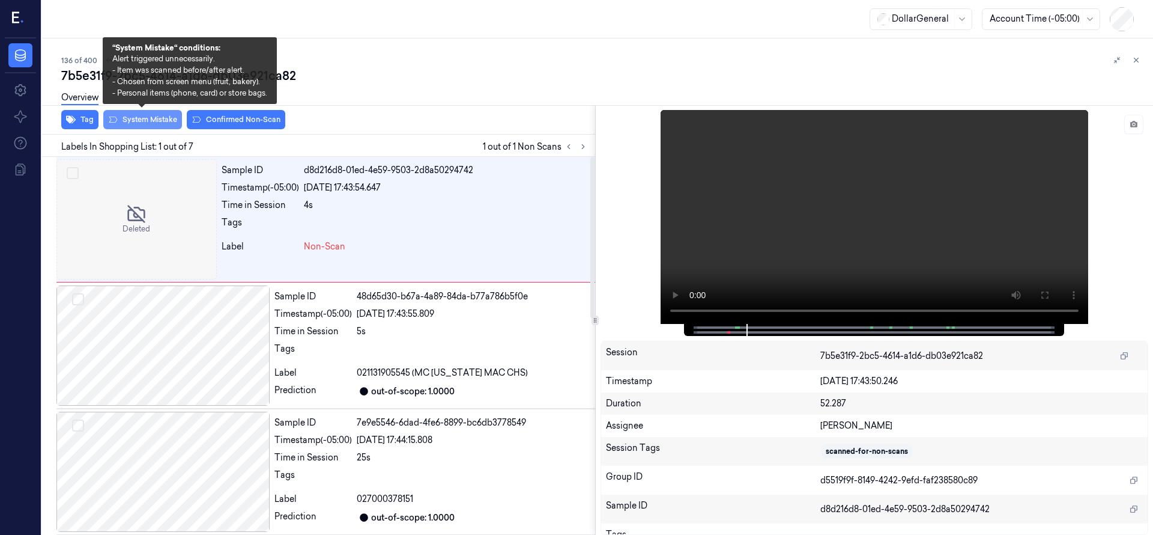
click at [144, 126] on button "System Mistake" at bounding box center [142, 119] width 79 height 19
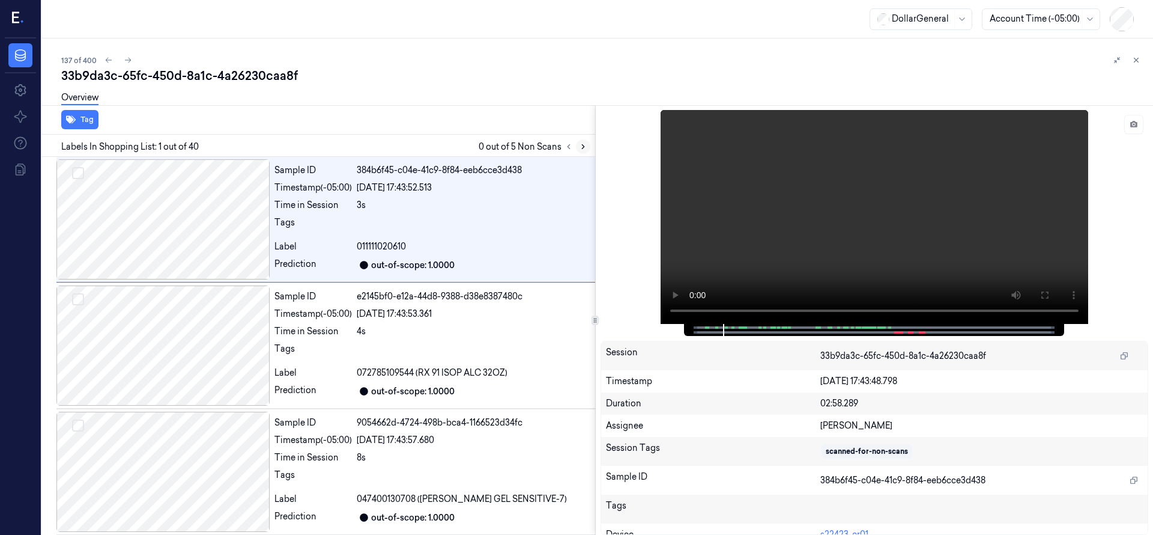
click at [580, 148] on icon at bounding box center [583, 146] width 8 height 8
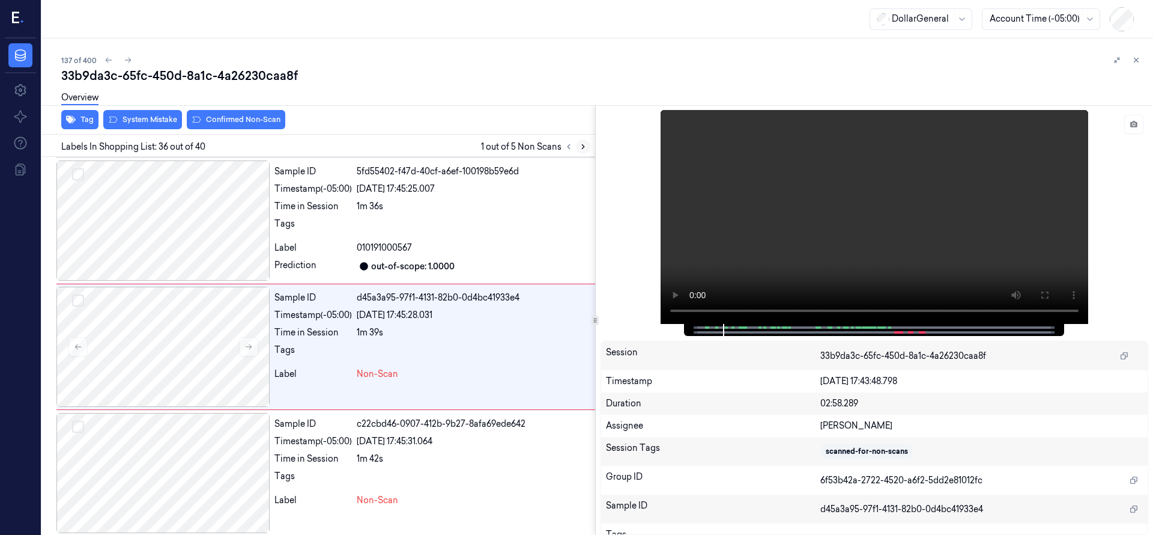
scroll to position [4289, 0]
click at [174, 356] on div at bounding box center [162, 345] width 213 height 120
click at [139, 220] on div at bounding box center [162, 219] width 213 height 120
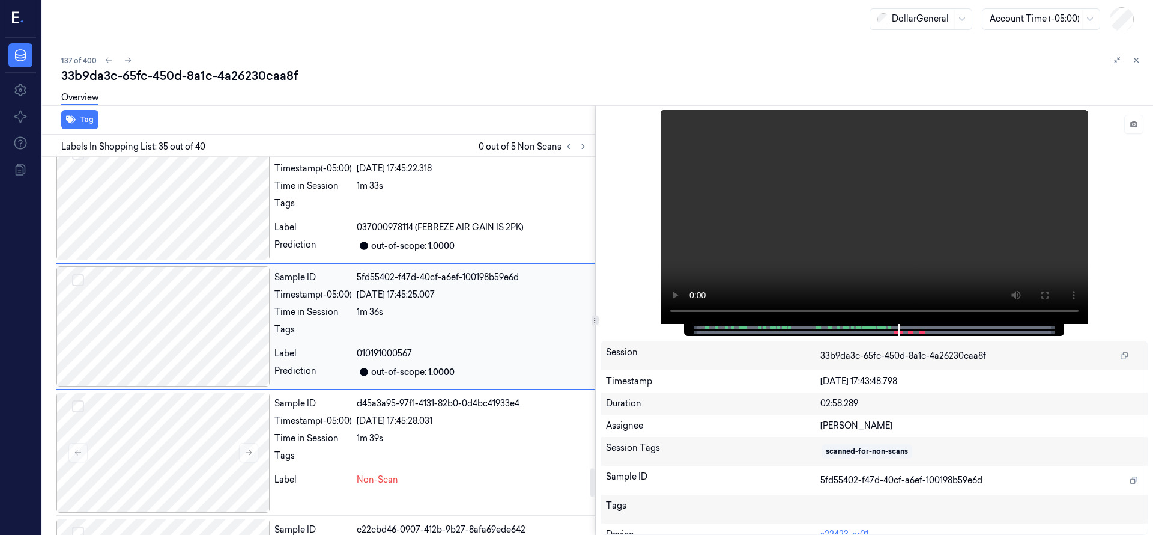
scroll to position [4163, 0]
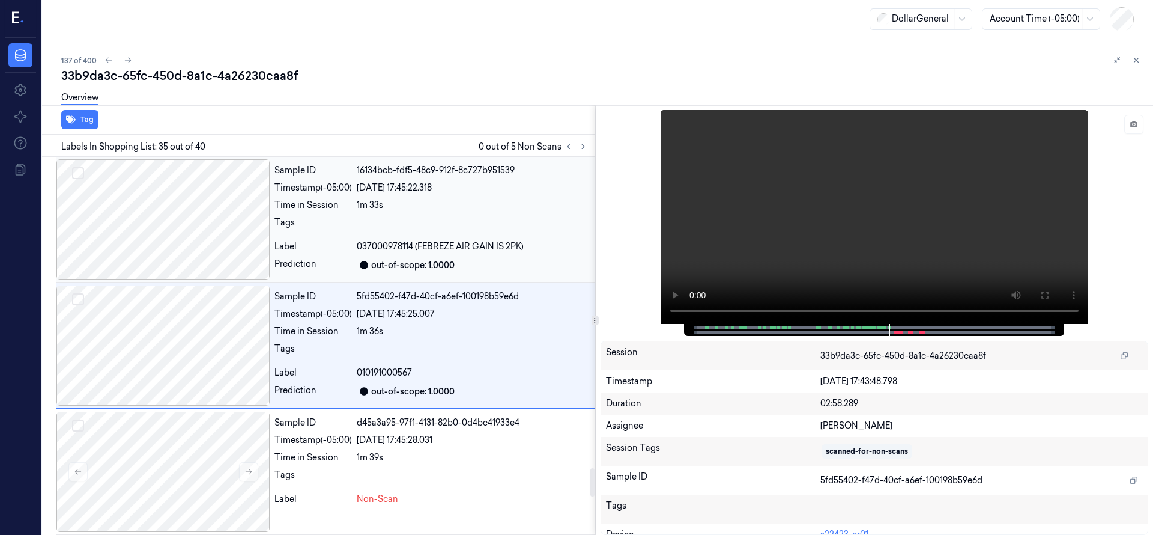
click at [171, 238] on div at bounding box center [162, 219] width 213 height 120
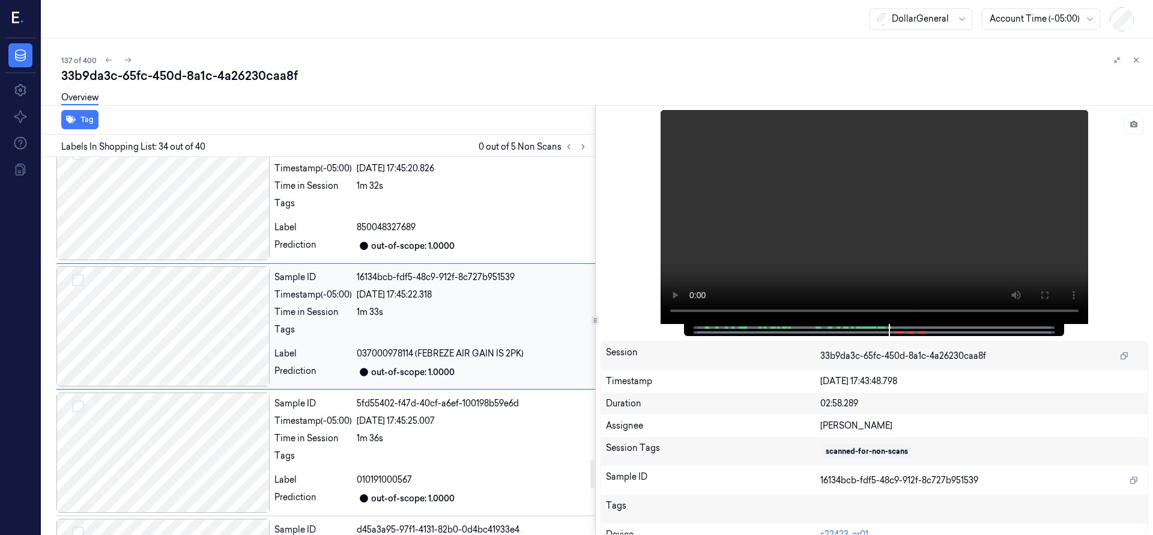
scroll to position [4037, 0]
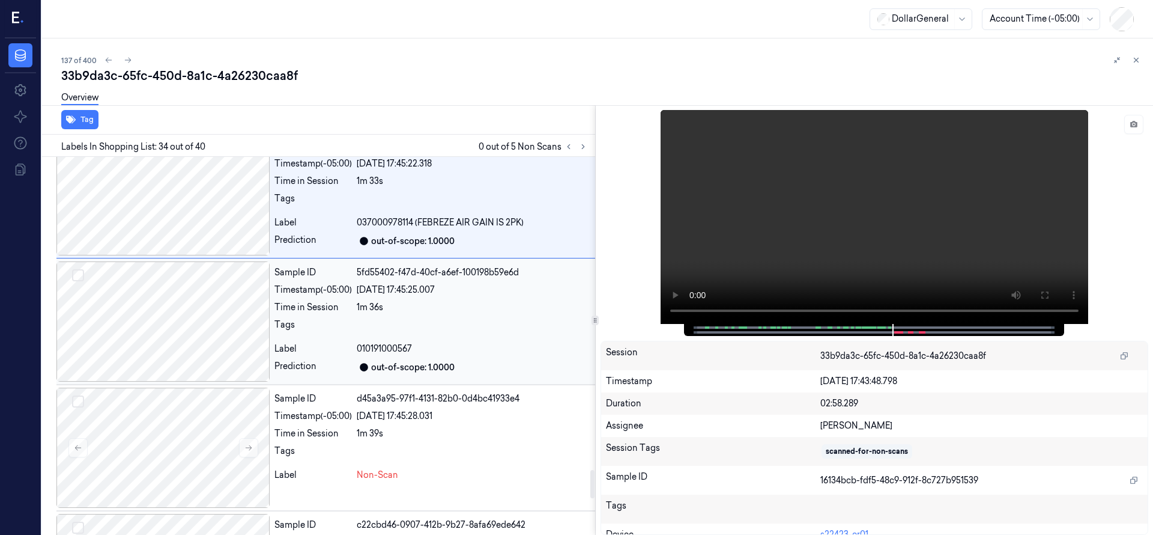
click at [187, 333] on div at bounding box center [162, 321] width 213 height 120
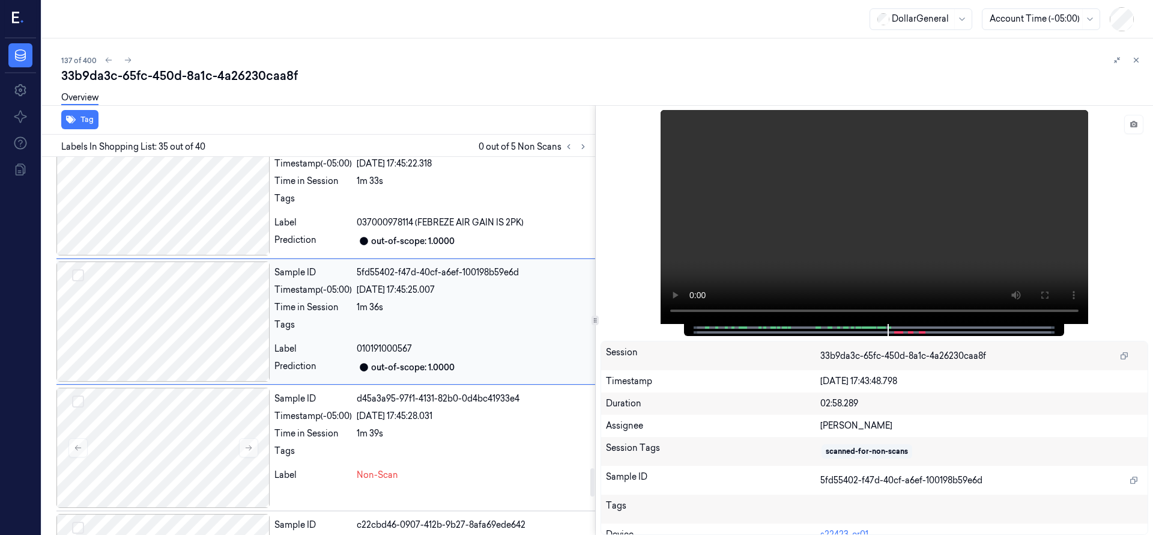
scroll to position [4163, 0]
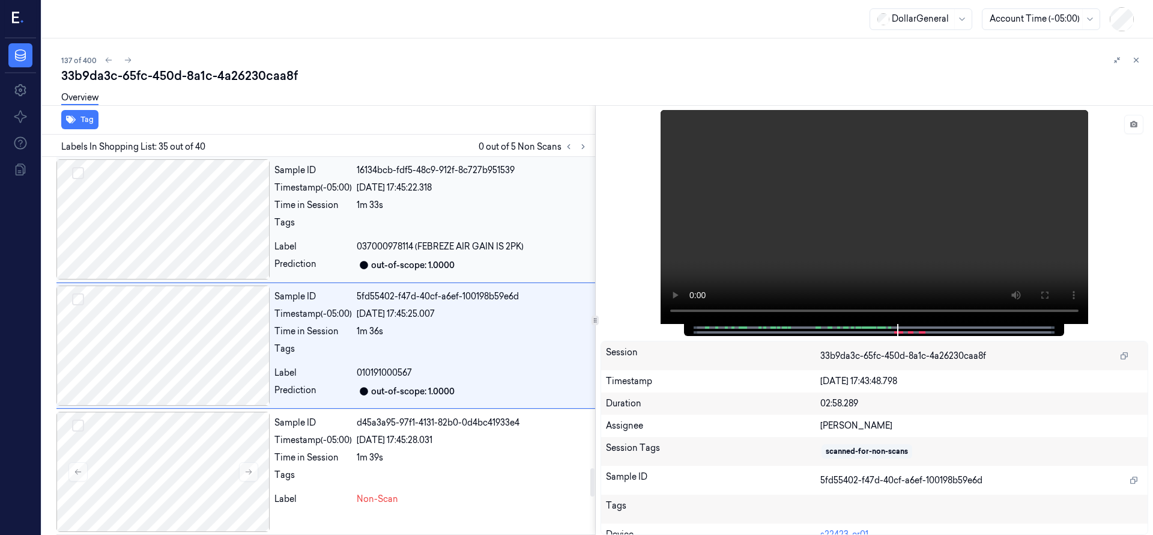
click at [169, 241] on div at bounding box center [162, 219] width 213 height 120
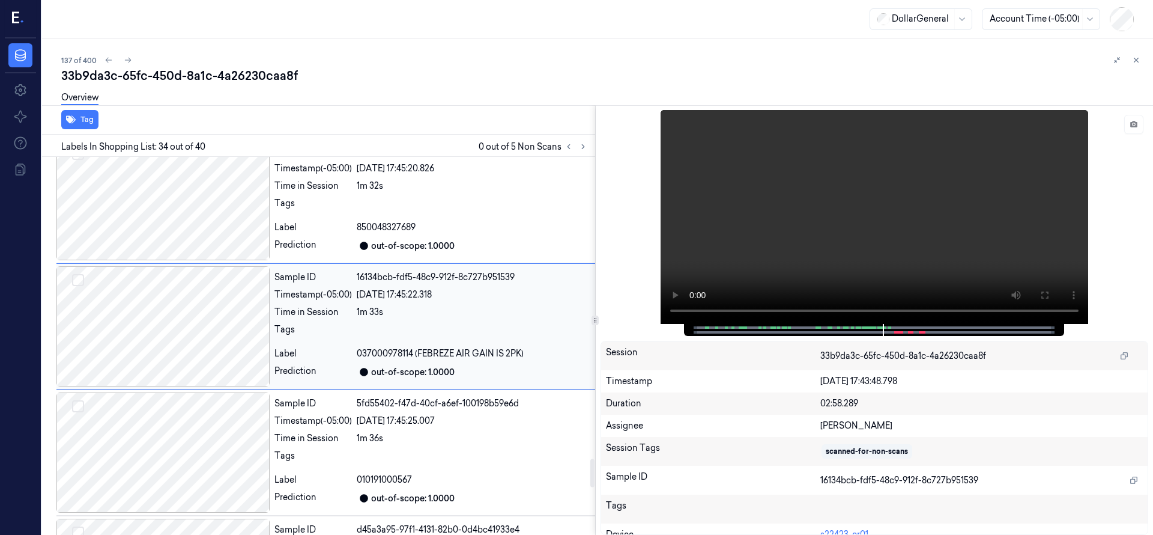
scroll to position [4037, 0]
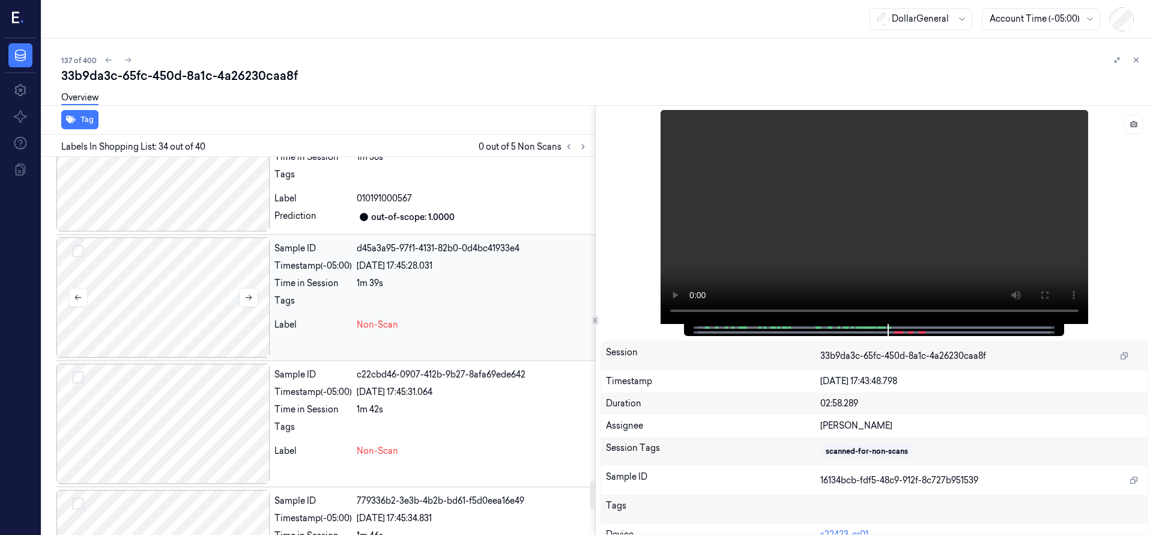
click at [171, 273] on div at bounding box center [162, 297] width 213 height 120
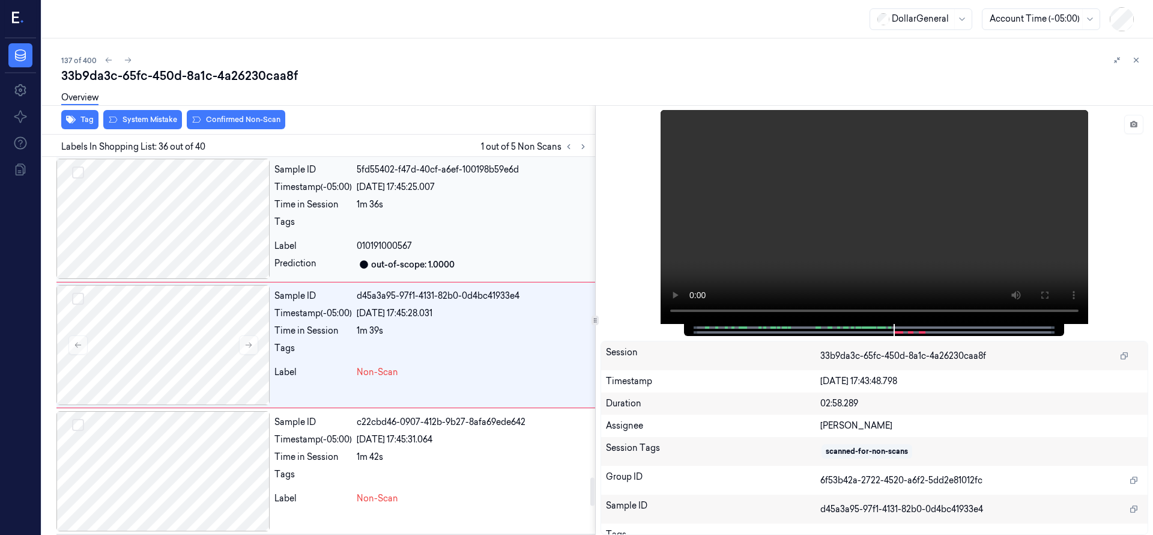
scroll to position [4289, 0]
click at [81, 301] on button "Select row" at bounding box center [78, 299] width 12 height 12
click at [175, 449] on div at bounding box center [162, 472] width 213 height 120
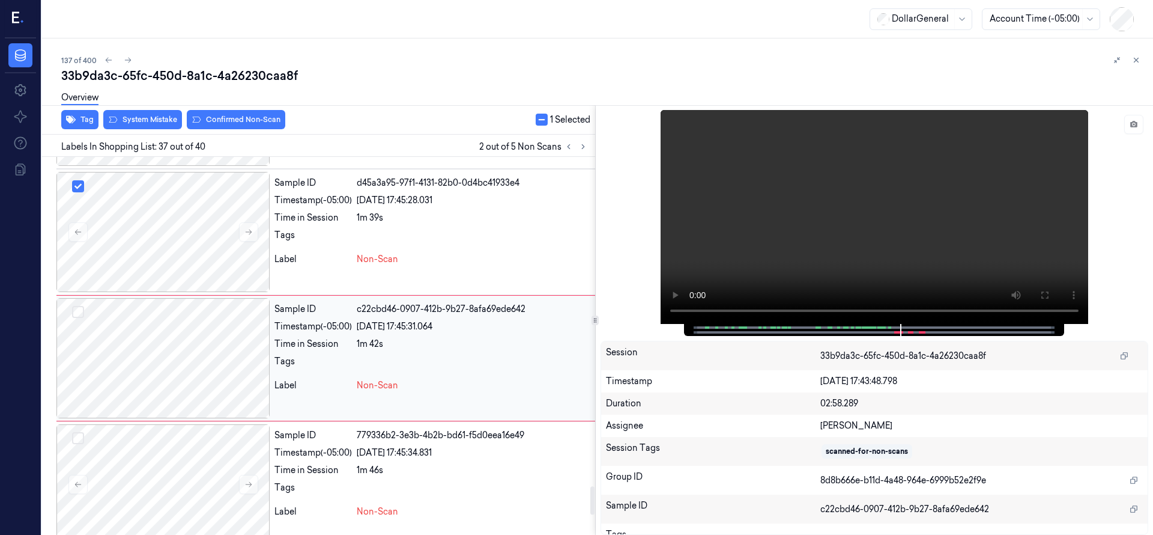
scroll to position [4415, 0]
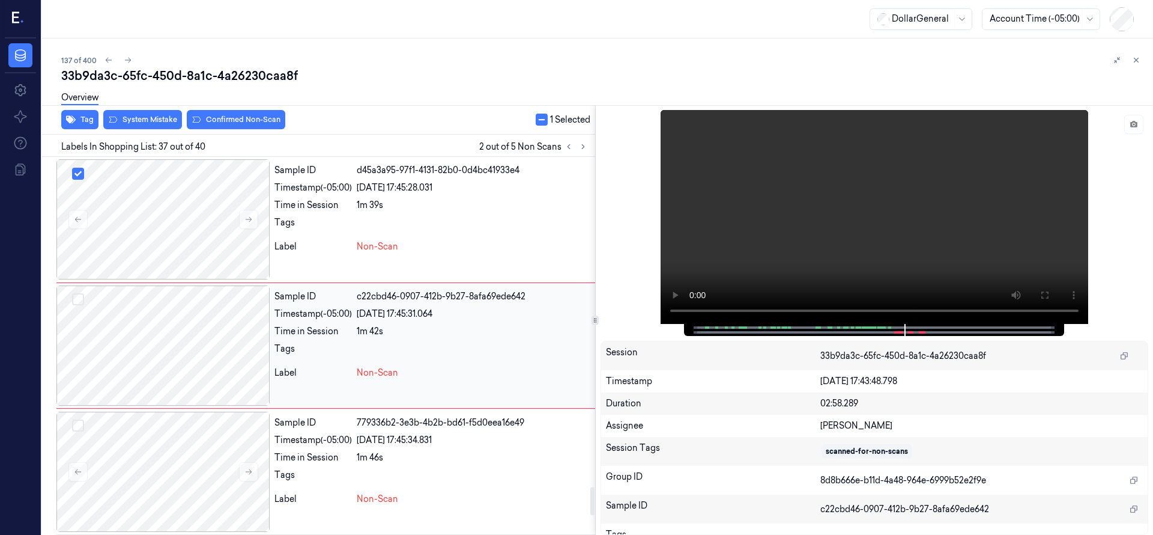
click at [176, 368] on div at bounding box center [162, 345] width 213 height 120
click at [134, 300] on div at bounding box center [162, 345] width 213 height 120
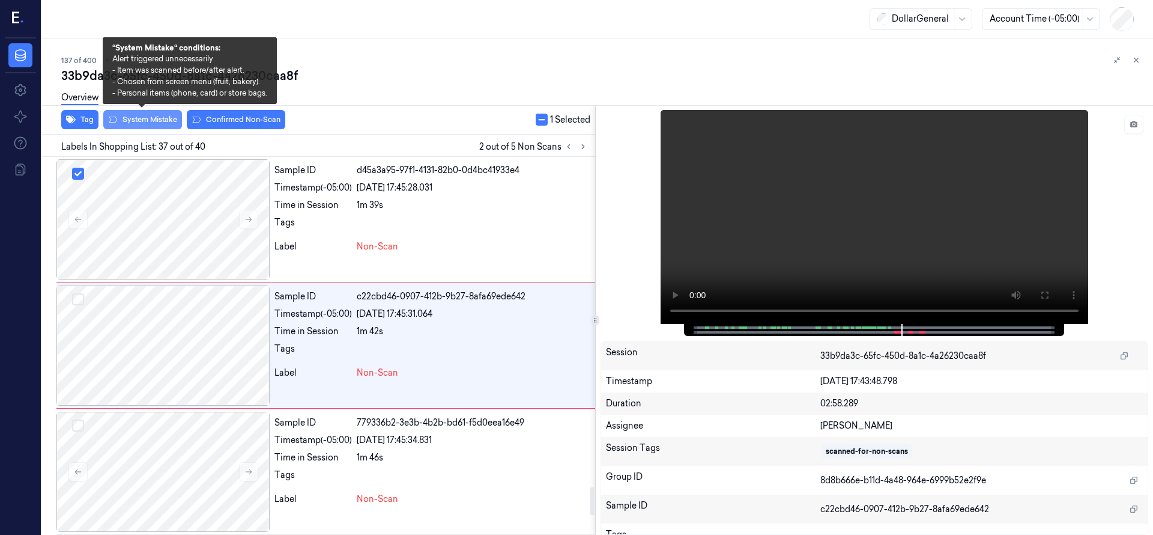
click at [146, 118] on button "System Mistake" at bounding box center [142, 119] width 79 height 19
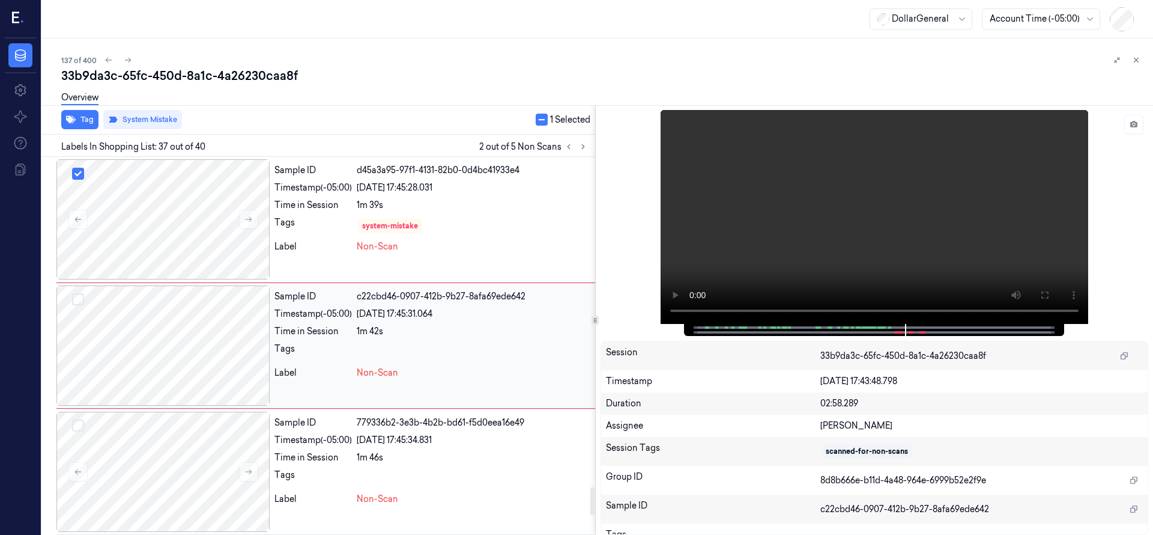
click at [76, 297] on button "Select row" at bounding box center [78, 299] width 12 height 12
click at [151, 331] on div at bounding box center [162, 345] width 213 height 120
click at [82, 172] on button "Select row" at bounding box center [78, 174] width 12 height 12
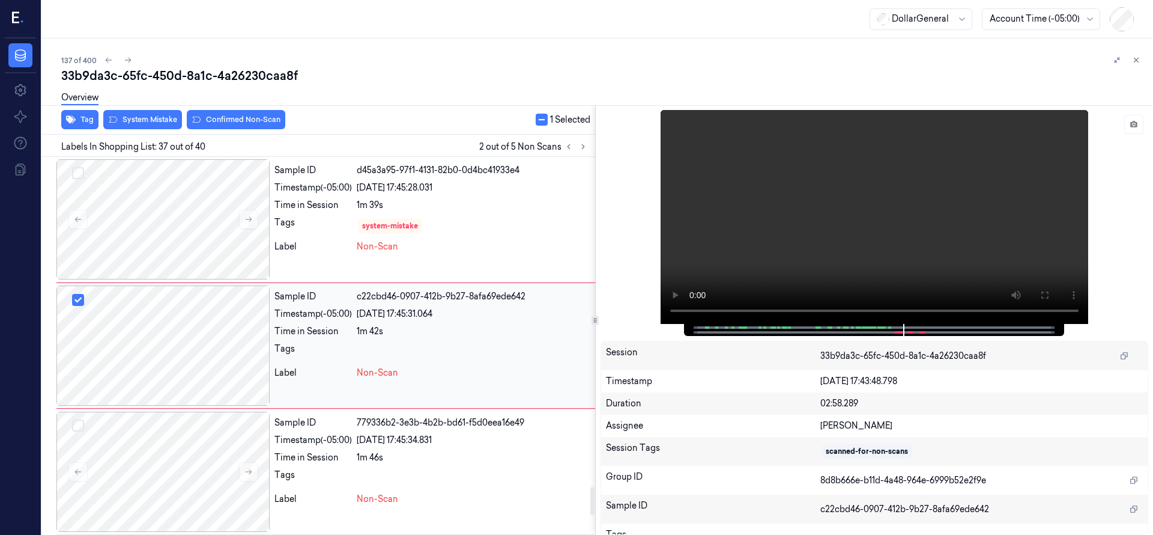
click at [79, 299] on button "Select row" at bounding box center [78, 300] width 12 height 12
click at [154, 364] on div at bounding box center [162, 345] width 213 height 120
click at [156, 333] on div at bounding box center [162, 345] width 213 height 120
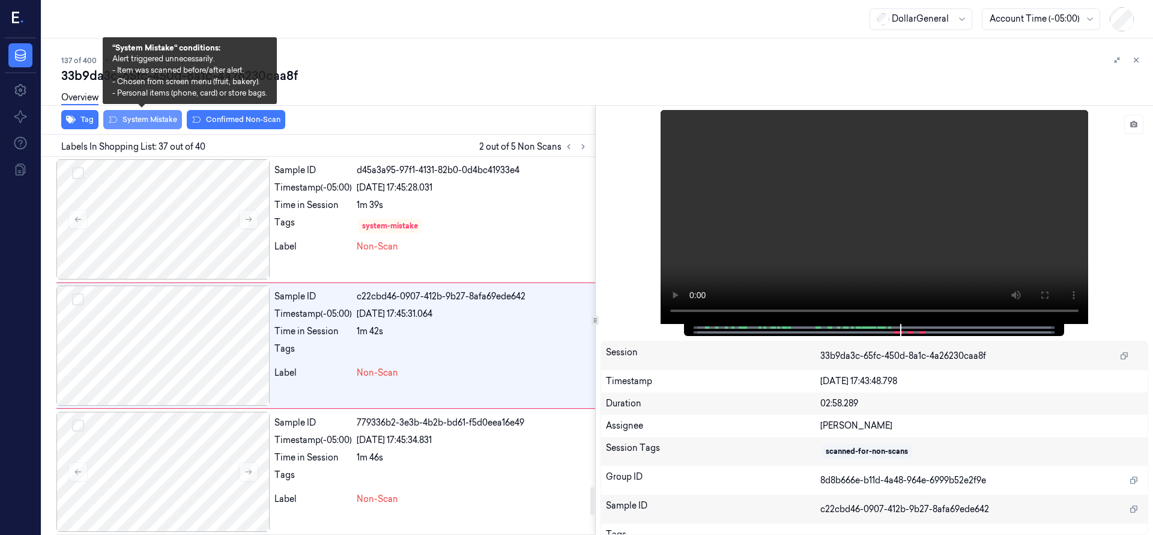
click at [153, 117] on button "System Mistake" at bounding box center [142, 119] width 79 height 19
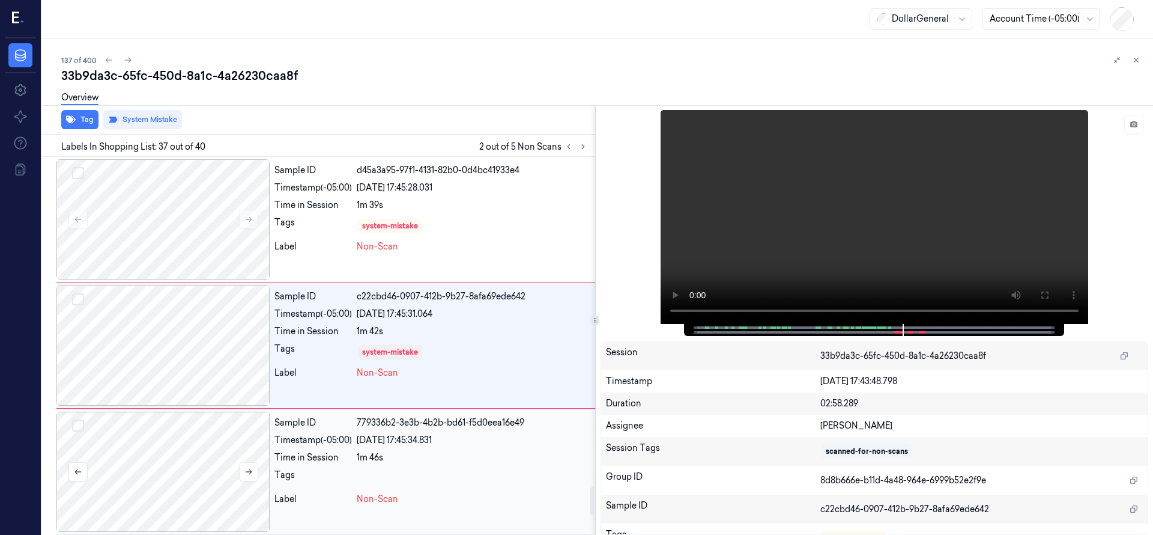
click at [178, 425] on div at bounding box center [162, 472] width 213 height 120
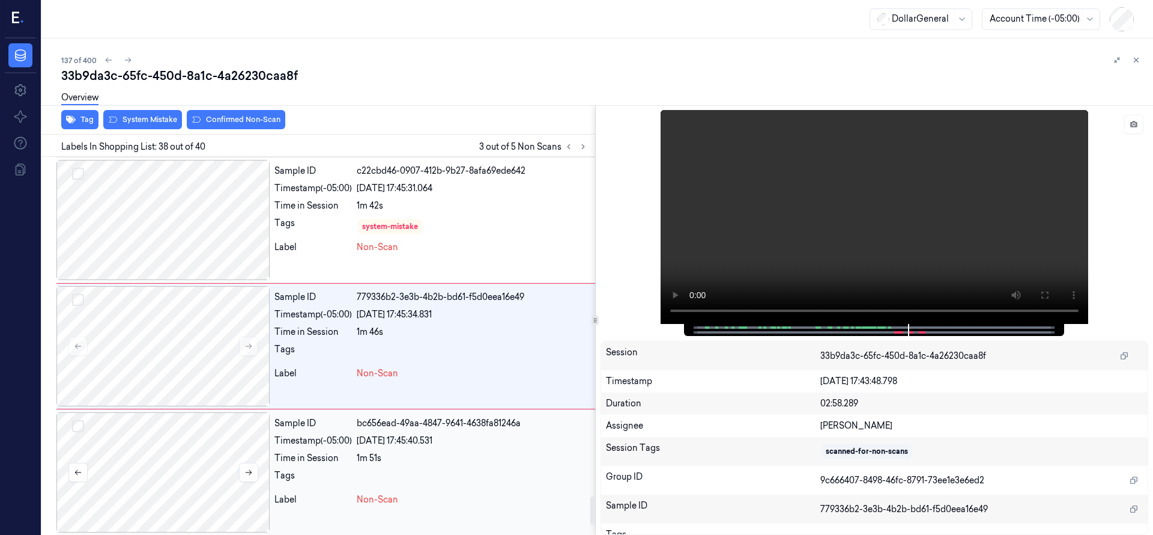
scroll to position [4542, 0]
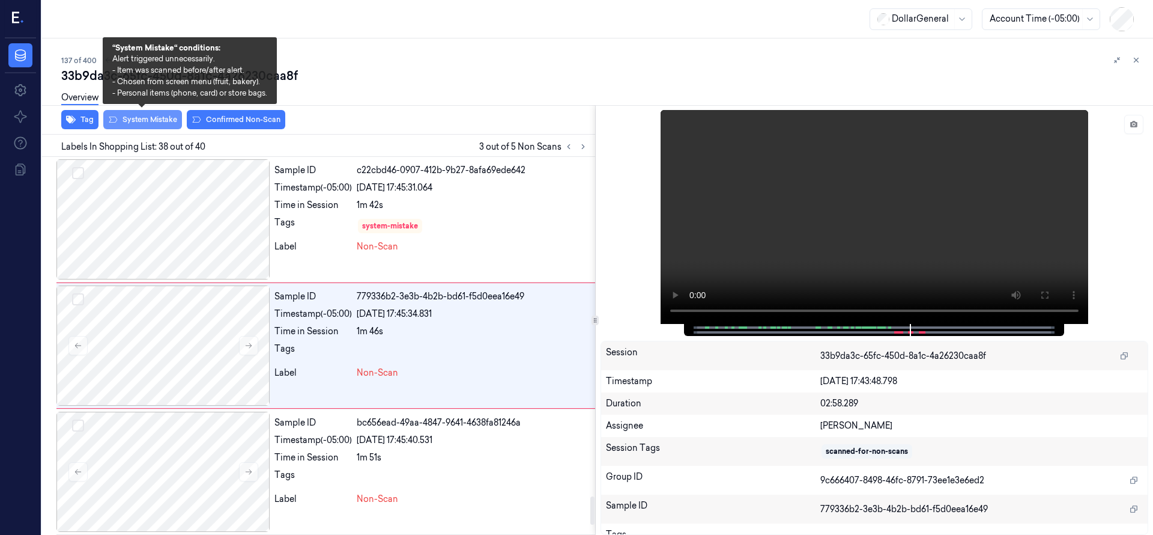
click at [153, 121] on button "System Mistake" at bounding box center [142, 119] width 79 height 19
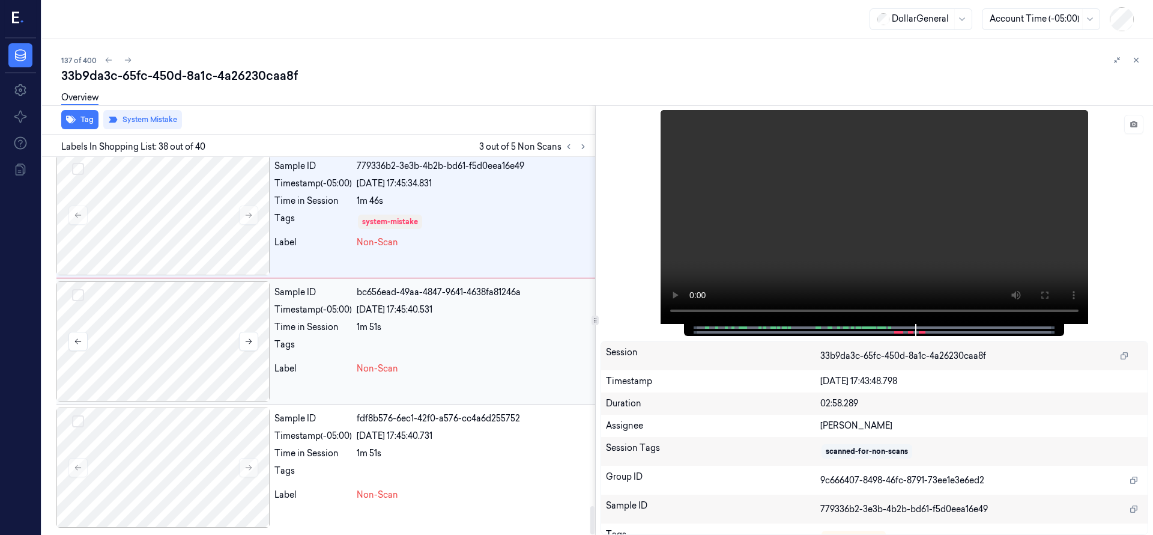
click at [82, 298] on button "Select row" at bounding box center [78, 295] width 12 height 12
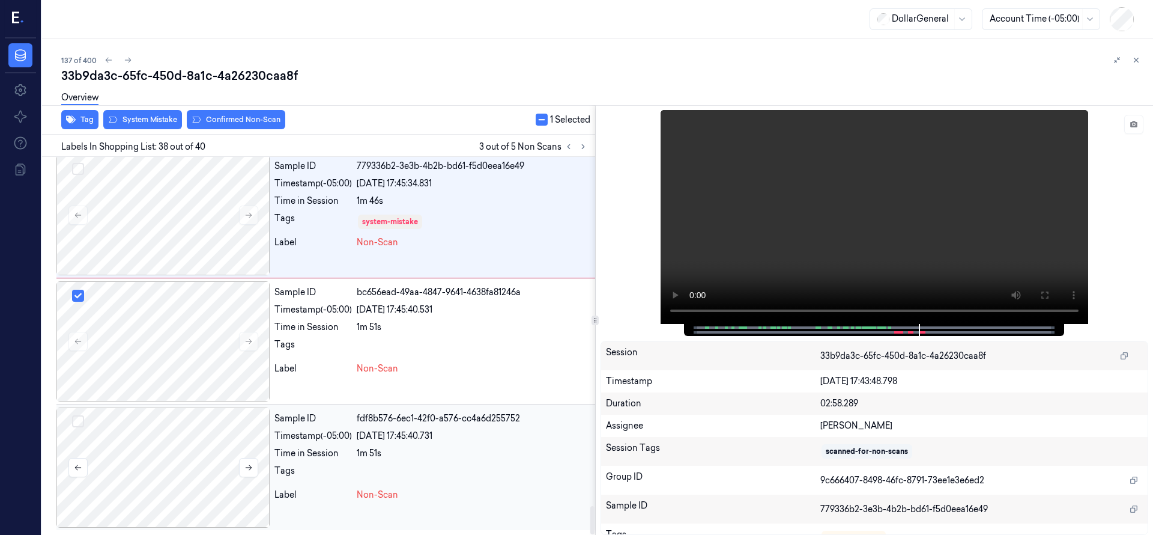
click at [78, 421] on button "Select row" at bounding box center [78, 421] width 12 height 12
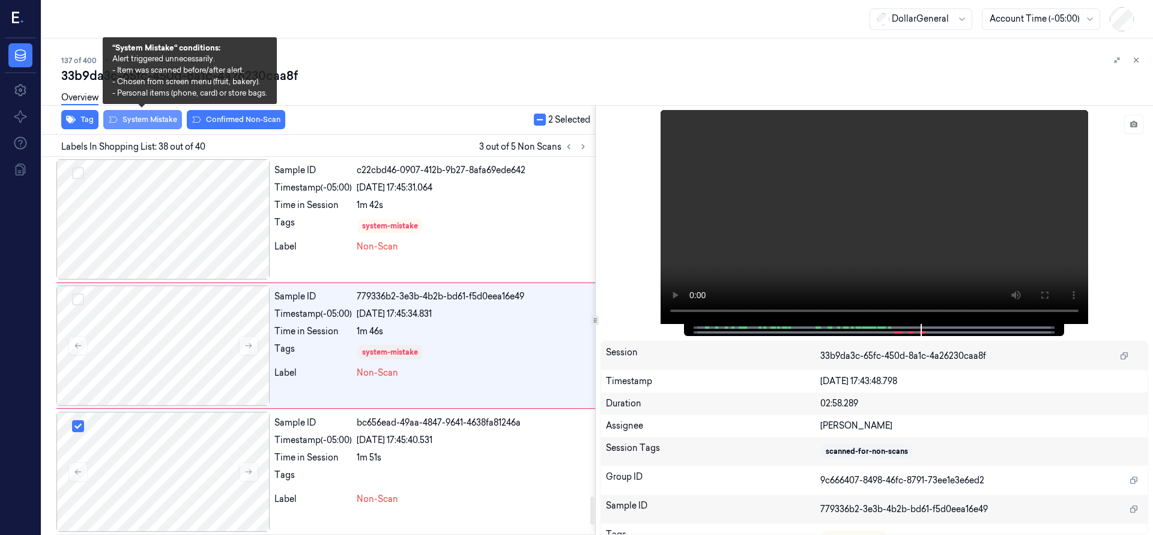
click at [154, 126] on button "System Mistake" at bounding box center [142, 119] width 79 height 19
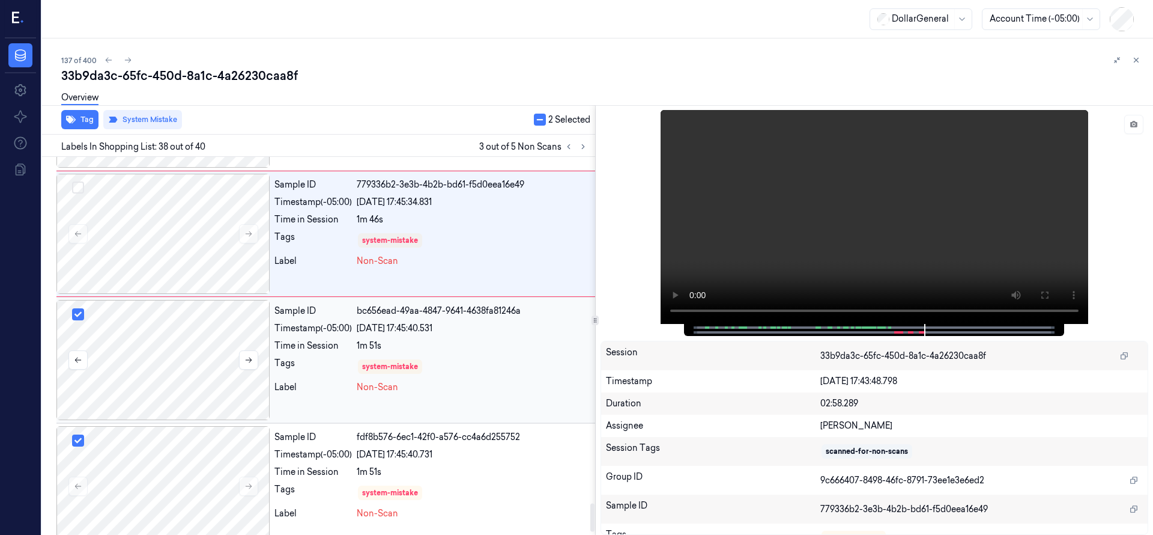
scroll to position [4672, 0]
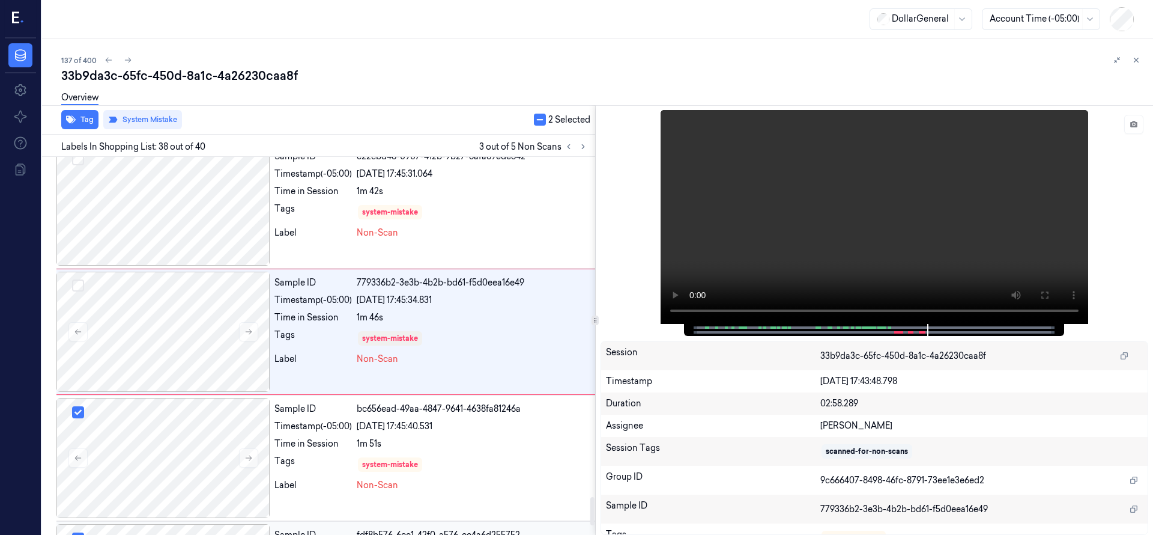
scroll to position [4542, 0]
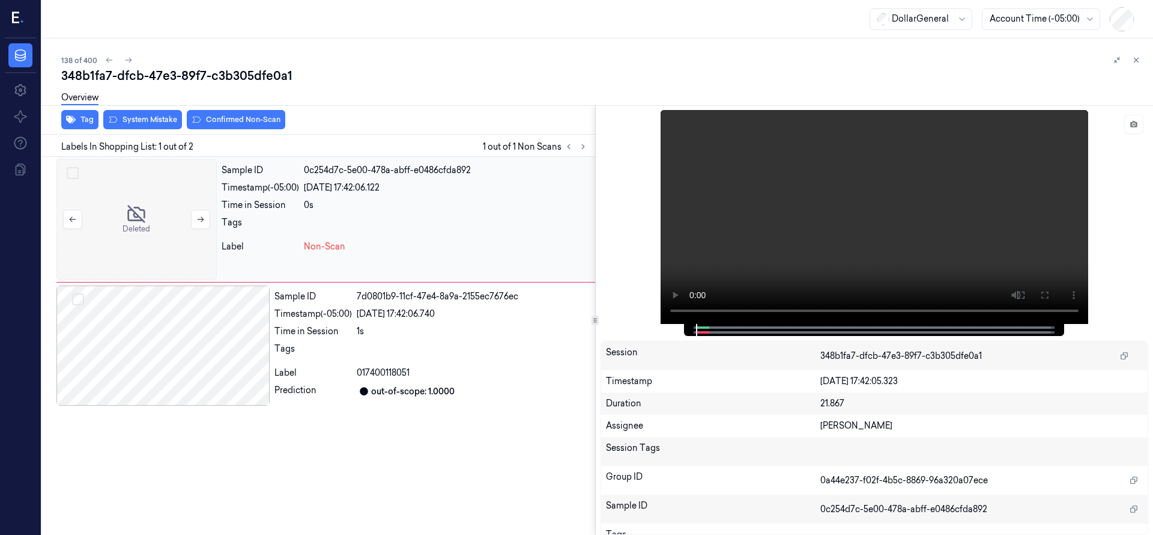
click at [164, 190] on div at bounding box center [136, 219] width 160 height 120
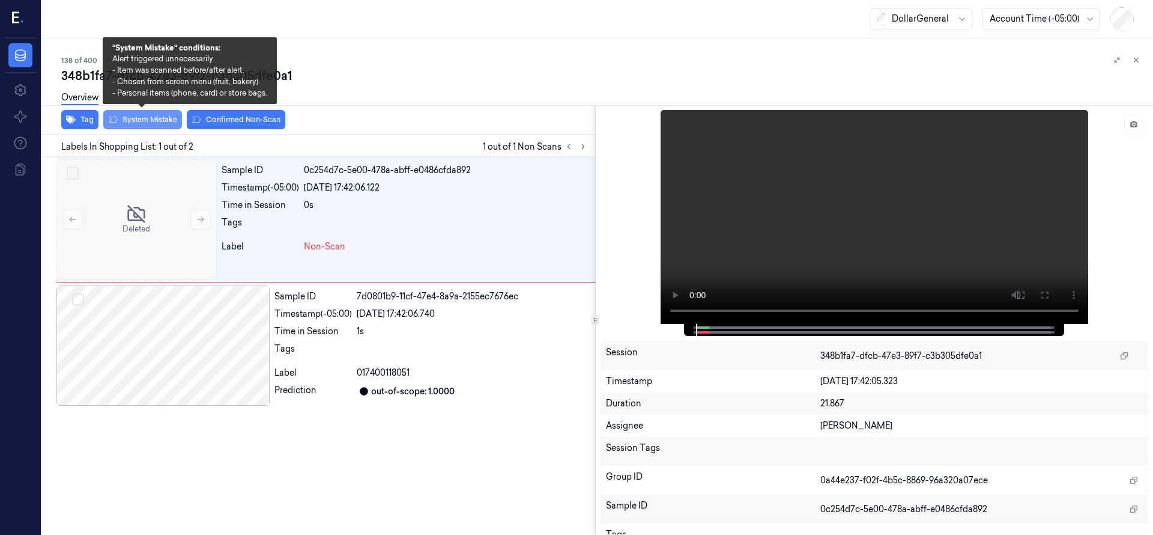
click at [128, 117] on button "System Mistake" at bounding box center [142, 119] width 79 height 19
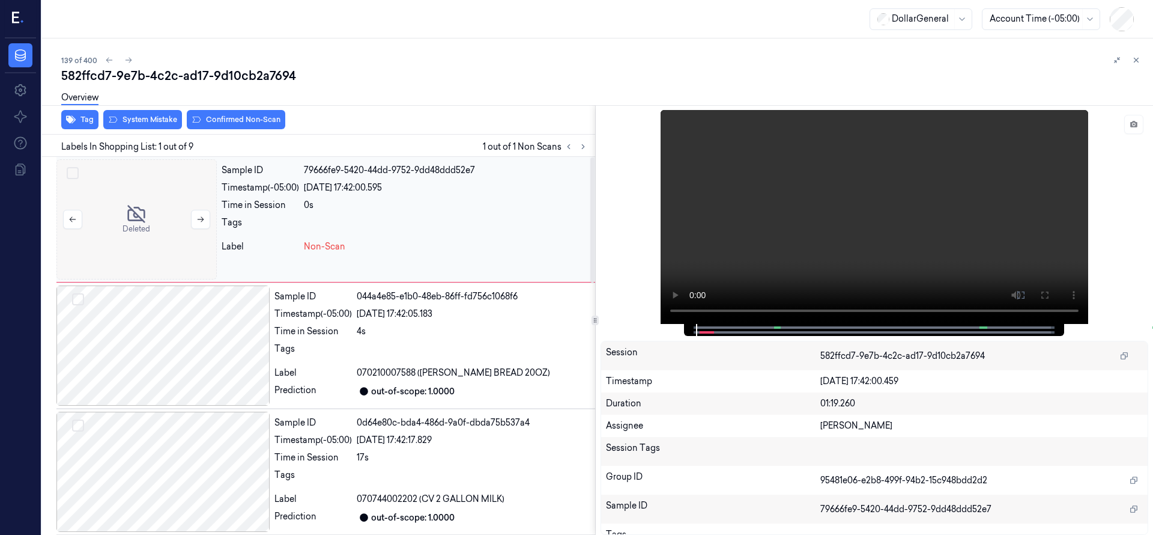
click at [144, 209] on div at bounding box center [136, 219] width 160 height 120
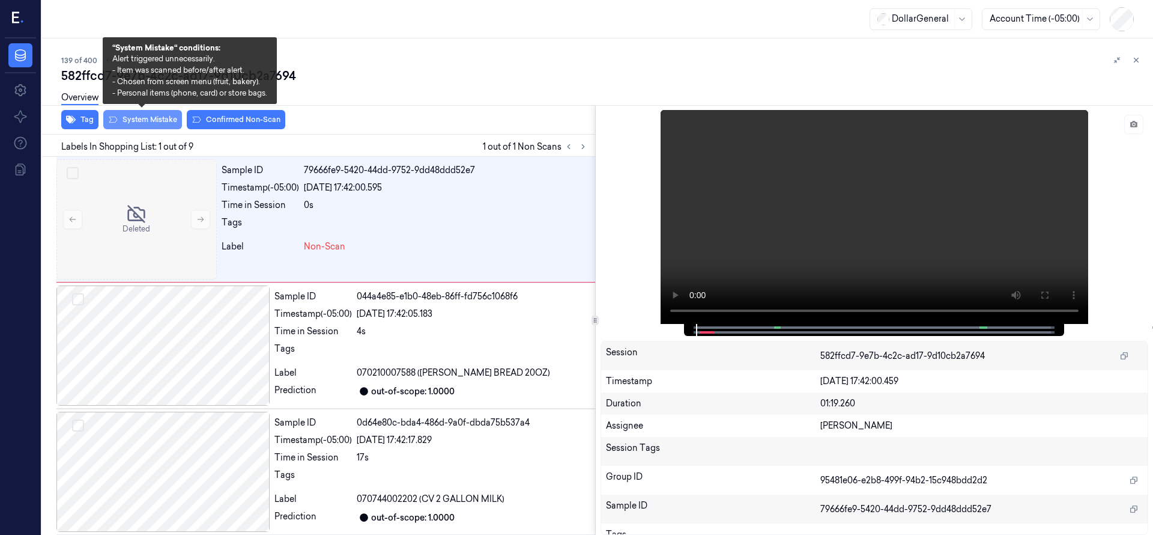
click at [151, 127] on button "System Mistake" at bounding box center [142, 119] width 79 height 19
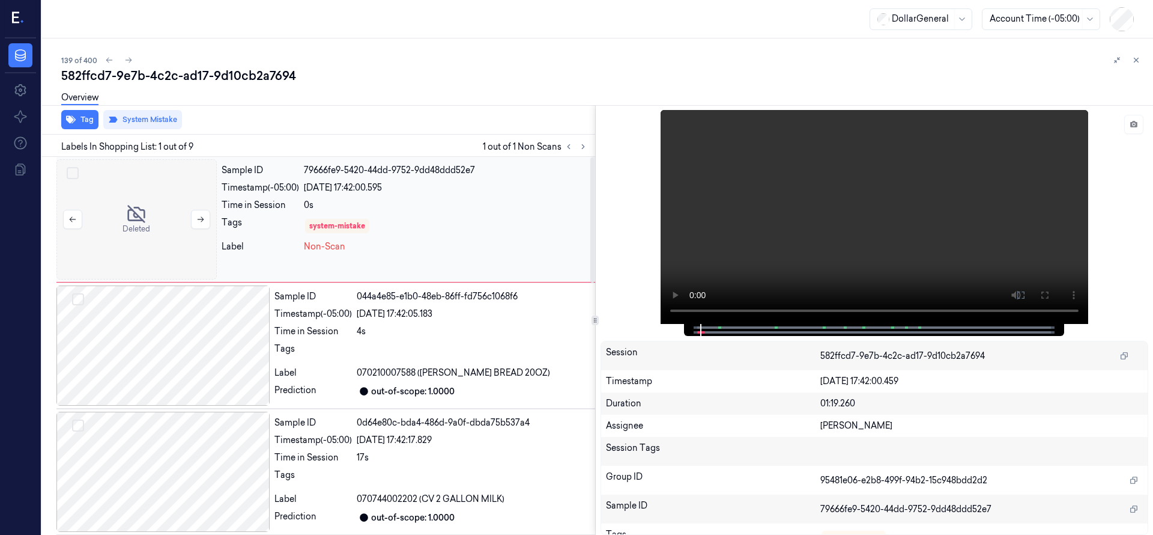
click at [130, 187] on div at bounding box center [136, 219] width 160 height 120
click at [129, 184] on div at bounding box center [136, 219] width 160 height 120
click at [145, 197] on div at bounding box center [136, 219] width 160 height 120
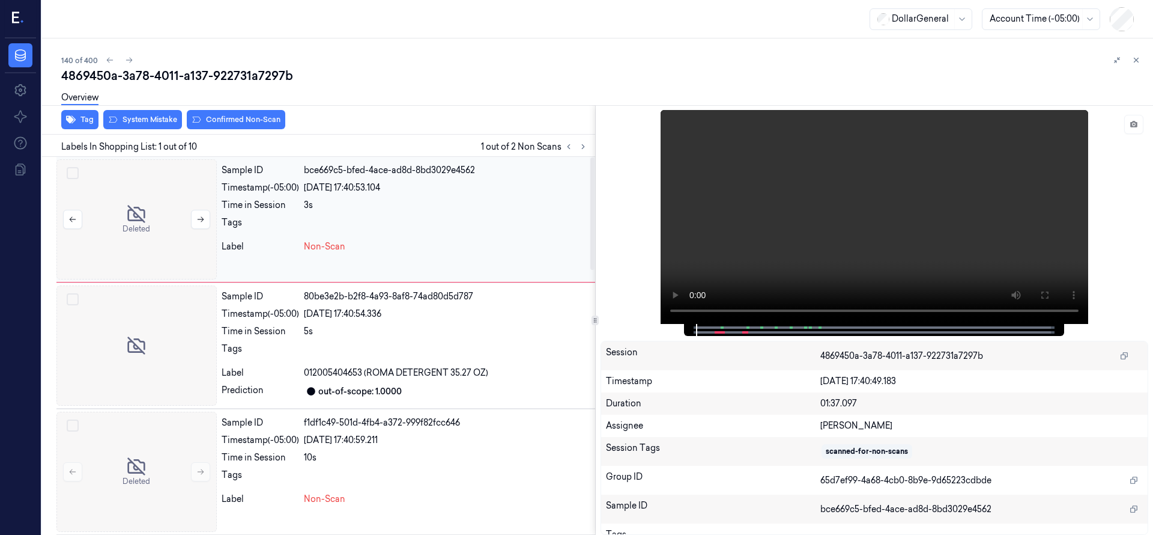
click at [148, 211] on div at bounding box center [136, 219] width 160 height 120
click at [132, 332] on div at bounding box center [136, 345] width 160 height 120
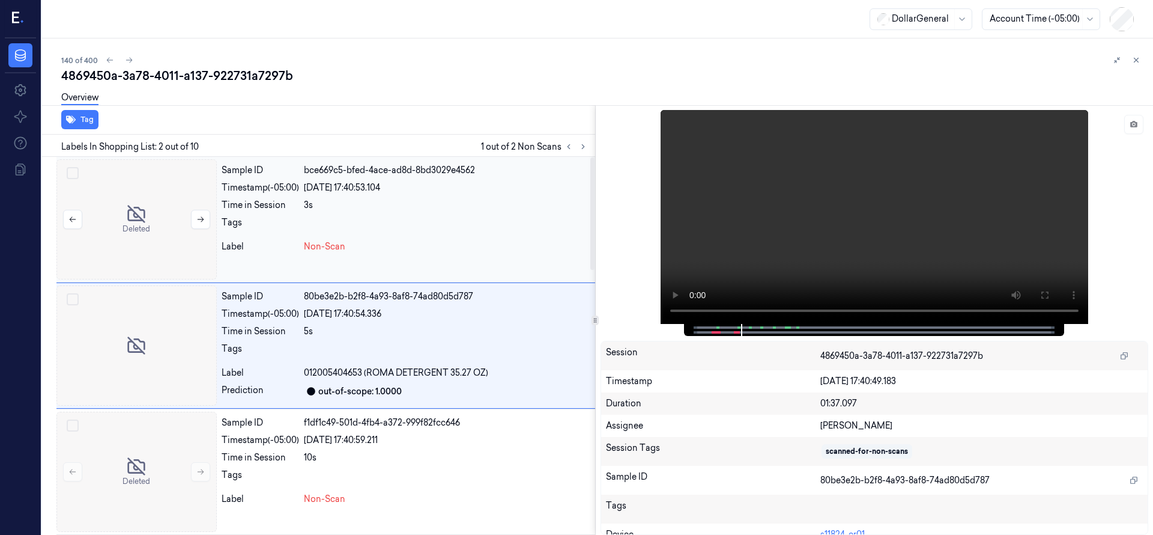
click at [156, 233] on div at bounding box center [136, 219] width 160 height 120
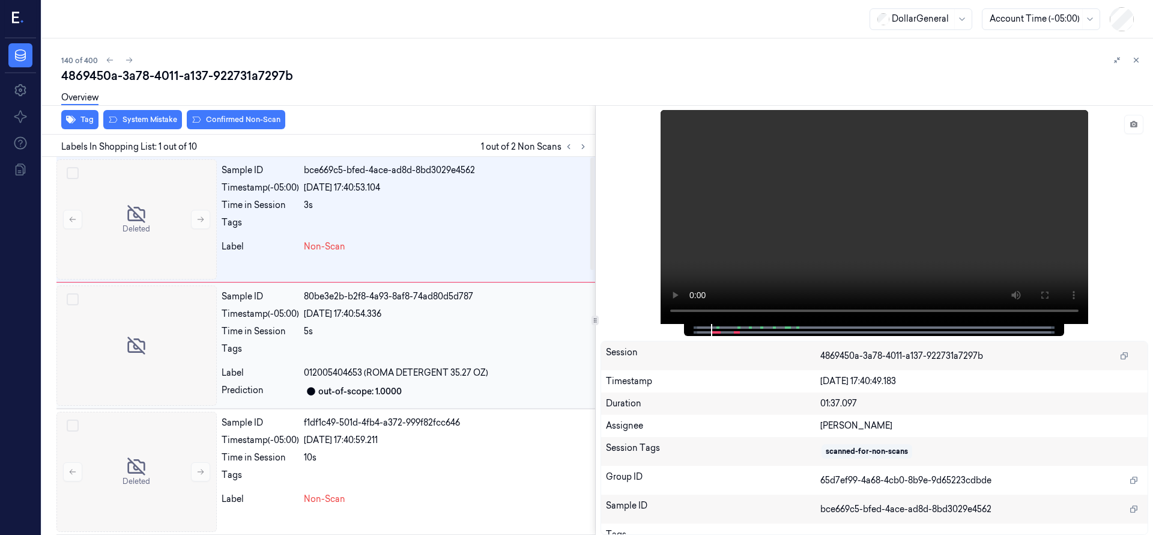
click at [175, 323] on div at bounding box center [136, 345] width 160 height 120
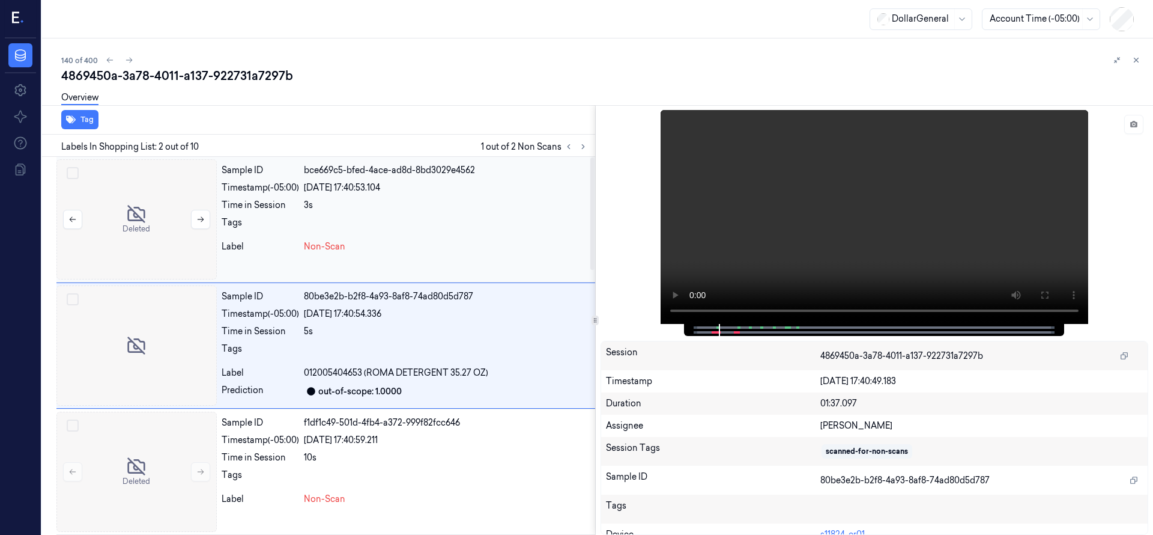
click at [157, 211] on div at bounding box center [136, 219] width 160 height 120
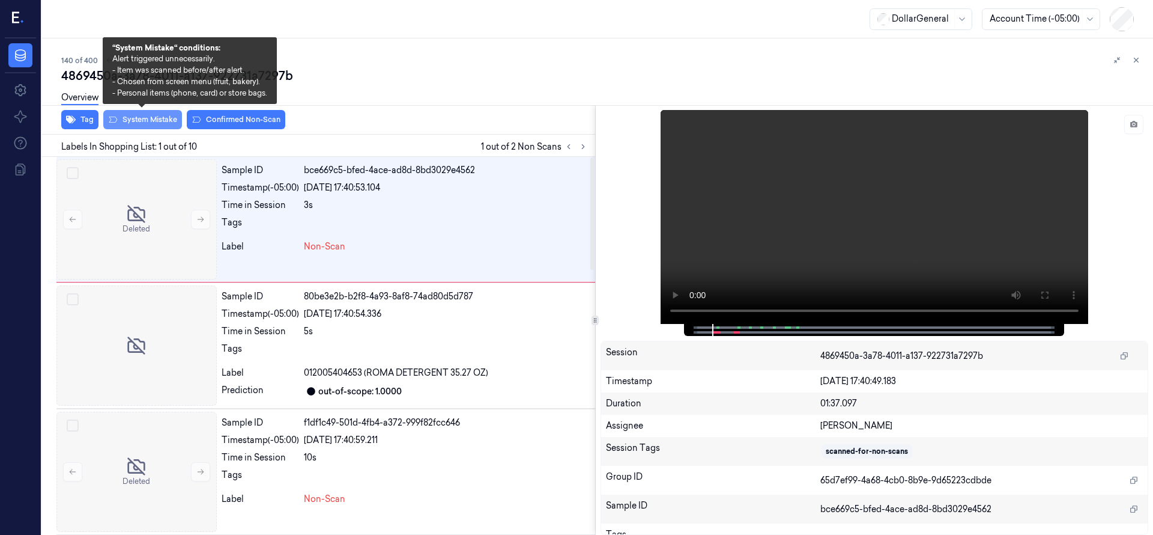
click at [160, 124] on button "System Mistake" at bounding box center [142, 119] width 79 height 19
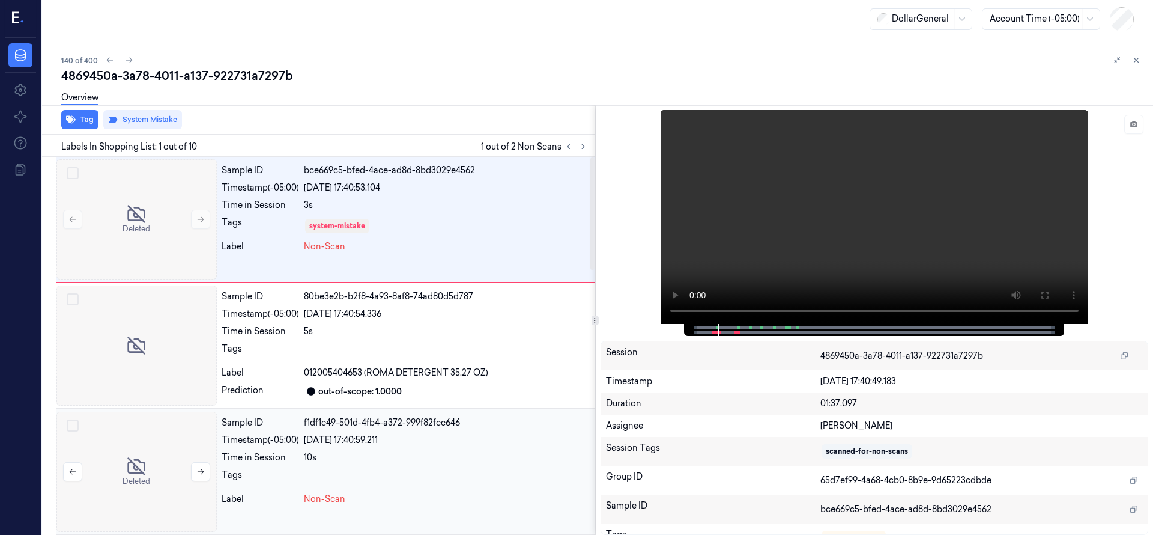
click at [157, 455] on div at bounding box center [136, 472] width 160 height 120
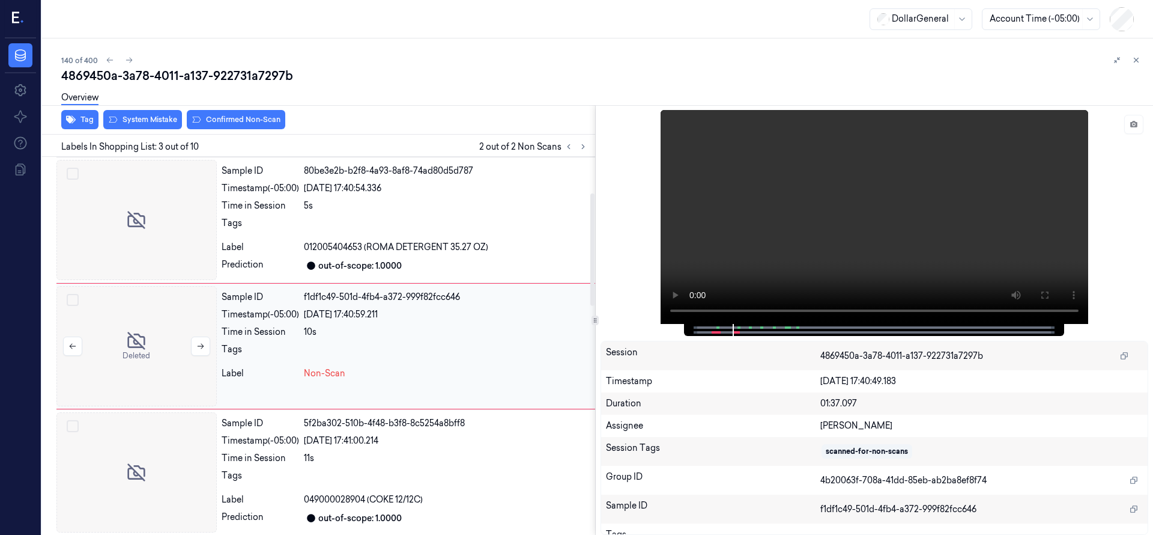
scroll to position [126, 0]
click at [169, 427] on div at bounding box center [136, 472] width 160 height 120
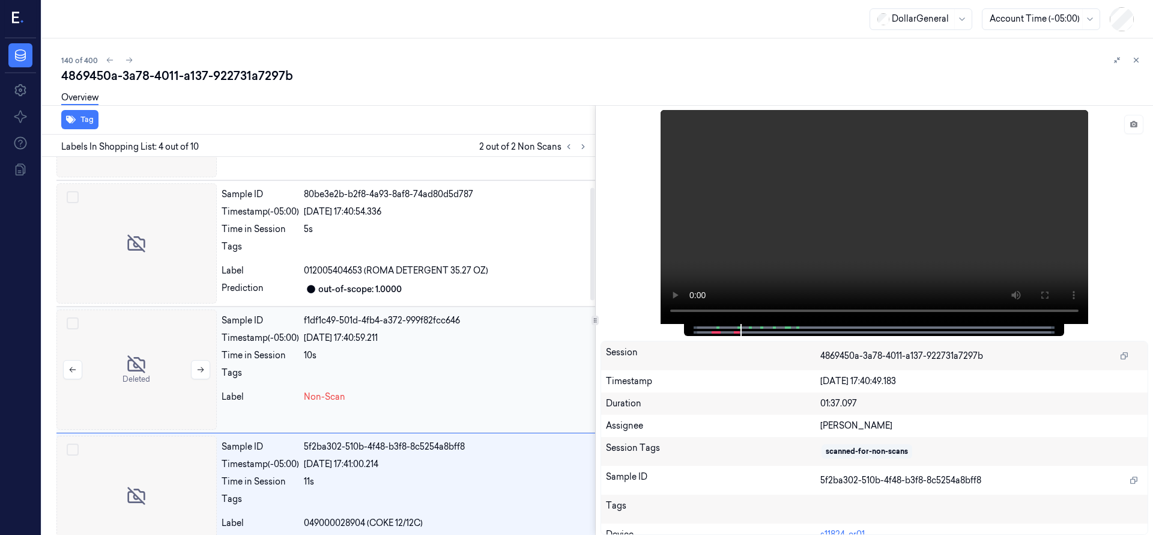
click at [141, 349] on div at bounding box center [136, 369] width 160 height 120
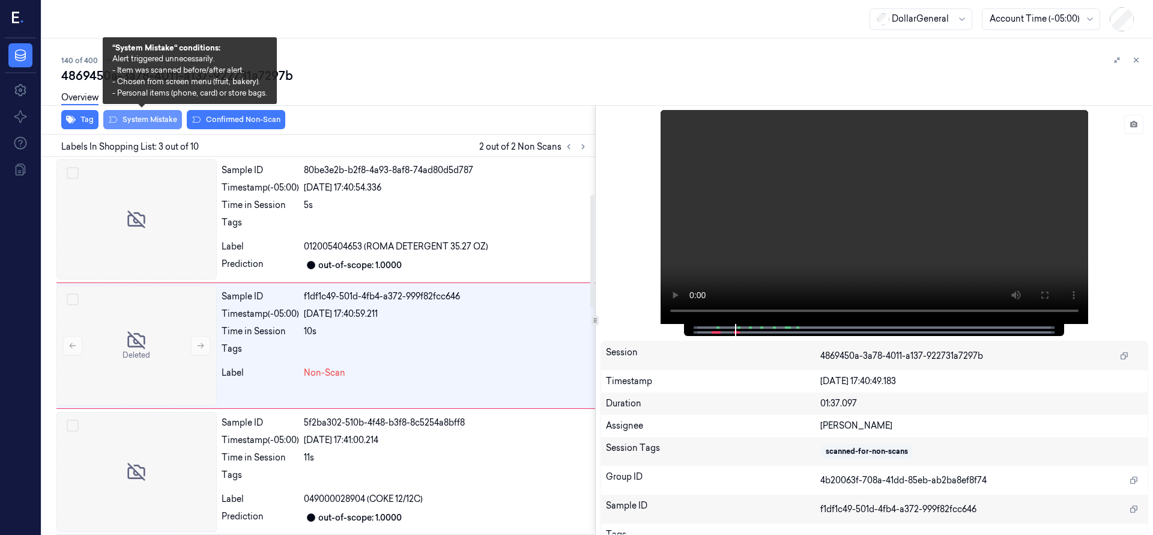
click at [140, 118] on button "System Mistake" at bounding box center [142, 119] width 79 height 19
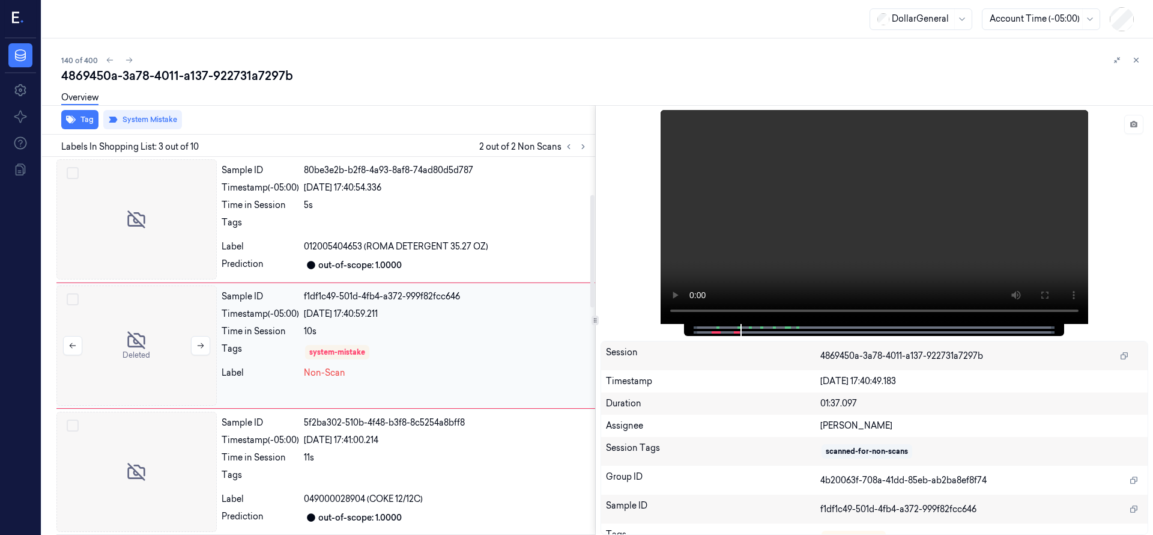
click at [151, 318] on div at bounding box center [136, 345] width 160 height 120
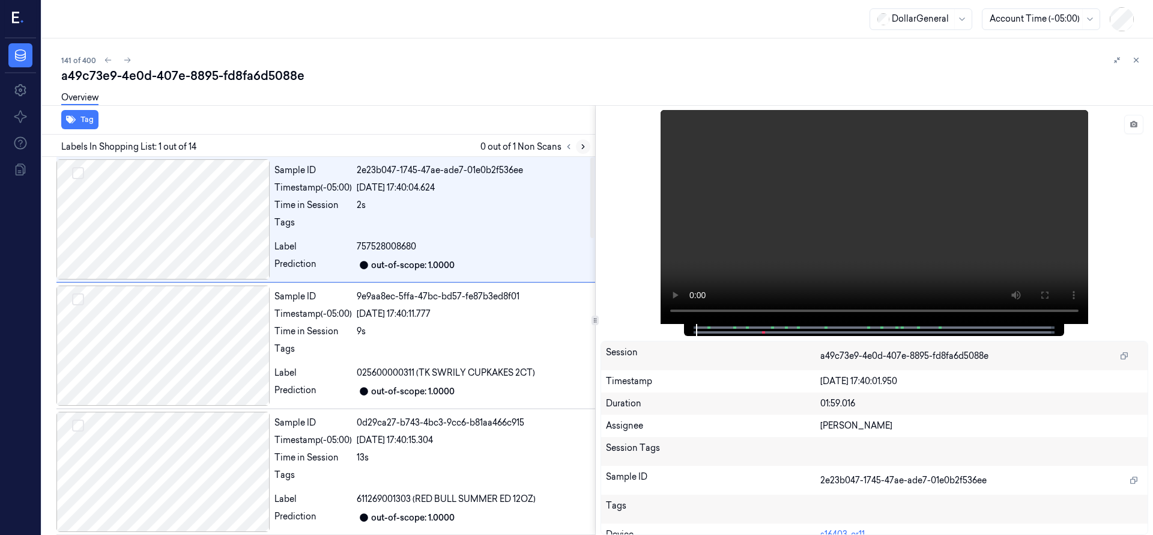
click at [590, 149] on button at bounding box center [583, 146] width 14 height 14
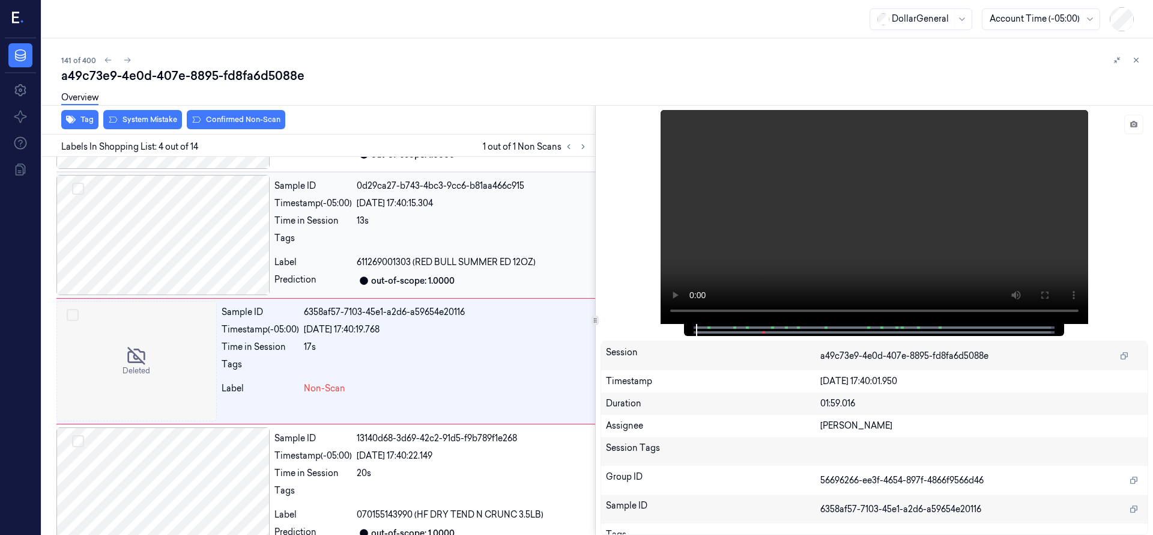
scroll to position [252, 0]
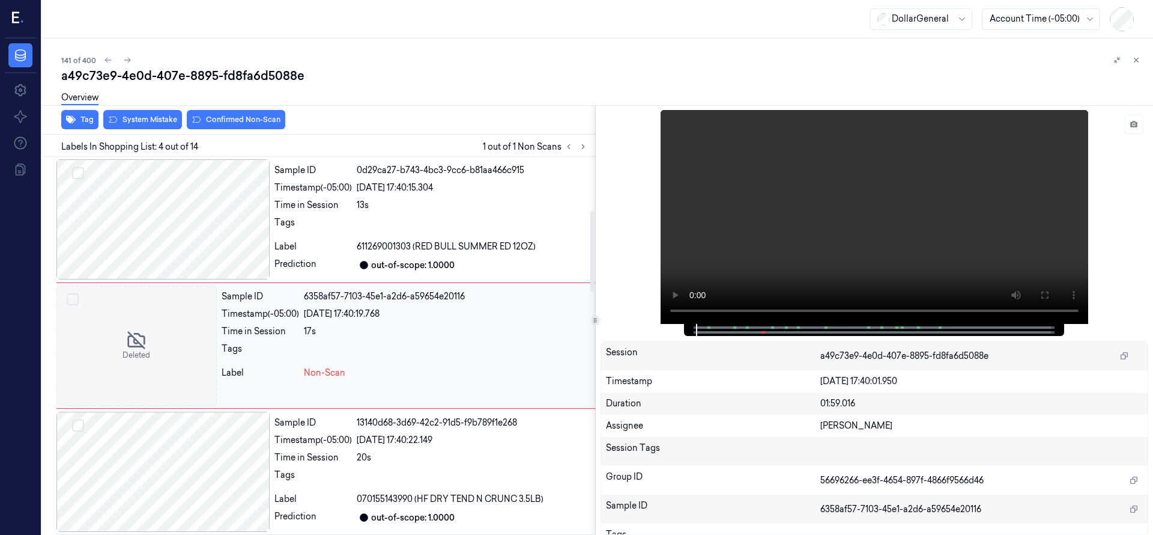
click at [133, 349] on div at bounding box center [136, 345] width 160 height 120
click at [147, 347] on div at bounding box center [136, 345] width 160 height 120
click at [148, 326] on div at bounding box center [136, 345] width 160 height 120
click at [142, 372] on div at bounding box center [136, 345] width 160 height 120
click at [175, 344] on div at bounding box center [136, 345] width 160 height 120
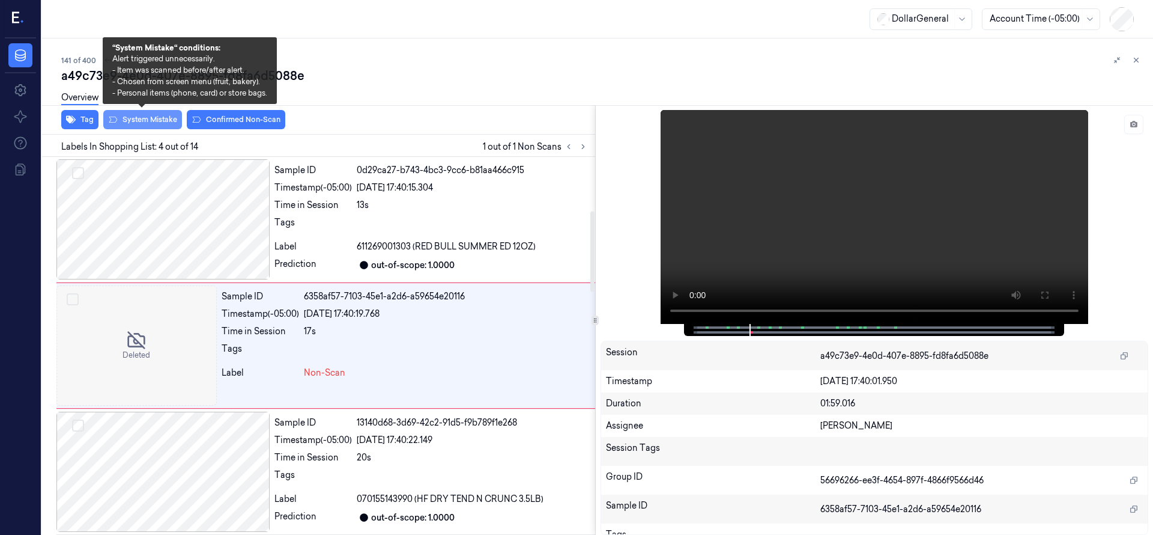
click at [136, 118] on button "System Mistake" at bounding box center [142, 119] width 79 height 19
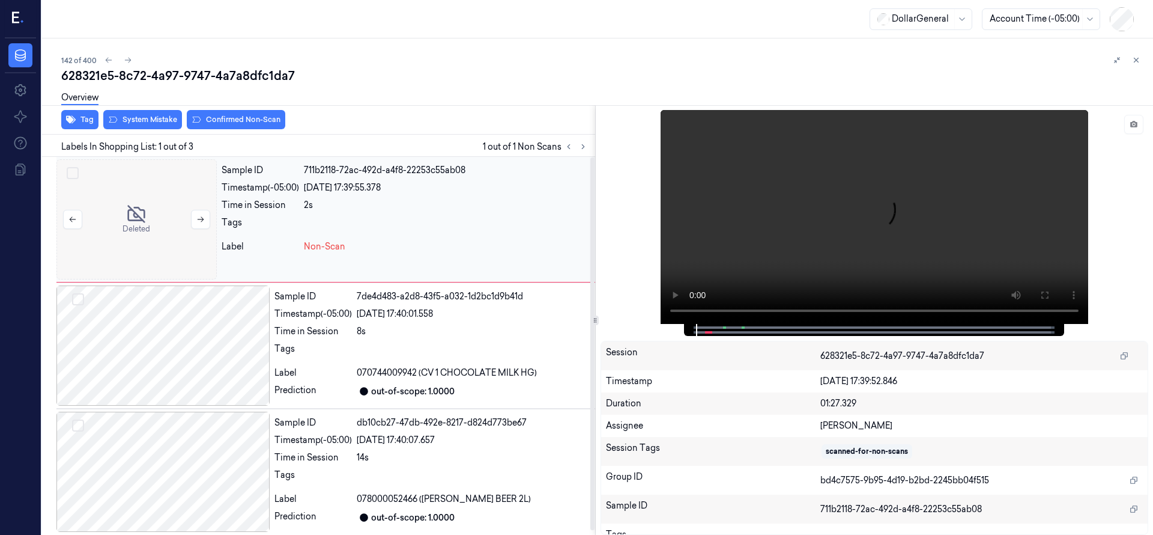
click at [154, 230] on div at bounding box center [136, 219] width 160 height 120
click at [140, 210] on div at bounding box center [136, 219] width 160 height 120
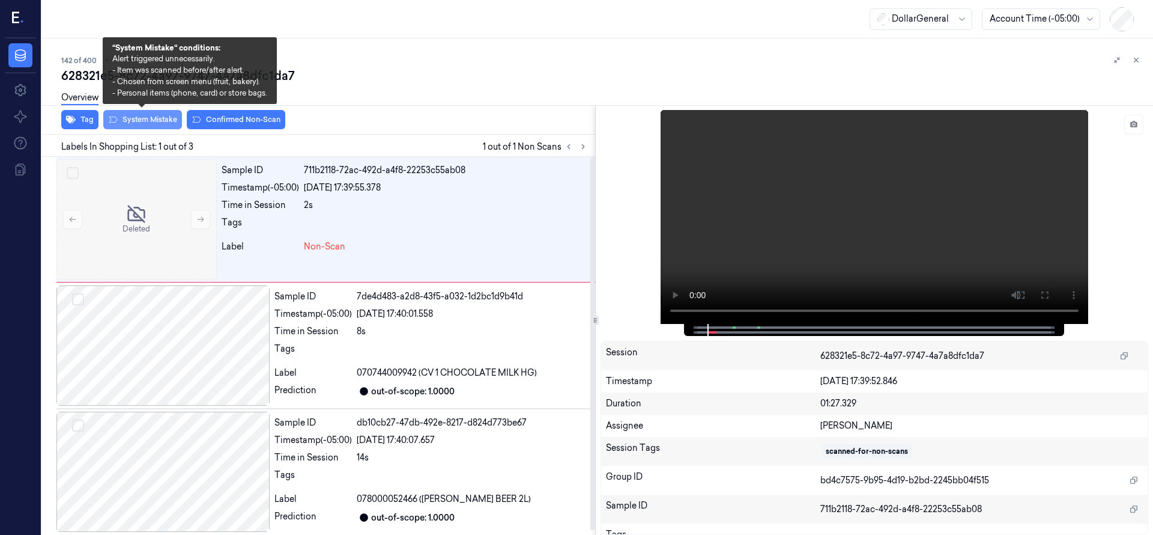
click at [145, 126] on button "System Mistake" at bounding box center [142, 119] width 79 height 19
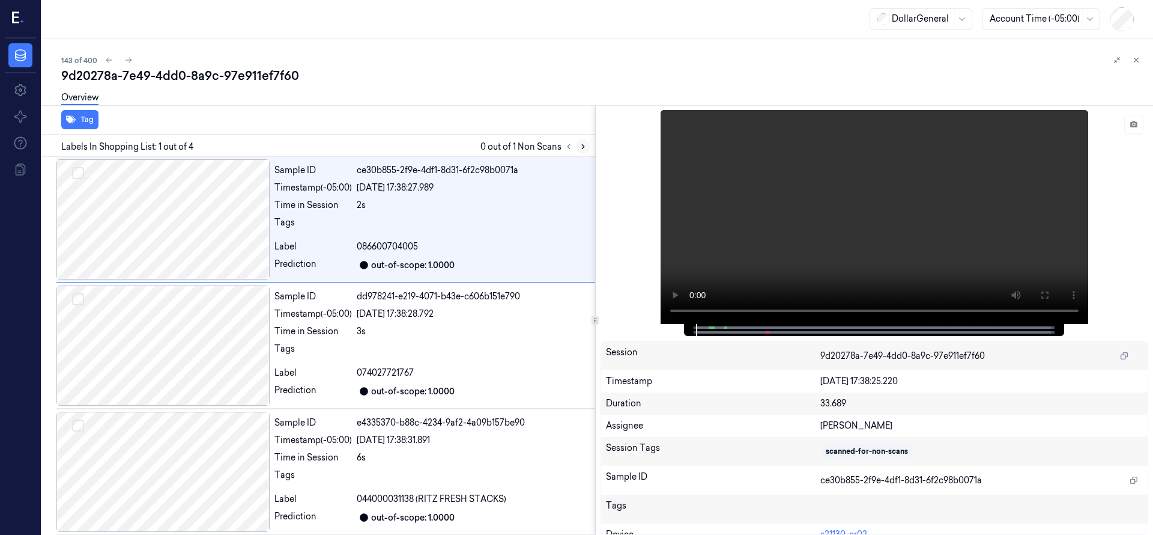
click at [587, 149] on icon at bounding box center [583, 146] width 8 height 8
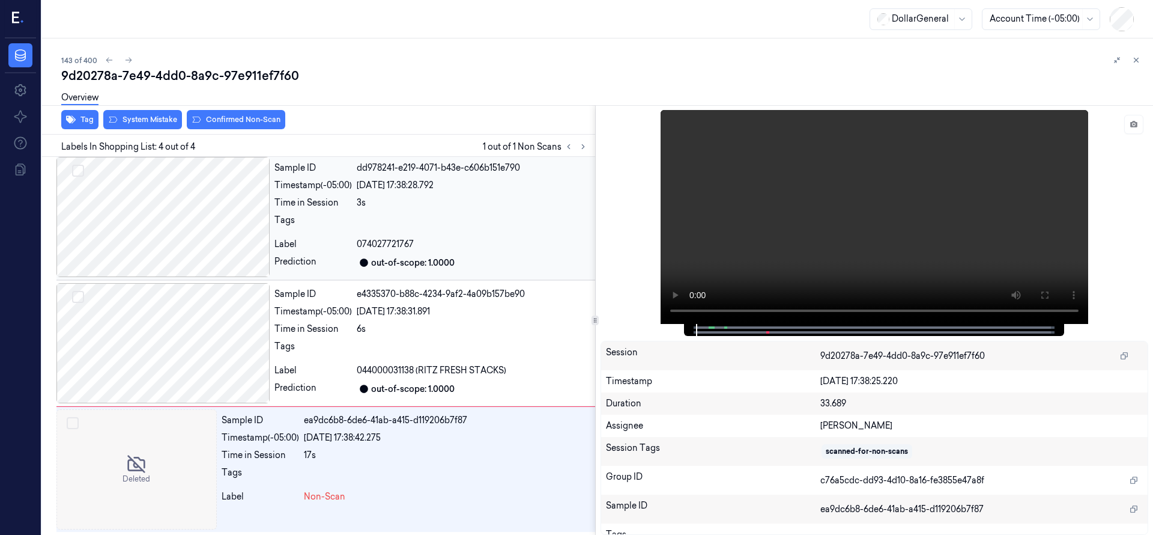
scroll to position [130, 0]
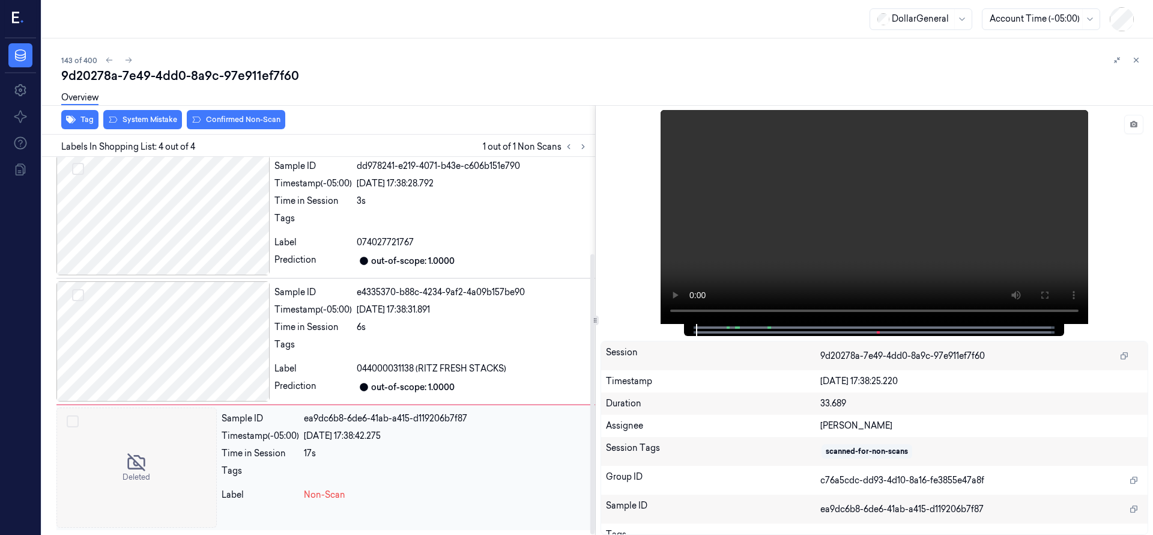
click at [172, 427] on div at bounding box center [136, 467] width 160 height 120
click at [586, 144] on icon at bounding box center [583, 146] width 8 height 8
click at [182, 455] on div at bounding box center [136, 467] width 160 height 120
click at [152, 446] on div at bounding box center [136, 467] width 160 height 120
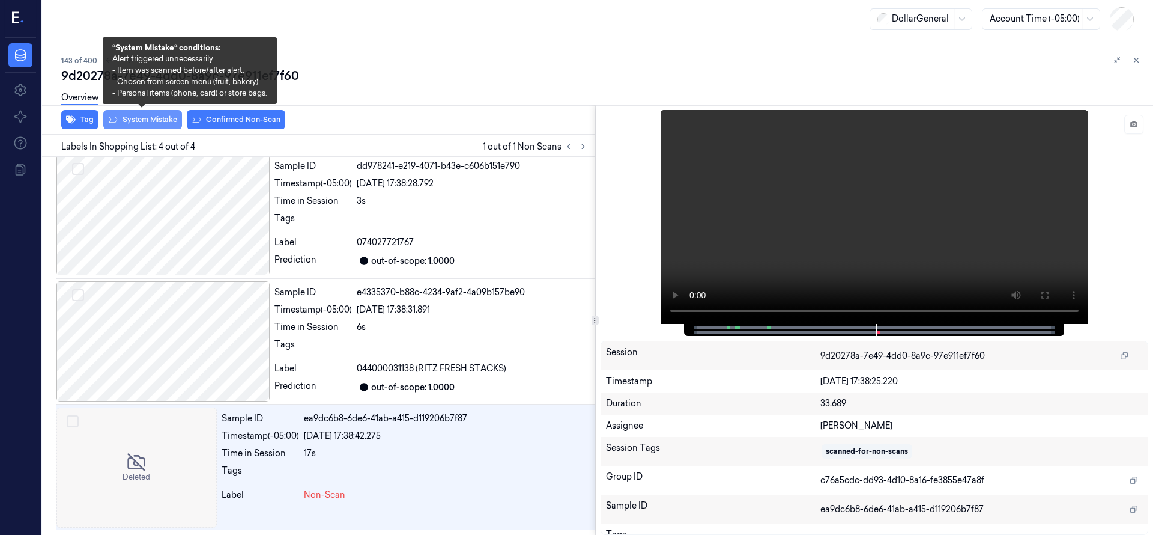
click at [153, 121] on button "System Mistake" at bounding box center [142, 119] width 79 height 19
